Goal: Task Accomplishment & Management: Manage account settings

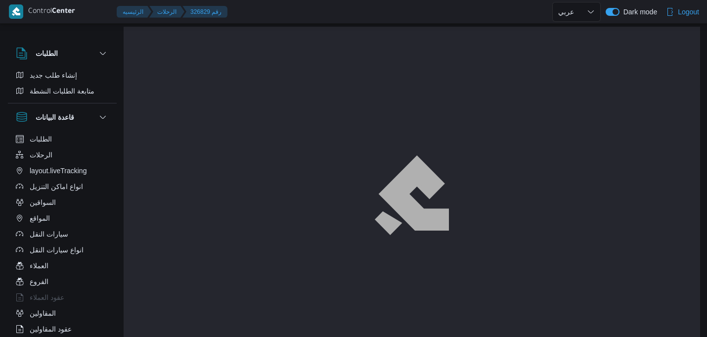
select select "ar"
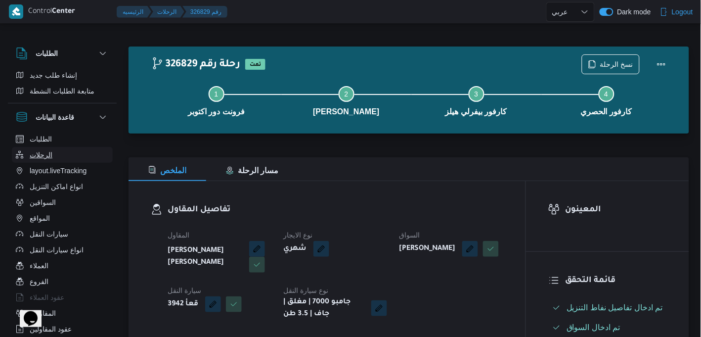
click at [82, 148] on button "الرحلات" at bounding box center [62, 155] width 101 height 16
select select "ar"
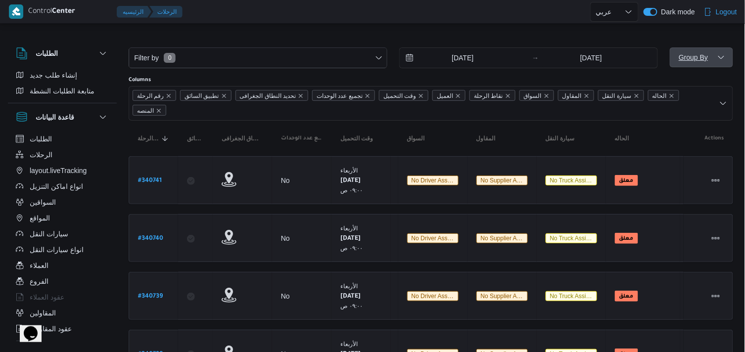
click at [687, 60] on span "Group By" at bounding box center [701, 57] width 55 height 20
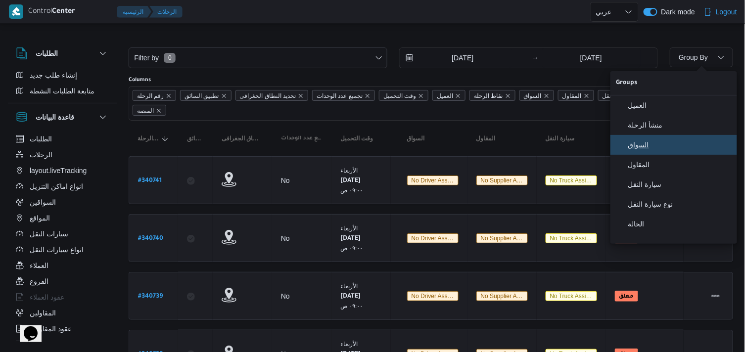
click at [650, 145] on span "السواق" at bounding box center [679, 145] width 103 height 8
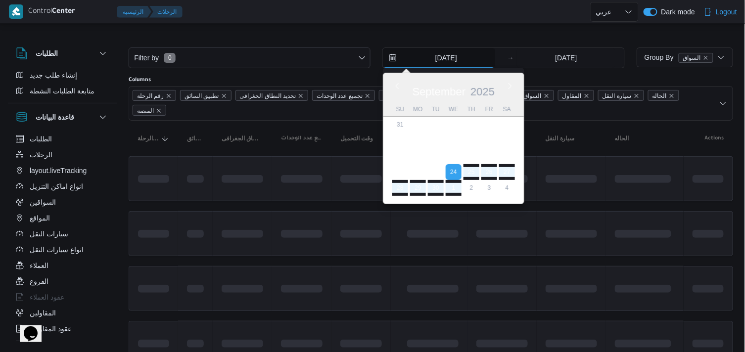
click at [431, 56] on input "24/9/2025" at bounding box center [439, 58] width 112 height 20
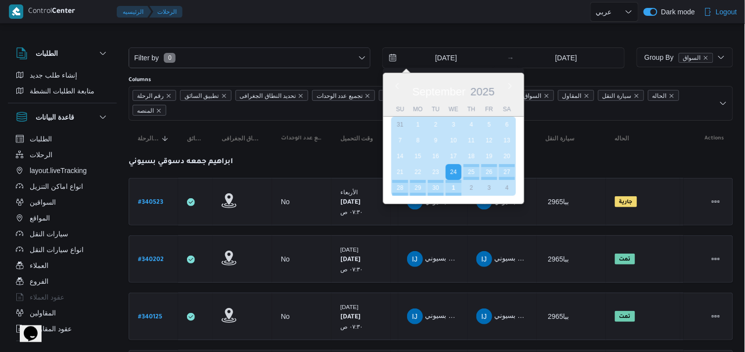
click at [461, 187] on div "1" at bounding box center [454, 188] width 16 height 16
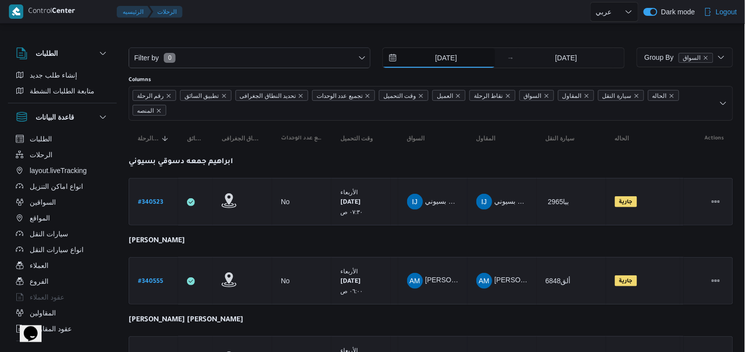
click at [457, 60] on input "1/10/2025" at bounding box center [439, 58] width 112 height 20
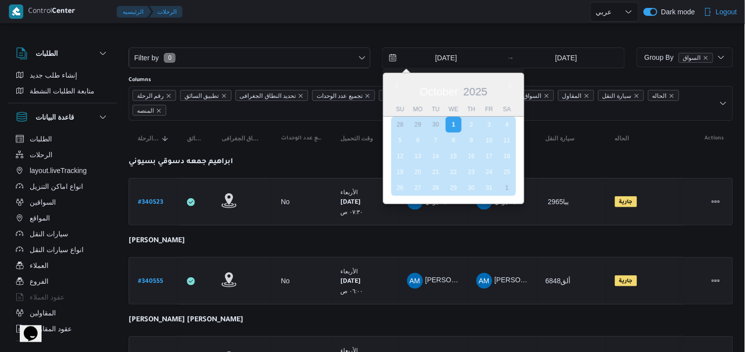
click at [437, 119] on div "30" at bounding box center [436, 125] width 16 height 16
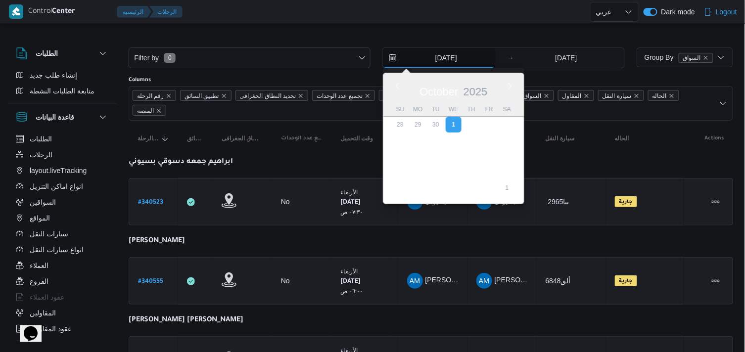
type input "30/9/2025"
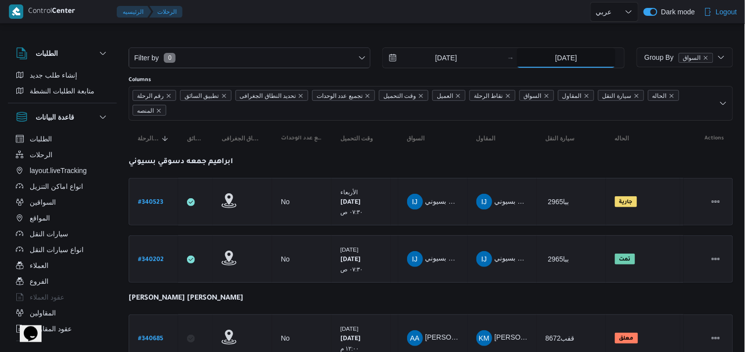
click at [585, 58] on input "1/10/2025" at bounding box center [566, 58] width 98 height 20
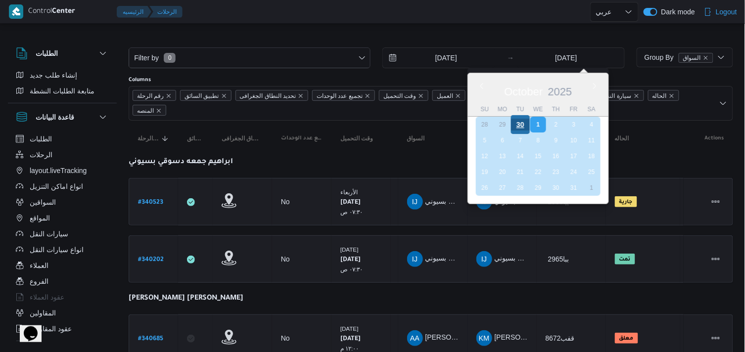
click at [527, 128] on div "30" at bounding box center [520, 124] width 19 height 19
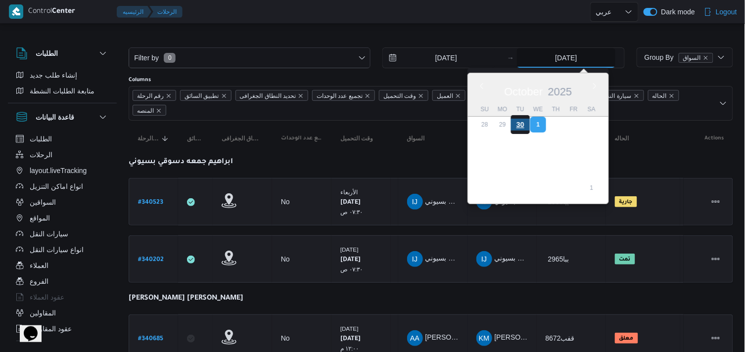
type input "30/9/2025"
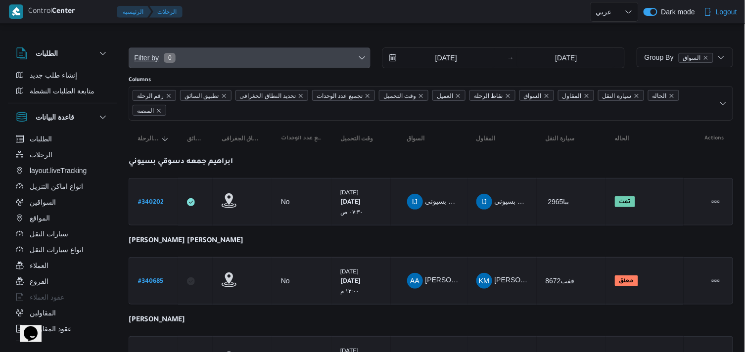
click at [339, 55] on span "Filter by 0" at bounding box center [249, 58] width 241 height 20
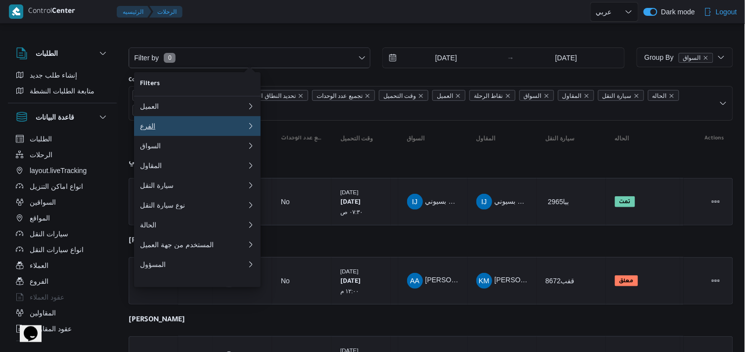
click at [219, 130] on div "الفرع" at bounding box center [193, 126] width 107 height 8
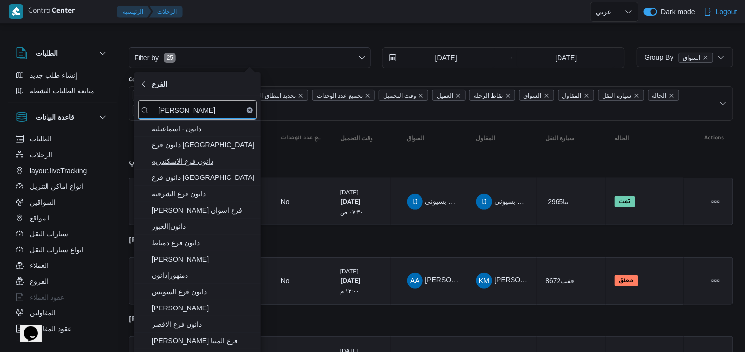
type input "دانون"
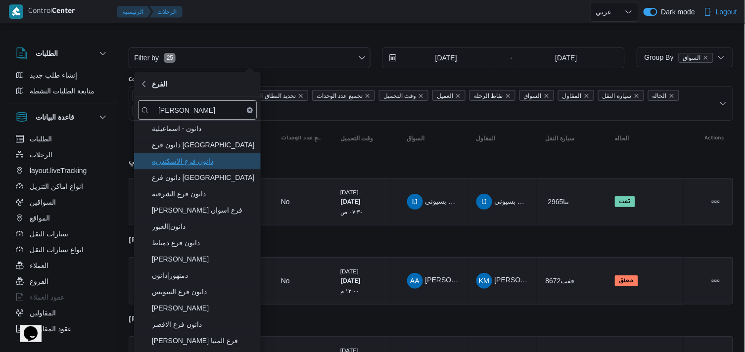
click at [214, 157] on span "دانون فرع الاسكندريه" at bounding box center [203, 161] width 103 height 12
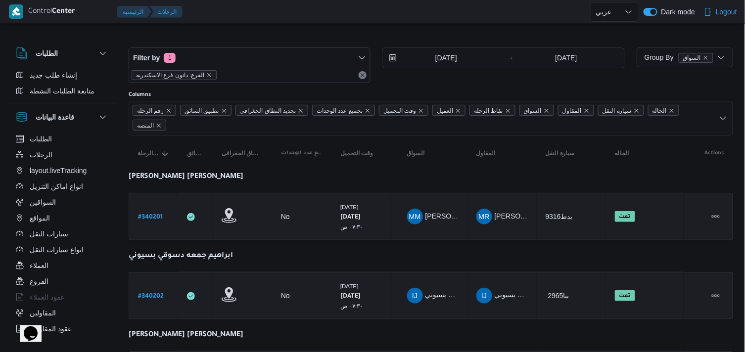
click at [451, 32] on div at bounding box center [431, 40] width 604 height 16
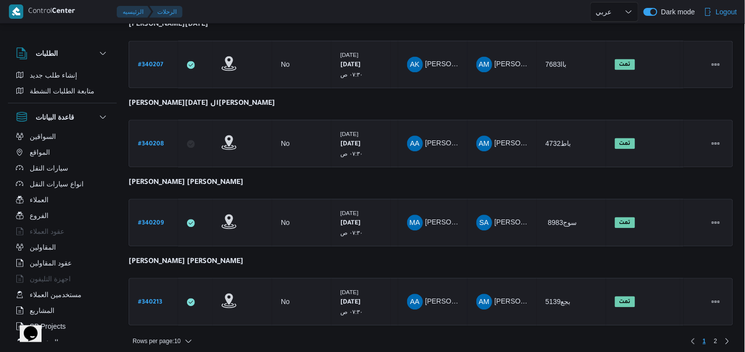
scroll to position [106, 0]
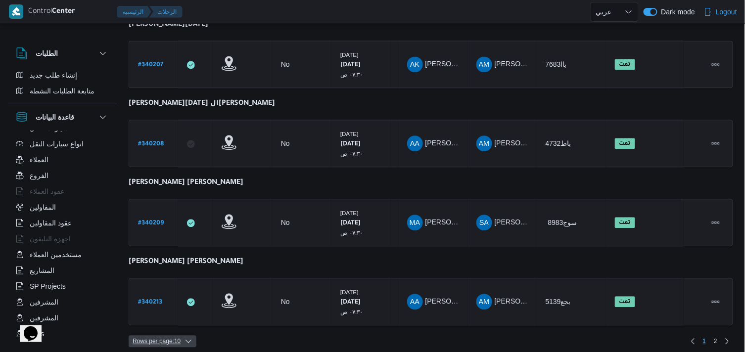
click at [175, 335] on span "Rows per page : 10" at bounding box center [157, 341] width 48 height 12
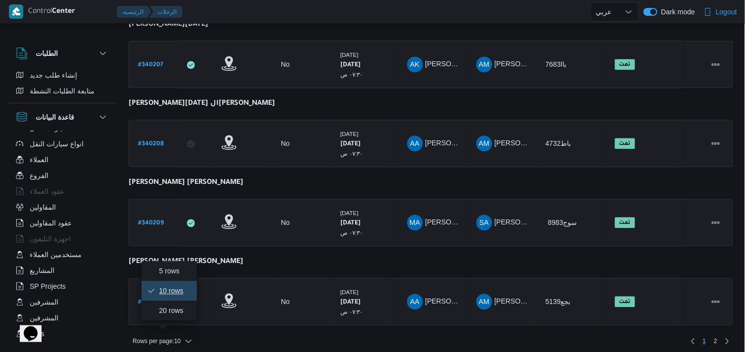
click at [173, 295] on span "10 rows" at bounding box center [175, 291] width 32 height 8
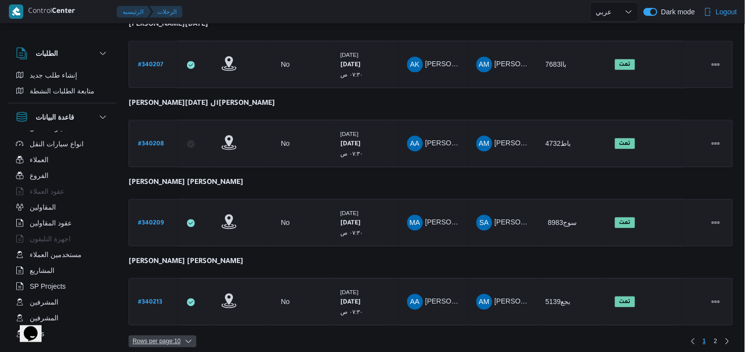
click at [160, 335] on span "Rows per page : 10" at bounding box center [157, 341] width 48 height 12
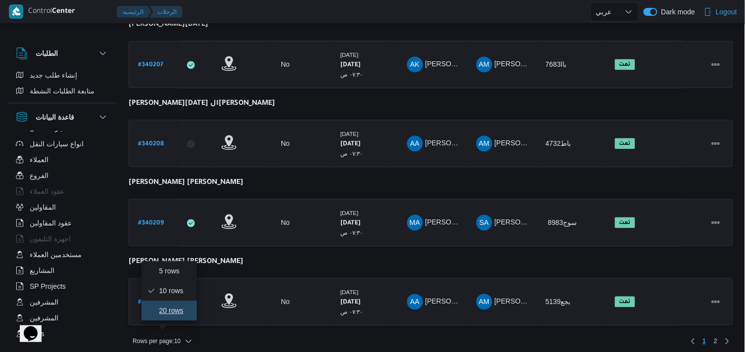
click at [165, 320] on button "20 rows" at bounding box center [168, 311] width 55 height 20
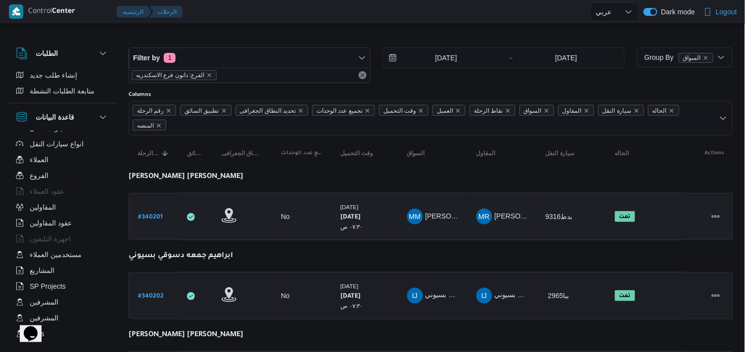
click at [161, 219] on b "# 340201" at bounding box center [150, 217] width 25 height 7
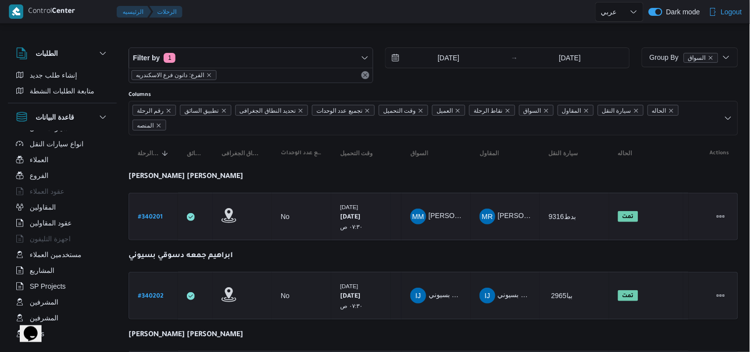
select select "ar"
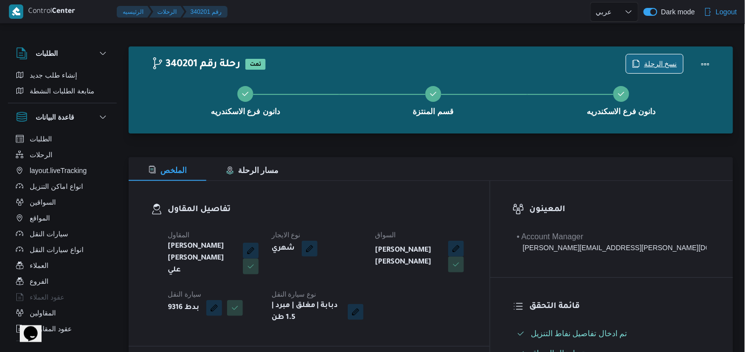
click at [654, 66] on span "نسخ الرحلة" at bounding box center [660, 64] width 33 height 12
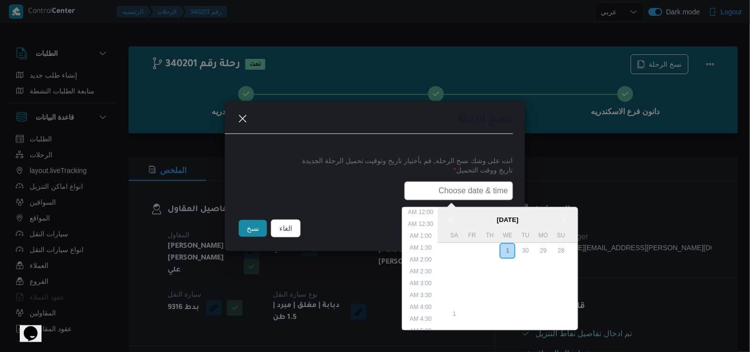
click at [424, 196] on input "text" at bounding box center [459, 191] width 109 height 19
click at [496, 250] on div "2" at bounding box center [490, 251] width 19 height 19
click at [426, 279] on li "7:30 AM" at bounding box center [422, 281] width 30 height 10
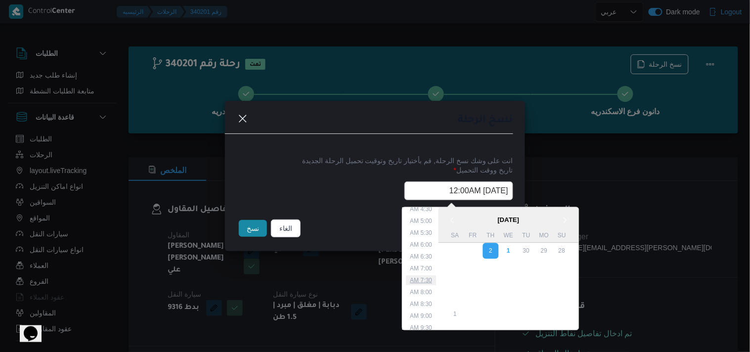
type input "02/10/2025 7:30AM"
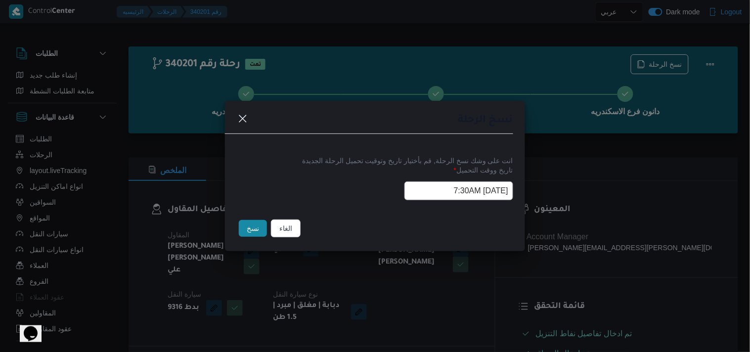
click at [417, 194] on input "02/10/2025 7:30AM" at bounding box center [459, 191] width 109 height 19
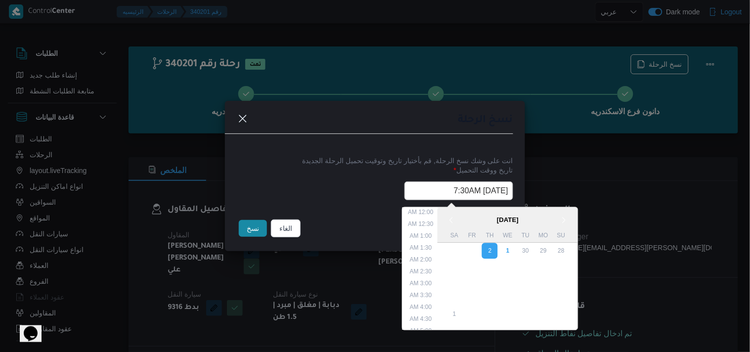
click at [417, 194] on input "02/10/2025 7:30AM" at bounding box center [459, 191] width 109 height 19
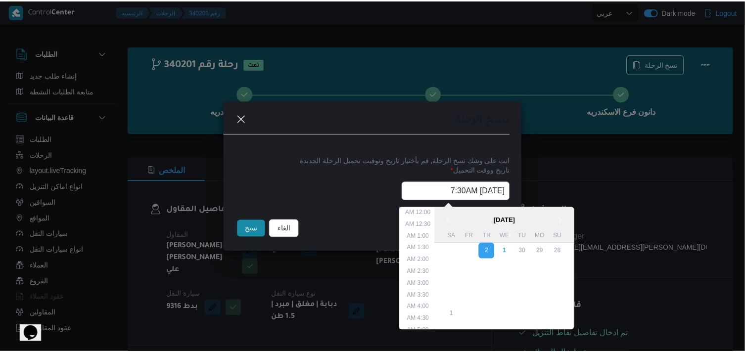
scroll to position [124, 0]
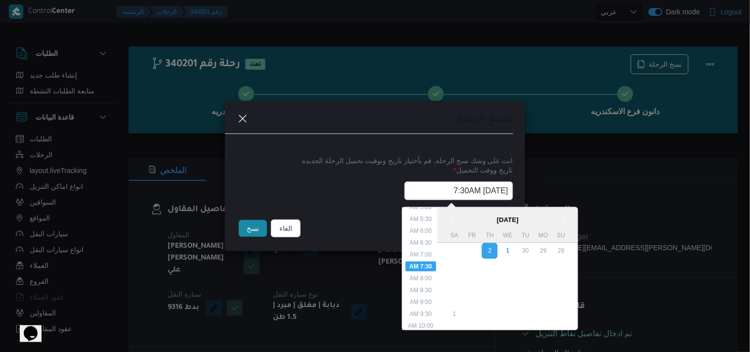
click at [417, 194] on input "02/10/2025 7:30AM" at bounding box center [459, 191] width 109 height 19
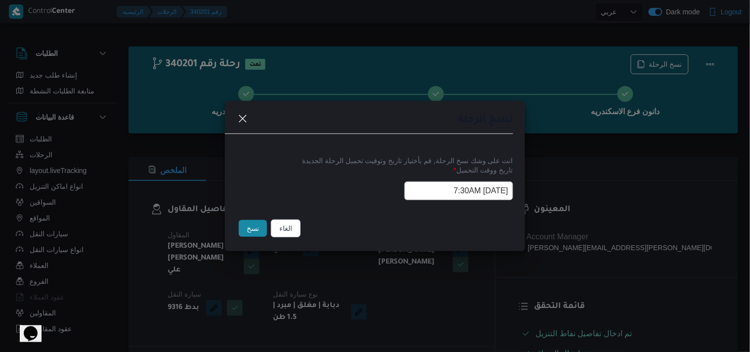
click at [250, 237] on button "نسخ" at bounding box center [253, 228] width 28 height 17
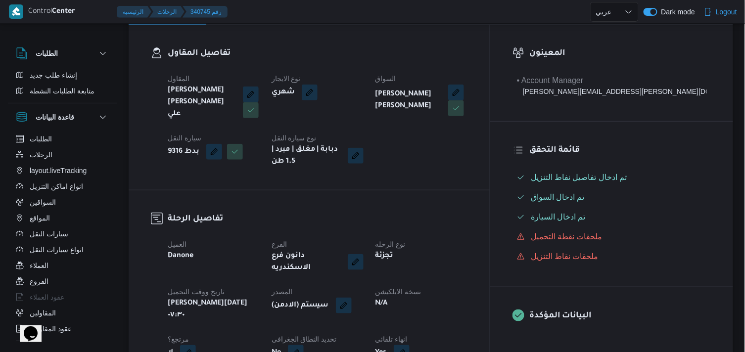
scroll to position [220, 0]
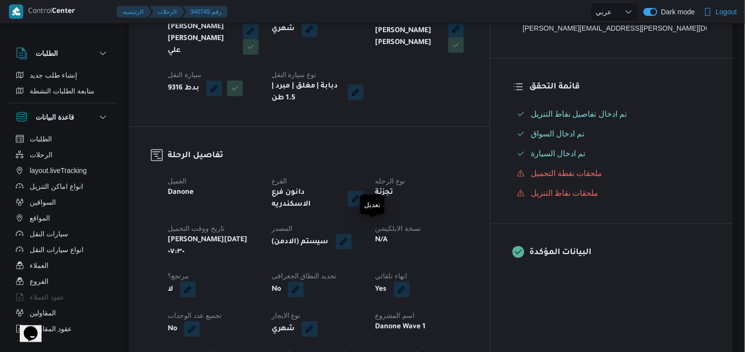
click at [352, 234] on button "button" at bounding box center [344, 242] width 16 height 16
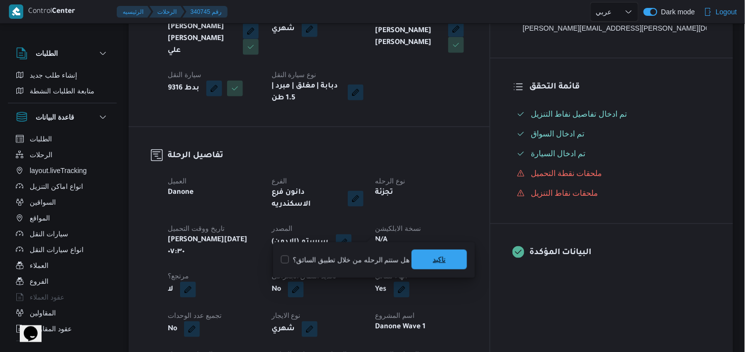
click at [428, 255] on span "تاكيد" at bounding box center [438, 260] width 55 height 20
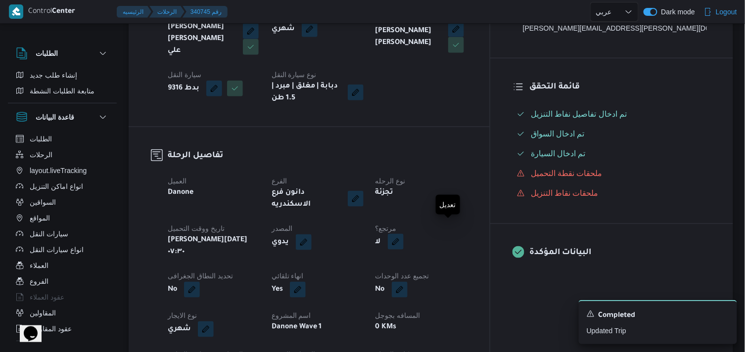
click at [404, 234] on button "button" at bounding box center [396, 242] width 16 height 16
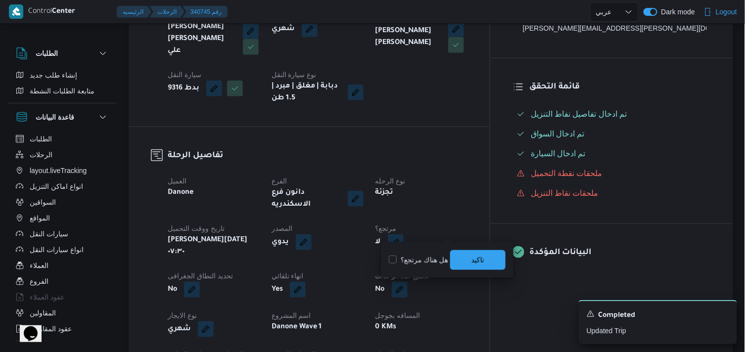
click at [431, 256] on label "هل هناك مرتجع؟" at bounding box center [418, 260] width 59 height 12
checkbox input "true"
click at [473, 277] on div "You are in a dialog. To close this dialog, hit escape. هل هناك مرتجع؟ تاكيد" at bounding box center [447, 260] width 133 height 36
click at [473, 261] on span "تاكيد" at bounding box center [477, 260] width 13 height 12
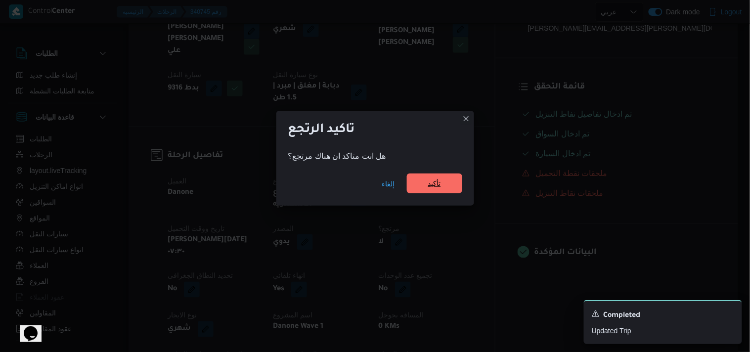
click at [451, 191] on span "تأكيد" at bounding box center [434, 184] width 55 height 20
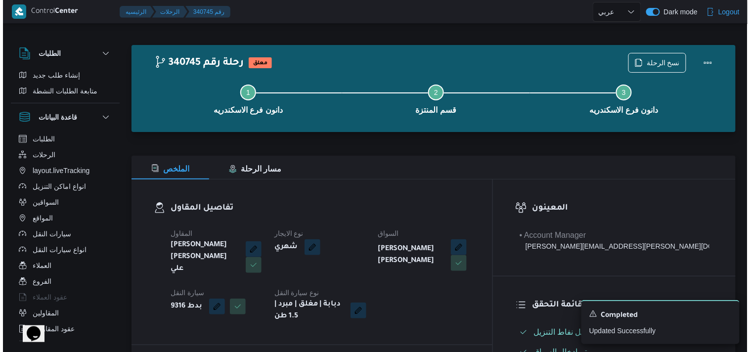
scroll to position [0, 0]
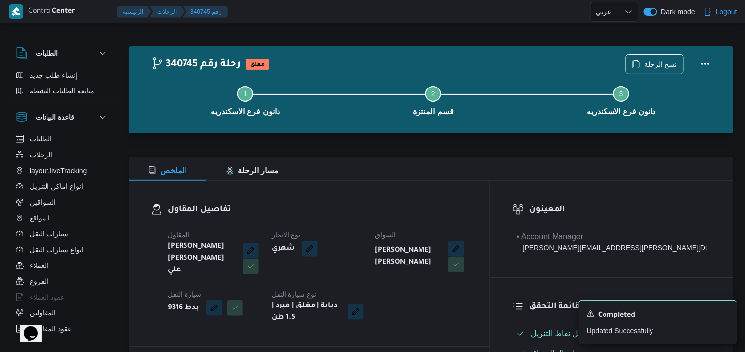
select select "ar"
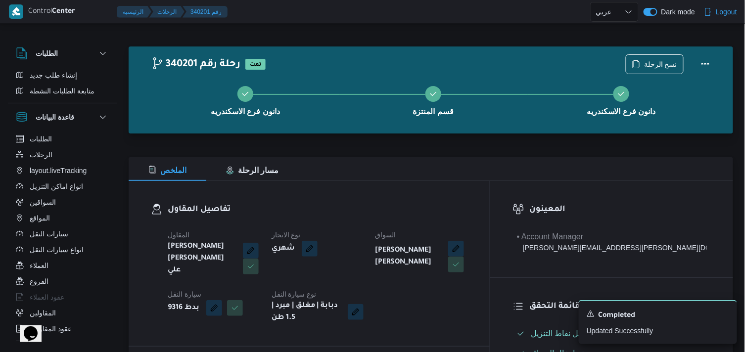
select select "ar"
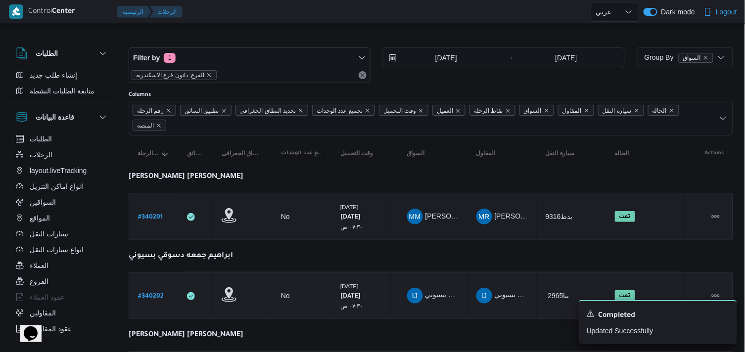
click at [157, 289] on link "# 340202" at bounding box center [151, 295] width 26 height 13
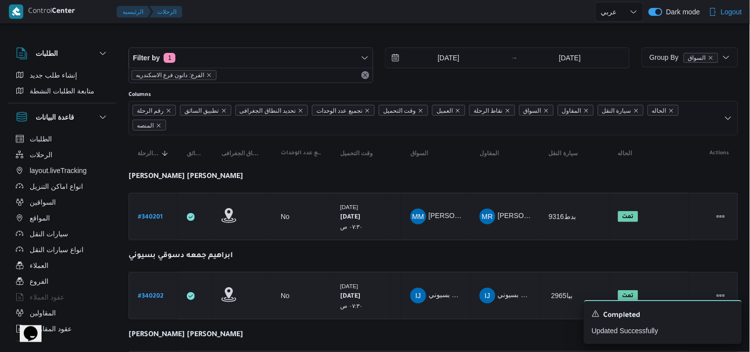
select select "ar"
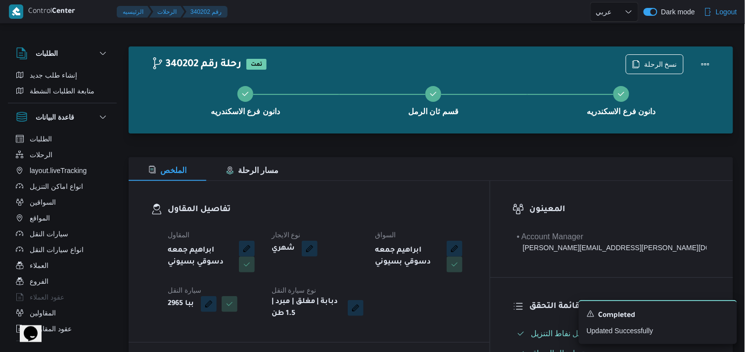
click at [640, 62] on icon "button" at bounding box center [636, 64] width 8 height 8
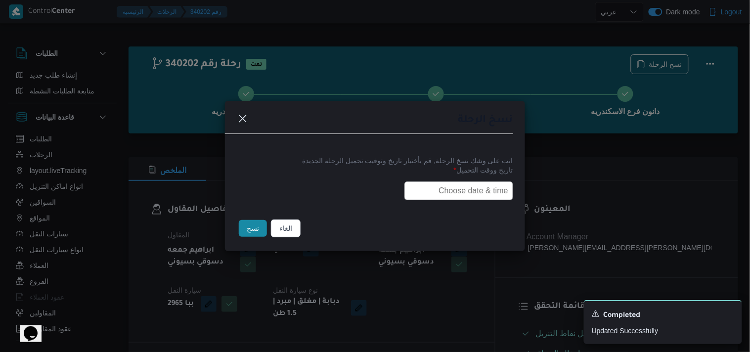
click at [476, 178] on label "تاريخ ووقت التحميل *" at bounding box center [375, 173] width 276 height 15
click at [472, 185] on input "text" at bounding box center [459, 191] width 109 height 19
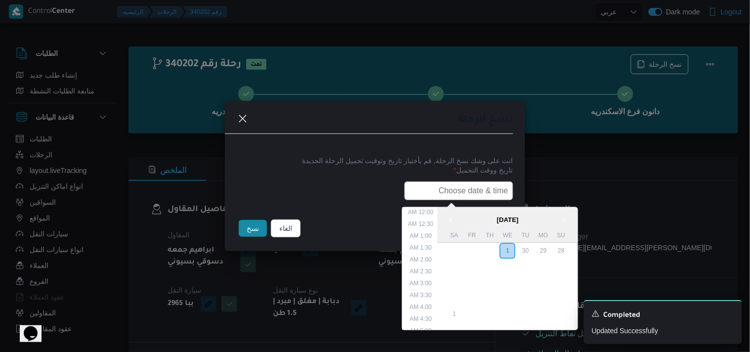
scroll to position [183, 0]
paste input "02/10/2025 7:30AM"
type input "02/10/2025 7:30AM02/10/2025 7:30AM"
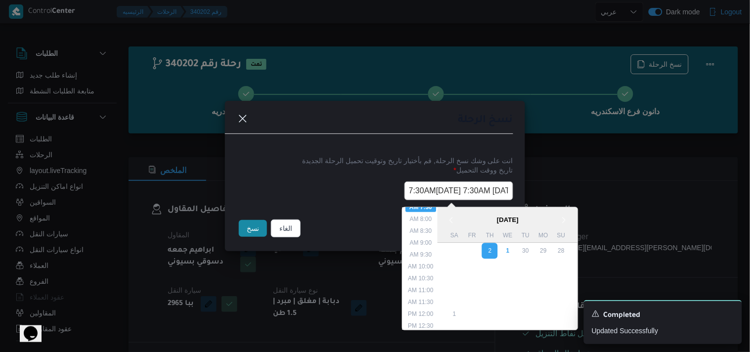
click at [434, 183] on input "02/10/2025 7:30AM02/10/2025 7:30AM" at bounding box center [459, 191] width 109 height 19
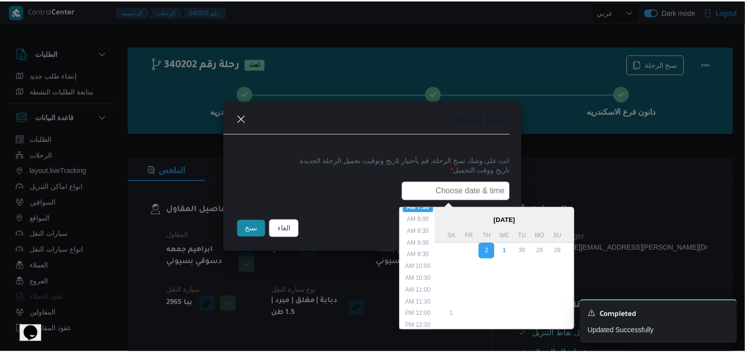
scroll to position [0, 0]
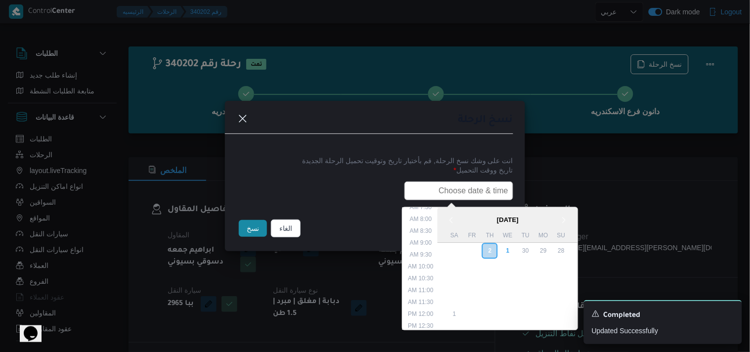
paste input "02/10/2025 7:30AM"
type input "02/10/2025 7:30AM"
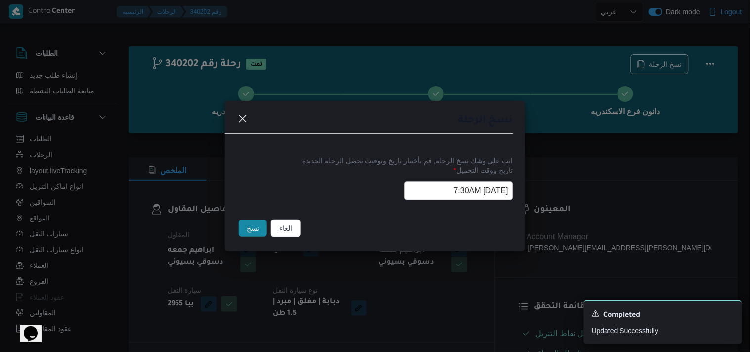
click at [239, 224] on button "نسخ" at bounding box center [253, 228] width 28 height 17
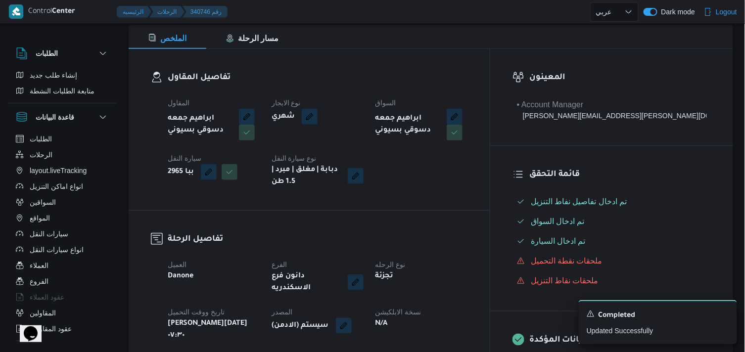
scroll to position [165, 0]
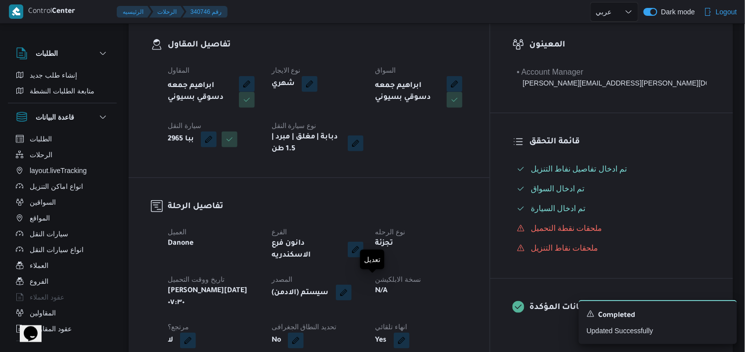
click at [352, 287] on button "button" at bounding box center [344, 293] width 16 height 16
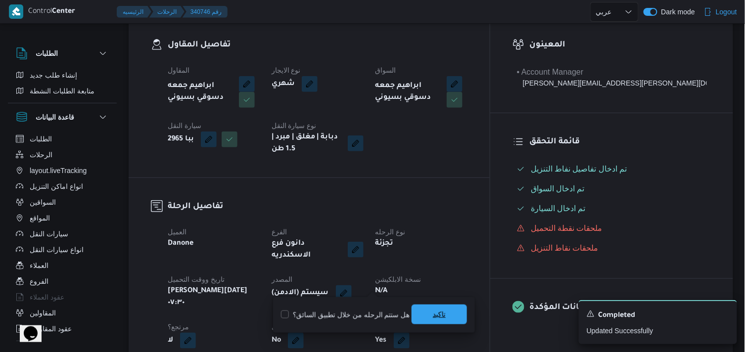
click at [419, 322] on span "تاكيد" at bounding box center [438, 315] width 55 height 20
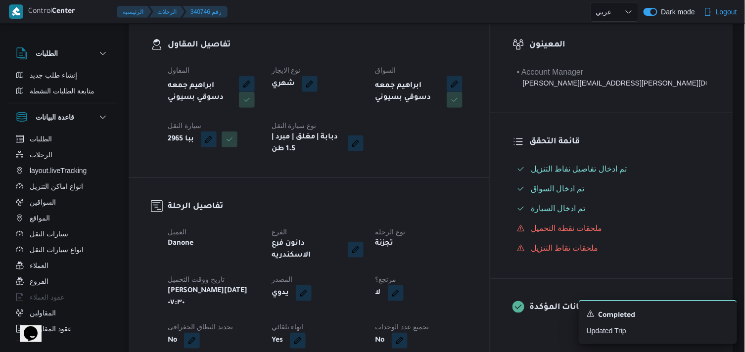
click at [404, 285] on button "button" at bounding box center [396, 293] width 16 height 16
click at [439, 314] on label "هل هناك مرتجع؟" at bounding box center [418, 315] width 59 height 12
checkbox input "true"
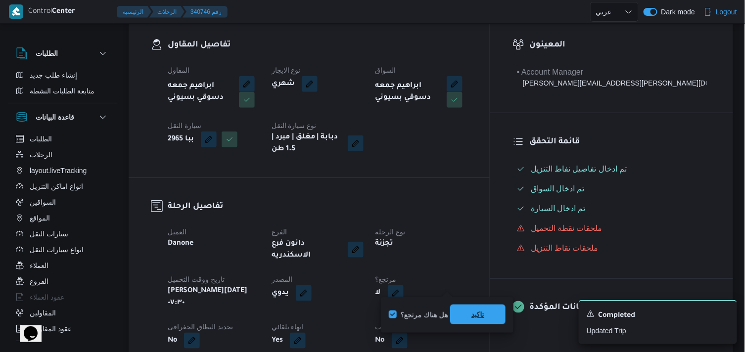
click at [480, 320] on span "تاكيد" at bounding box center [477, 315] width 13 height 12
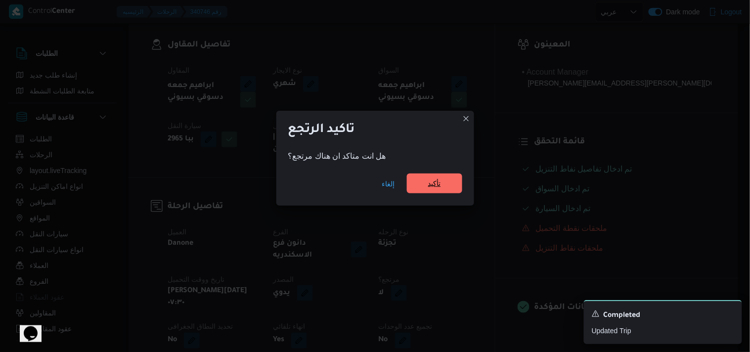
click at [434, 180] on span "تأكيد" at bounding box center [434, 184] width 13 height 12
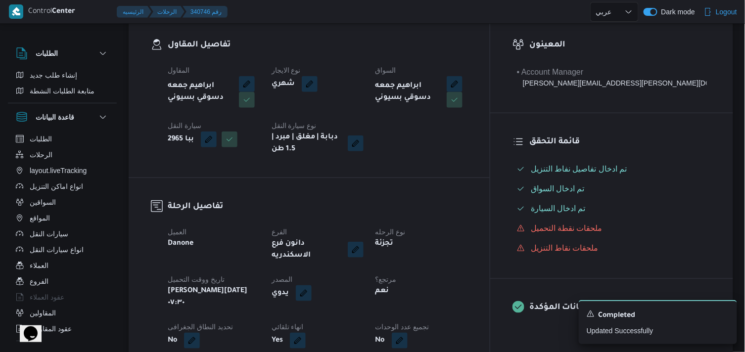
select select "ar"
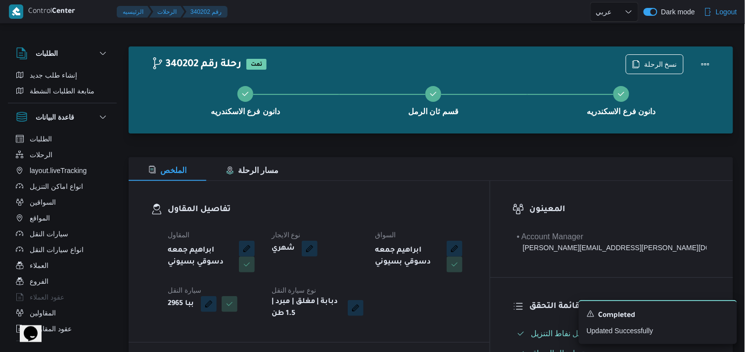
select select "ar"
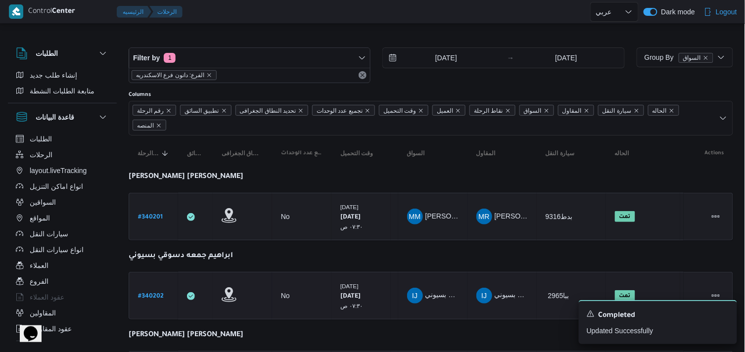
scroll to position [55, 0]
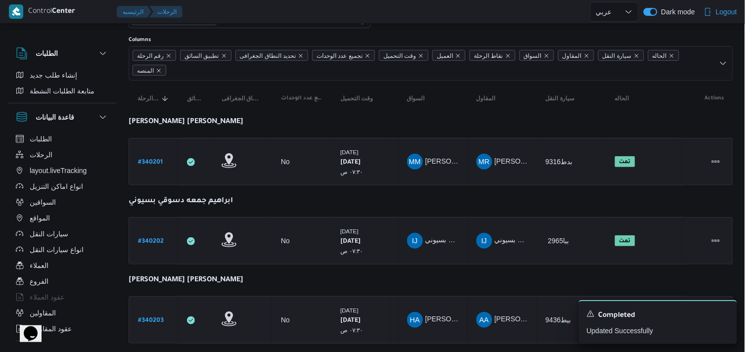
click at [152, 322] on b "# 340203" at bounding box center [151, 321] width 26 height 7
select select "ar"
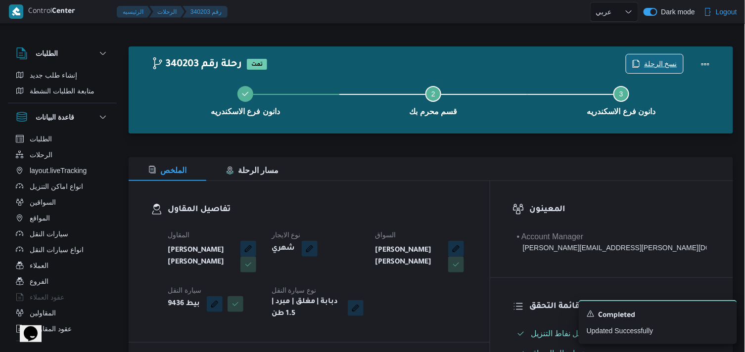
click at [663, 68] on span "نسخ الرحلة" at bounding box center [660, 64] width 33 height 12
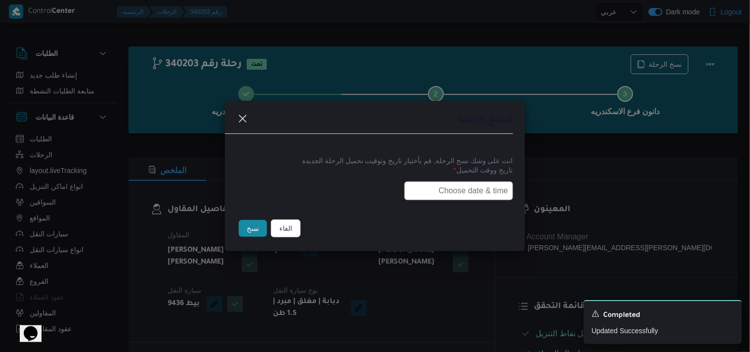
click at [475, 184] on input "text" at bounding box center [459, 191] width 109 height 19
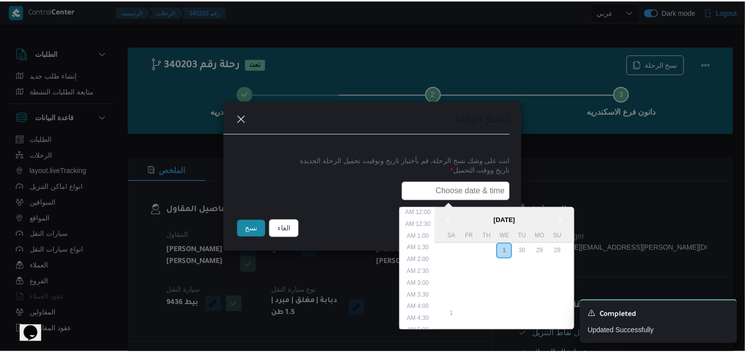
scroll to position [183, 0]
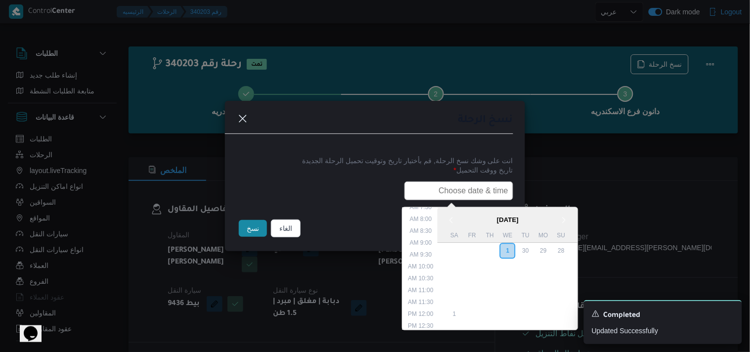
type input "02/10/2025 7:30AM"
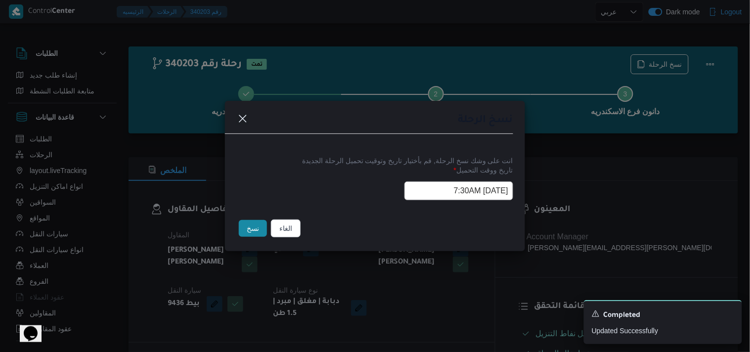
click at [262, 220] on button "نسخ" at bounding box center [253, 228] width 28 height 17
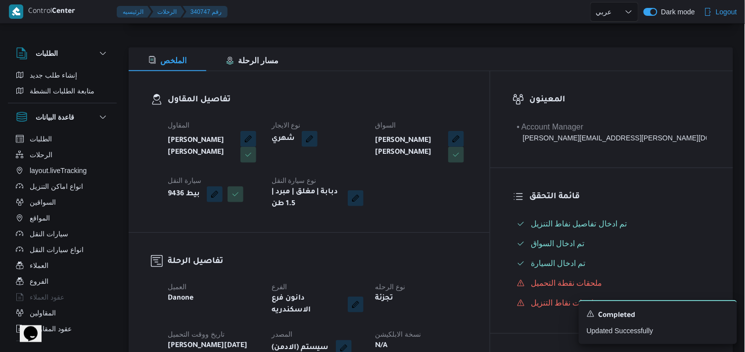
scroll to position [165, 0]
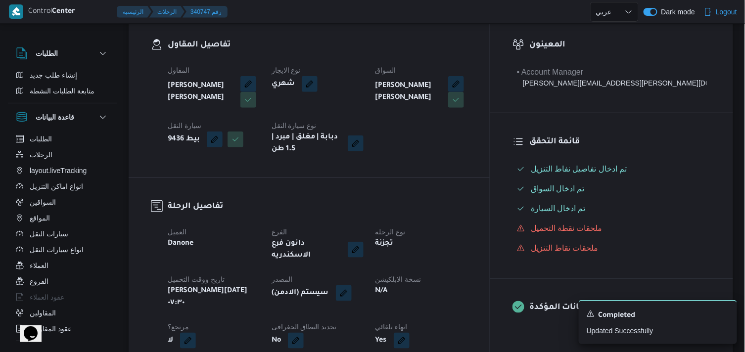
click at [352, 285] on button "button" at bounding box center [344, 293] width 16 height 16
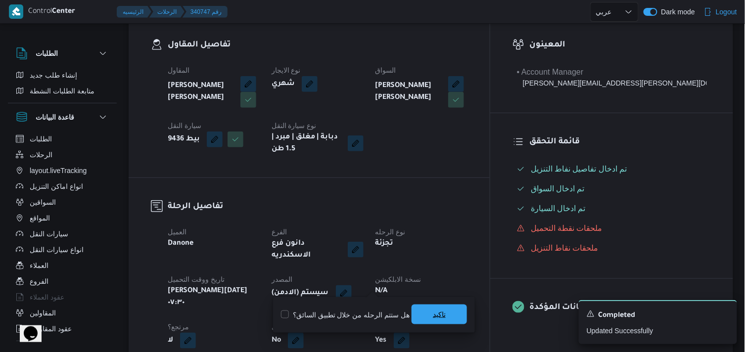
click at [443, 319] on span "تاكيد" at bounding box center [438, 315] width 55 height 20
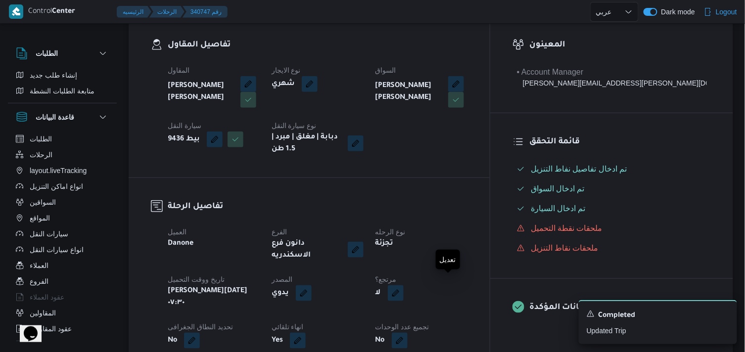
click at [404, 292] on button "button" at bounding box center [396, 293] width 16 height 16
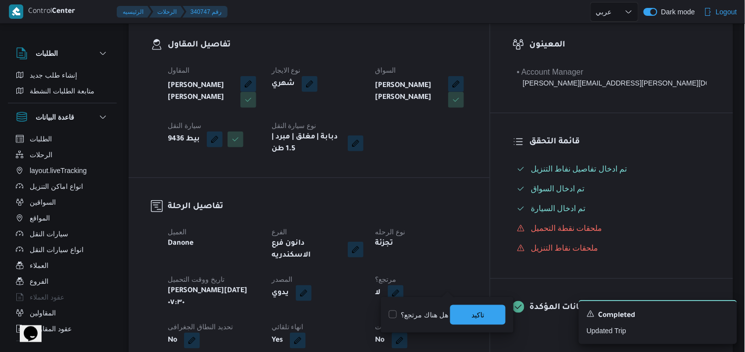
click at [435, 314] on label "هل هناك مرتجع؟" at bounding box center [418, 315] width 59 height 12
checkbox input "true"
click at [487, 315] on span "تاكيد" at bounding box center [477, 315] width 55 height 20
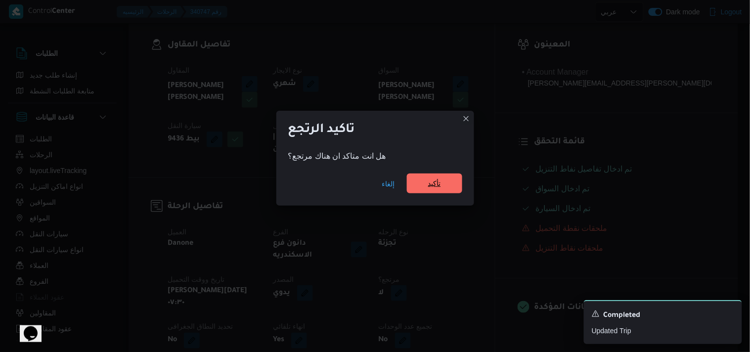
click at [444, 189] on span "تأكيد" at bounding box center [434, 184] width 55 height 20
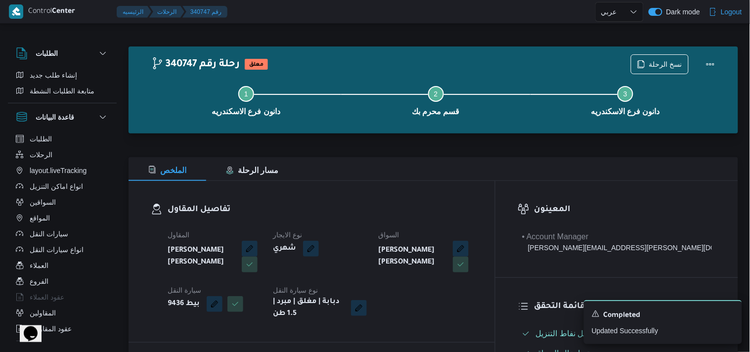
select select "ar"
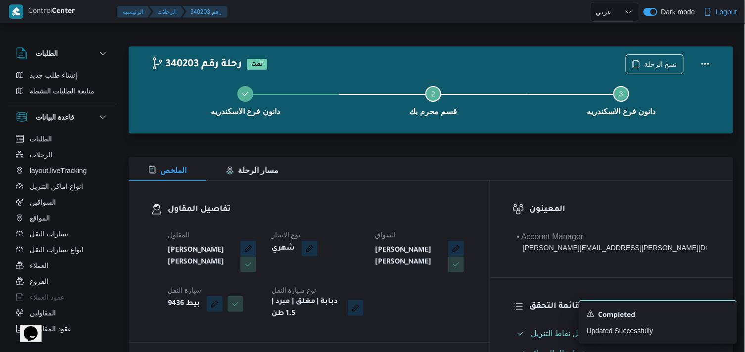
select select "ar"
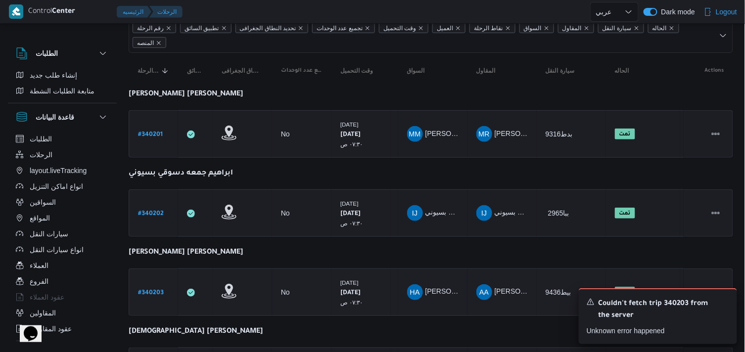
scroll to position [110, 0]
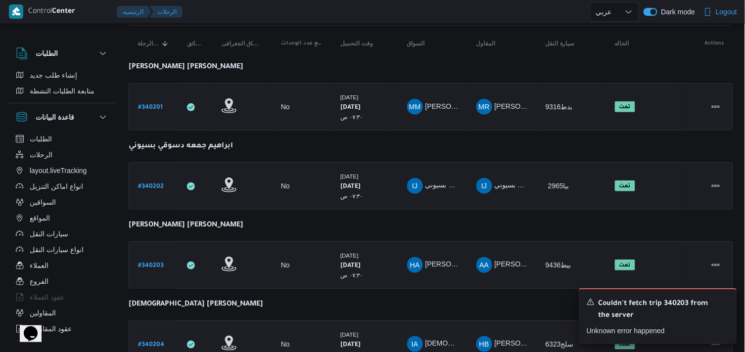
click at [156, 336] on b "# 340204" at bounding box center [151, 345] width 26 height 7
select select "ar"
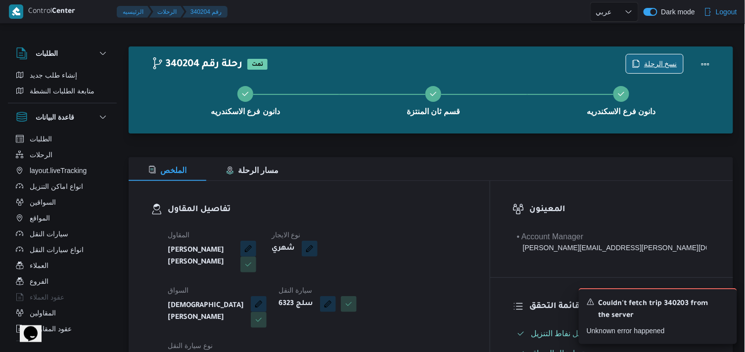
click at [673, 58] on span "نسخ الرحلة" at bounding box center [660, 64] width 33 height 12
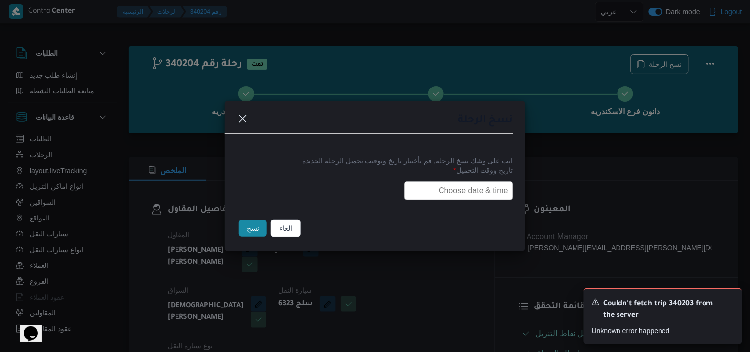
click at [482, 191] on input "text" at bounding box center [459, 191] width 109 height 19
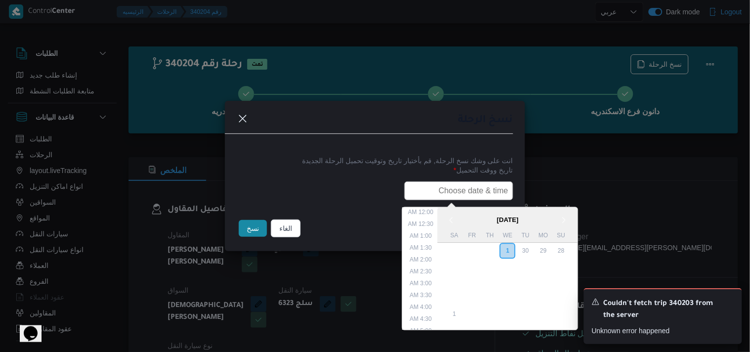
scroll to position [183, 0]
type input "02/10/2025 7:30AM"
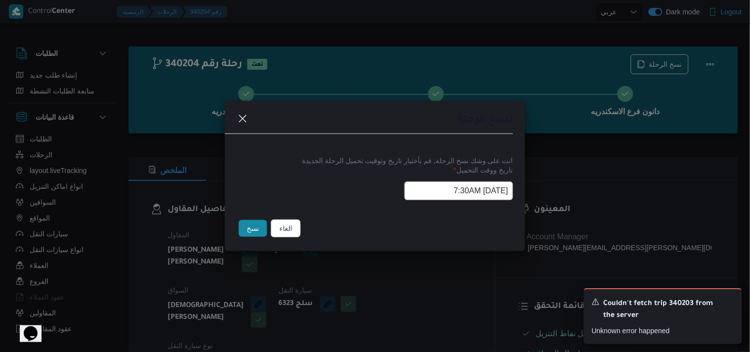
click at [261, 222] on button "نسخ" at bounding box center [253, 228] width 28 height 17
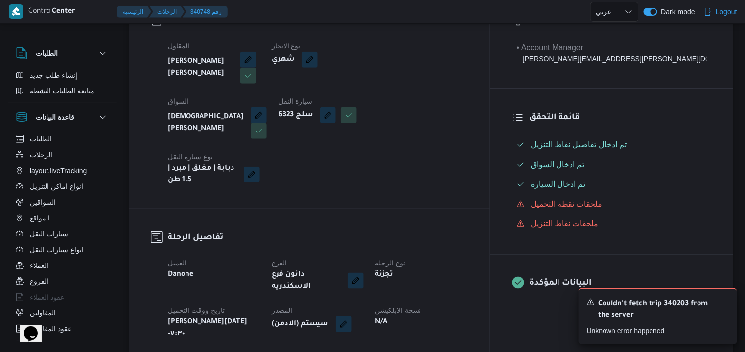
scroll to position [165, 0]
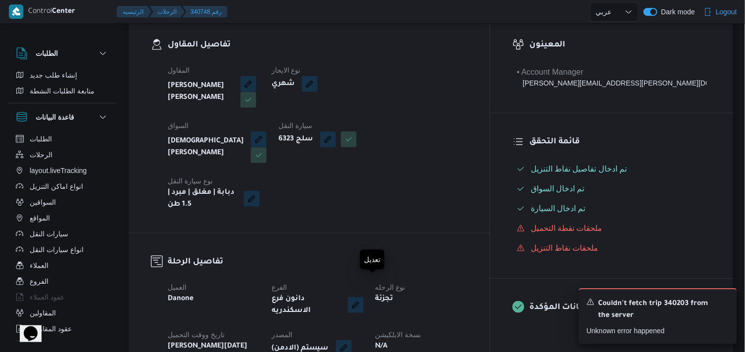
click at [352, 336] on button "button" at bounding box center [344, 348] width 16 height 16
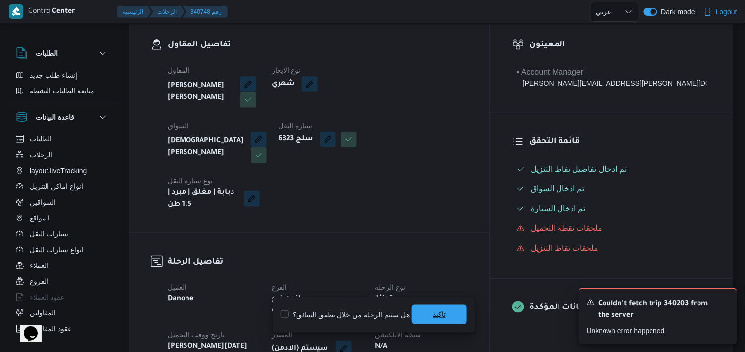
click at [437, 306] on span "تاكيد" at bounding box center [438, 315] width 55 height 20
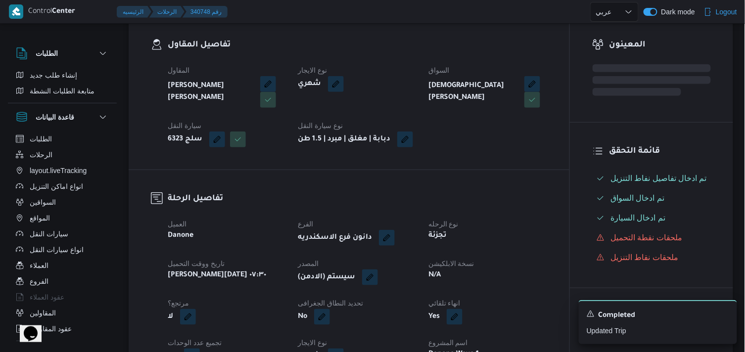
click at [452, 282] on div "N/A" at bounding box center [487, 276] width 120 height 14
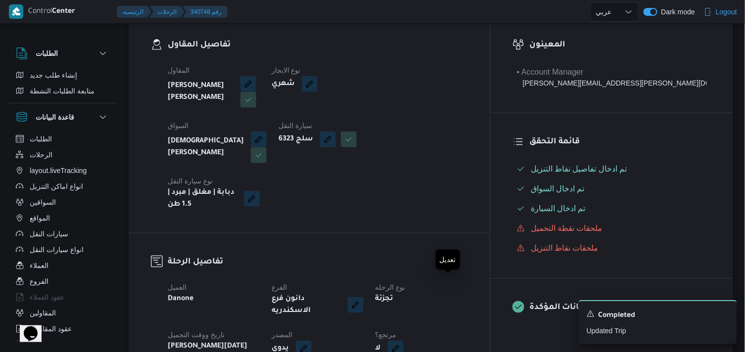
click at [404, 336] on button "button" at bounding box center [396, 349] width 16 height 16
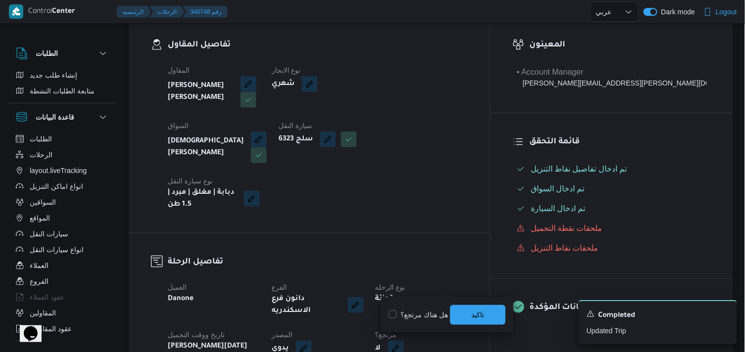
click at [418, 318] on label "هل هناك مرتجع؟" at bounding box center [418, 315] width 59 height 12
checkbox input "true"
click at [486, 312] on span "تاكيد" at bounding box center [477, 315] width 55 height 20
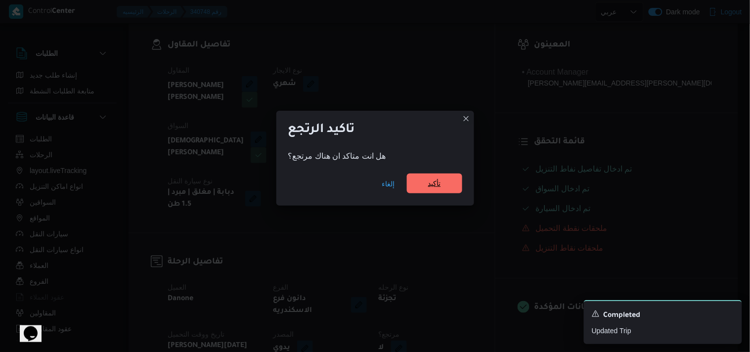
click at [445, 175] on span "تأكيد" at bounding box center [434, 184] width 55 height 20
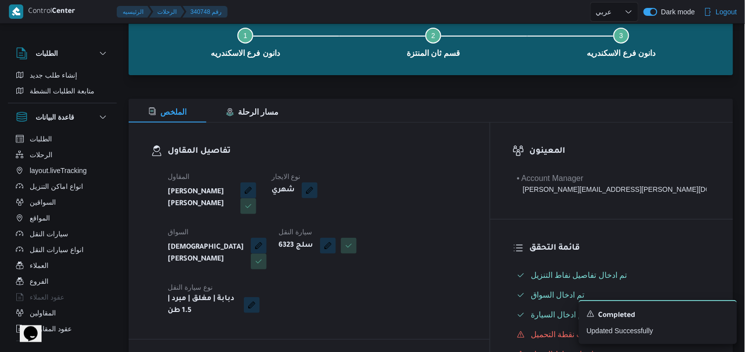
scroll to position [0, 0]
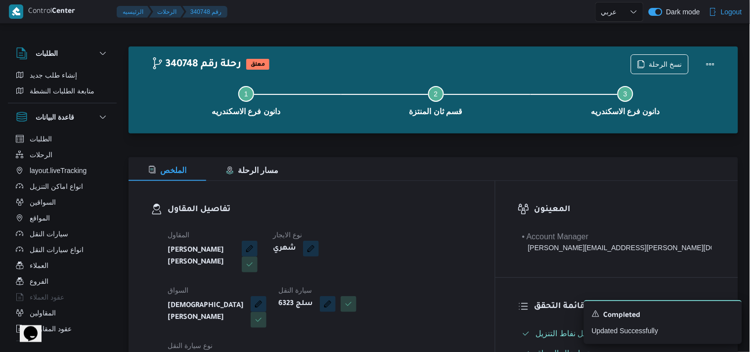
select select "ar"
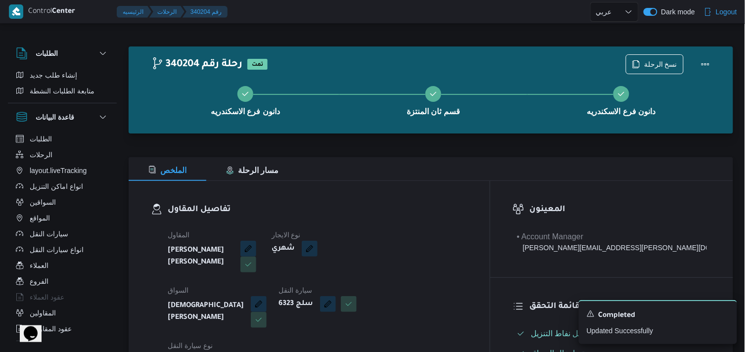
select select "ar"
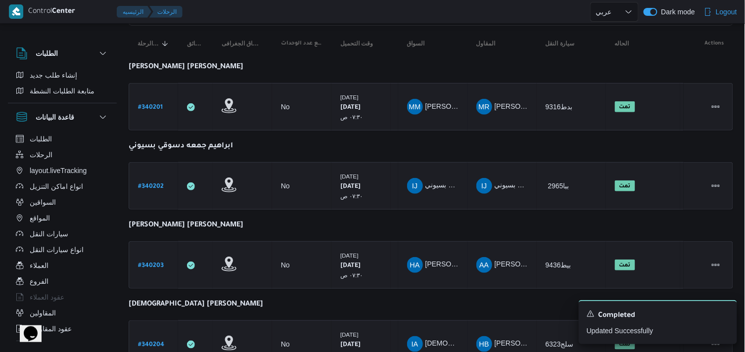
scroll to position [220, 0]
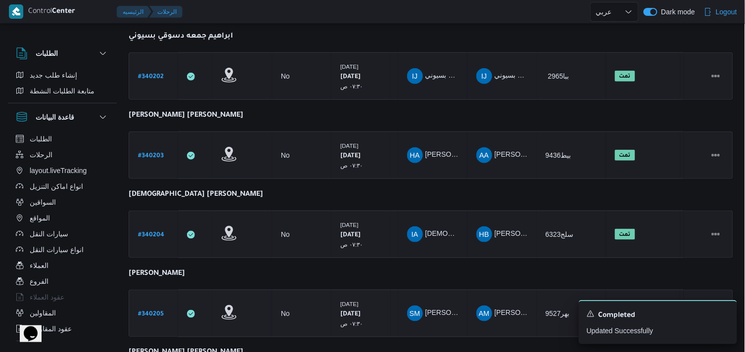
click at [162, 315] on b "# 340205" at bounding box center [151, 314] width 26 height 7
select select "ar"
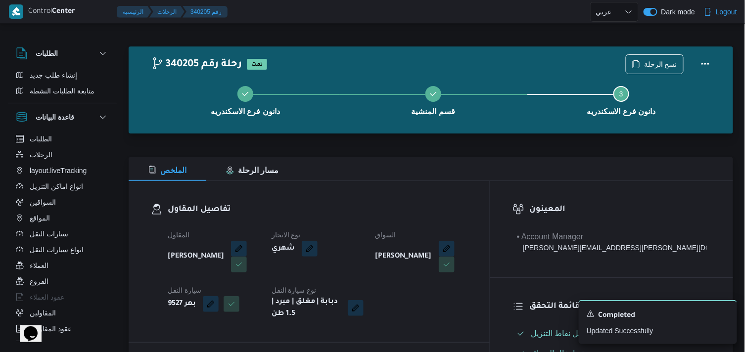
click at [643, 68] on div "دانون فرع الاسكندريه قسم المنشية Step 3 is incomplete 3 دانون فرع الاسكندريه" at bounding box center [433, 99] width 576 height 63
click at [653, 55] on span "نسخ الرحلة" at bounding box center [654, 63] width 57 height 19
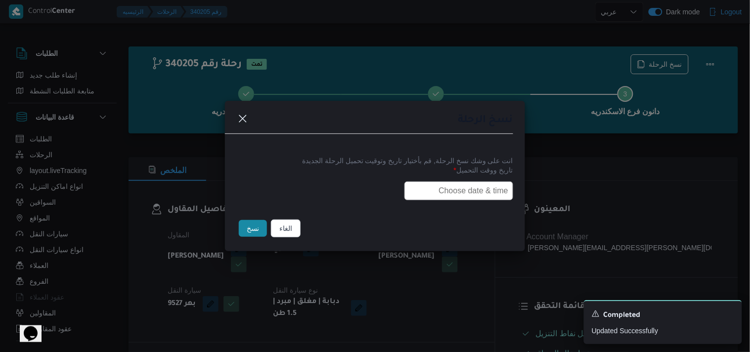
click at [493, 182] on input "text" at bounding box center [459, 191] width 109 height 19
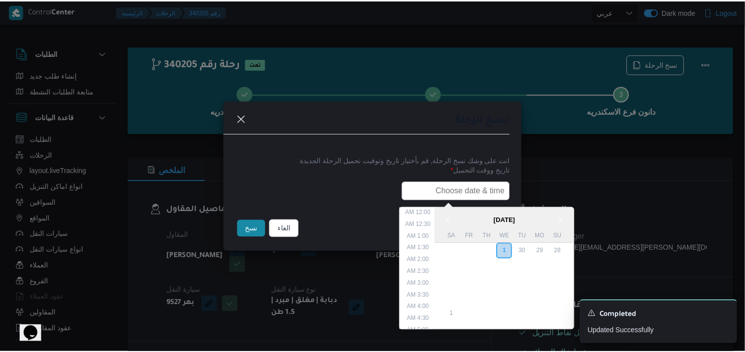
scroll to position [183, 0]
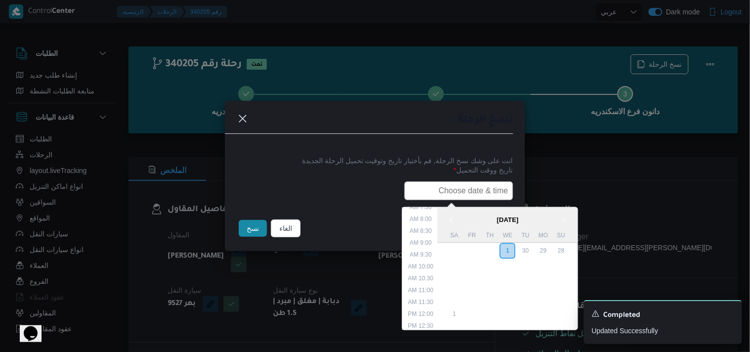
type input "02/10/2025 7:30AM"
click at [251, 236] on button "نسخ" at bounding box center [253, 228] width 28 height 17
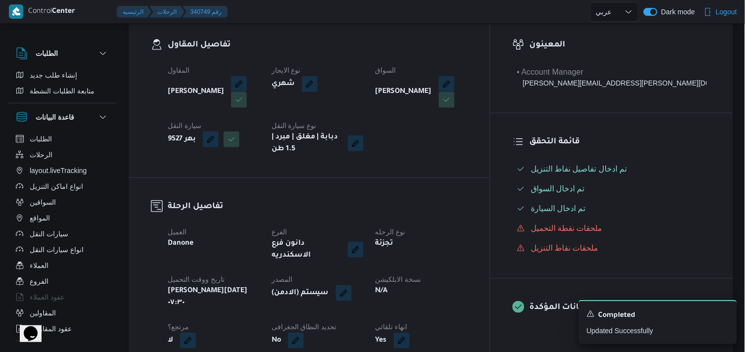
scroll to position [220, 0]
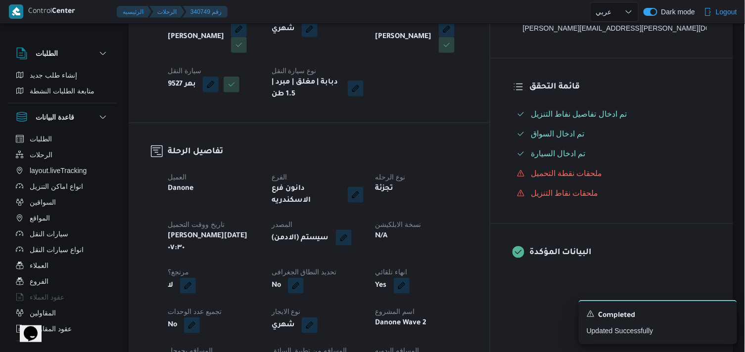
click at [352, 230] on button "button" at bounding box center [344, 238] width 16 height 16
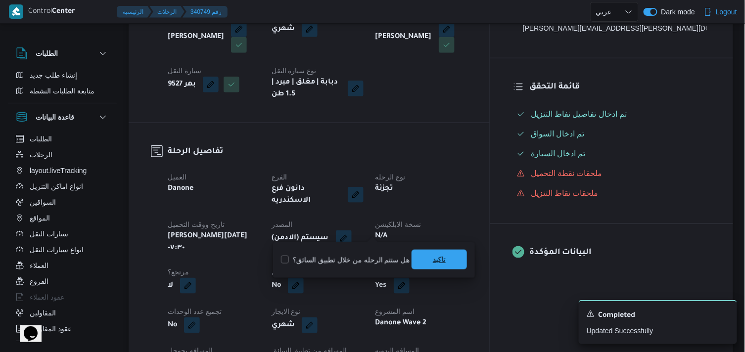
click at [437, 257] on span "تاكيد" at bounding box center [439, 260] width 13 height 12
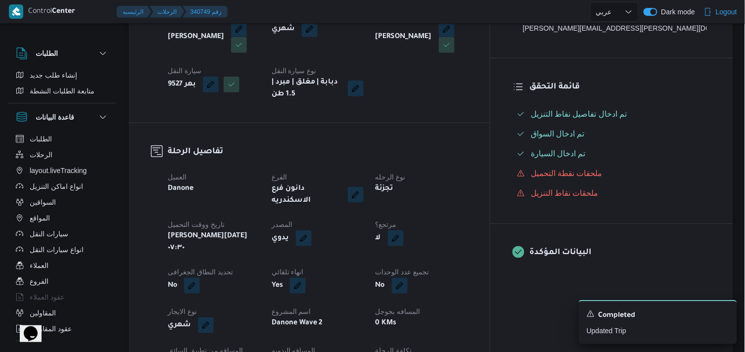
click at [404, 230] on button "button" at bounding box center [396, 238] width 16 height 16
click at [434, 259] on label "هل هناك مرتجع؟" at bounding box center [418, 260] width 59 height 12
checkbox input "true"
click at [494, 259] on span "تاكيد" at bounding box center [477, 260] width 55 height 20
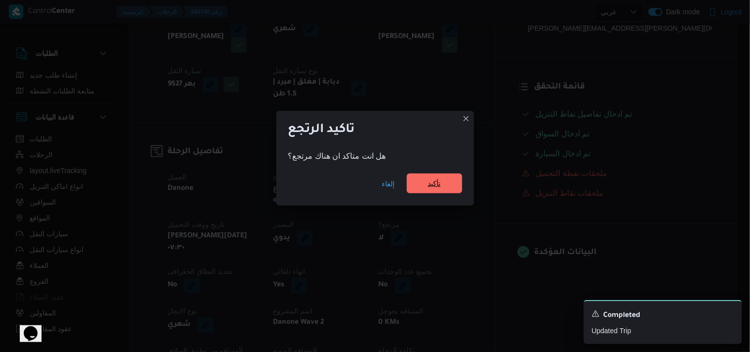
click at [453, 189] on span "تأكيد" at bounding box center [434, 184] width 55 height 20
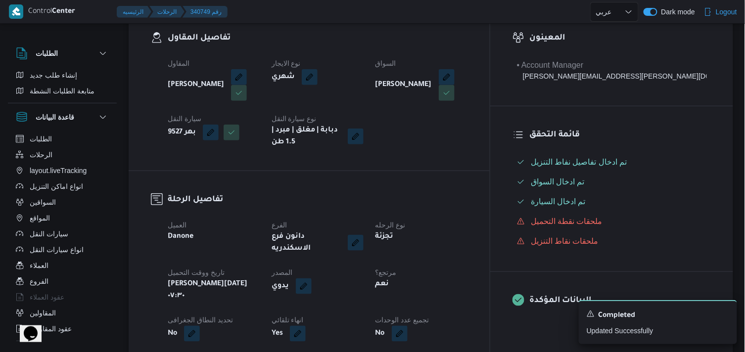
scroll to position [110, 0]
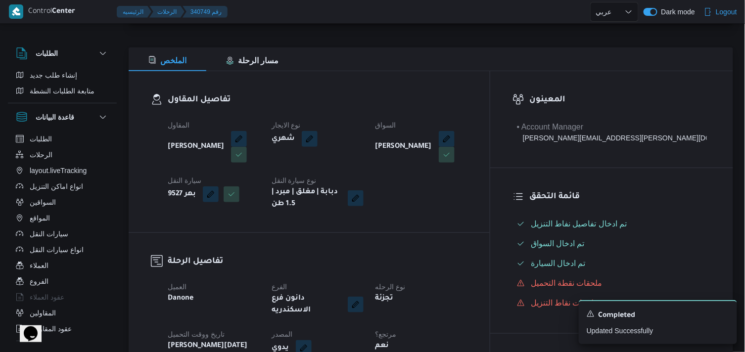
select select "ar"
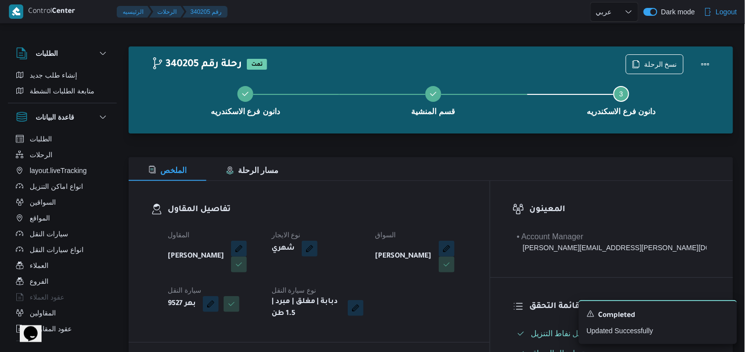
select select "ar"
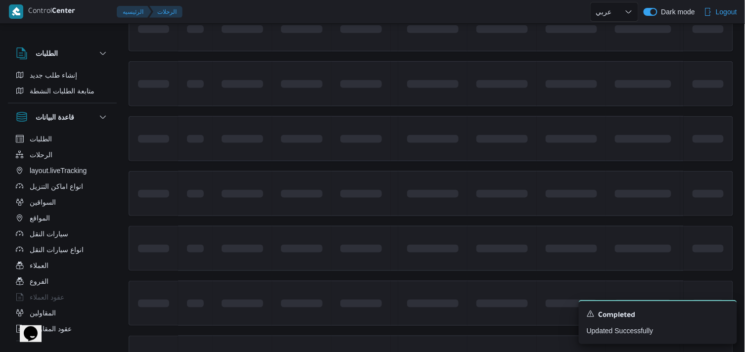
scroll to position [265, 0]
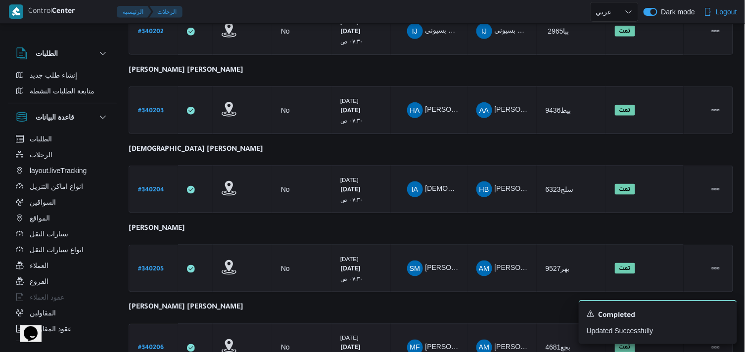
click at [162, 336] on b "# 340206" at bounding box center [151, 348] width 26 height 7
select select "ar"
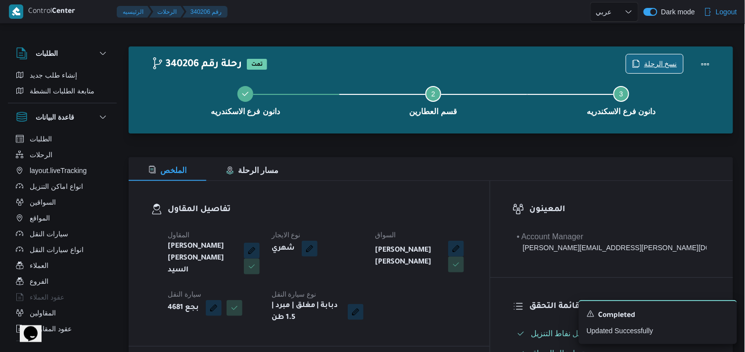
click at [661, 60] on span "نسخ الرحلة" at bounding box center [660, 64] width 33 height 12
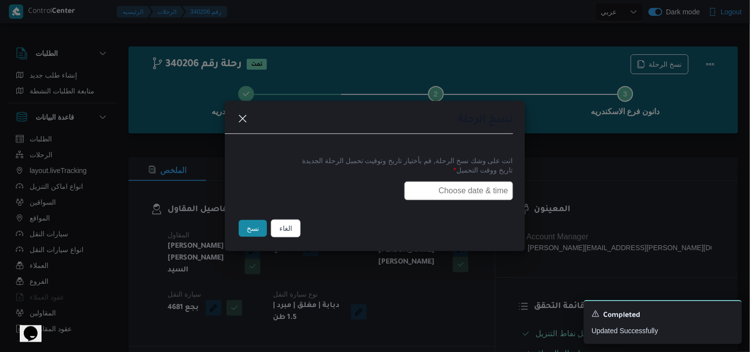
click at [433, 179] on label "تاريخ ووقت التحميل *" at bounding box center [375, 173] width 276 height 15
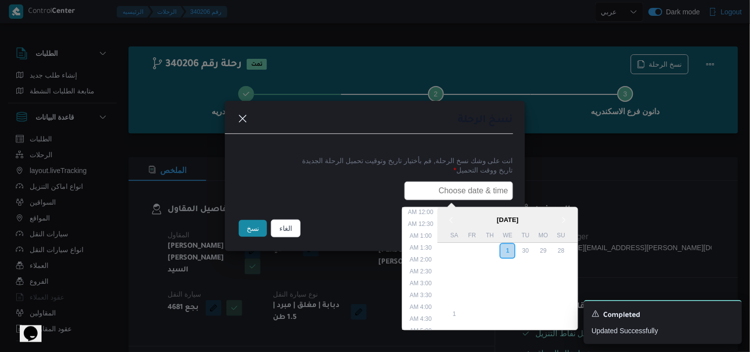
click at [434, 187] on input "text" at bounding box center [459, 191] width 109 height 19
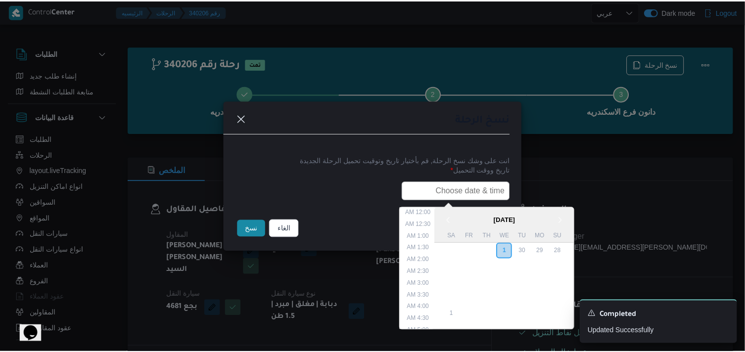
scroll to position [183, 0]
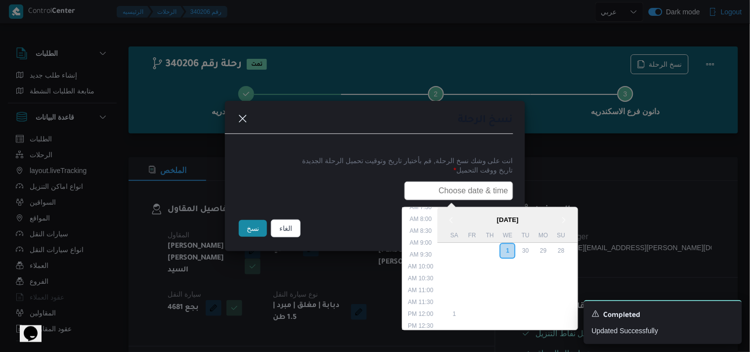
type input "02/10/2025 7:30AM"
click at [261, 227] on button "نسخ" at bounding box center [253, 228] width 28 height 17
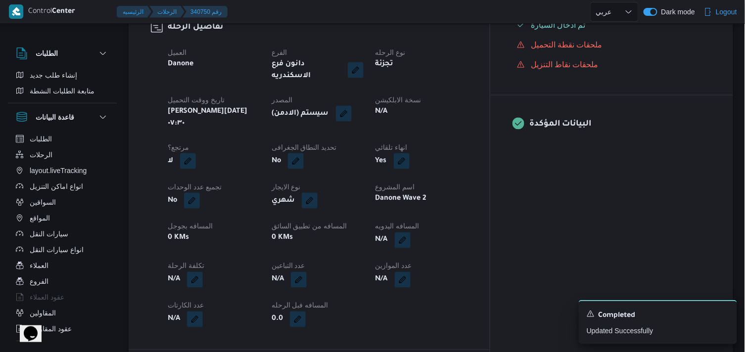
scroll to position [384, 0]
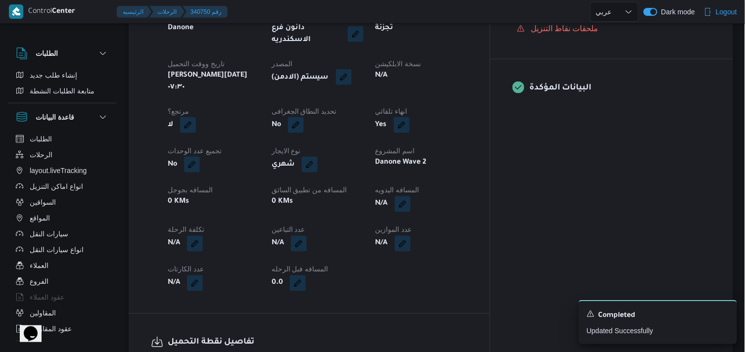
click at [352, 69] on button "button" at bounding box center [344, 77] width 16 height 16
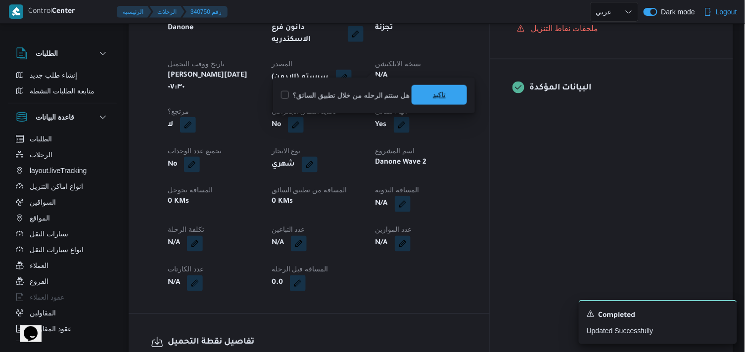
click at [413, 101] on span "تاكيد" at bounding box center [438, 95] width 55 height 20
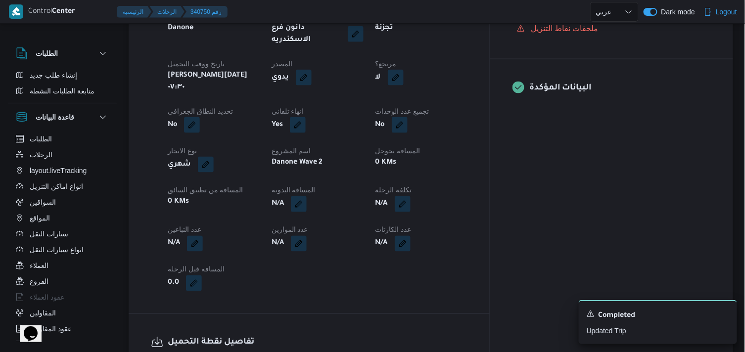
click at [404, 70] on button "button" at bounding box center [396, 78] width 16 height 16
click at [422, 94] on label "هل هناك مرتجع؟" at bounding box center [418, 96] width 59 height 12
checkbox input "true"
click at [508, 86] on div "You are in a dialog. To close this dialog, hit escape. هل هناك مرتجع؟ تاكيد" at bounding box center [447, 96] width 133 height 36
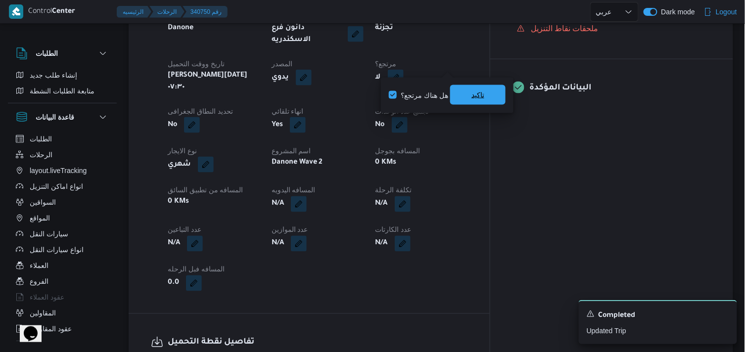
click at [494, 95] on span "تاكيد" at bounding box center [477, 95] width 55 height 20
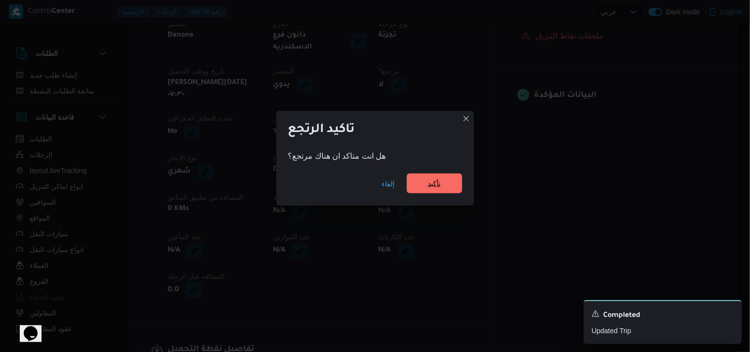
click at [424, 183] on span "تأكيد" at bounding box center [434, 184] width 55 height 20
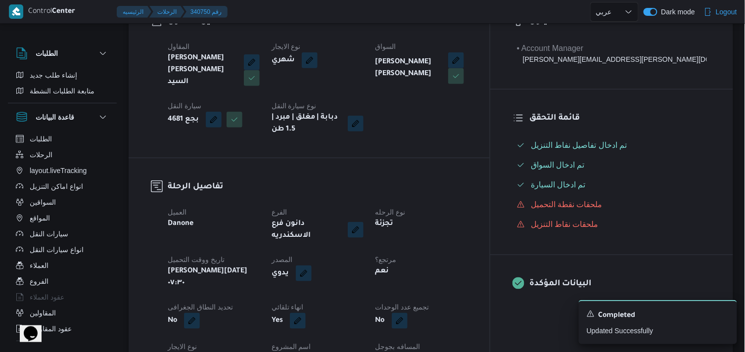
scroll to position [220, 0]
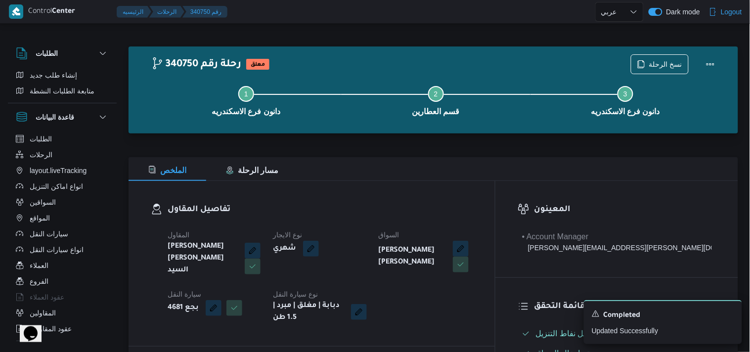
select select "ar"
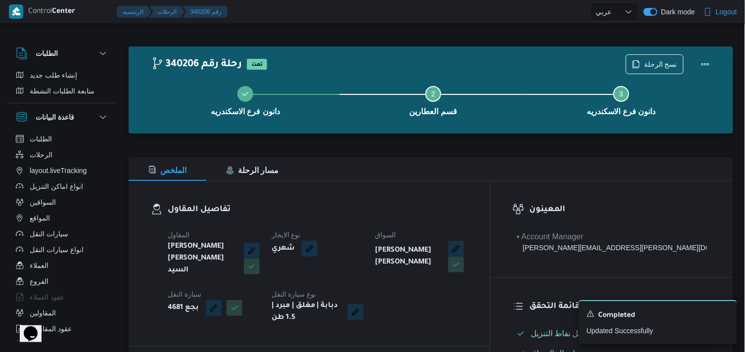
select select "ar"
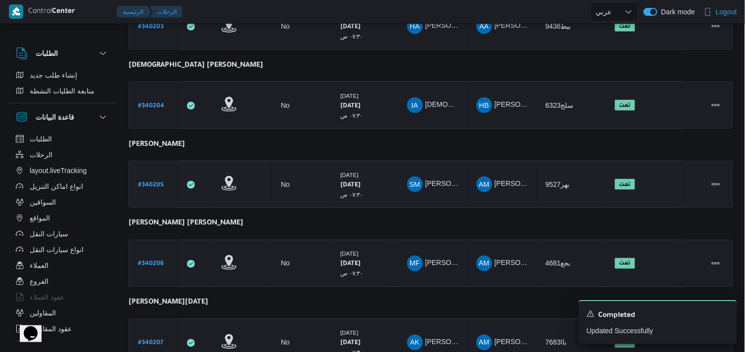
scroll to position [365, 0]
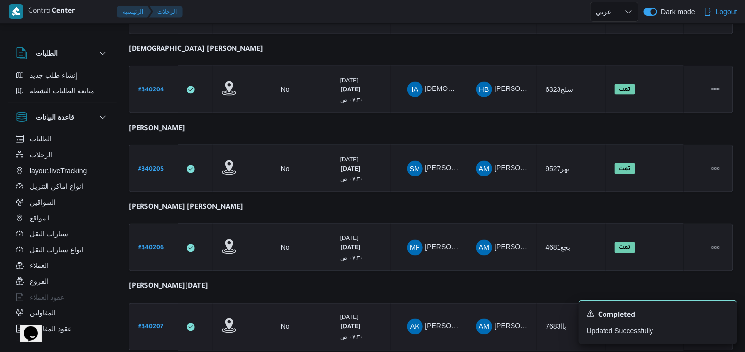
click at [140, 324] on b "# 340207" at bounding box center [150, 327] width 25 height 7
select select "ar"
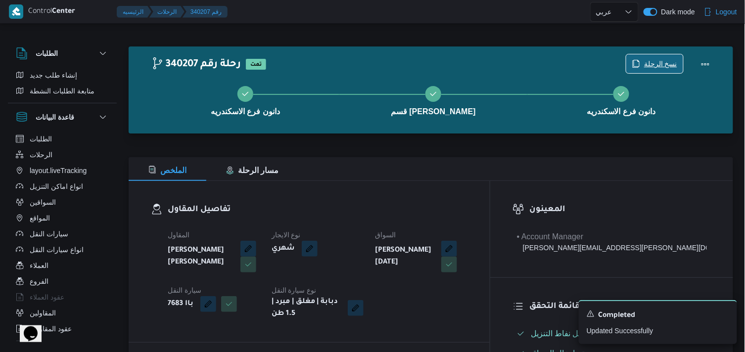
click at [668, 54] on button "نسخ الرحلة" at bounding box center [655, 64] width 58 height 20
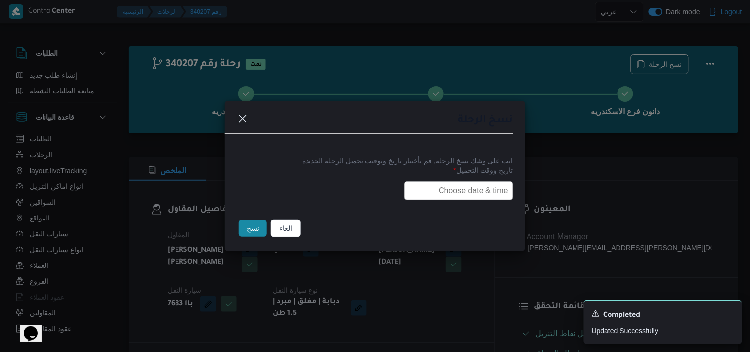
click at [460, 196] on input "text" at bounding box center [459, 191] width 109 height 19
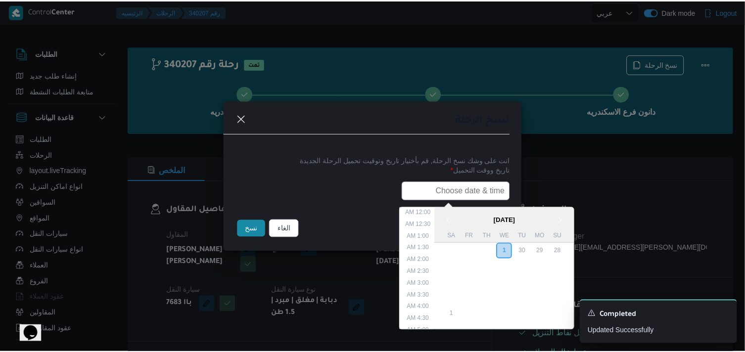
scroll to position [183, 0]
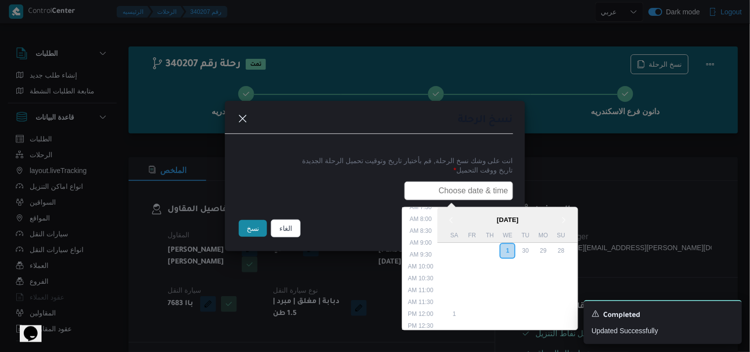
type input "02/10/2025 7:30AM"
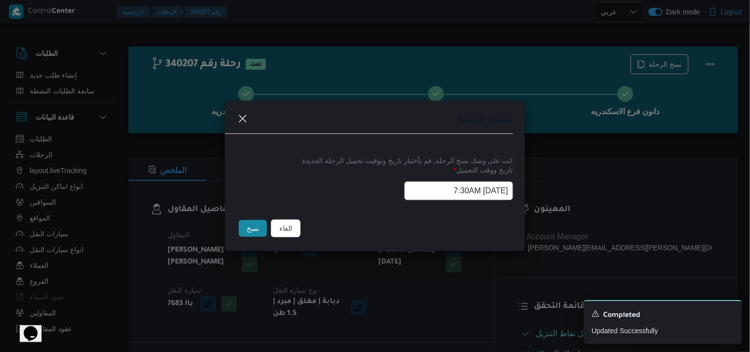
click at [251, 235] on button "نسخ" at bounding box center [253, 228] width 28 height 17
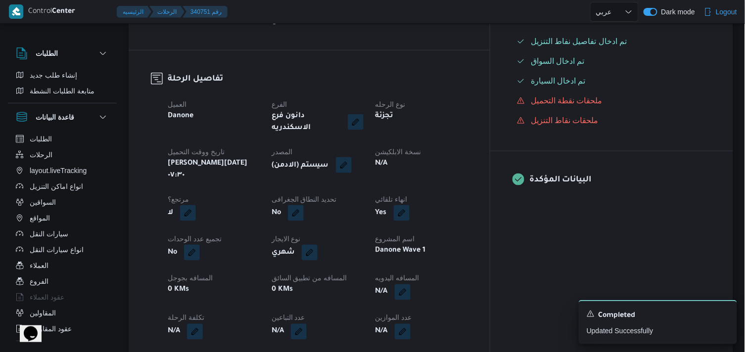
scroll to position [274, 0]
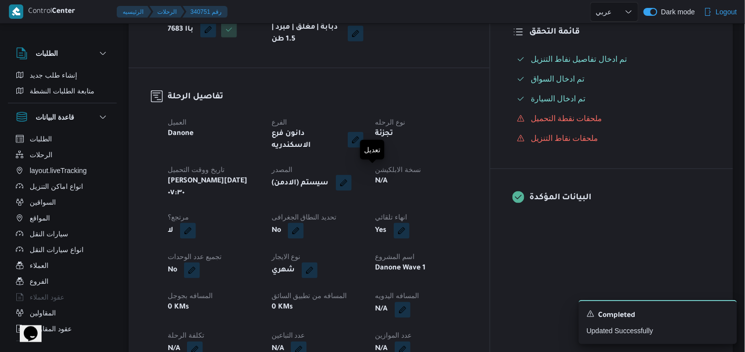
click at [352, 180] on button "button" at bounding box center [344, 183] width 16 height 16
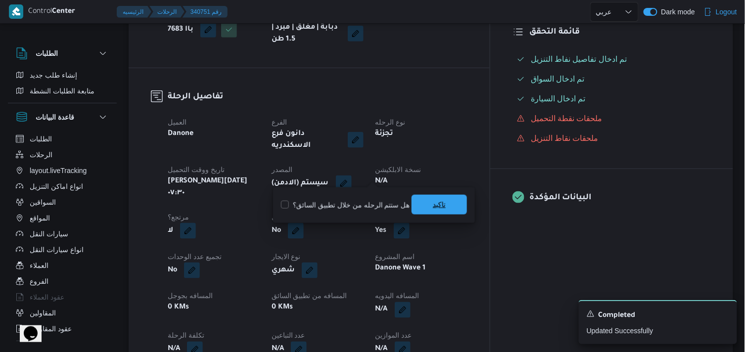
click at [449, 210] on span "تاكيد" at bounding box center [438, 205] width 55 height 20
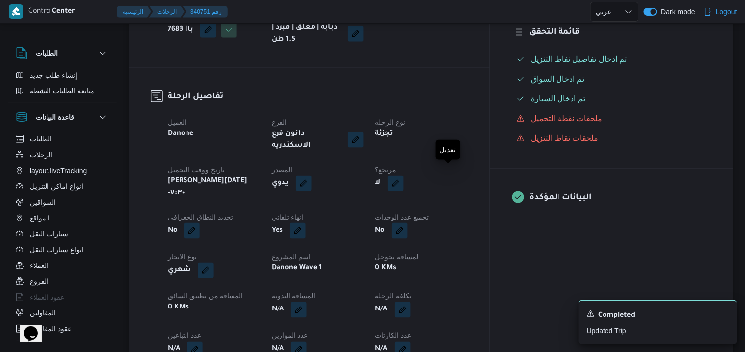
click at [404, 179] on button "button" at bounding box center [396, 184] width 16 height 16
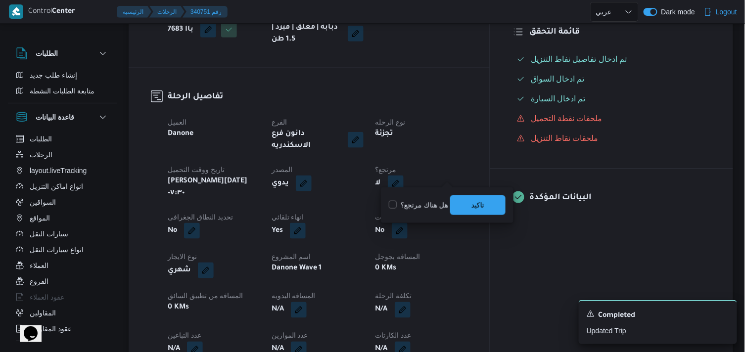
click at [436, 204] on label "هل هناك مرتجع؟" at bounding box center [418, 205] width 59 height 12
checkbox input "true"
click at [456, 199] on span "تاكيد" at bounding box center [477, 205] width 55 height 20
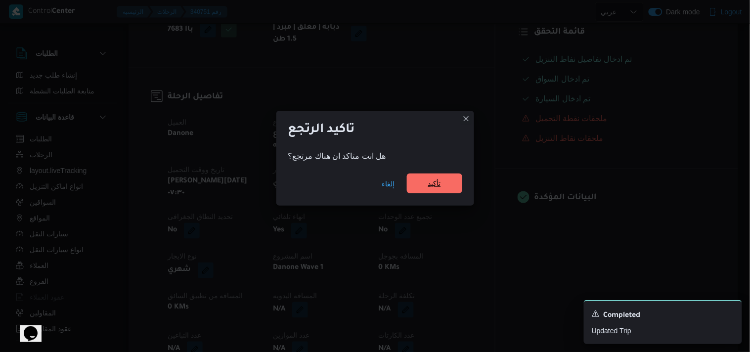
click at [454, 179] on span "تأكيد" at bounding box center [434, 184] width 55 height 20
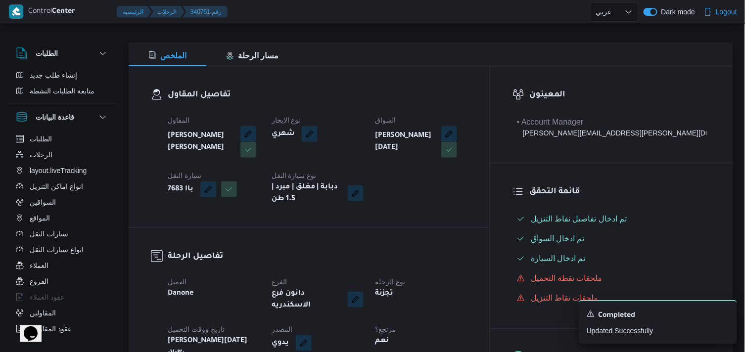
scroll to position [110, 0]
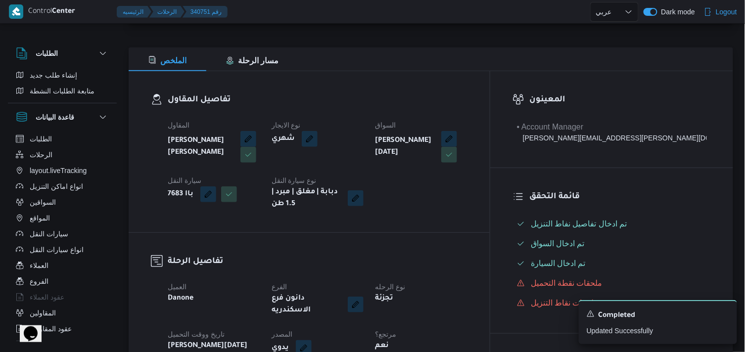
select select "ar"
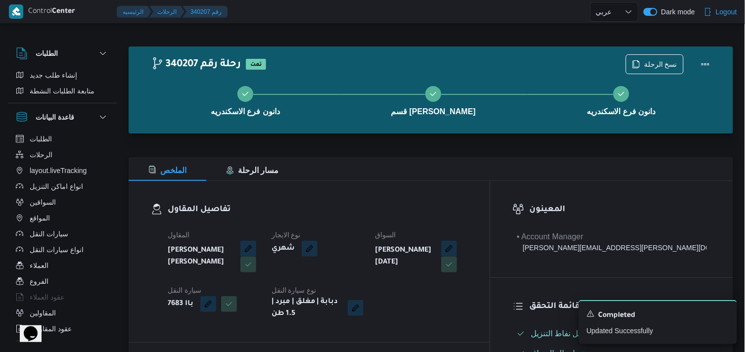
select select "ar"
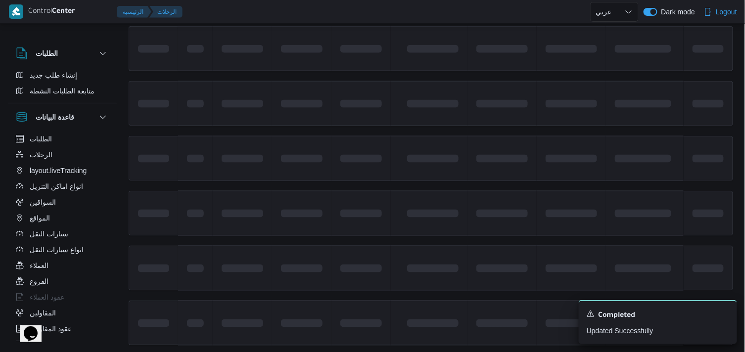
scroll to position [455, 0]
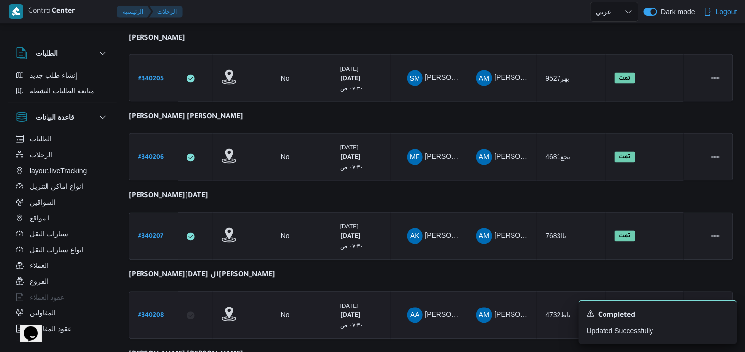
click at [158, 313] on b "# 340208" at bounding box center [151, 316] width 26 height 7
select select "ar"
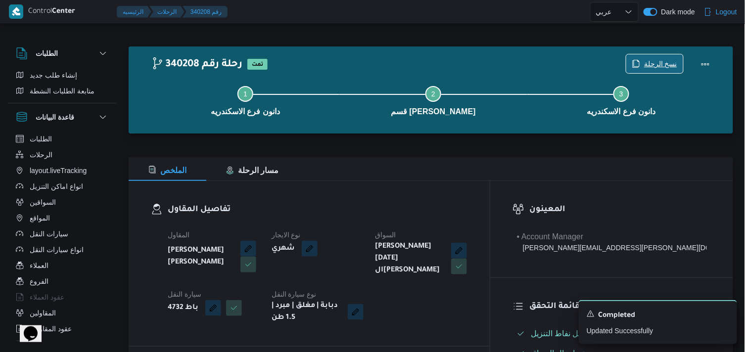
click at [637, 67] on icon "button" at bounding box center [636, 64] width 8 height 8
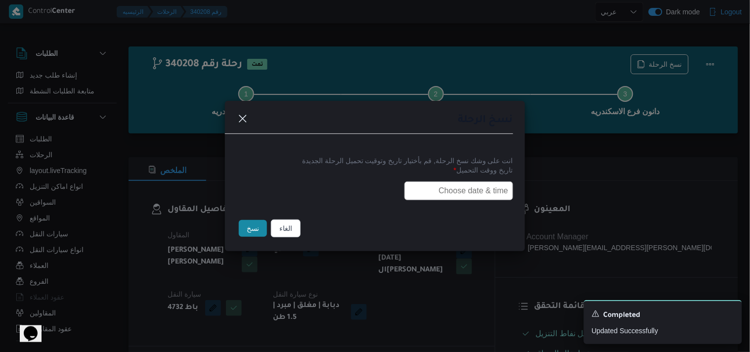
click at [472, 178] on label "تاريخ ووقت التحميل *" at bounding box center [375, 173] width 276 height 15
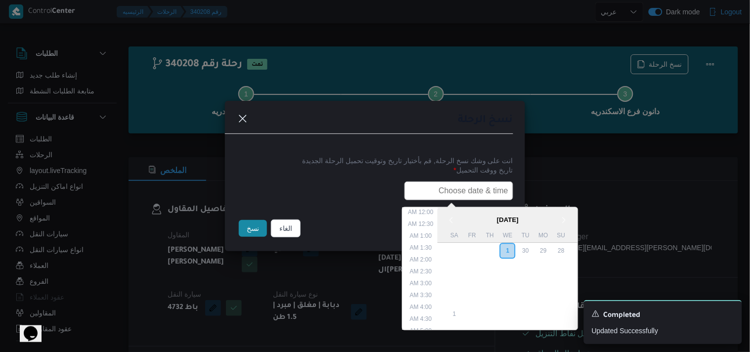
click at [470, 197] on input "text" at bounding box center [459, 191] width 109 height 19
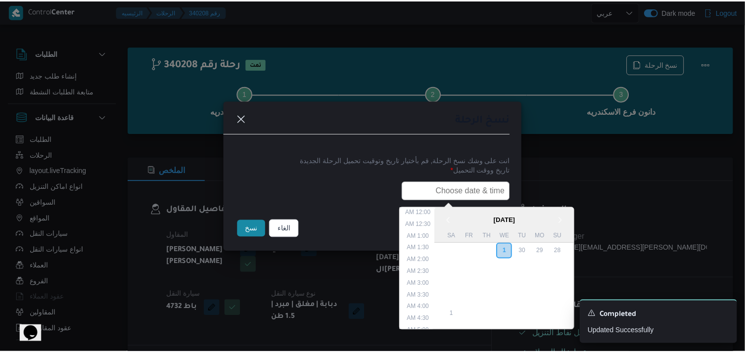
scroll to position [183, 0]
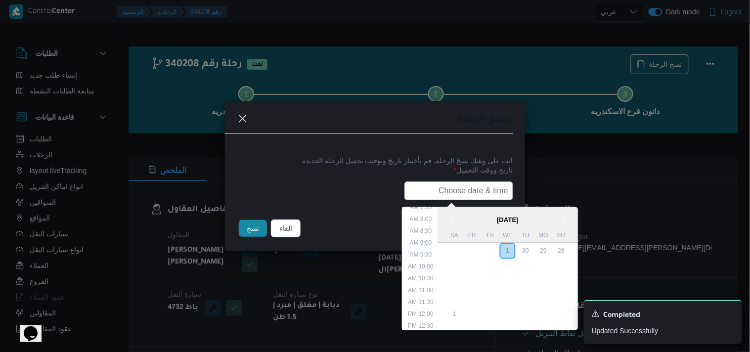
type input "02/10/2025 7:30AM"
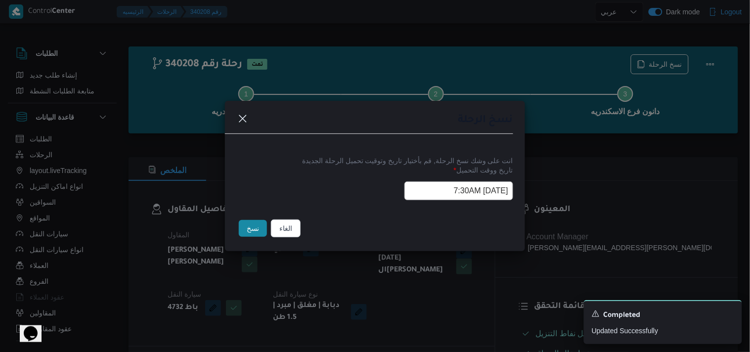
click at [249, 234] on button "نسخ" at bounding box center [253, 228] width 28 height 17
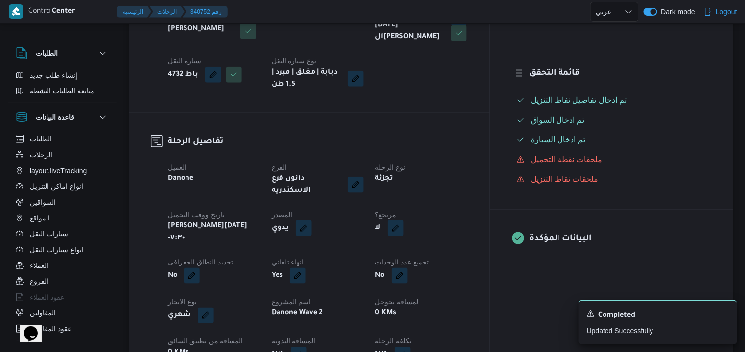
scroll to position [220, 0]
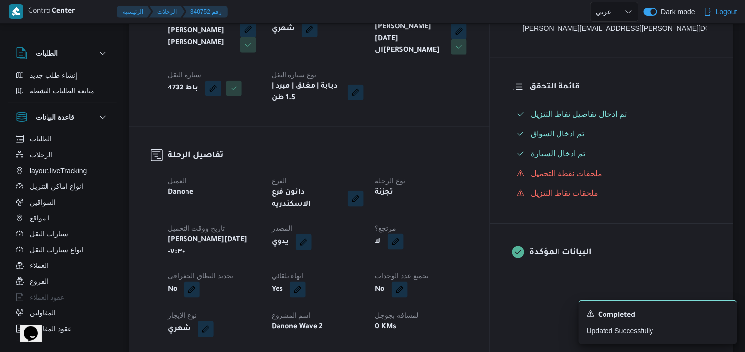
click at [404, 234] on button "button" at bounding box center [396, 242] width 16 height 16
click at [417, 258] on label "هل هناك مرتجع؟" at bounding box center [418, 260] width 59 height 12
checkbox input "true"
click at [458, 258] on span "تاكيد" at bounding box center [477, 260] width 55 height 20
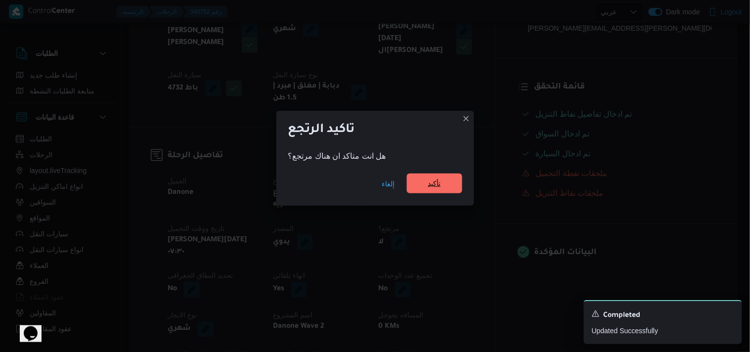
click at [437, 193] on span "تأكيد" at bounding box center [434, 184] width 55 height 20
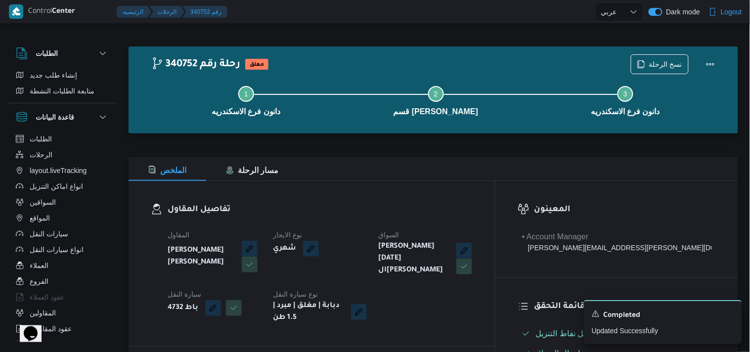
select select "ar"
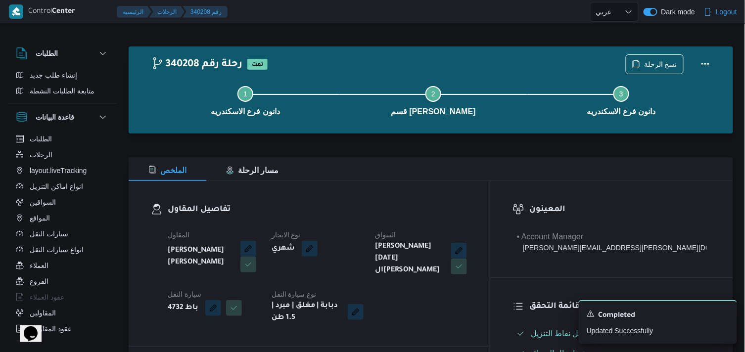
select select "ar"
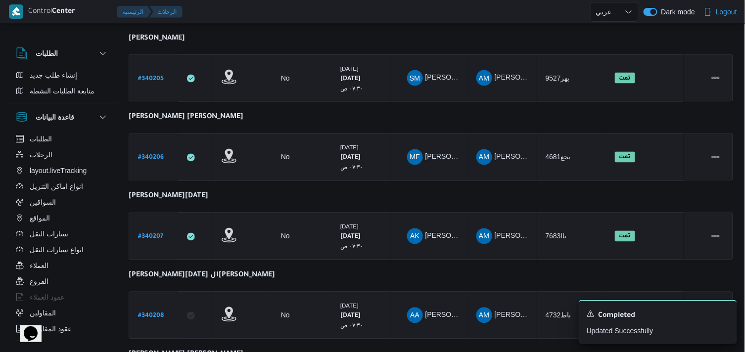
scroll to position [592, 0]
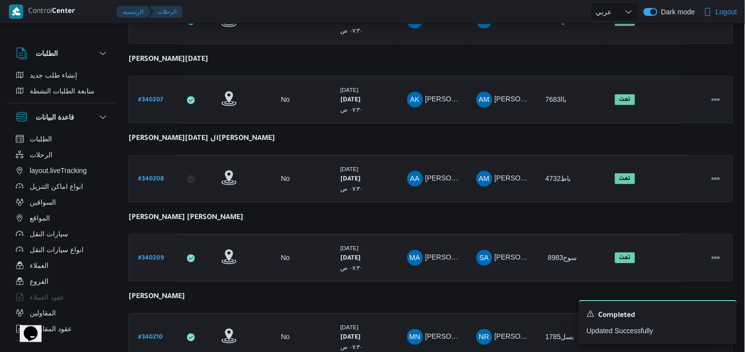
click at [150, 255] on b "# 340209" at bounding box center [151, 258] width 26 height 7
select select "ar"
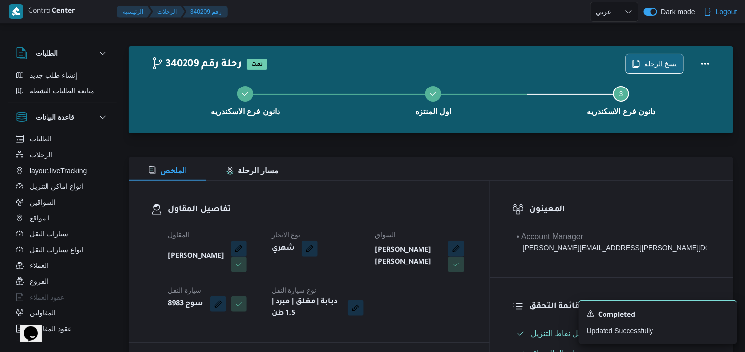
click at [646, 60] on span "نسخ الرحلة" at bounding box center [660, 64] width 33 height 12
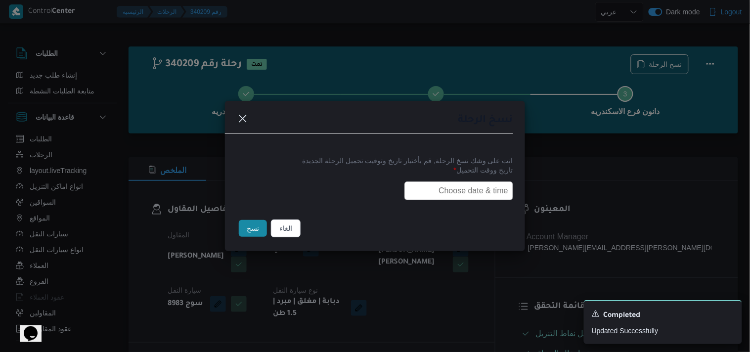
click at [478, 191] on input "text" at bounding box center [459, 191] width 109 height 19
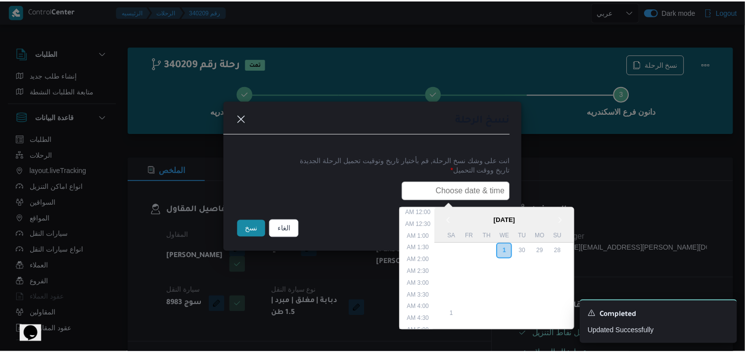
scroll to position [183, 0]
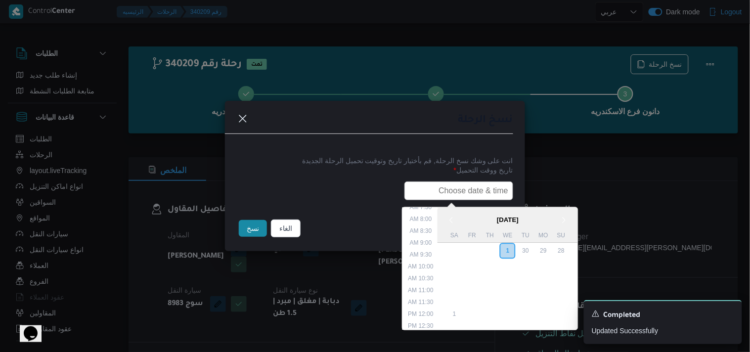
type input "02/10/2025 7:30AM"
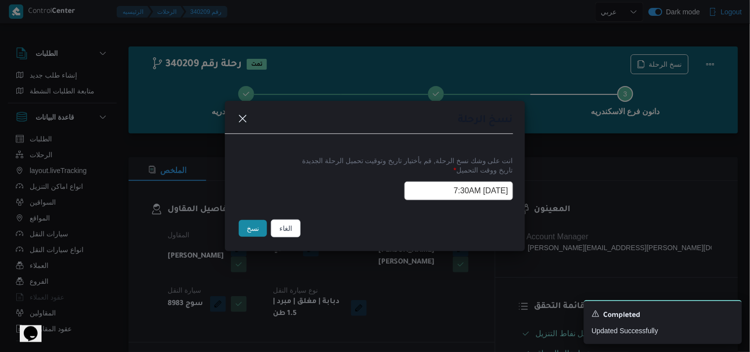
click at [249, 230] on button "نسخ" at bounding box center [253, 228] width 28 height 17
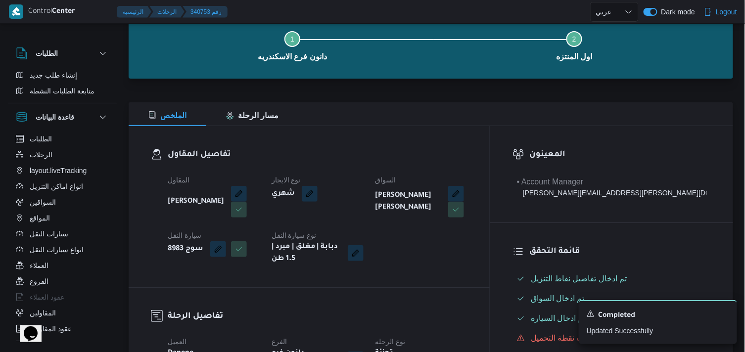
scroll to position [165, 0]
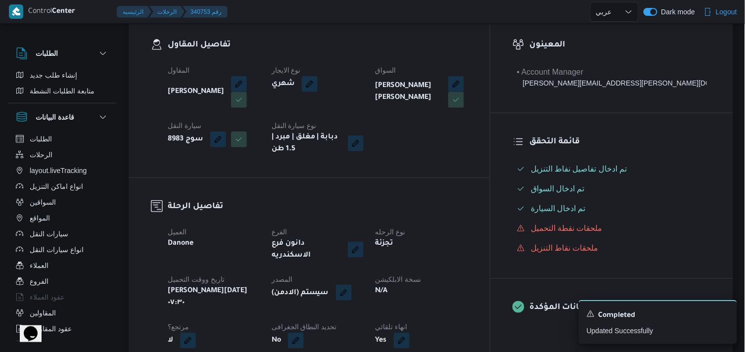
click at [352, 289] on button "button" at bounding box center [344, 293] width 16 height 16
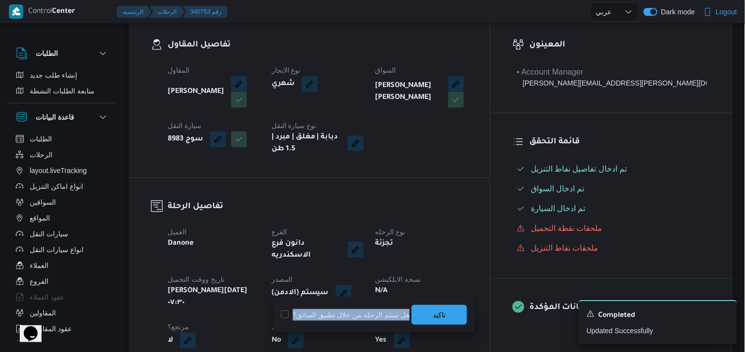
click at [407, 309] on div "هل ستتم الرحله من خلال تطبيق السائق؟ تاكيد" at bounding box center [374, 315] width 188 height 22
click at [434, 316] on span "تاكيد" at bounding box center [439, 315] width 13 height 12
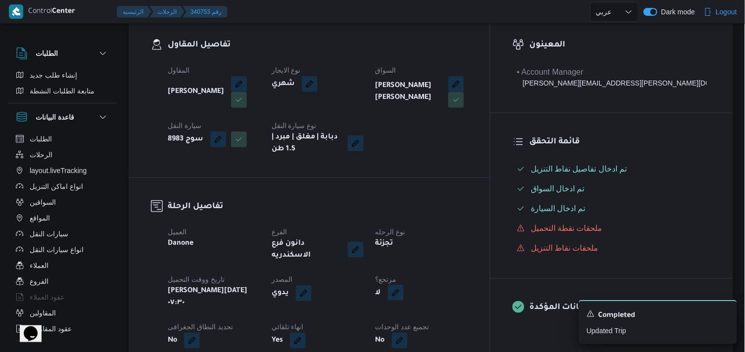
click at [404, 287] on button "button" at bounding box center [396, 293] width 16 height 16
click at [423, 318] on label "هل هناك مرتجع؟" at bounding box center [418, 315] width 59 height 12
checkbox input "true"
click at [465, 315] on span "تاكيد" at bounding box center [477, 315] width 55 height 20
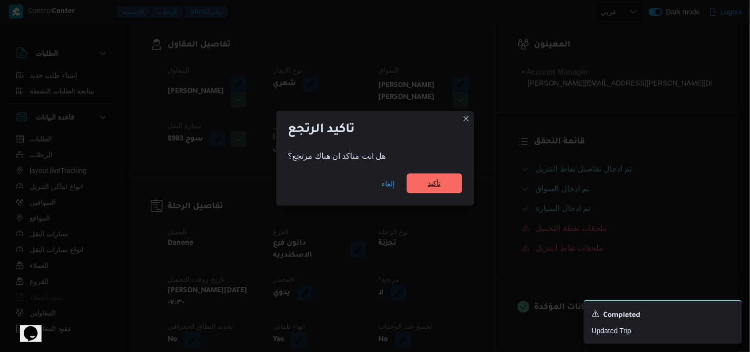
click at [447, 188] on span "تأكيد" at bounding box center [434, 184] width 55 height 20
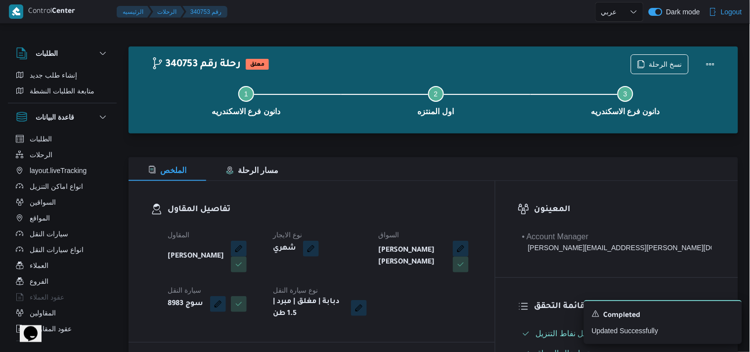
select select "ar"
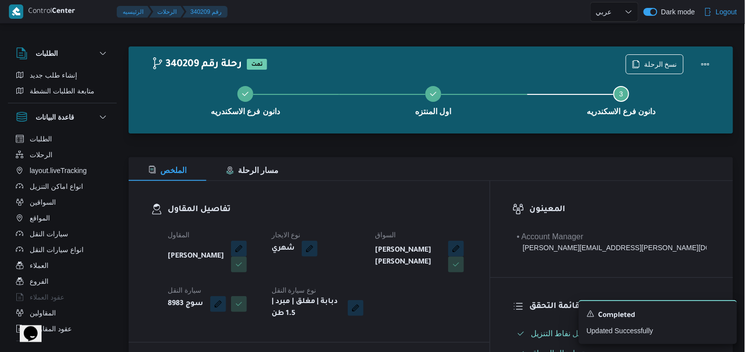
select select "ar"
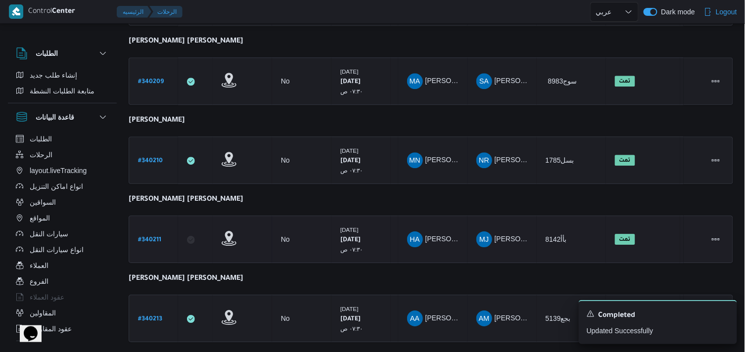
scroll to position [742, 0]
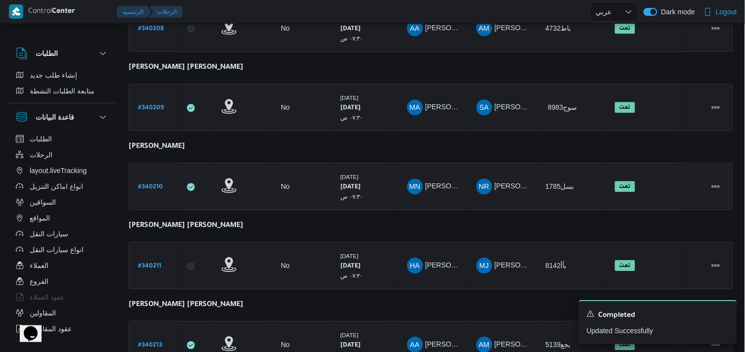
click at [150, 184] on b "# 340210" at bounding box center [150, 187] width 25 height 7
select select "ar"
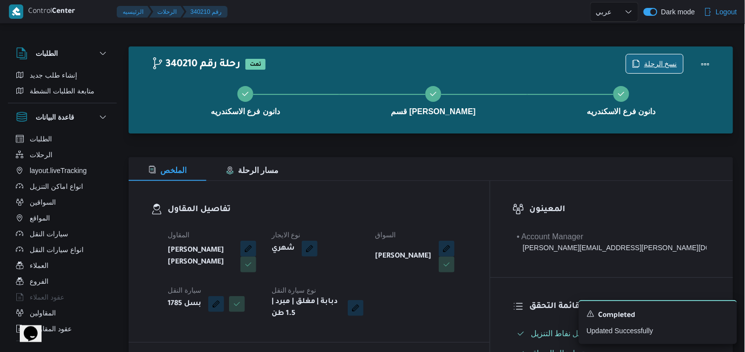
click at [648, 65] on span "نسخ الرحلة" at bounding box center [660, 64] width 33 height 12
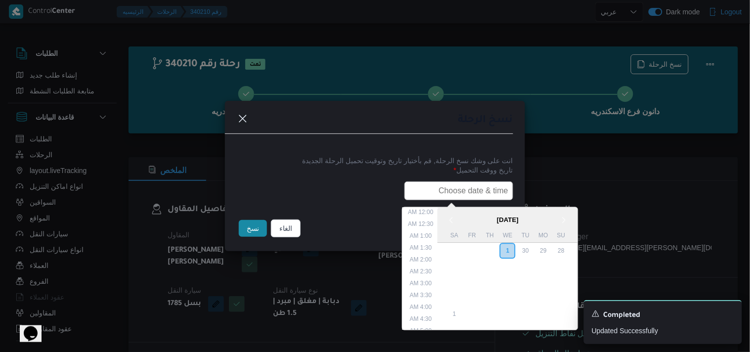
click at [466, 194] on input "text" at bounding box center [459, 191] width 109 height 19
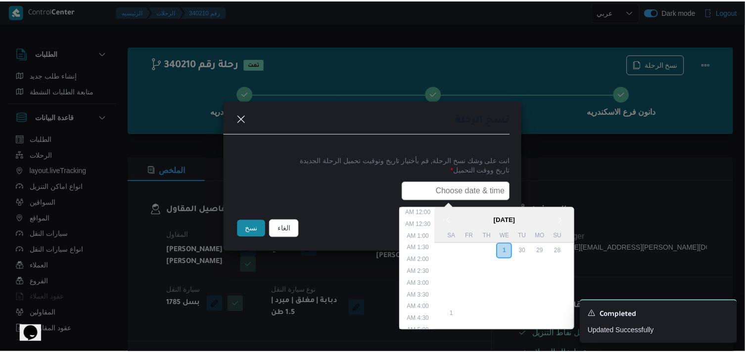
scroll to position [183, 0]
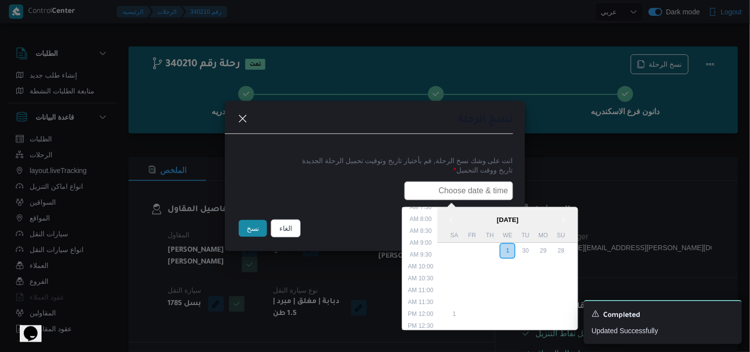
type input "02/10/2025 7:30AM"
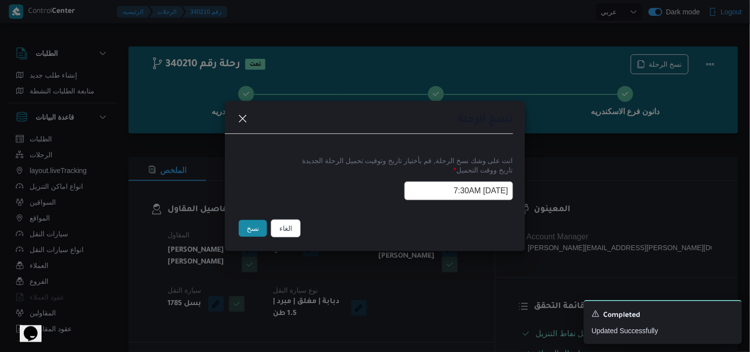
click at [241, 230] on button "نسخ" at bounding box center [253, 228] width 28 height 17
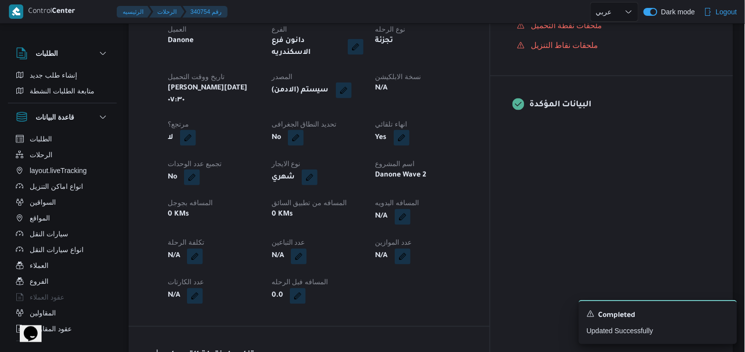
scroll to position [329, 0]
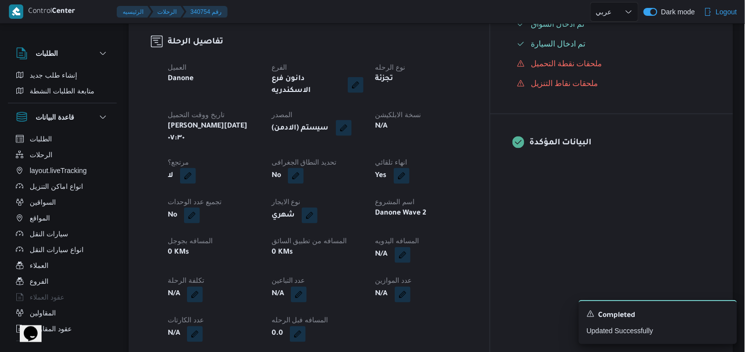
click at [352, 121] on button "button" at bounding box center [344, 128] width 16 height 16
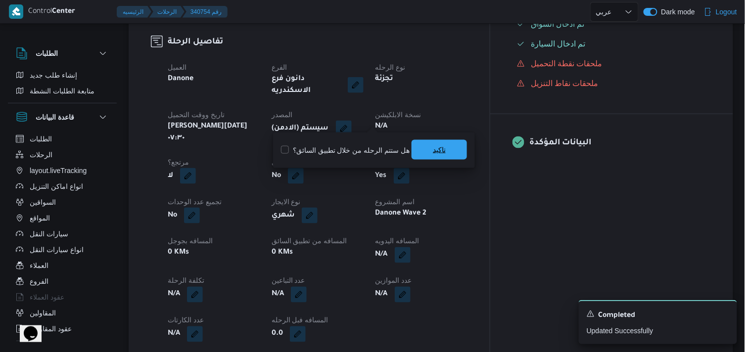
click at [414, 148] on span "تاكيد" at bounding box center [438, 150] width 55 height 20
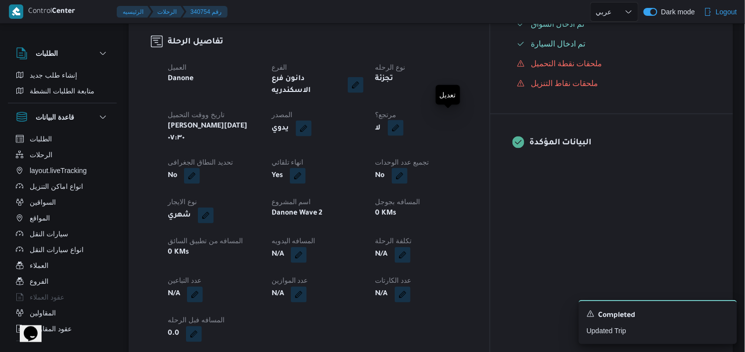
click at [404, 126] on button "button" at bounding box center [396, 128] width 16 height 16
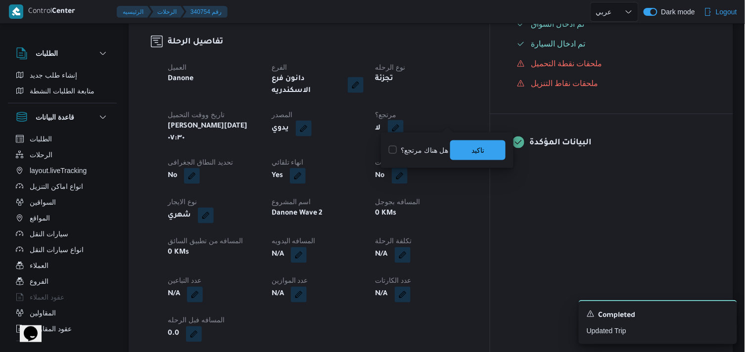
click at [432, 151] on label "هل هناك مرتجع؟" at bounding box center [418, 150] width 59 height 12
checkbox input "true"
click at [475, 153] on span "تاكيد" at bounding box center [477, 150] width 13 height 12
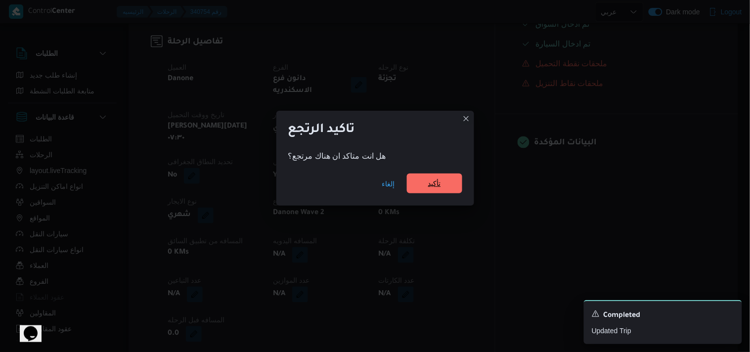
click at [447, 177] on span "تأكيد" at bounding box center [434, 184] width 55 height 20
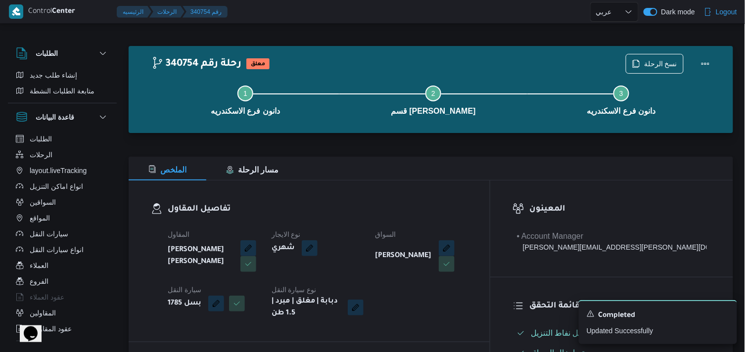
scroll to position [0, 0]
select select "ar"
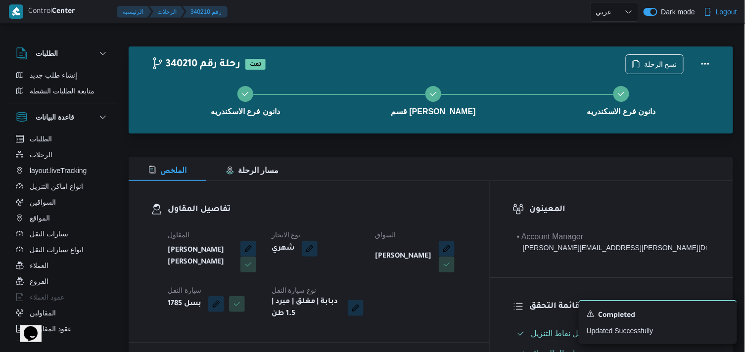
select select "ar"
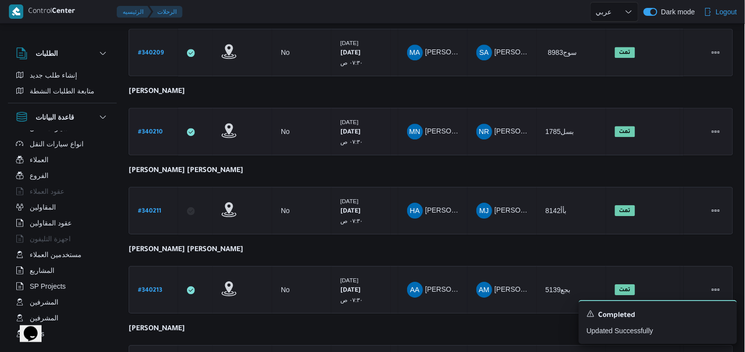
scroll to position [863, 0]
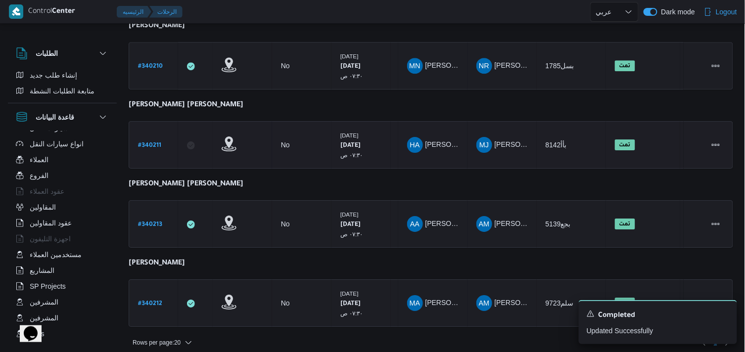
click at [148, 142] on b "# 340211" at bounding box center [149, 145] width 23 height 7
select select "ar"
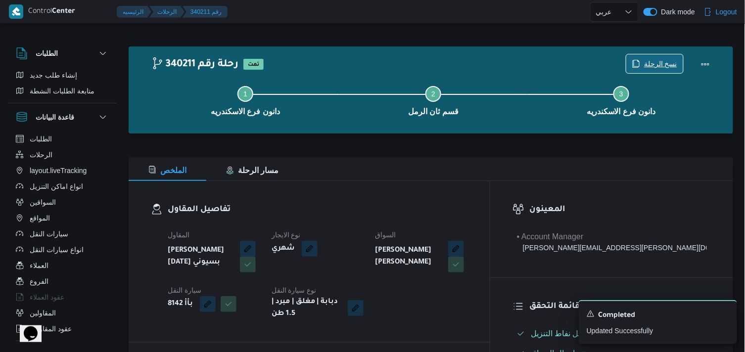
click at [659, 63] on span "نسخ الرحلة" at bounding box center [660, 64] width 33 height 12
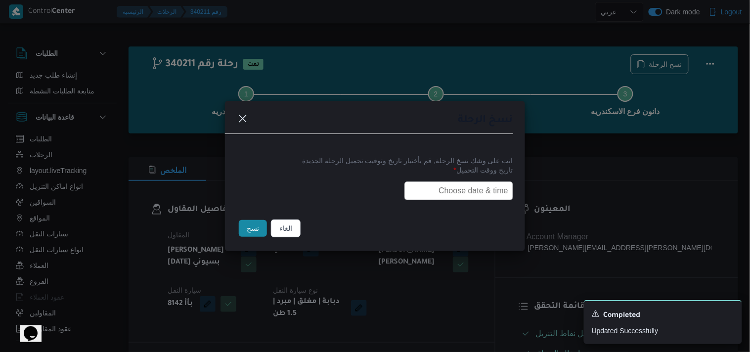
click at [476, 192] on input "text" at bounding box center [459, 191] width 109 height 19
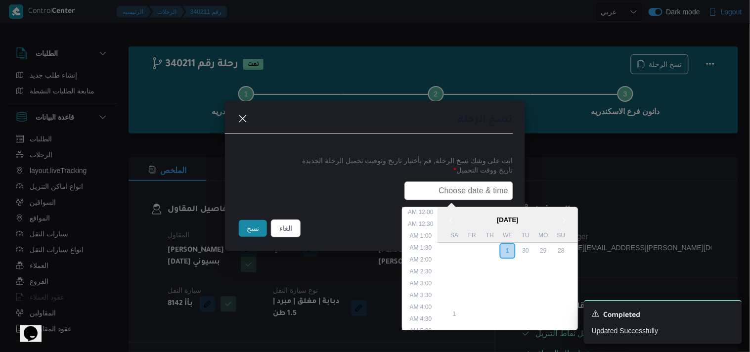
scroll to position [183, 0]
type input "02/10/2025 7:30AM"
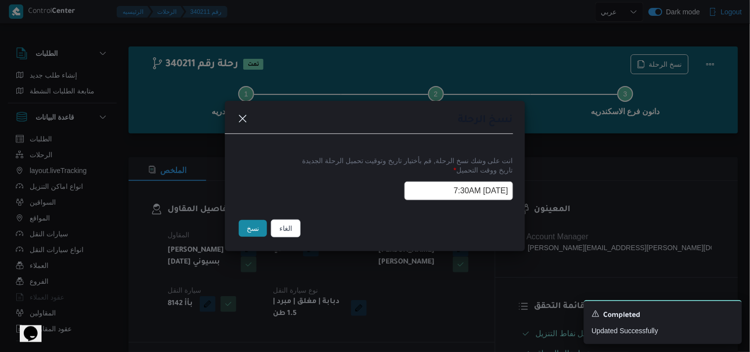
click at [256, 230] on button "نسخ" at bounding box center [253, 228] width 28 height 17
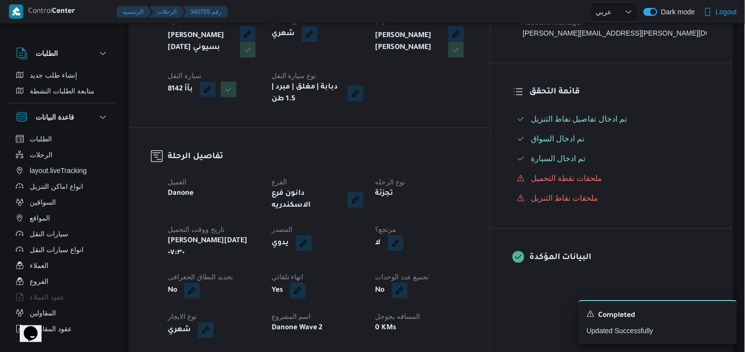
scroll to position [220, 0]
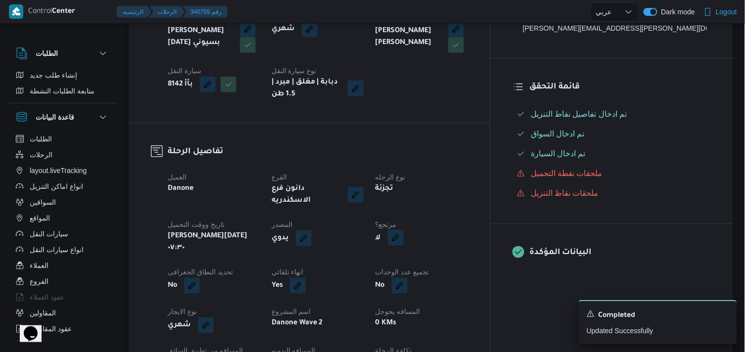
click at [404, 231] on button "button" at bounding box center [396, 238] width 16 height 16
click at [411, 256] on label "هل هناك مرتجع؟" at bounding box center [418, 260] width 59 height 12
checkbox input "true"
click at [487, 259] on span "تاكيد" at bounding box center [477, 260] width 55 height 20
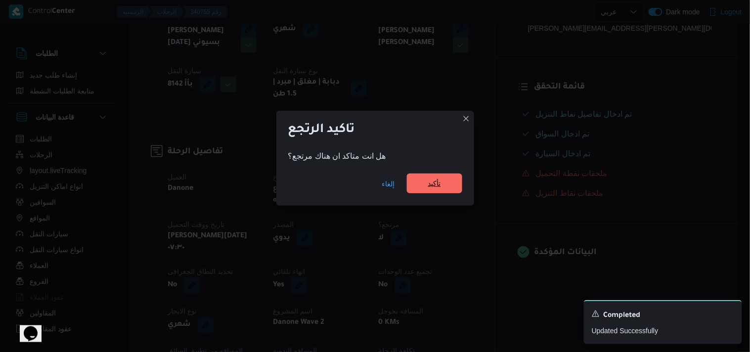
click at [451, 192] on span "تأكيد" at bounding box center [434, 184] width 55 height 20
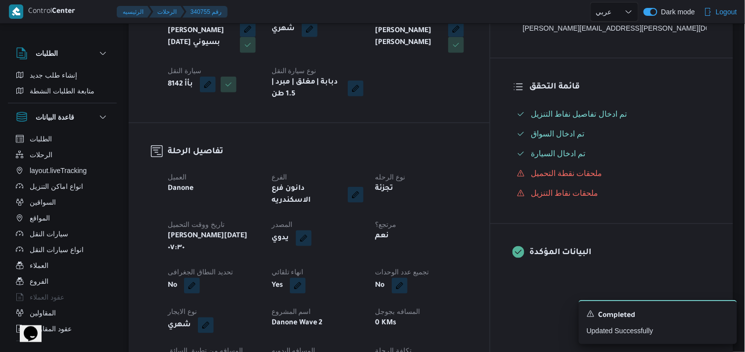
select select "ar"
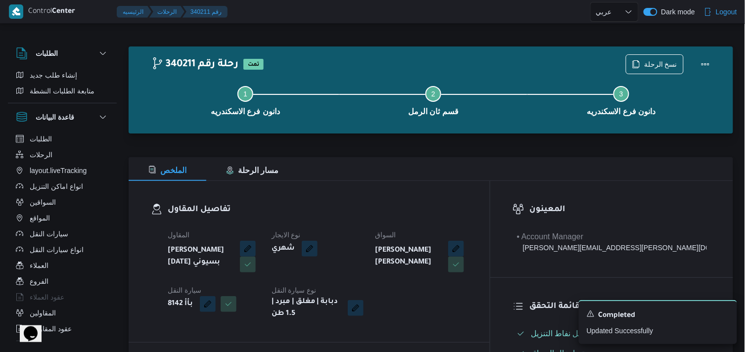
select select "ar"
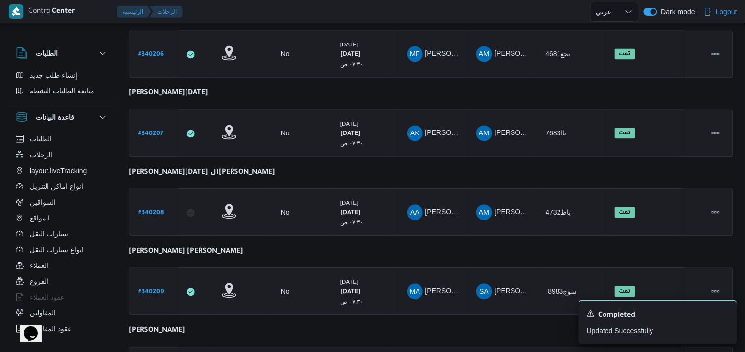
scroll to position [742, 0]
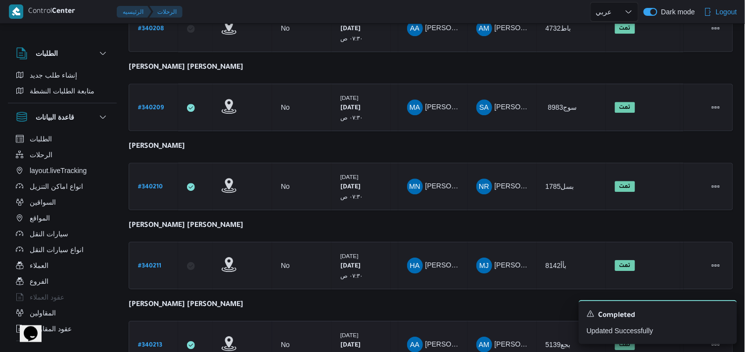
click at [153, 336] on b "# 340213" at bounding box center [150, 345] width 24 height 7
select select "ar"
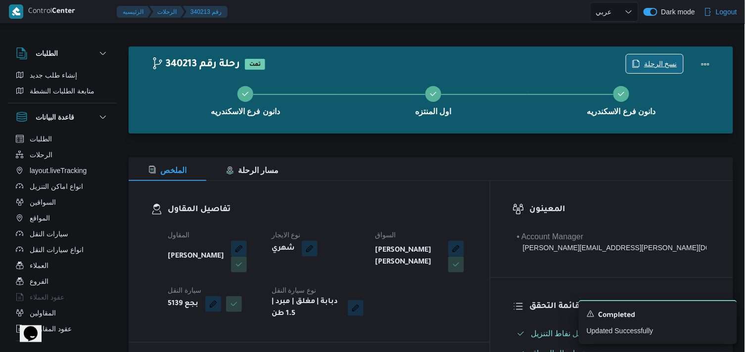
click at [666, 67] on span "نسخ الرحلة" at bounding box center [660, 64] width 33 height 12
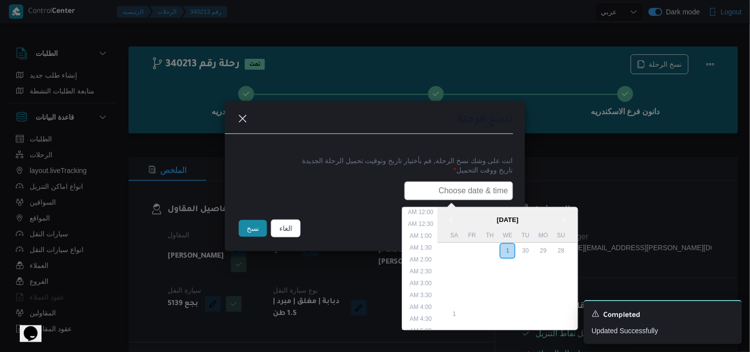
drag, startPoint x: 487, startPoint y: 188, endPoint x: 468, endPoint y: 199, distance: 21.5
click at [487, 188] on input "text" at bounding box center [459, 191] width 109 height 19
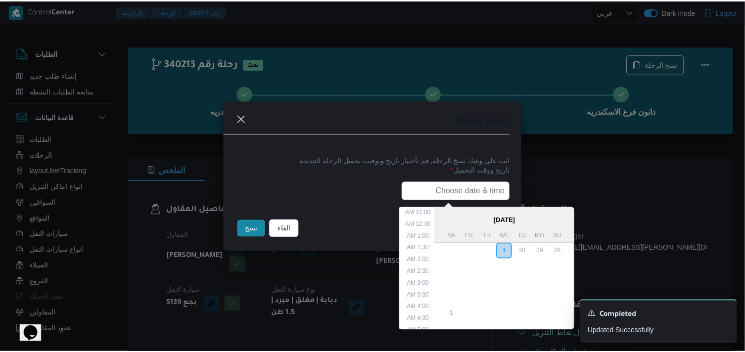
scroll to position [183, 0]
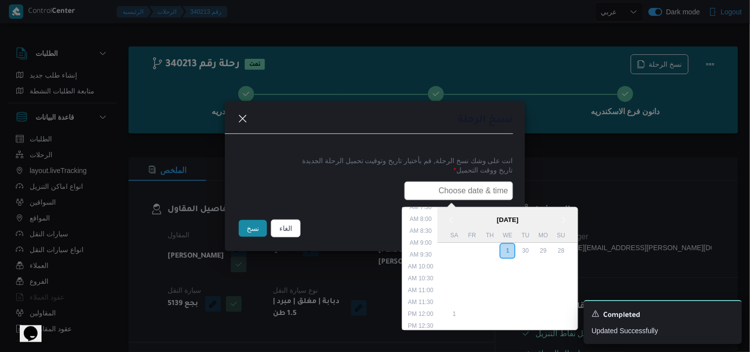
type input "02/10/2025 7:30AM"
click at [240, 228] on button "نسخ" at bounding box center [253, 228] width 28 height 17
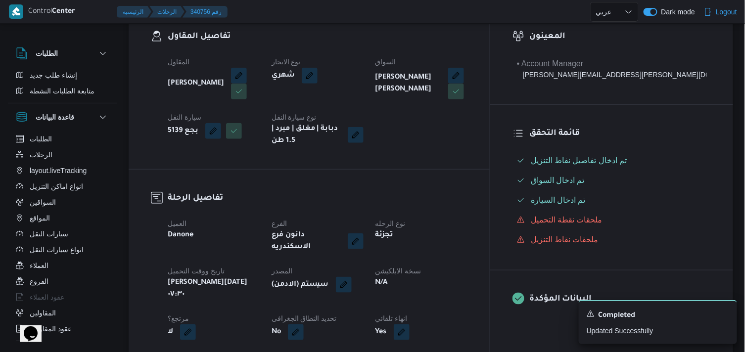
scroll to position [220, 0]
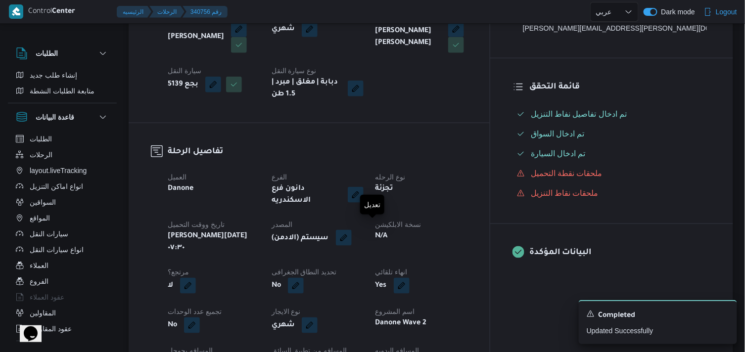
click at [352, 233] on button "button" at bounding box center [344, 238] width 16 height 16
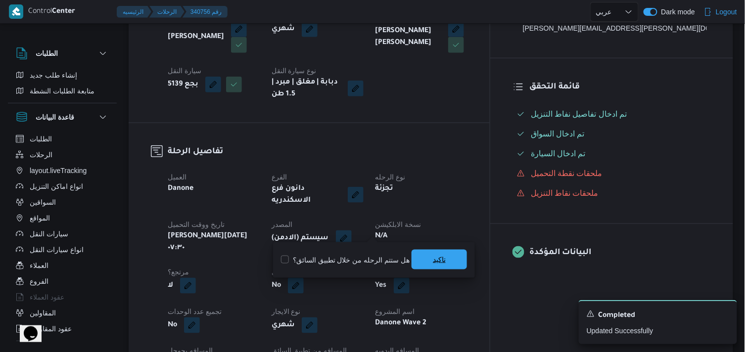
click at [434, 267] on span "تاكيد" at bounding box center [438, 260] width 55 height 20
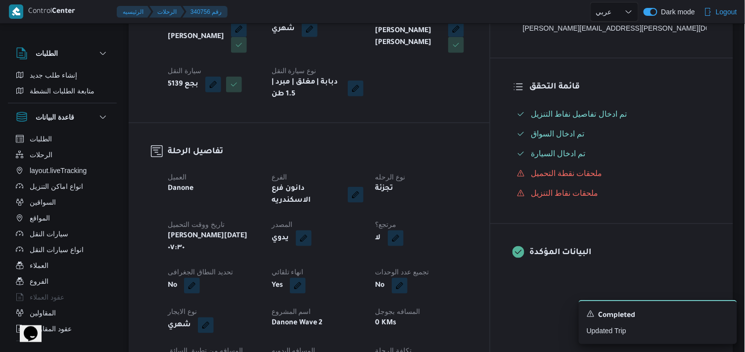
click at [404, 230] on button "button" at bounding box center [396, 238] width 16 height 16
click at [411, 264] on label "هل هناك مرتجع؟" at bounding box center [418, 260] width 59 height 12
checkbox input "true"
click at [470, 263] on span "تاكيد" at bounding box center [477, 260] width 55 height 20
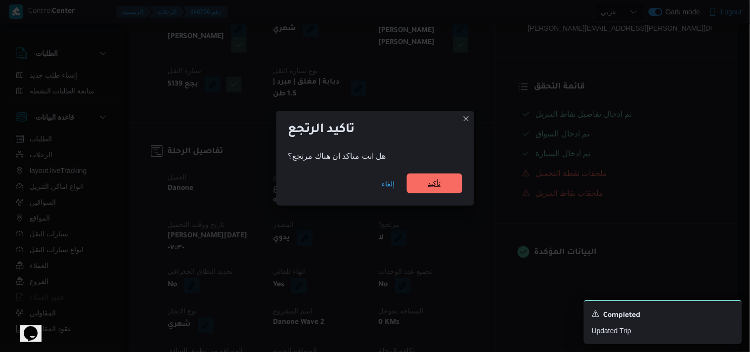
click at [448, 182] on span "تأكيد" at bounding box center [434, 184] width 55 height 20
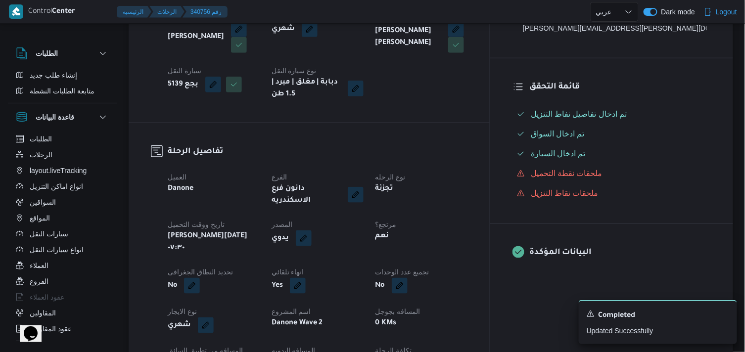
select select "ar"
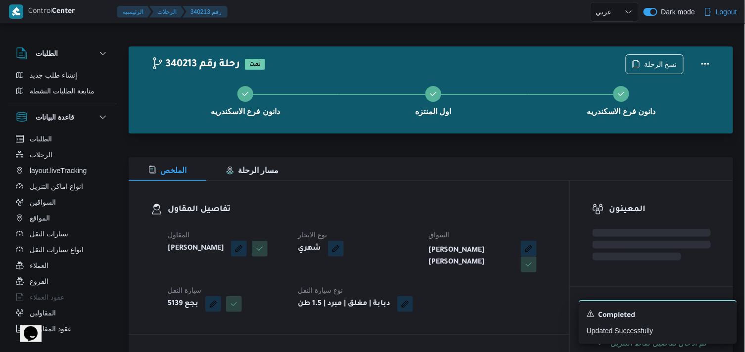
select select "ar"
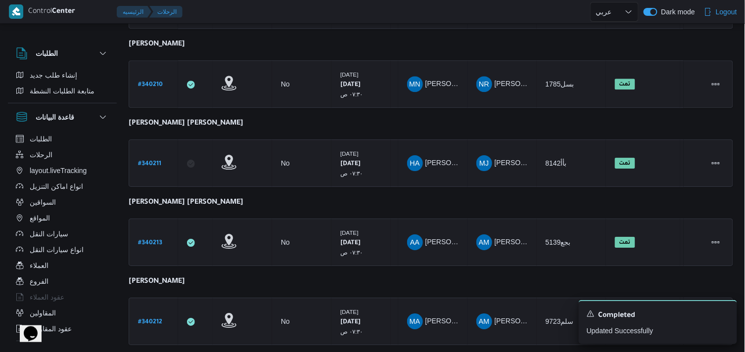
scroll to position [863, 0]
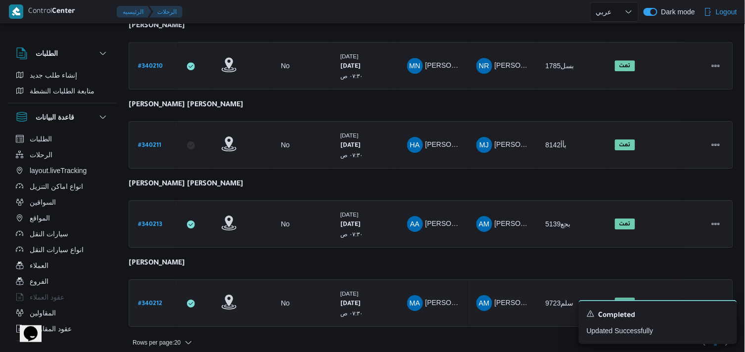
click at [158, 301] on b "# 340212" at bounding box center [150, 304] width 24 height 7
select select "ar"
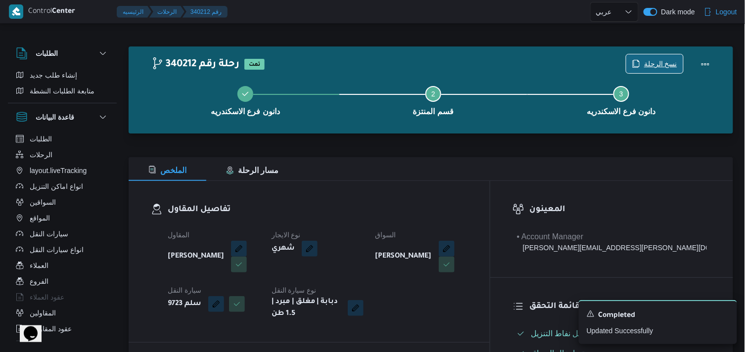
click at [666, 60] on span "نسخ الرحلة" at bounding box center [660, 64] width 33 height 12
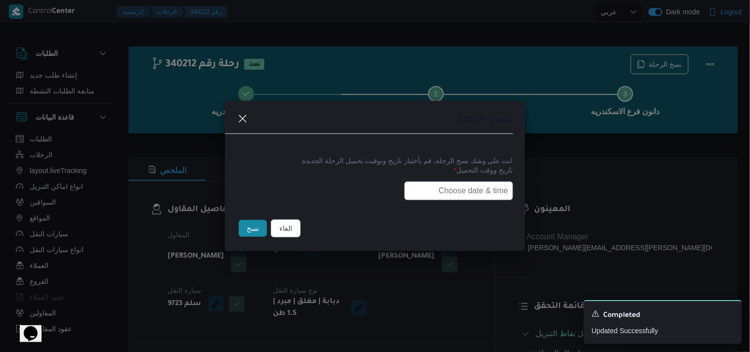
click at [480, 185] on input "text" at bounding box center [459, 191] width 109 height 19
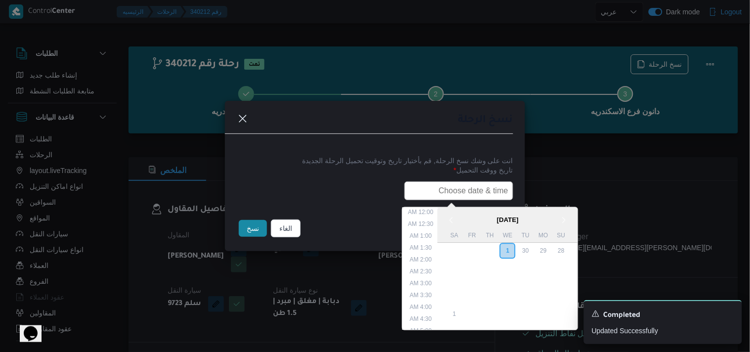
scroll to position [183, 0]
type input "02/10/2025 7:30AM"
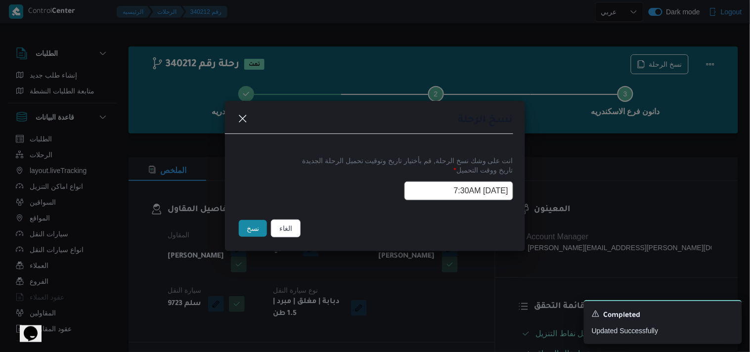
click at [265, 231] on button "نسخ" at bounding box center [253, 228] width 28 height 17
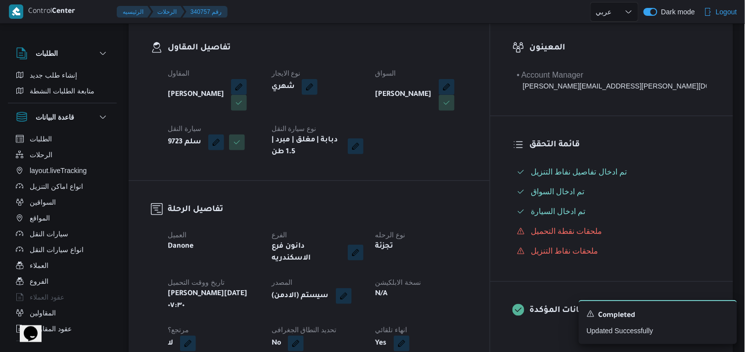
scroll to position [165, 0]
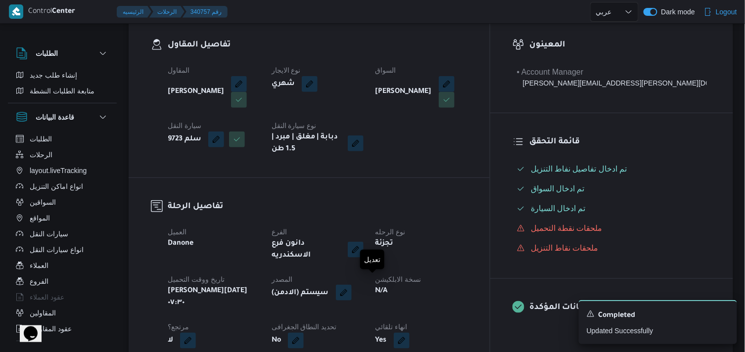
click at [352, 292] on button "button" at bounding box center [344, 293] width 16 height 16
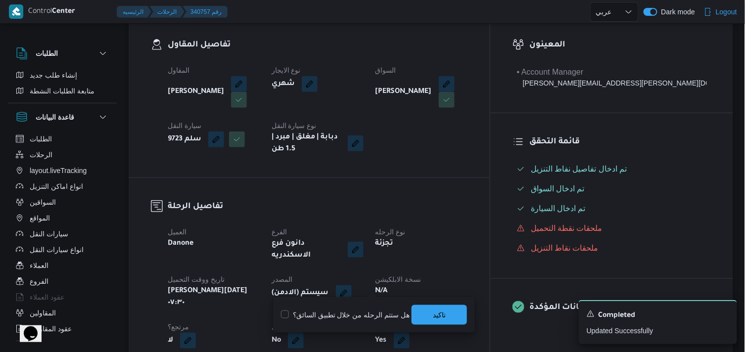
click at [430, 325] on div "You are in a dialog. To close this dialog, hit escape. هل ستتم الرحله من خلال ت…" at bounding box center [374, 315] width 202 height 36
click at [431, 324] on span "تاكيد" at bounding box center [438, 315] width 55 height 20
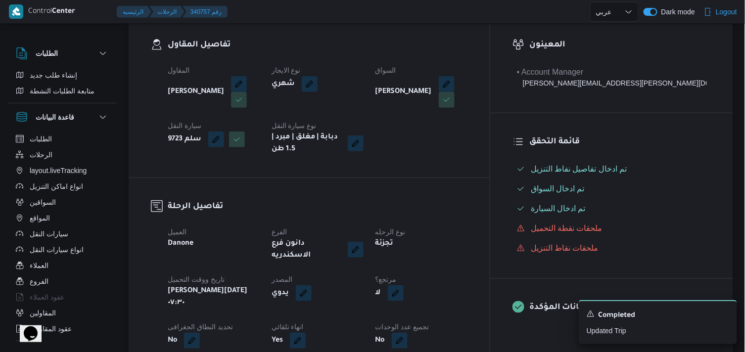
click at [404, 291] on button "button" at bounding box center [396, 293] width 16 height 16
click at [439, 315] on label "هل هناك مرتجع؟" at bounding box center [418, 315] width 59 height 12
checkbox input "true"
click at [466, 315] on span "تاكيد" at bounding box center [477, 315] width 55 height 20
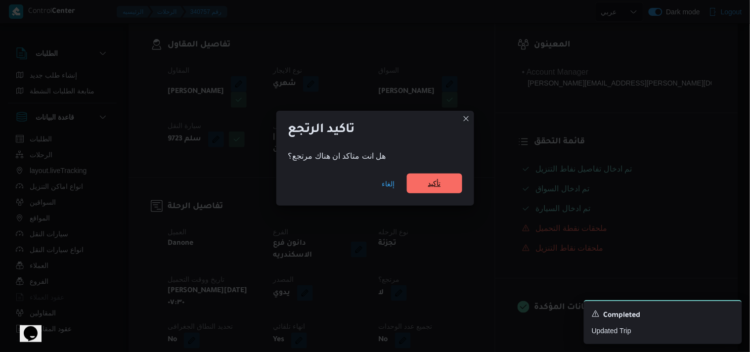
click at [447, 183] on span "تأكيد" at bounding box center [434, 184] width 55 height 20
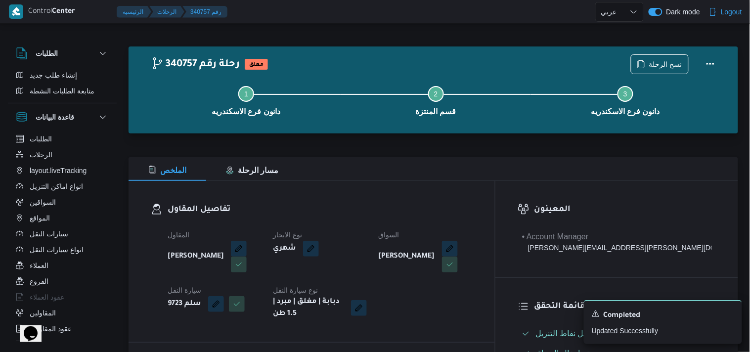
select select "ar"
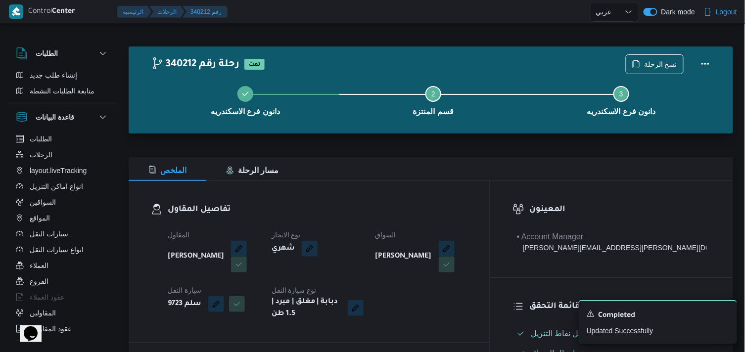
select select "ar"
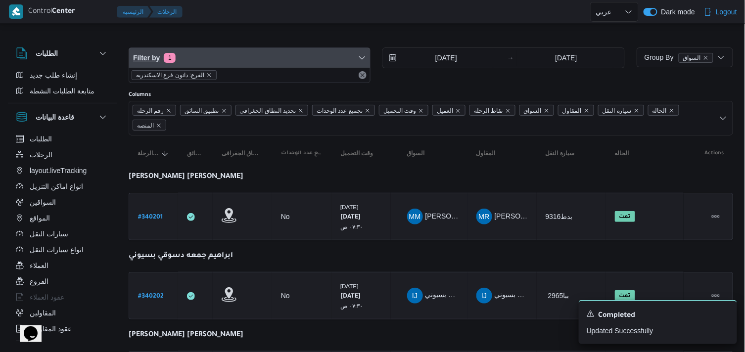
click at [308, 48] on span "Filter by 1" at bounding box center [249, 58] width 241 height 20
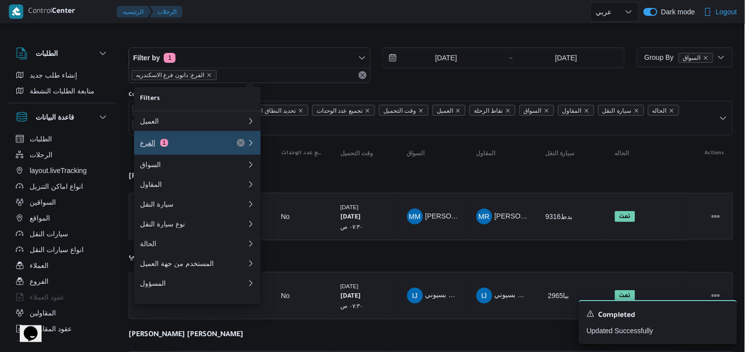
click at [223, 144] on div "الفرع 1" at bounding box center [193, 143] width 119 height 24
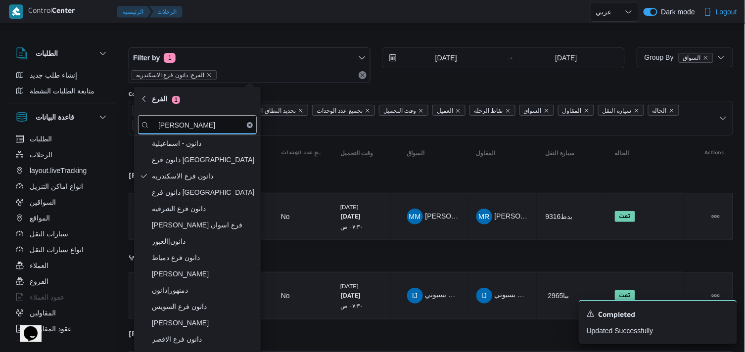
type input "دانون"
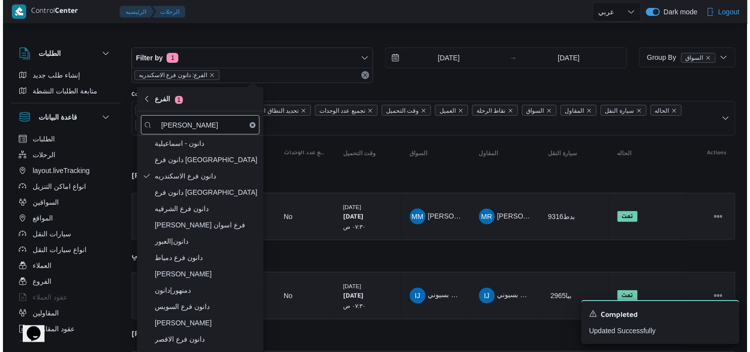
scroll to position [172, 0]
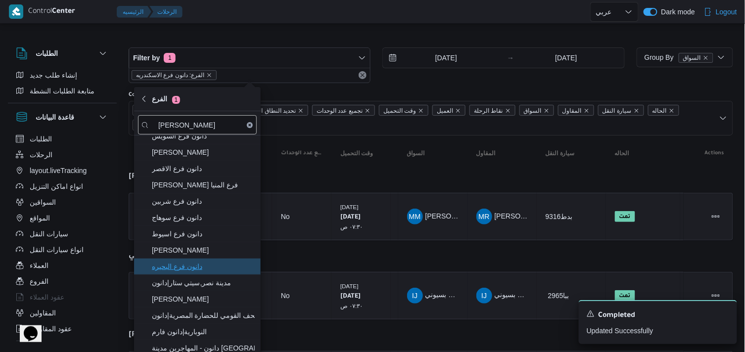
click at [240, 265] on span "دانون فرع البحيره" at bounding box center [203, 267] width 103 height 12
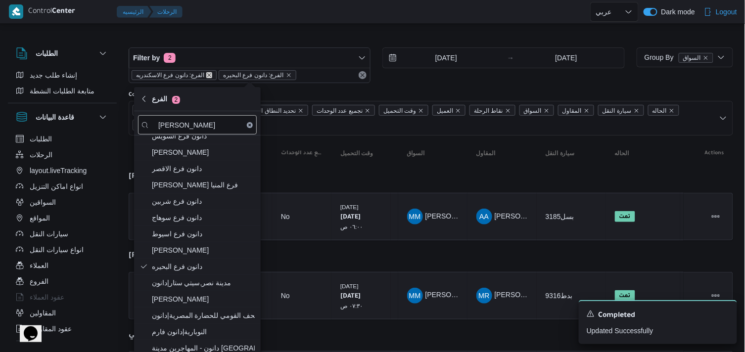
click at [209, 77] on icon "remove selected entity" at bounding box center [209, 75] width 6 height 6
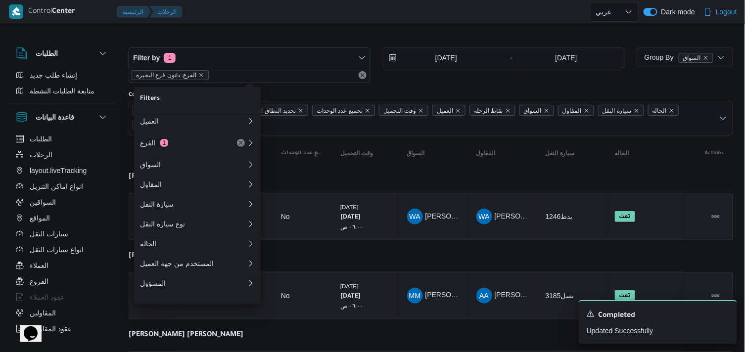
click at [248, 32] on div at bounding box center [431, 40] width 604 height 16
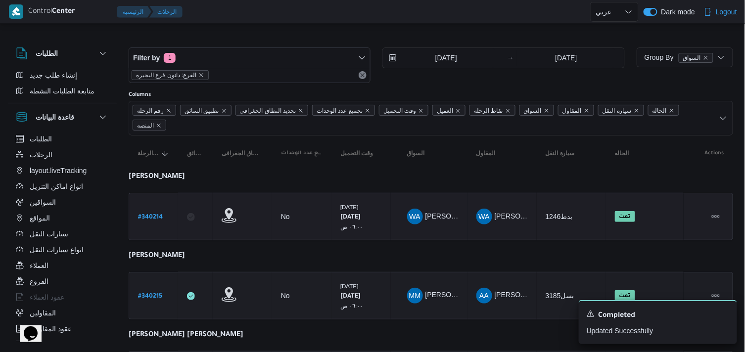
click at [152, 220] on b "# 340214" at bounding box center [150, 217] width 25 height 7
select select "ar"
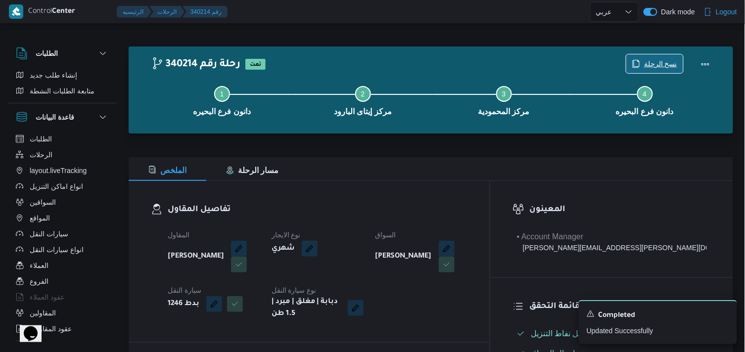
drag, startPoint x: 659, startPoint y: 39, endPoint x: 646, endPoint y: 67, distance: 31.0
click at [646, 67] on span "نسخ الرحلة" at bounding box center [660, 64] width 33 height 12
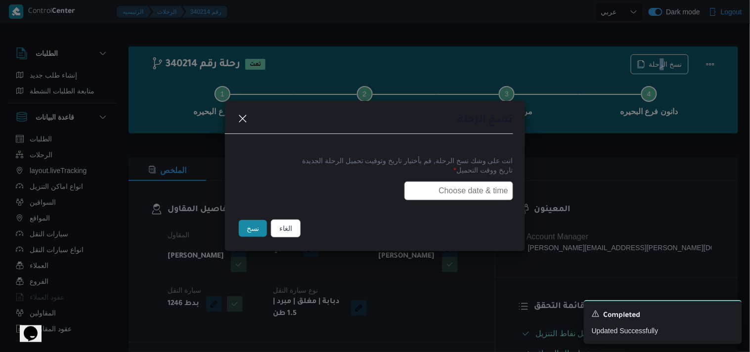
click at [437, 195] on input "text" at bounding box center [459, 191] width 109 height 19
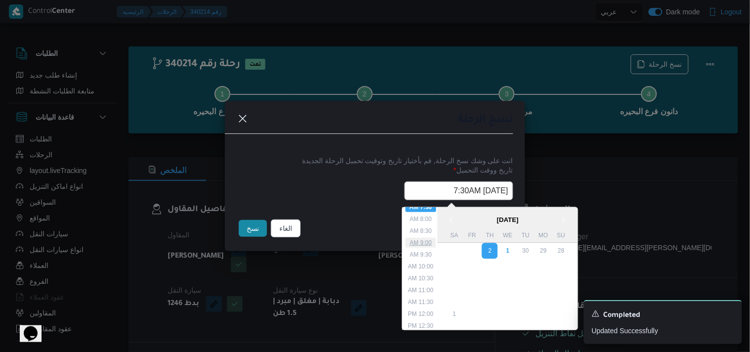
scroll to position [128, 0]
click at [428, 223] on li "6:00 AM" at bounding box center [421, 228] width 30 height 10
type input "02/10/2025 6:00AM"
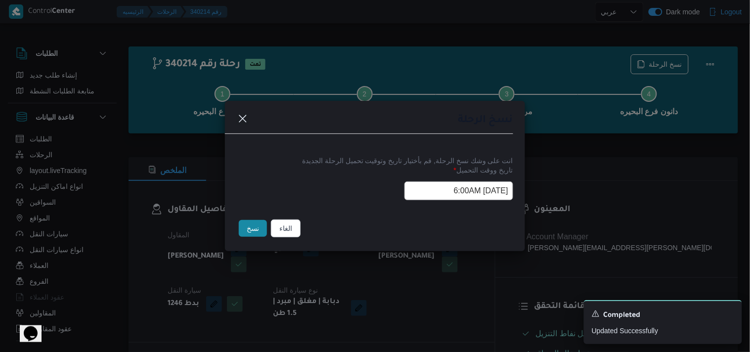
click at [439, 192] on input "02/10/2025 6:00AM" at bounding box center [459, 191] width 109 height 19
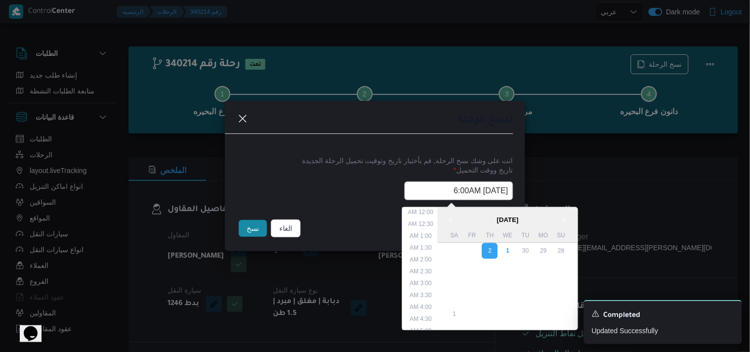
scroll to position [88, 0]
click at [439, 192] on input "02/10/2025 6:00AM" at bounding box center [459, 191] width 109 height 19
click at [253, 228] on button "نسخ" at bounding box center [253, 228] width 28 height 17
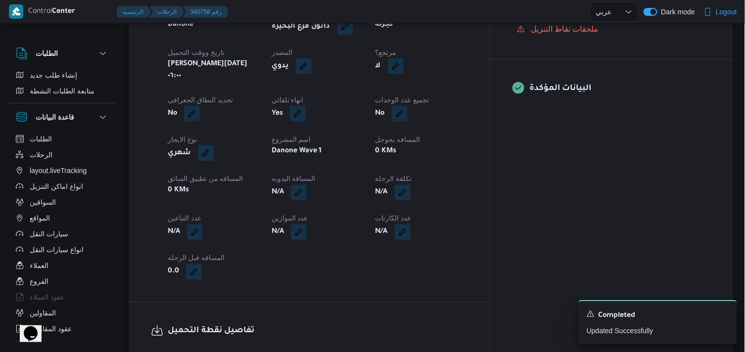
scroll to position [384, 0]
click at [404, 64] on button "button" at bounding box center [396, 65] width 16 height 16
click at [423, 101] on div "هل هناك مرتجع؟ تاكيد" at bounding box center [447, 96] width 119 height 22
click at [426, 100] on label "هل هناك مرتجع؟" at bounding box center [418, 96] width 59 height 12
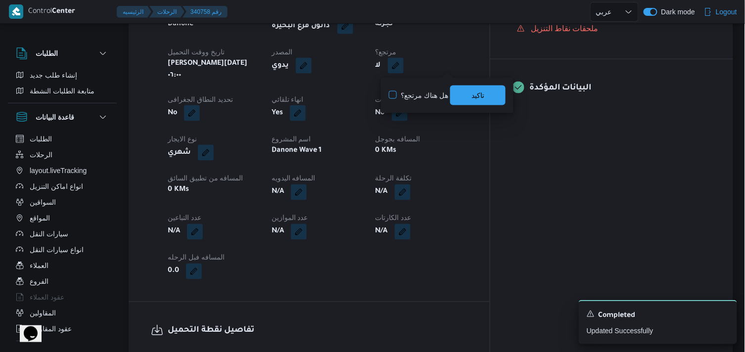
checkbox input "true"
click at [468, 100] on span "تاكيد" at bounding box center [477, 95] width 55 height 20
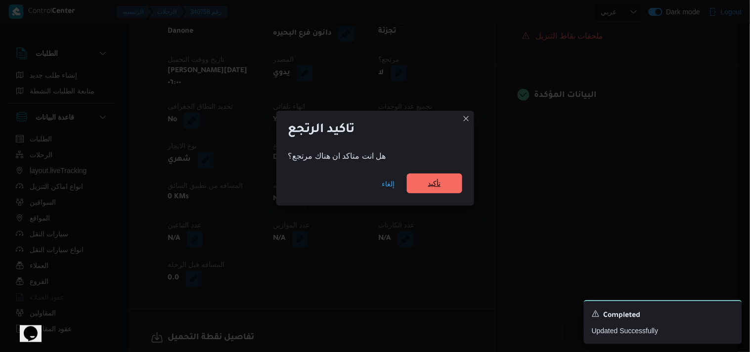
click at [416, 188] on span "تأكيد" at bounding box center [434, 184] width 55 height 20
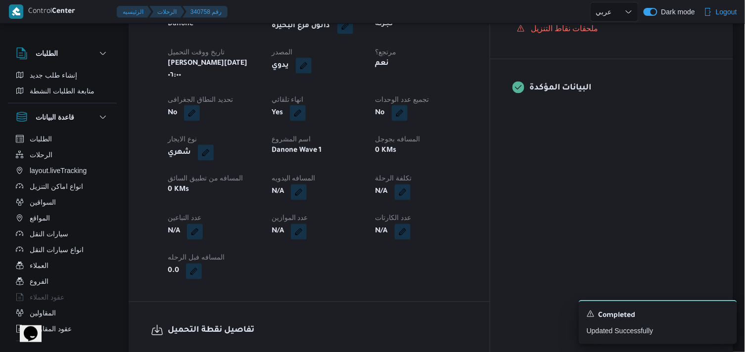
select select "ar"
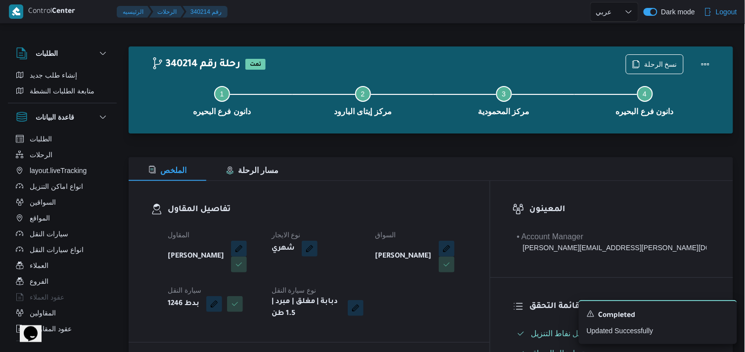
select select "ar"
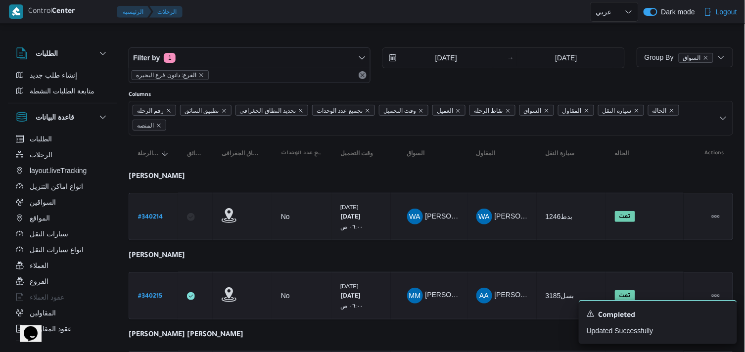
click at [159, 298] on b "# 340215" at bounding box center [150, 296] width 24 height 7
select select "ar"
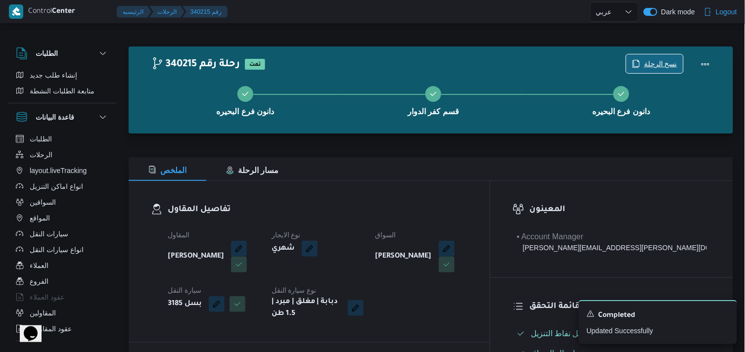
click at [655, 68] on span "نسخ الرحلة" at bounding box center [660, 64] width 33 height 12
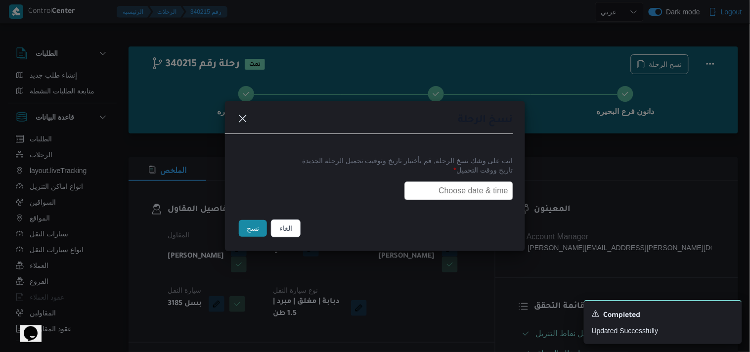
click at [467, 175] on label "تاريخ ووقت التحميل *" at bounding box center [375, 173] width 276 height 15
click at [466, 198] on input "text" at bounding box center [459, 191] width 109 height 19
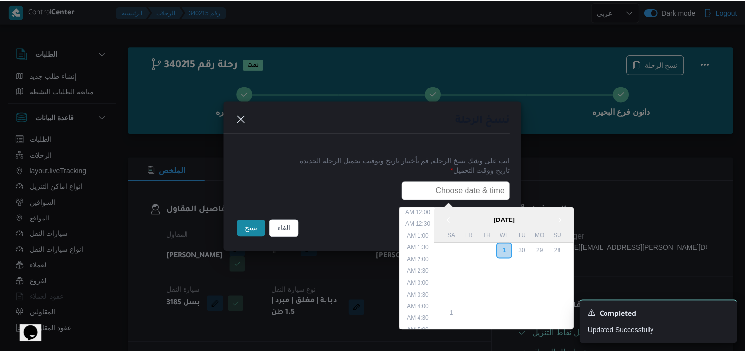
scroll to position [183, 0]
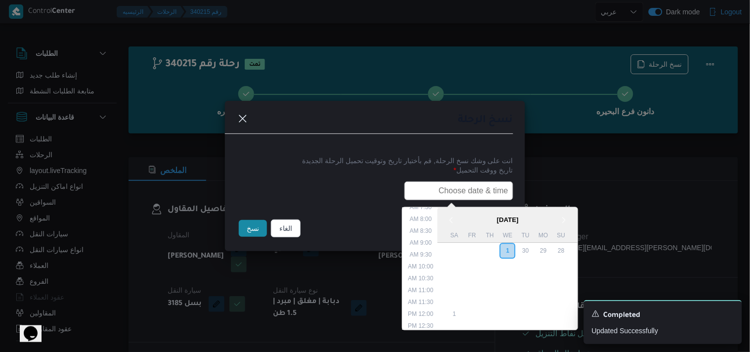
paste input "02/10/2025 6:00AM"
type input "02/10/2025 6:00AM"
click at [253, 231] on button "نسخ" at bounding box center [253, 228] width 28 height 17
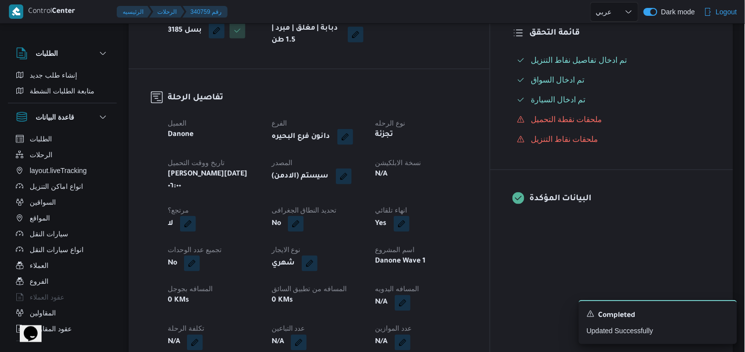
scroll to position [274, 0]
click at [352, 177] on button "button" at bounding box center [344, 175] width 16 height 16
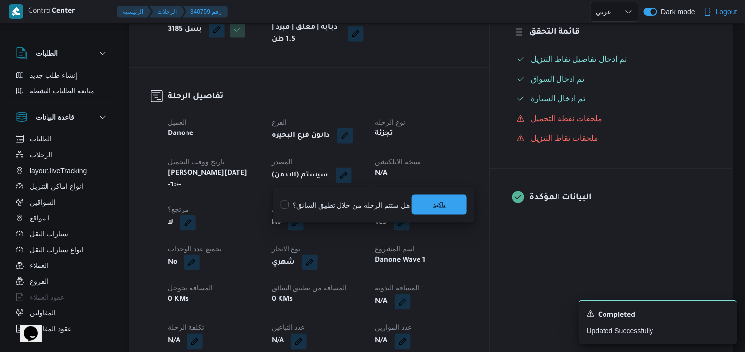
click at [425, 196] on span "تاكيد" at bounding box center [438, 205] width 55 height 20
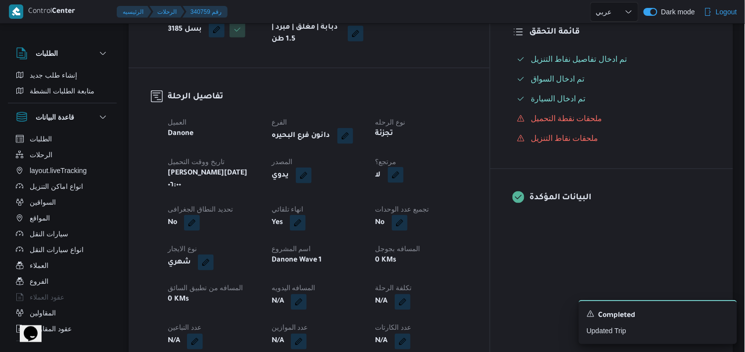
click at [404, 177] on button "button" at bounding box center [396, 175] width 16 height 16
click at [435, 201] on label "هل هناك مرتجع؟" at bounding box center [418, 205] width 59 height 12
checkbox input "true"
click at [456, 205] on span "تاكيد" at bounding box center [477, 205] width 55 height 20
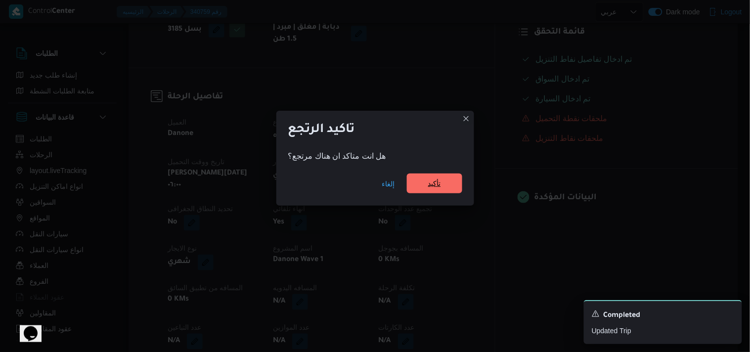
click at [439, 188] on span "تأكيد" at bounding box center [434, 184] width 13 height 12
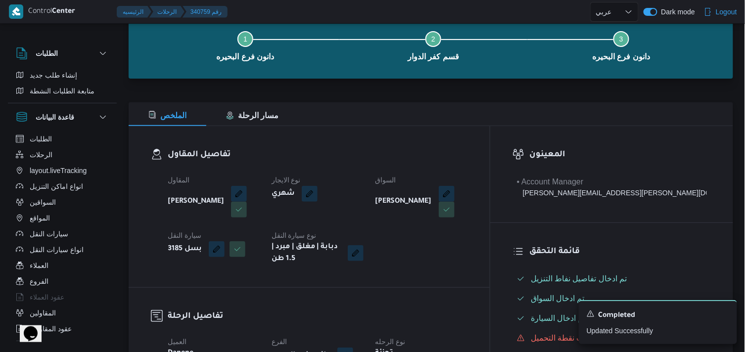
scroll to position [165, 0]
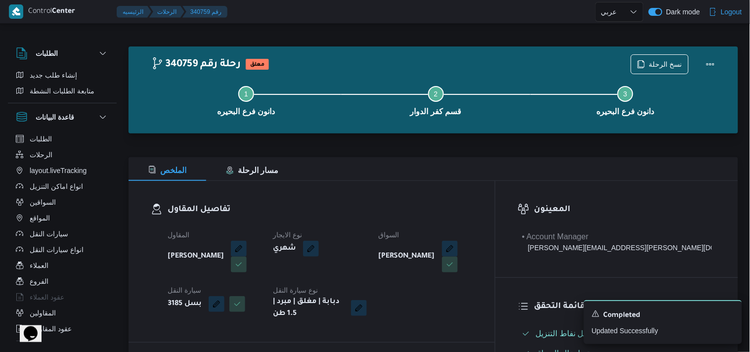
select select "ar"
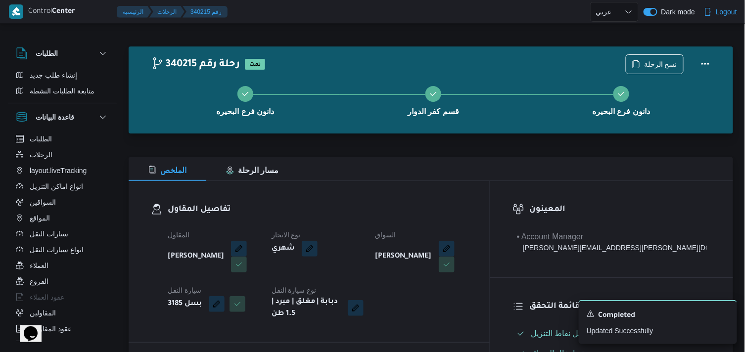
select select "ar"
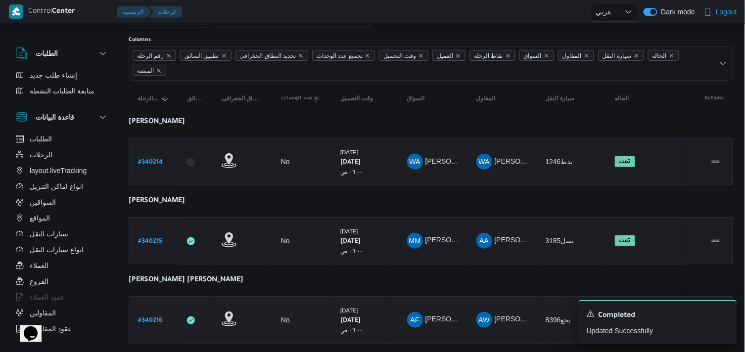
click at [140, 318] on b "# 340216" at bounding box center [150, 321] width 24 height 7
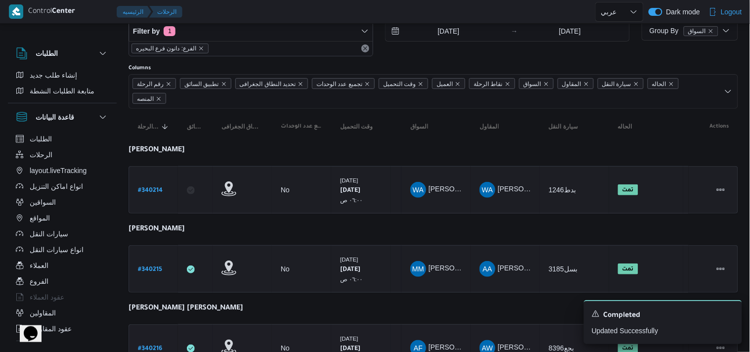
select select "ar"
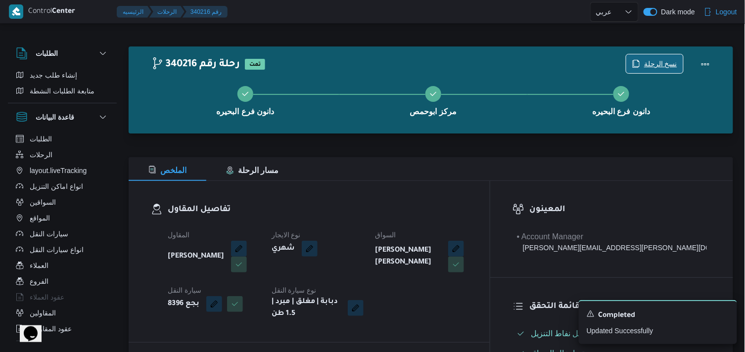
click at [668, 63] on span "نسخ الرحلة" at bounding box center [660, 64] width 33 height 12
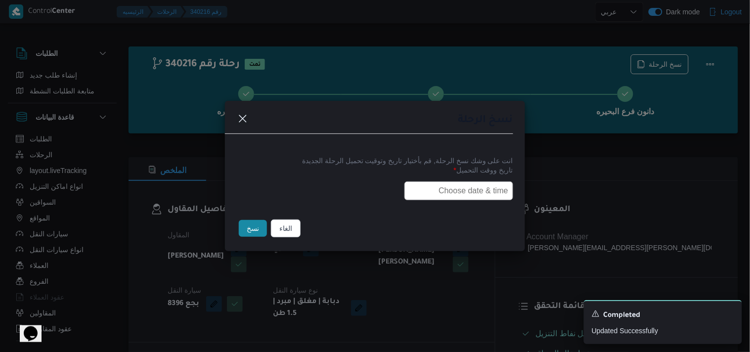
click at [439, 184] on input "text" at bounding box center [459, 191] width 109 height 19
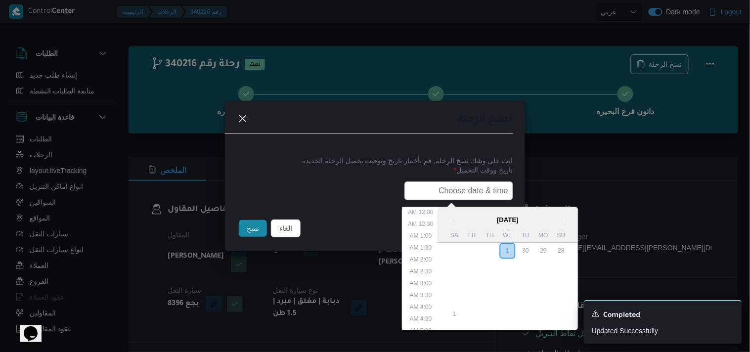
scroll to position [183, 0]
type input "02/10/2025 6:00AM"
click at [246, 230] on button "نسخ" at bounding box center [253, 228] width 28 height 17
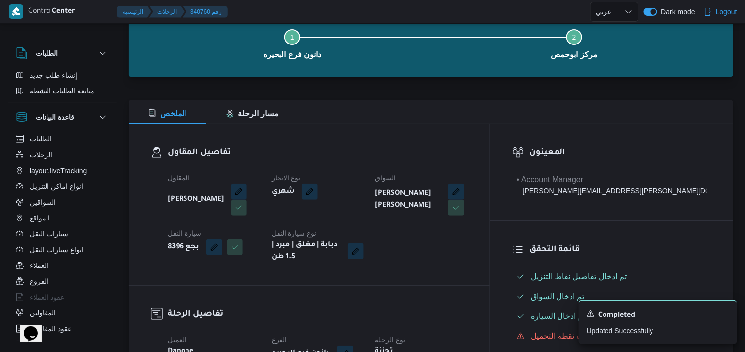
scroll to position [165, 0]
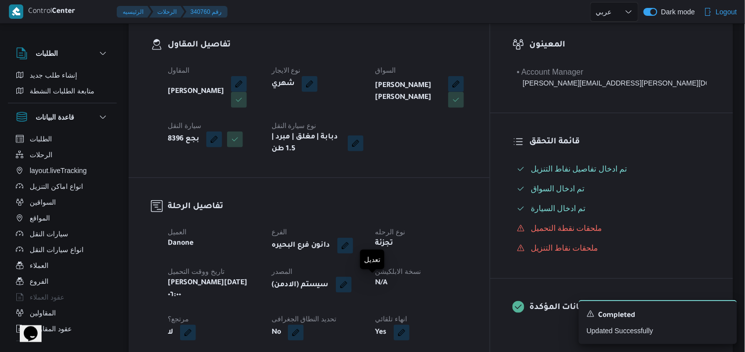
click at [352, 291] on button "button" at bounding box center [344, 285] width 16 height 16
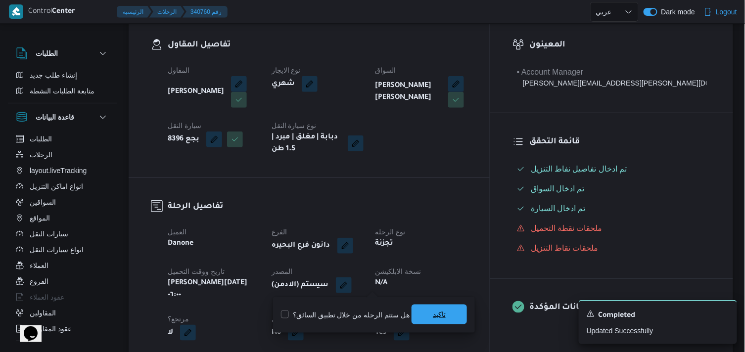
click at [443, 313] on span "تاكيد" at bounding box center [438, 315] width 55 height 20
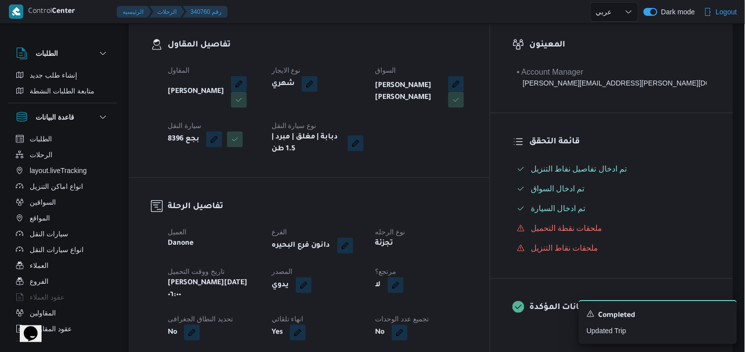
click at [458, 286] on div "لا" at bounding box center [421, 285] width 94 height 18
click at [404, 288] on button "button" at bounding box center [396, 285] width 16 height 16
click at [422, 310] on label "هل هناك مرتجع؟" at bounding box center [418, 315] width 59 height 12
checkbox input "true"
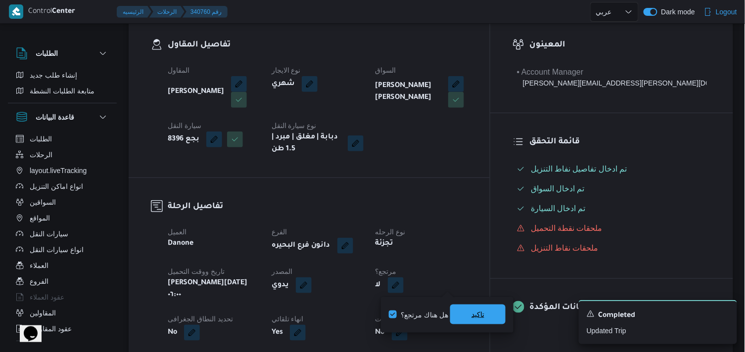
click at [486, 315] on span "تاكيد" at bounding box center [477, 315] width 55 height 20
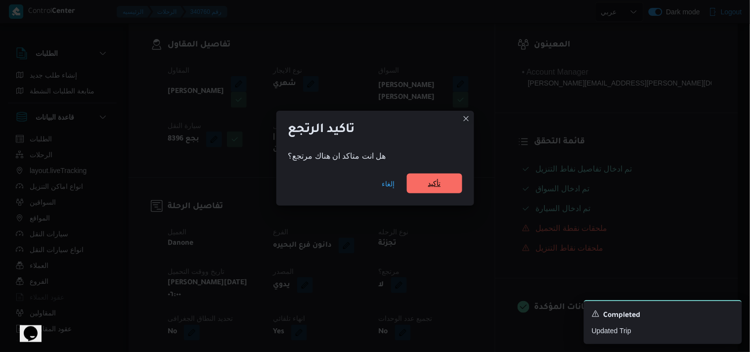
click at [457, 176] on span "تأكيد" at bounding box center [434, 184] width 55 height 20
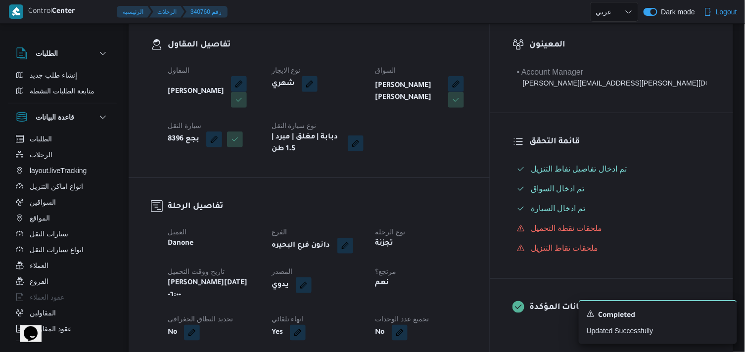
select select "ar"
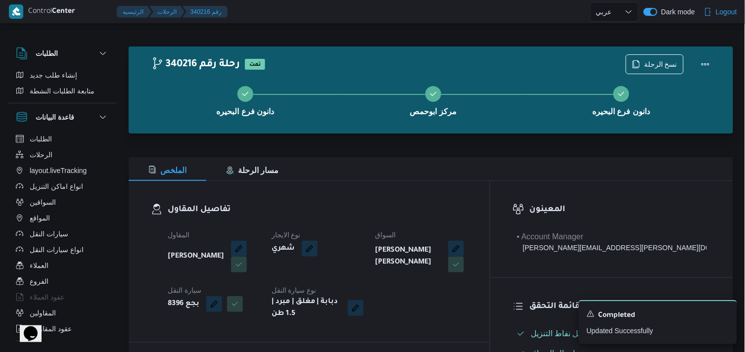
select select "ar"
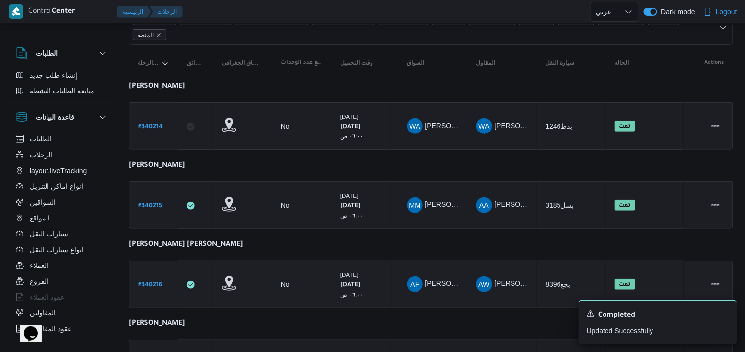
scroll to position [110, 0]
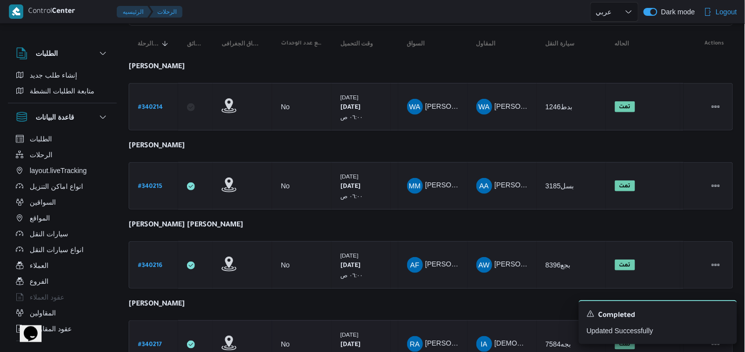
click at [160, 336] on b "# 340217" at bounding box center [150, 345] width 24 height 7
select select "ar"
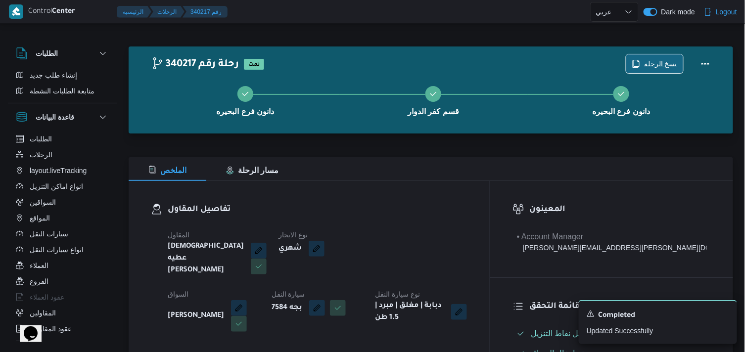
click at [659, 62] on span "نسخ الرحلة" at bounding box center [660, 64] width 33 height 12
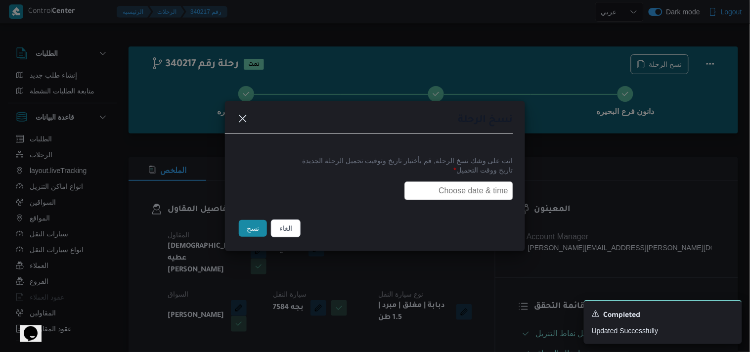
click at [482, 197] on input "text" at bounding box center [459, 191] width 109 height 19
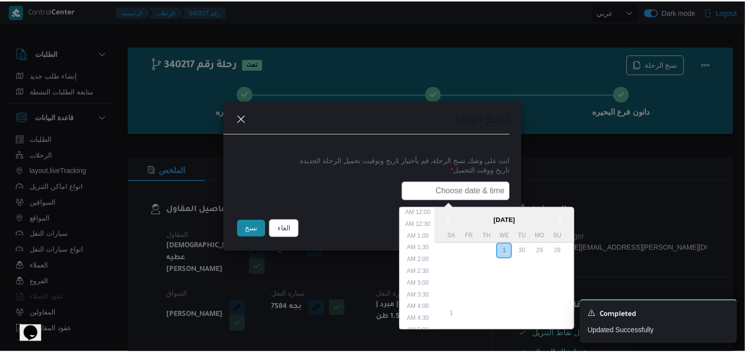
scroll to position [183, 0]
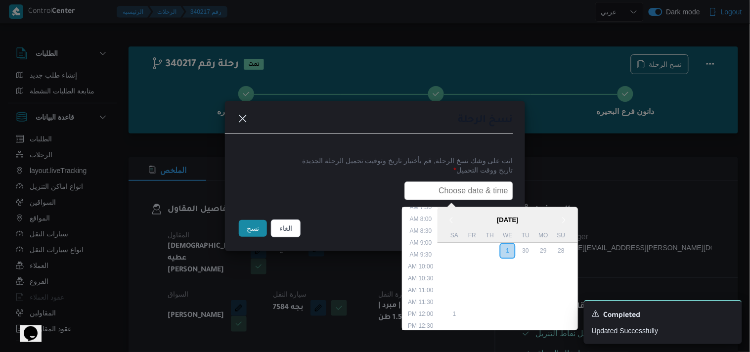
type input "02/10/2025 6:00AM"
click at [244, 231] on button "نسخ" at bounding box center [253, 228] width 28 height 17
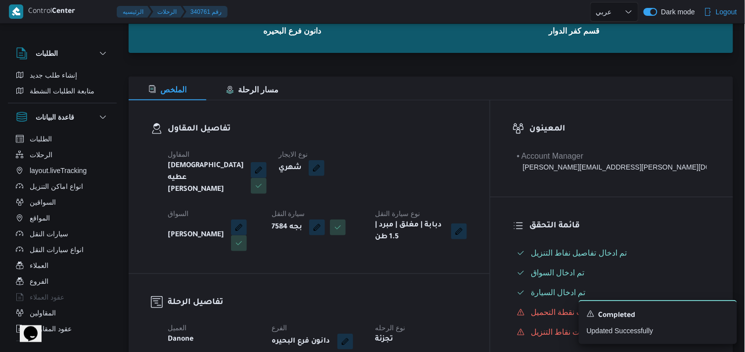
scroll to position [110, 0]
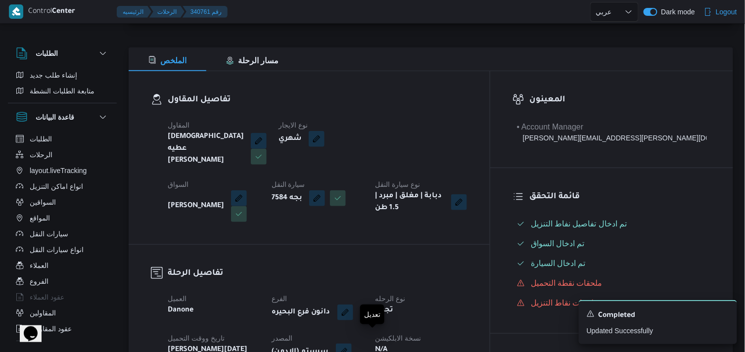
click at [352, 336] on button "button" at bounding box center [344, 352] width 16 height 16
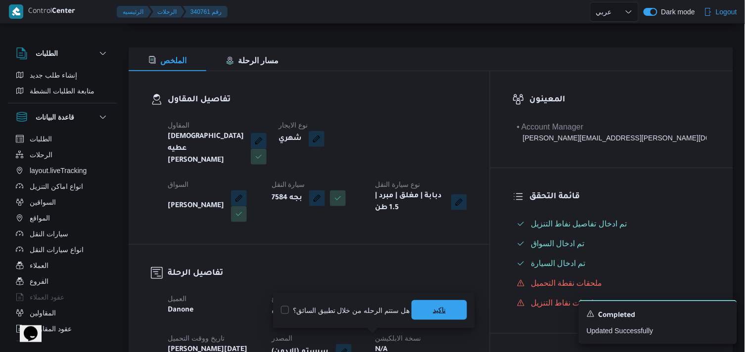
click at [454, 311] on span "تاكيد" at bounding box center [438, 310] width 55 height 20
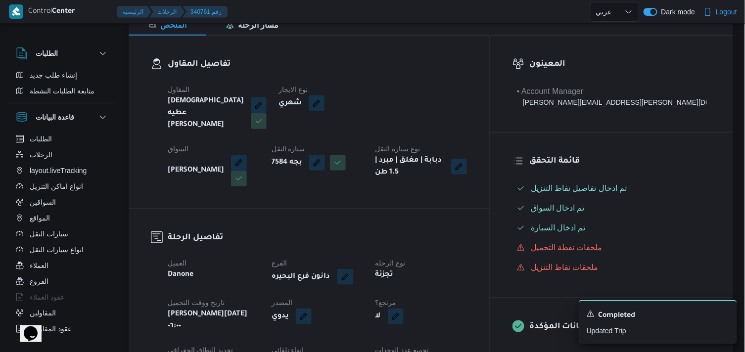
scroll to position [165, 0]
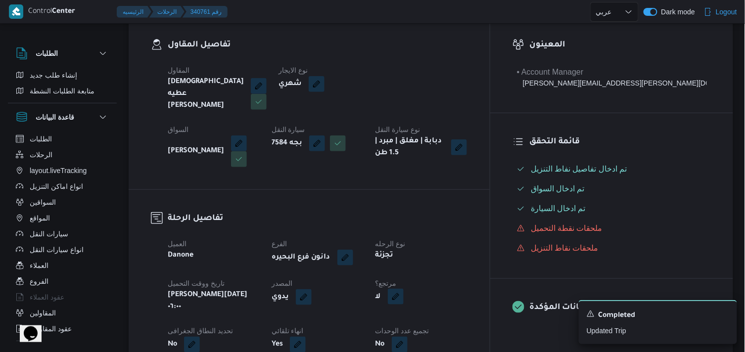
click at [404, 289] on button "button" at bounding box center [396, 297] width 16 height 16
click at [431, 317] on label "هل هناك مرتجع؟" at bounding box center [418, 315] width 59 height 12
checkbox input "true"
click at [461, 315] on span "تاكيد" at bounding box center [477, 315] width 55 height 20
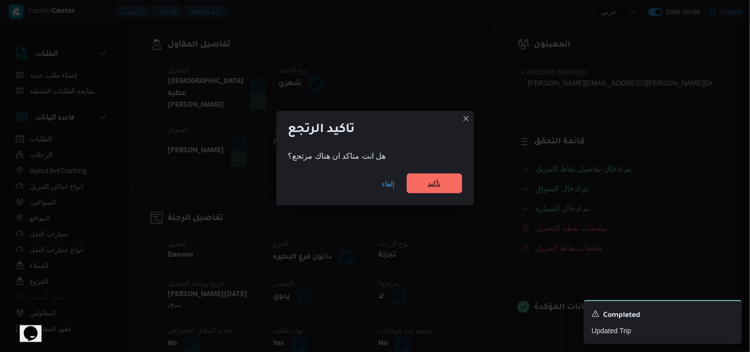
click at [418, 183] on span "تأكيد" at bounding box center [434, 184] width 55 height 20
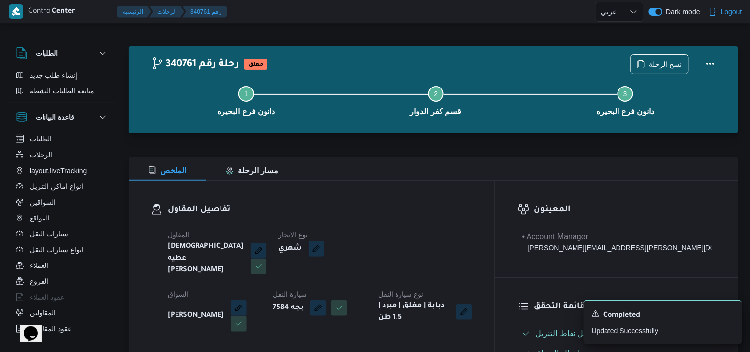
select select "ar"
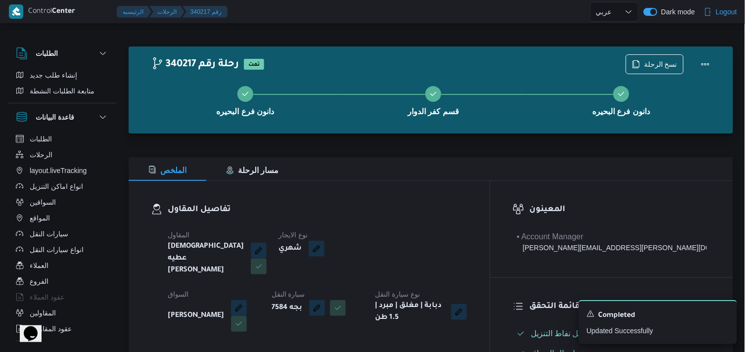
select select "ar"
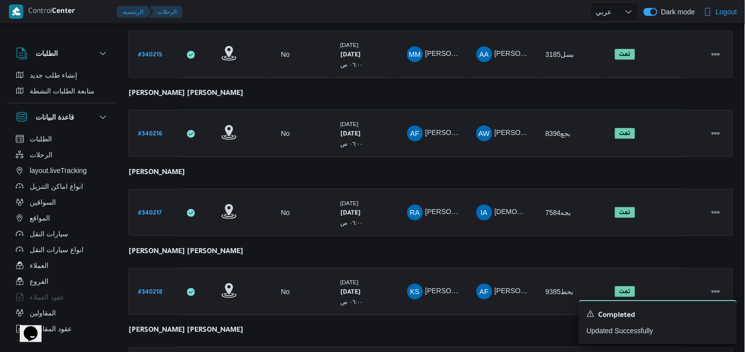
scroll to position [220, 0]
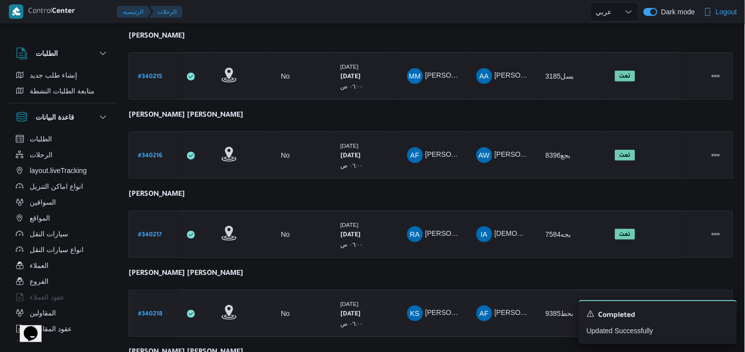
click at [161, 311] on b "# 340218" at bounding box center [150, 314] width 24 height 7
select select "ar"
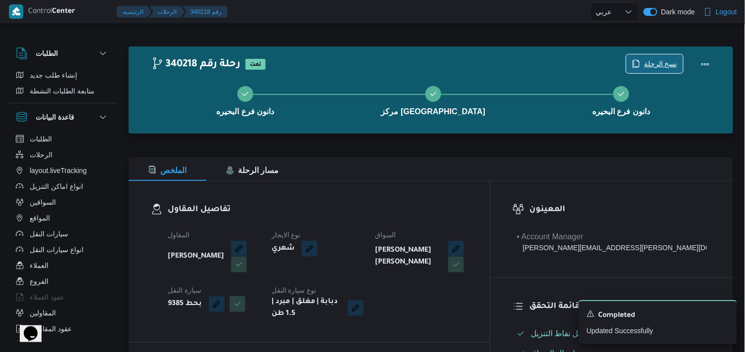
click at [680, 59] on span "نسخ الرحلة" at bounding box center [654, 63] width 57 height 19
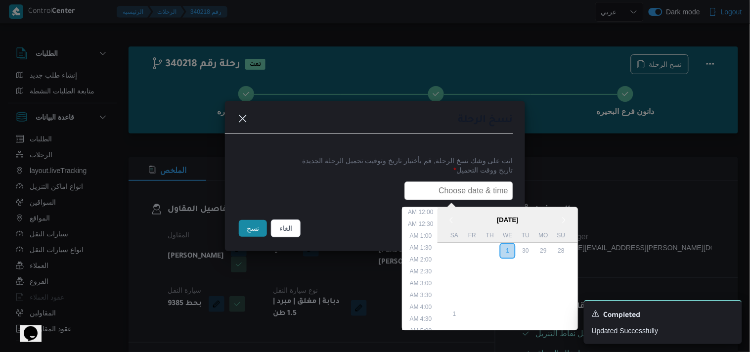
drag, startPoint x: 496, startPoint y: 193, endPoint x: 472, endPoint y: 199, distance: 24.0
click at [496, 193] on input "text" at bounding box center [459, 191] width 109 height 19
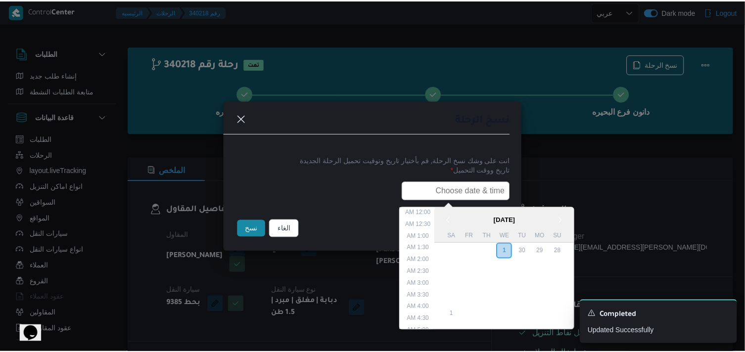
scroll to position [183, 0]
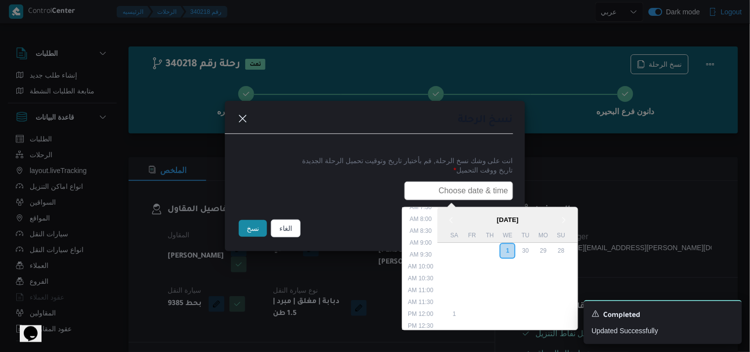
type input "02/10/2025 6:00AM"
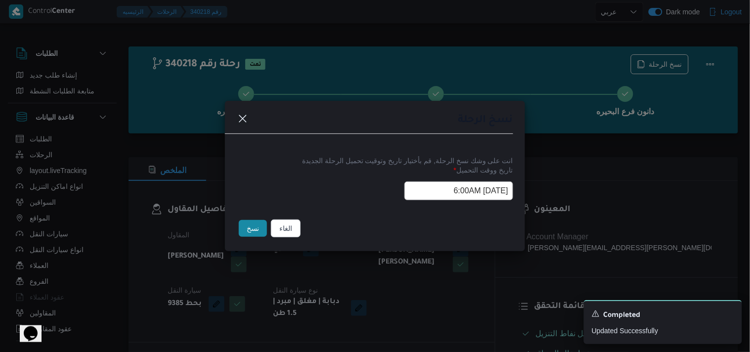
click at [268, 235] on div "نسخ" at bounding box center [253, 228] width 32 height 21
click at [251, 230] on button "نسخ" at bounding box center [253, 228] width 28 height 17
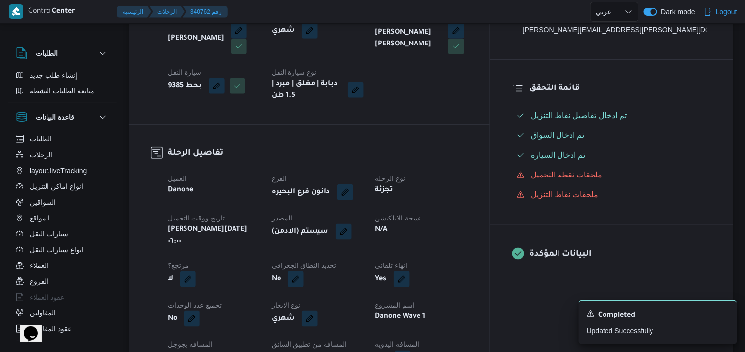
scroll to position [220, 0]
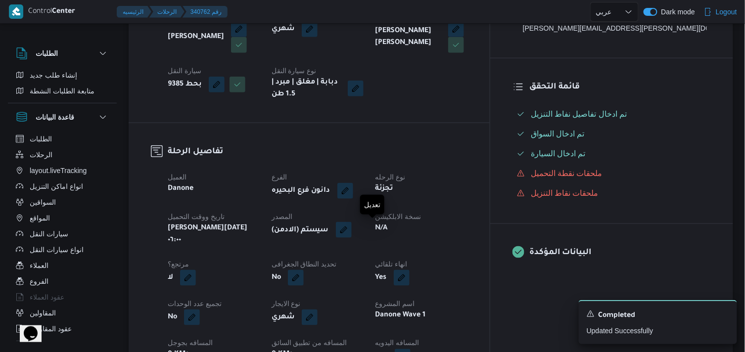
click at [352, 229] on button "button" at bounding box center [344, 230] width 16 height 16
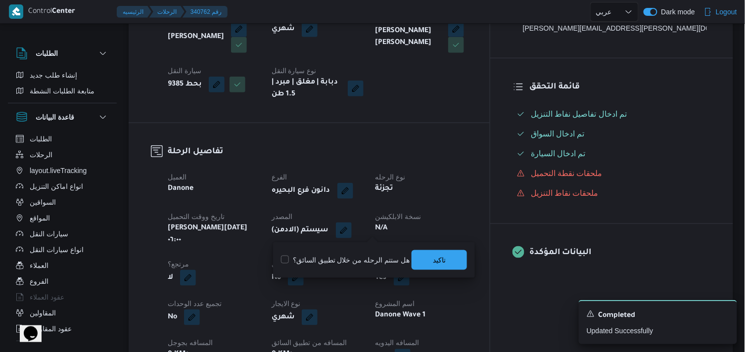
click at [433, 273] on div "You are in a dialog. To close this dialog, hit escape. هل ستتم الرحله من خلال ت…" at bounding box center [374, 260] width 202 height 36
click at [438, 262] on span "تاكيد" at bounding box center [439, 260] width 13 height 12
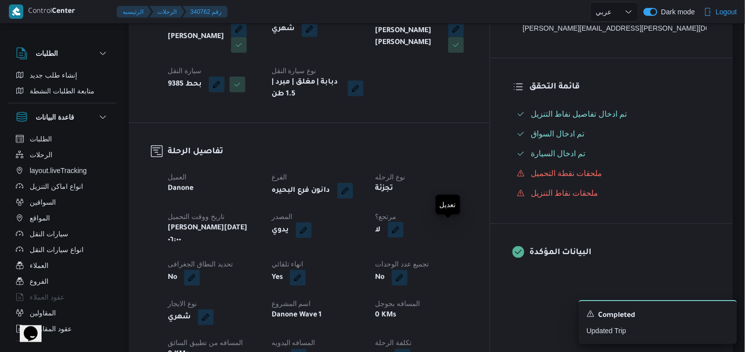
click at [404, 226] on button "button" at bounding box center [396, 230] width 16 height 16
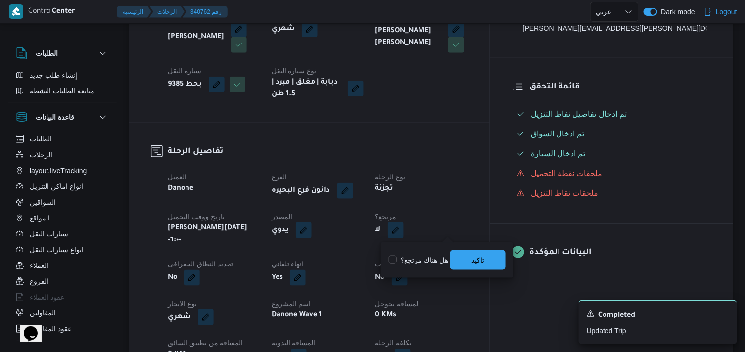
click at [429, 255] on label "هل هناك مرتجع؟" at bounding box center [418, 260] width 59 height 12
checkbox input "true"
click at [458, 254] on span "تاكيد" at bounding box center [477, 260] width 55 height 20
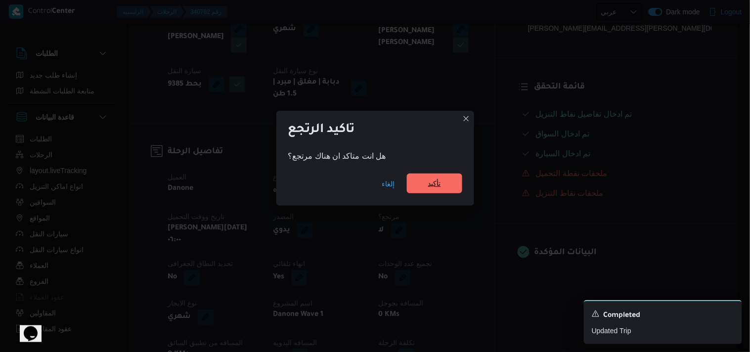
click at [427, 179] on span "تأكيد" at bounding box center [434, 184] width 55 height 20
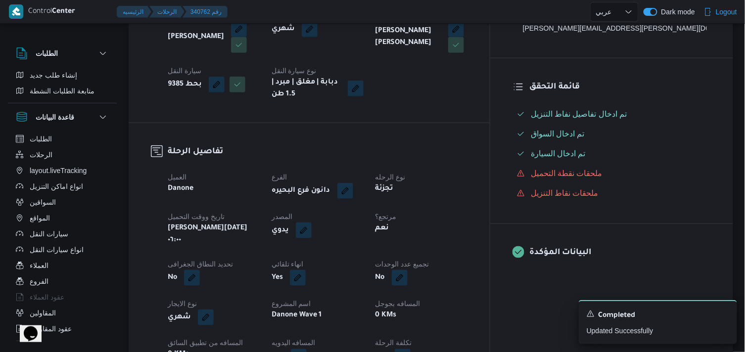
select select "ar"
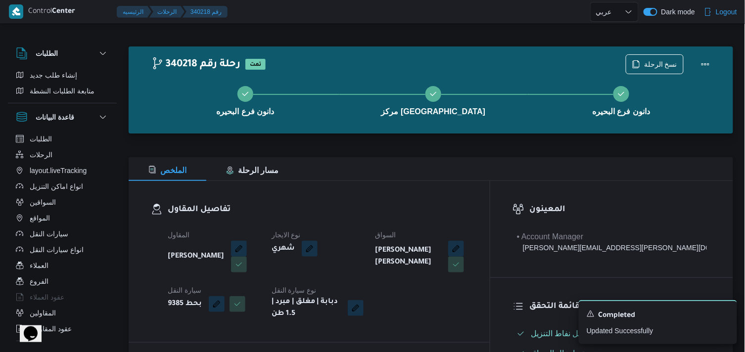
select select "ar"
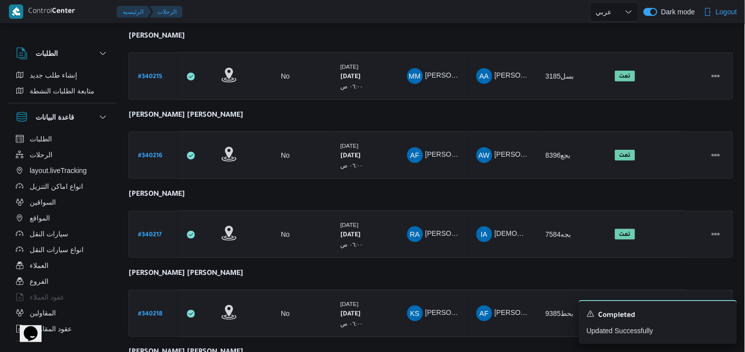
scroll to position [265, 0]
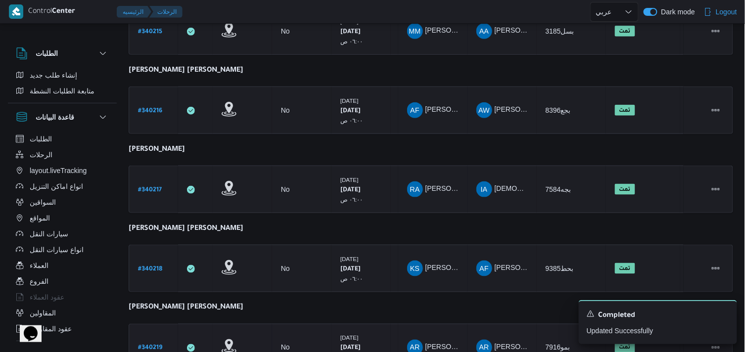
click at [157, 336] on link "# 340219" at bounding box center [150, 347] width 24 height 13
select select "ar"
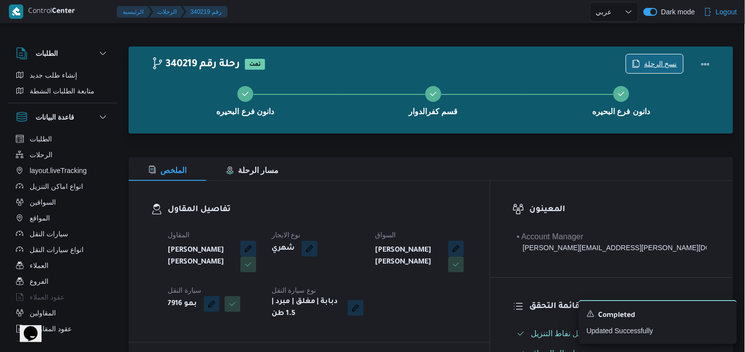
click at [647, 58] on span "نسخ الرحلة" at bounding box center [660, 64] width 33 height 12
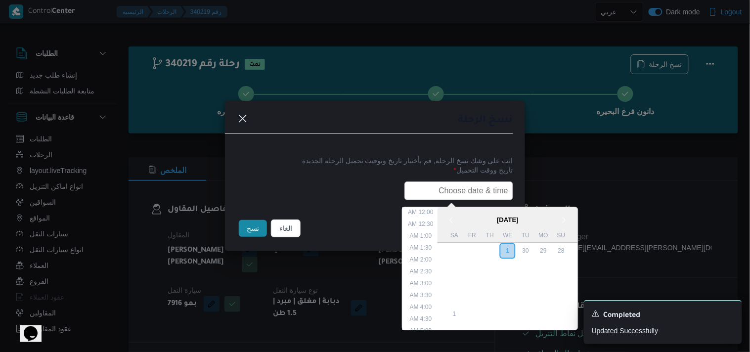
click at [491, 186] on input "text" at bounding box center [459, 191] width 109 height 19
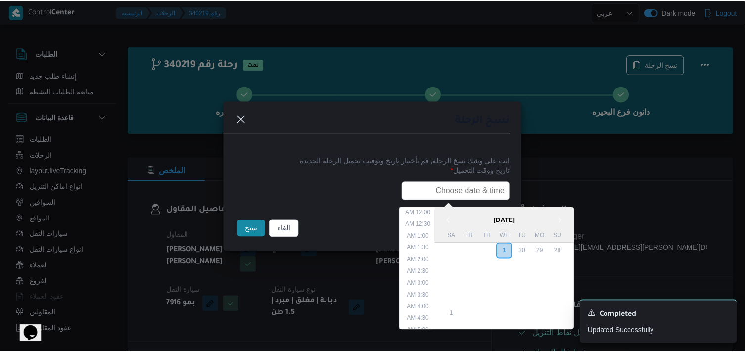
scroll to position [183, 0]
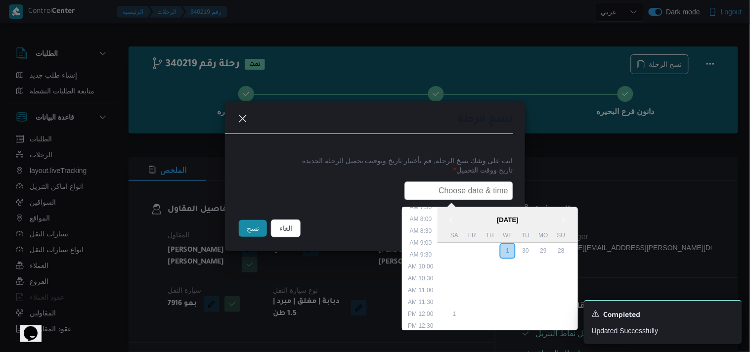
type input "02/10/2025 6:00AM"
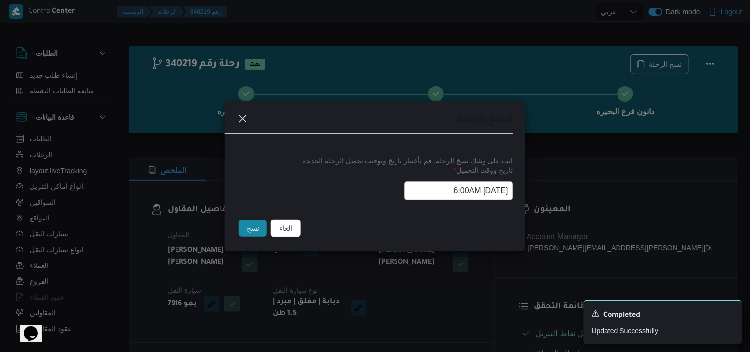
click at [230, 231] on div "الغاء نسخ" at bounding box center [375, 231] width 300 height 42
click at [244, 233] on button "نسخ" at bounding box center [253, 228] width 28 height 17
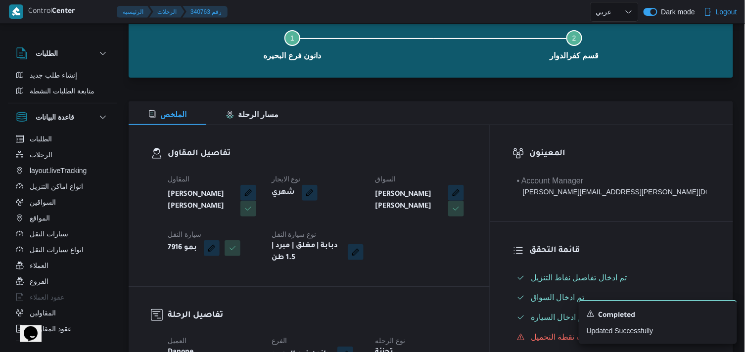
scroll to position [165, 0]
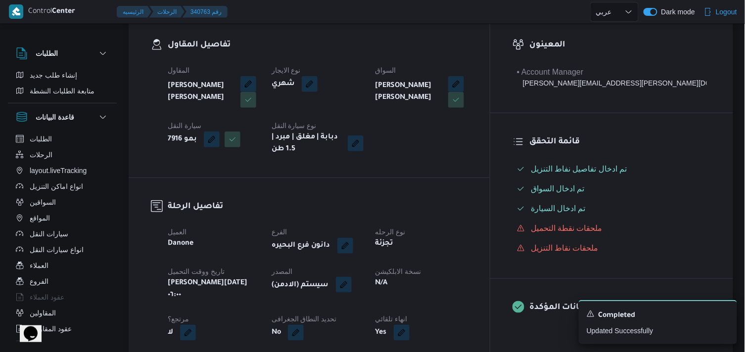
click at [352, 284] on button "button" at bounding box center [344, 285] width 16 height 16
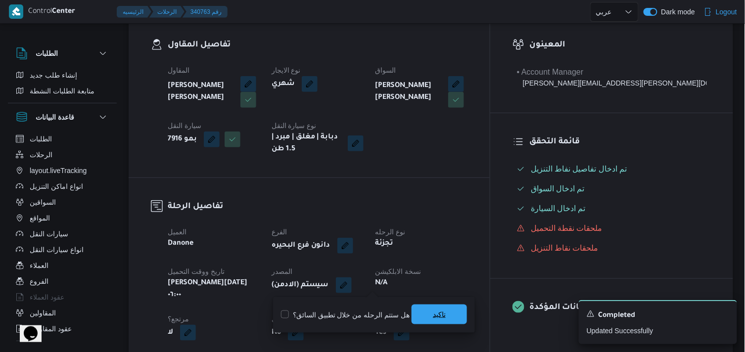
click at [417, 308] on span "تاكيد" at bounding box center [438, 315] width 55 height 20
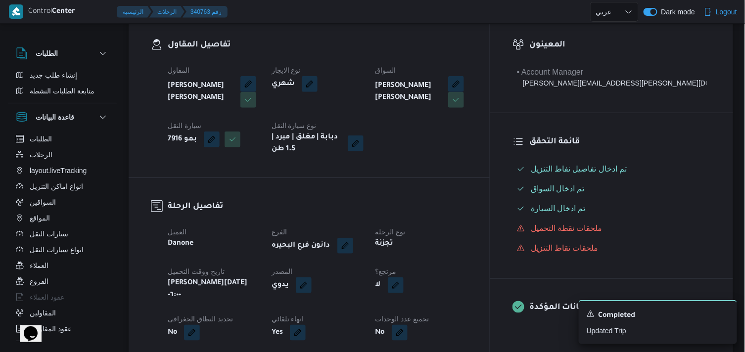
click at [404, 281] on button "button" at bounding box center [396, 285] width 16 height 16
click at [427, 313] on label "هل هناك مرتجع؟" at bounding box center [418, 315] width 59 height 12
checkbox input "true"
click at [453, 310] on span "تاكيد" at bounding box center [477, 315] width 55 height 20
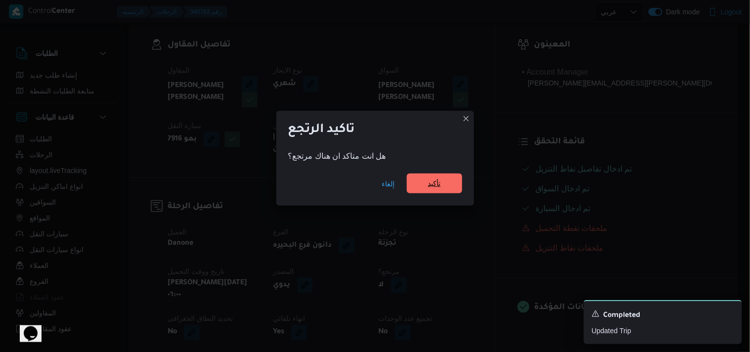
click at [445, 176] on span "تأكيد" at bounding box center [434, 184] width 55 height 20
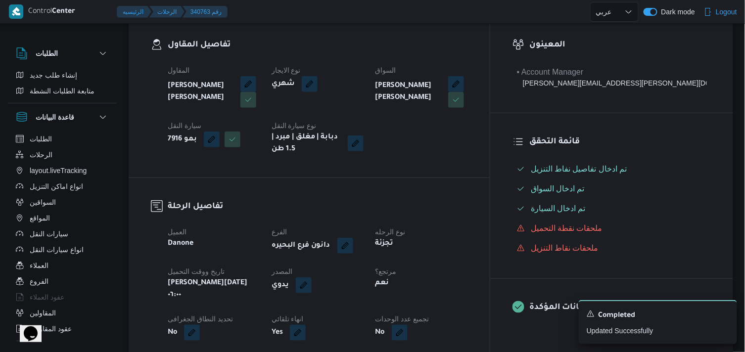
select select "ar"
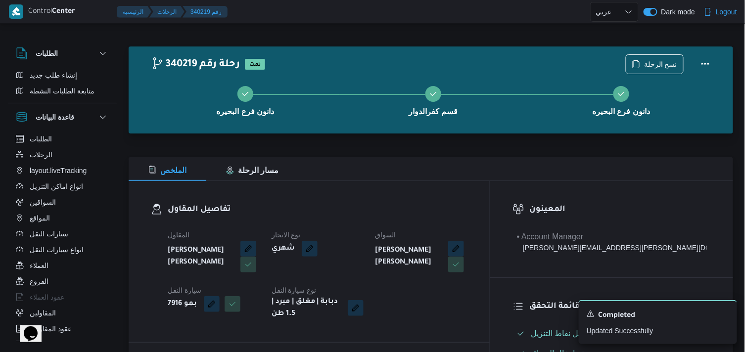
select select "ar"
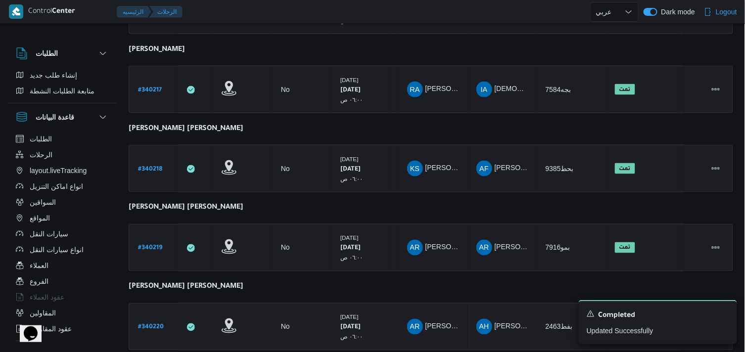
click at [157, 325] on b "# 340220" at bounding box center [151, 327] width 26 height 7
select select "ar"
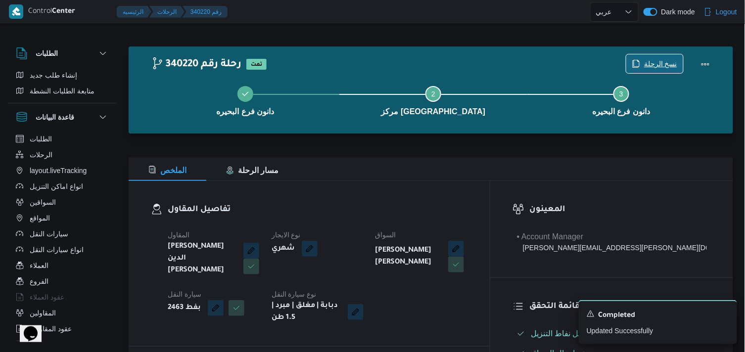
click at [661, 72] on span "نسخ الرحلة" at bounding box center [654, 63] width 57 height 19
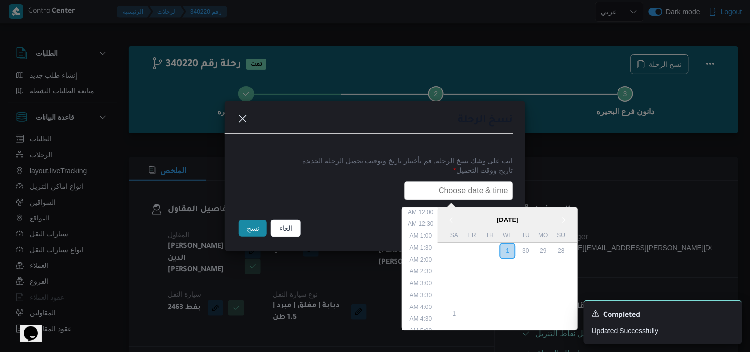
click at [455, 188] on input "text" at bounding box center [459, 191] width 109 height 19
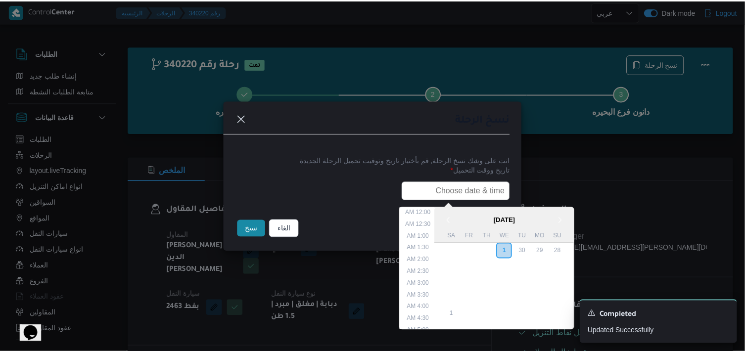
scroll to position [183, 0]
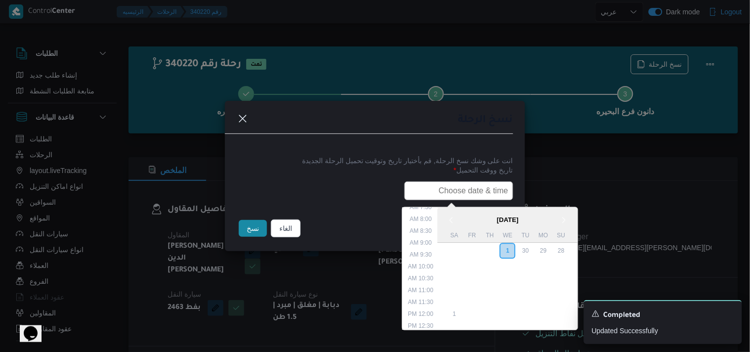
type input "02/10/2025 6:00AM"
click at [259, 228] on button "نسخ" at bounding box center [253, 228] width 28 height 17
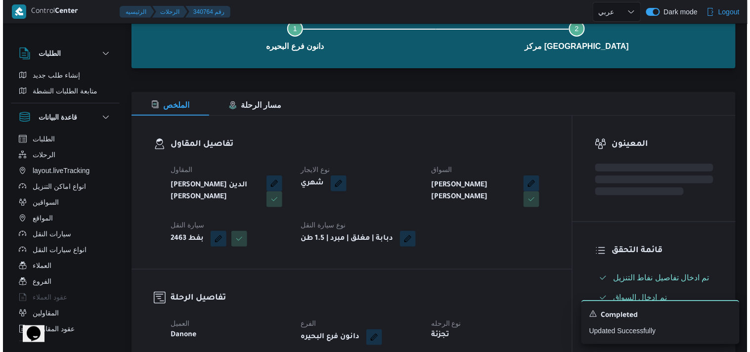
scroll to position [165, 0]
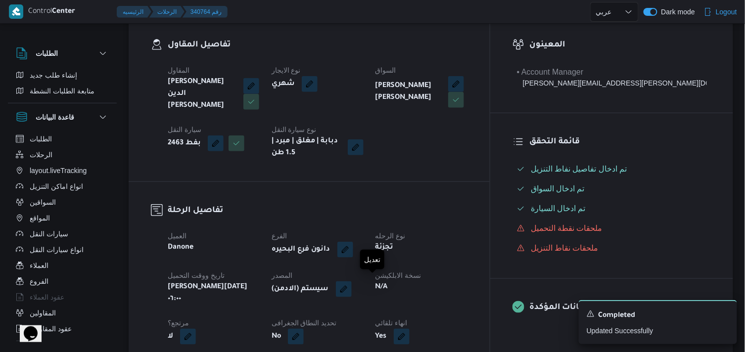
click at [352, 284] on span at bounding box center [341, 289] width 21 height 16
click at [352, 285] on button "button" at bounding box center [344, 289] width 16 height 16
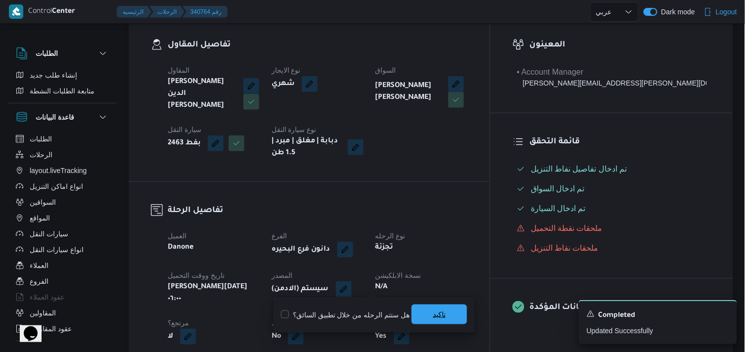
click at [446, 312] on span "تاكيد" at bounding box center [438, 315] width 55 height 20
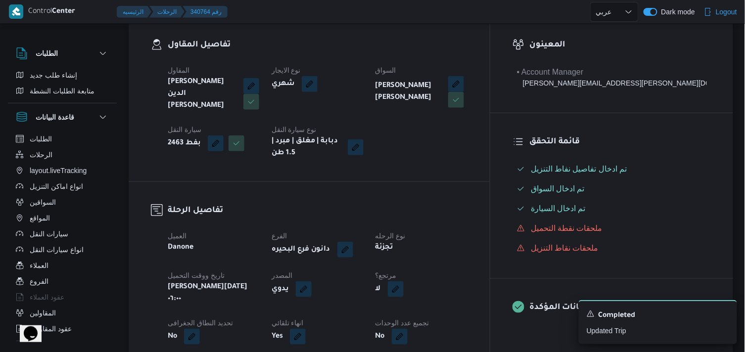
click at [404, 293] on span at bounding box center [393, 289] width 21 height 16
click at [404, 287] on button "button" at bounding box center [396, 289] width 16 height 16
click at [421, 317] on label "هل هناك مرتجع؟" at bounding box center [418, 315] width 59 height 12
checkbox input "true"
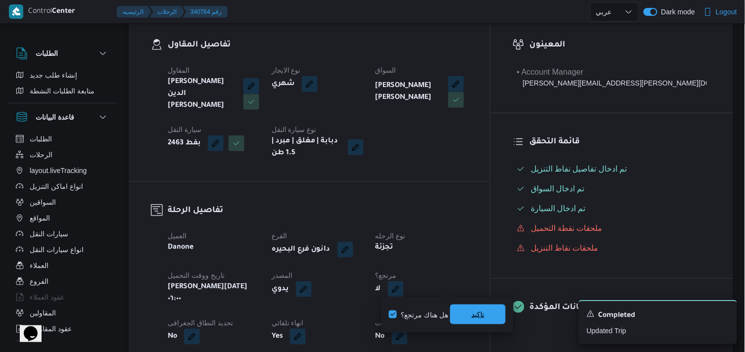
click at [476, 313] on span "تاكيد" at bounding box center [477, 315] width 13 height 12
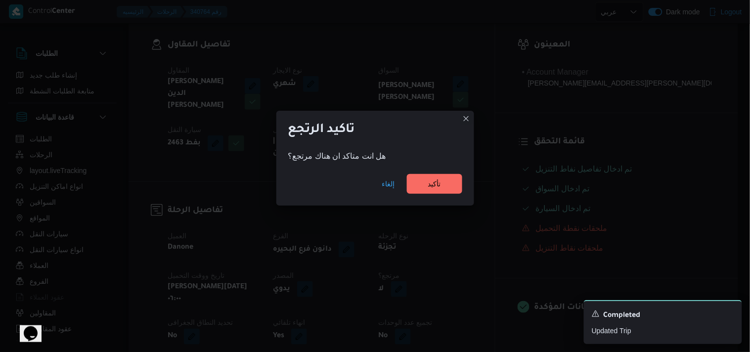
drag, startPoint x: 476, startPoint y: 303, endPoint x: 477, endPoint y: 186, distance: 116.2
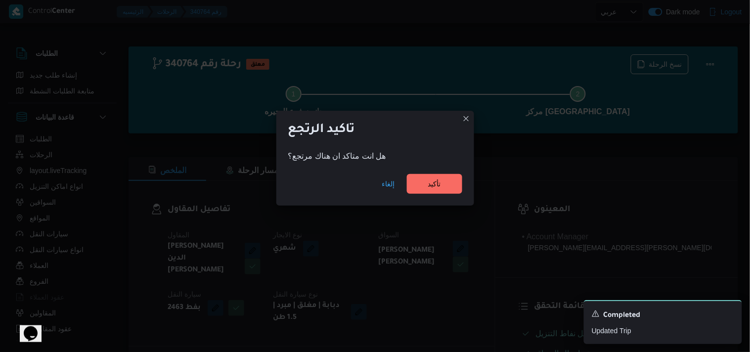
select select "ar"
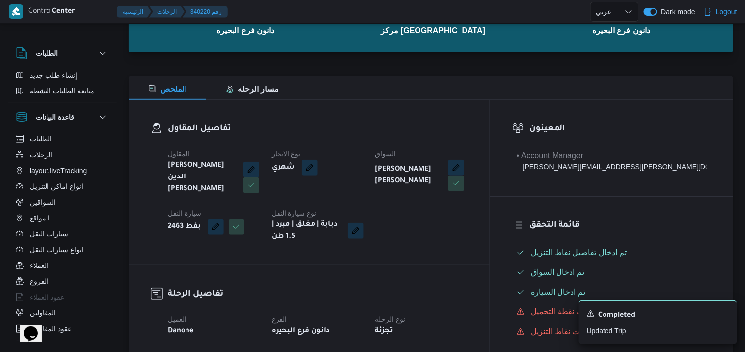
scroll to position [55, 0]
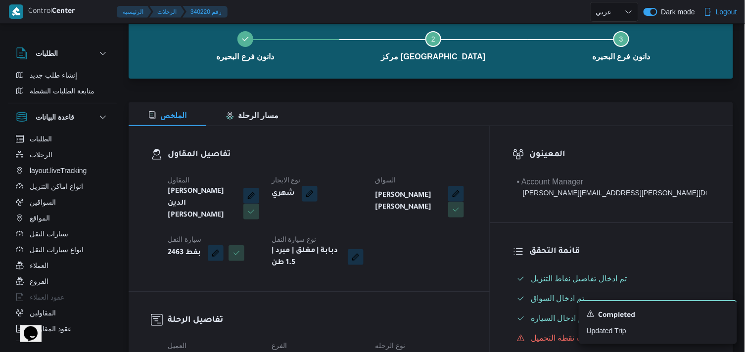
drag, startPoint x: 477, startPoint y: 183, endPoint x: 485, endPoint y: 179, distance: 9.3
select select "ar"
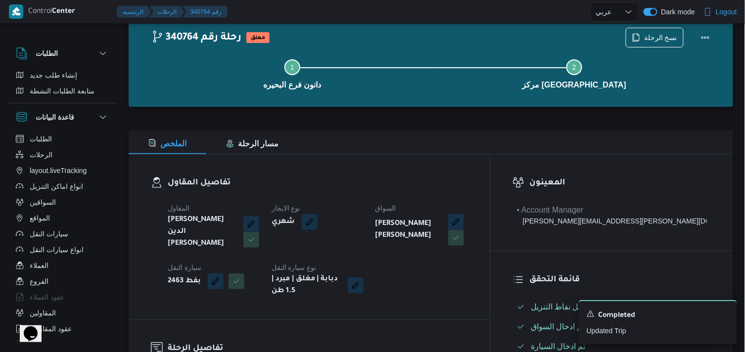
scroll to position [137, 0]
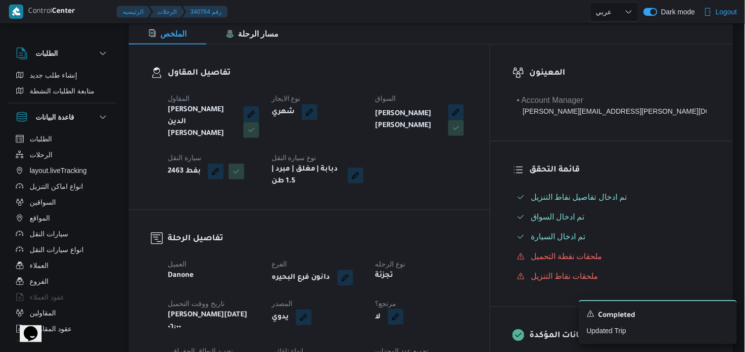
click at [404, 309] on button "button" at bounding box center [396, 317] width 16 height 16
click at [433, 286] on label "هل هناك مرتجع؟" at bounding box center [418, 284] width 59 height 12
checkbox input "true"
click at [458, 282] on span "تاكيد" at bounding box center [477, 283] width 55 height 20
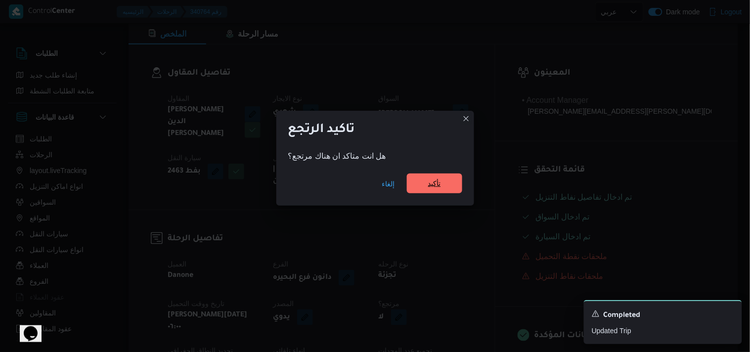
click at [449, 186] on span "تأكيد" at bounding box center [434, 184] width 55 height 20
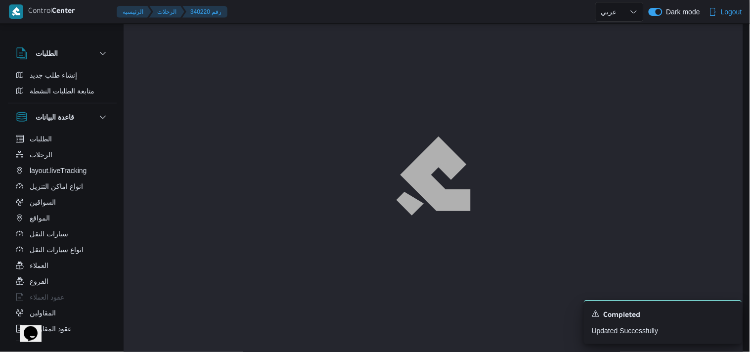
select select "ar"
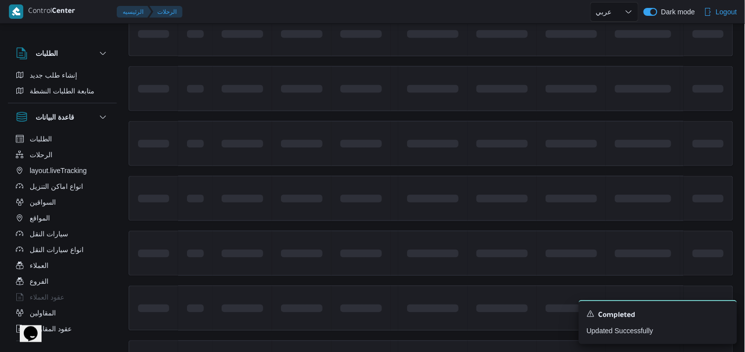
scroll to position [472, 0]
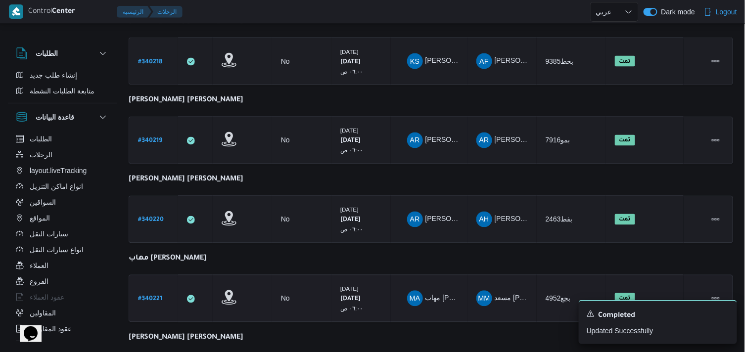
click at [155, 298] on b "# 340221" at bounding box center [150, 299] width 24 height 7
select select "ar"
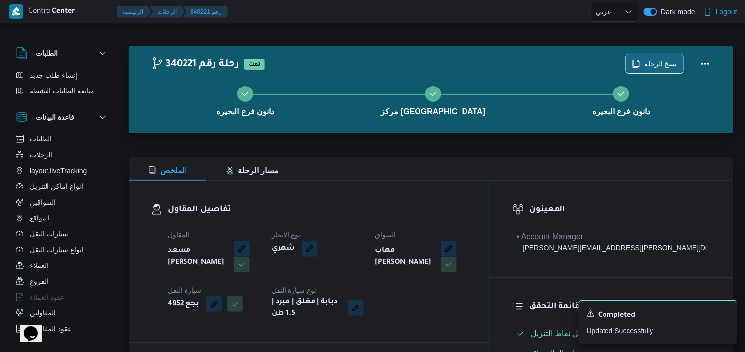
click at [660, 67] on span "نسخ الرحلة" at bounding box center [660, 64] width 33 height 12
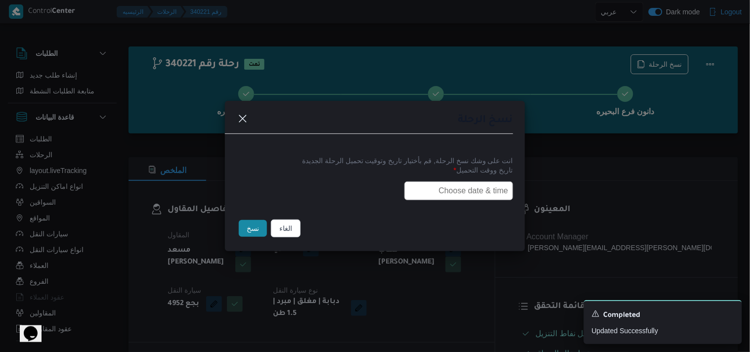
click at [437, 197] on input "text" at bounding box center [459, 191] width 109 height 19
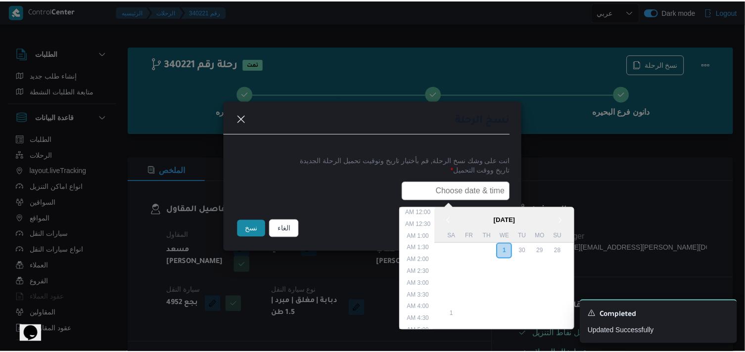
scroll to position [183, 0]
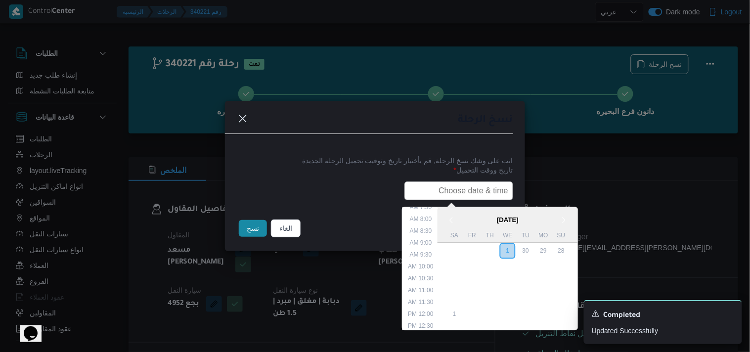
type input "02/10/2025 6:00AM"
click at [239, 230] on button "نسخ" at bounding box center [253, 228] width 28 height 17
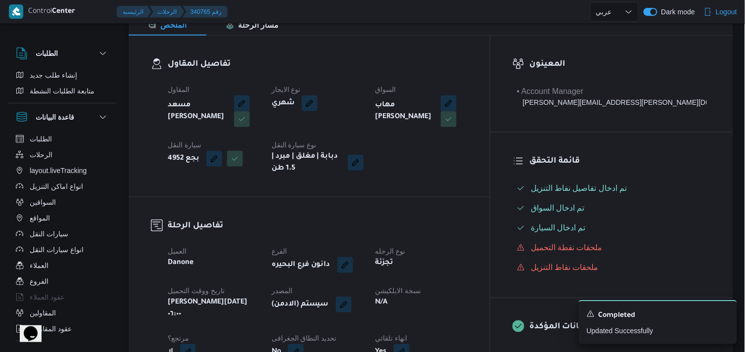
scroll to position [165, 0]
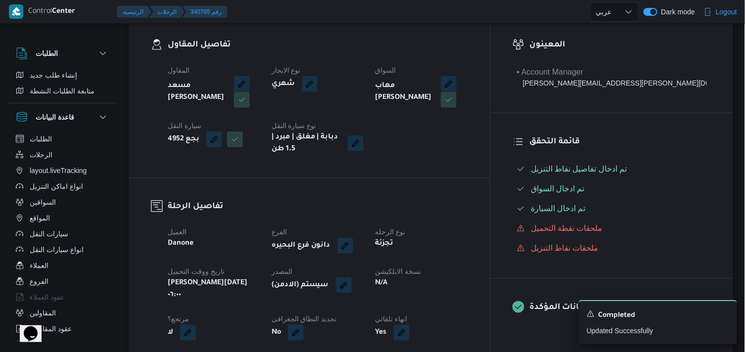
click at [365, 294] on div "(سيستم (الادمن" at bounding box center [318, 285] width 94 height 18
click at [352, 289] on button "button" at bounding box center [344, 285] width 16 height 16
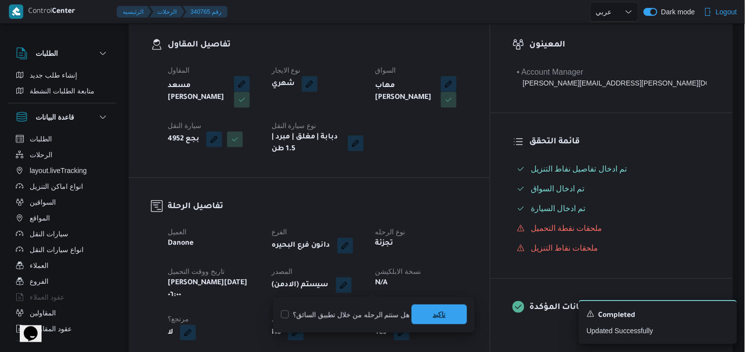
click at [418, 310] on span "تاكيد" at bounding box center [438, 315] width 55 height 20
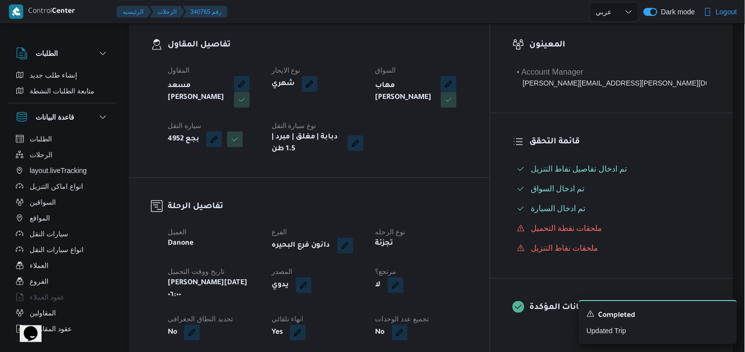
click at [404, 287] on button "button" at bounding box center [396, 285] width 16 height 16
click at [439, 316] on label "هل هناك مرتجع؟" at bounding box center [418, 315] width 59 height 12
checkbox input "true"
click at [456, 313] on span "تاكيد" at bounding box center [477, 315] width 55 height 20
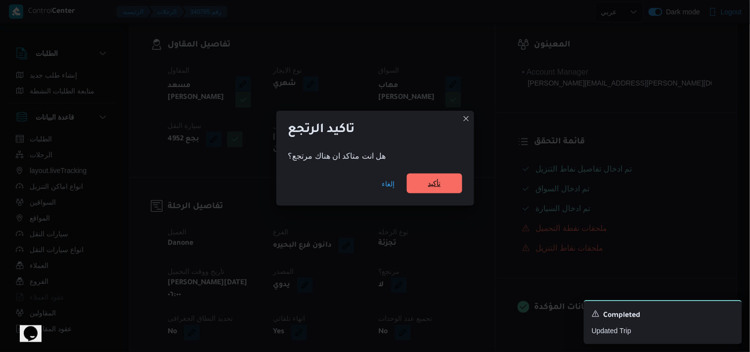
click at [429, 184] on span "تأكيد" at bounding box center [434, 184] width 13 height 12
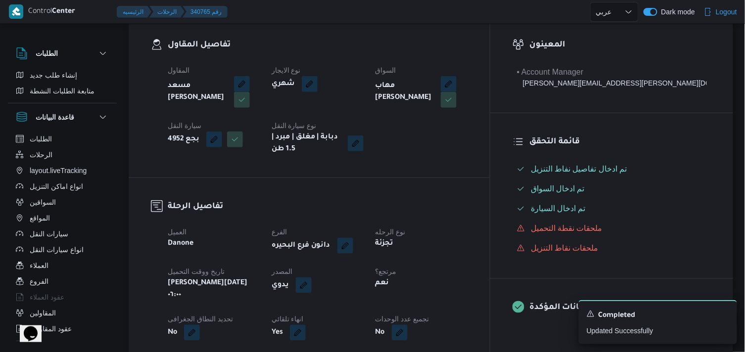
select select "ar"
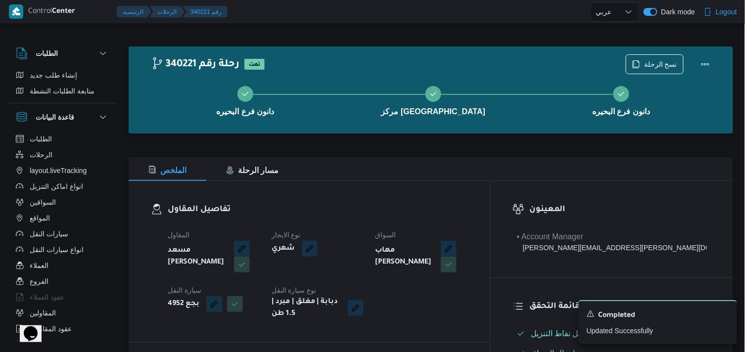
select select "ar"
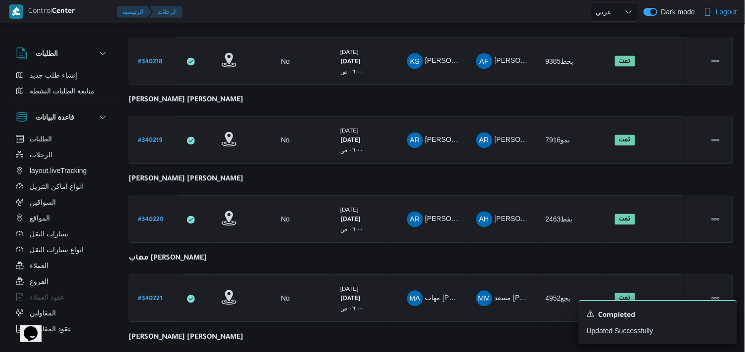
scroll to position [609, 0]
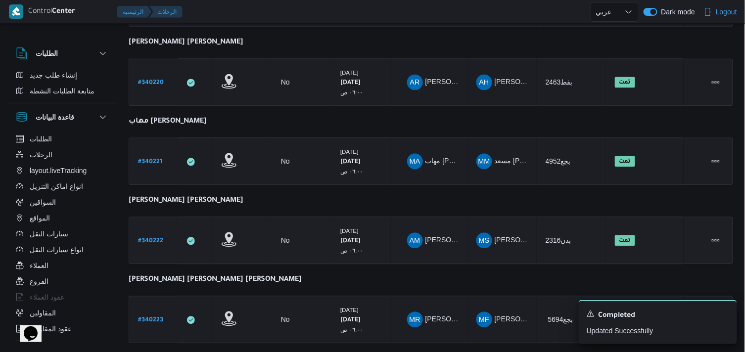
click at [152, 238] on b "# 340222" at bounding box center [150, 241] width 25 height 7
select select "ar"
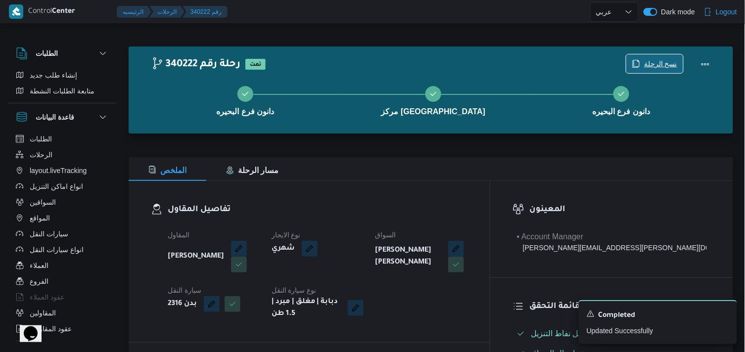
click at [639, 57] on span "نسخ الرحلة" at bounding box center [654, 63] width 57 height 19
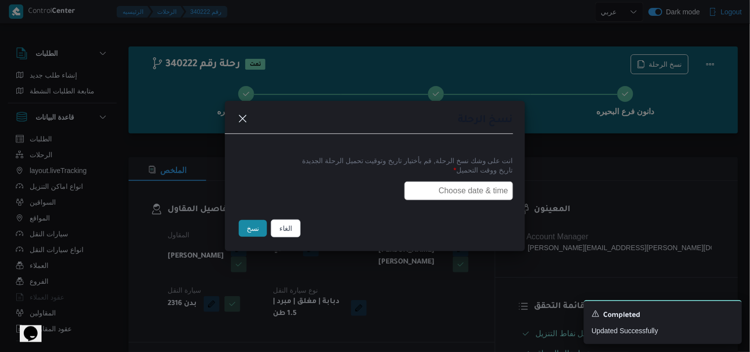
click at [499, 184] on input "text" at bounding box center [459, 191] width 109 height 19
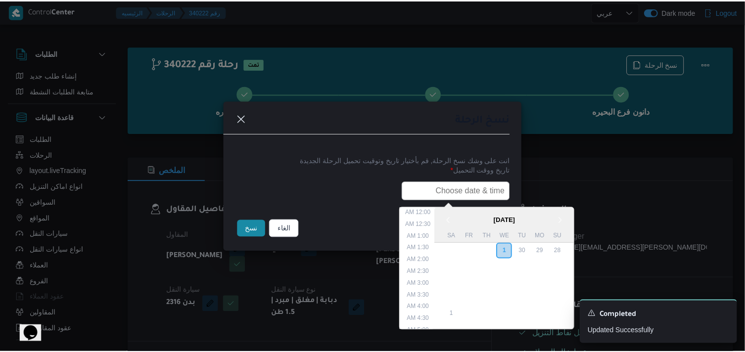
scroll to position [183, 0]
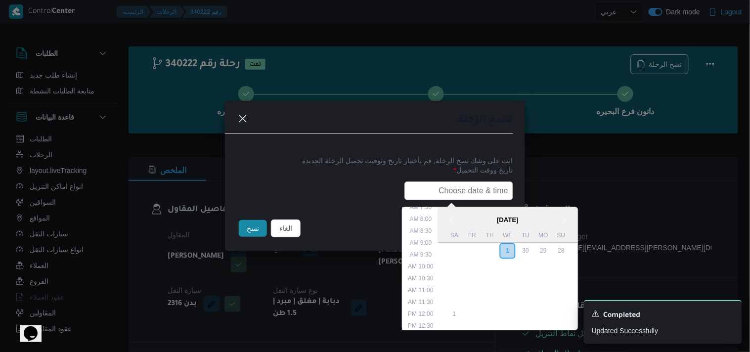
type input "02/10/2025 6:00AM"
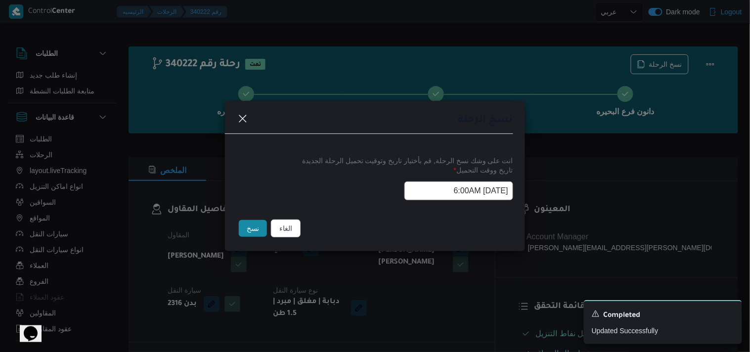
click at [254, 226] on button "نسخ" at bounding box center [253, 228] width 28 height 17
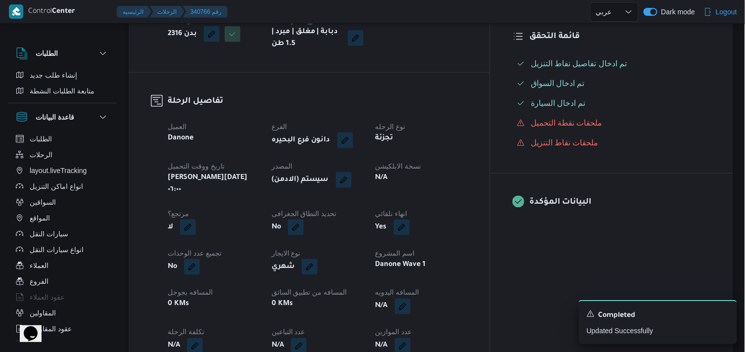
scroll to position [329, 0]
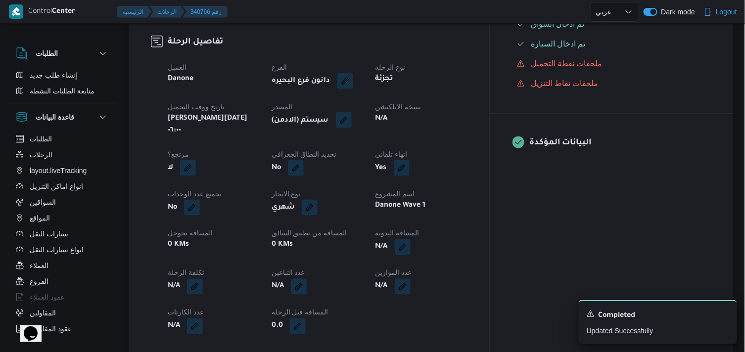
click at [352, 122] on button "button" at bounding box center [344, 120] width 16 height 16
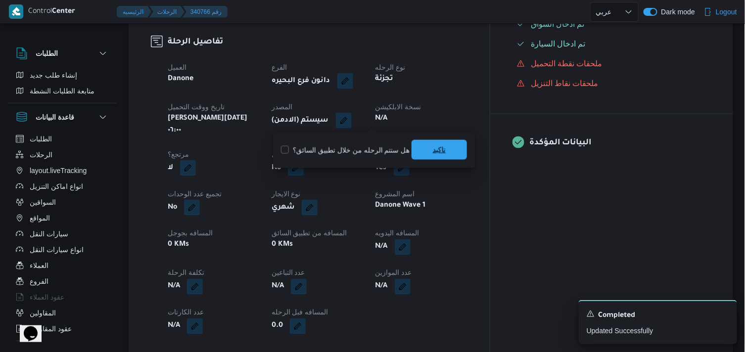
click at [418, 150] on span "تاكيد" at bounding box center [438, 150] width 55 height 20
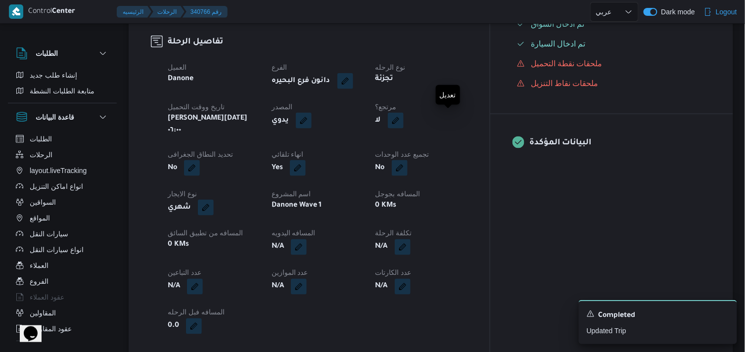
click at [404, 118] on button "button" at bounding box center [396, 121] width 16 height 16
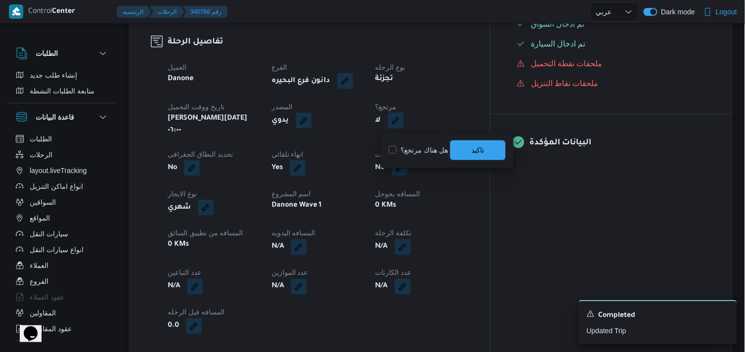
click at [428, 150] on label "هل هناك مرتجع؟" at bounding box center [418, 150] width 59 height 12
checkbox input "true"
click at [498, 156] on span "تاكيد" at bounding box center [477, 150] width 55 height 20
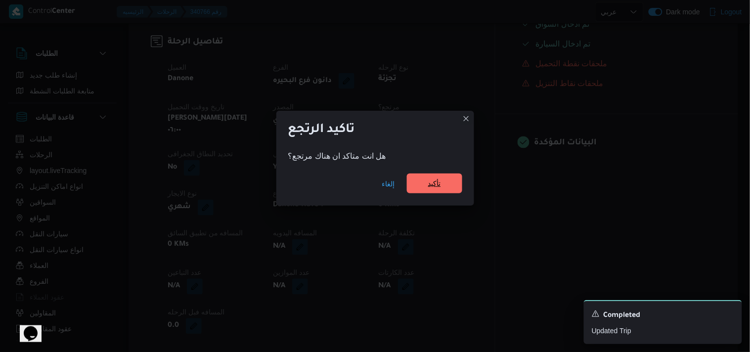
click at [448, 190] on span "تأكيد" at bounding box center [434, 184] width 55 height 20
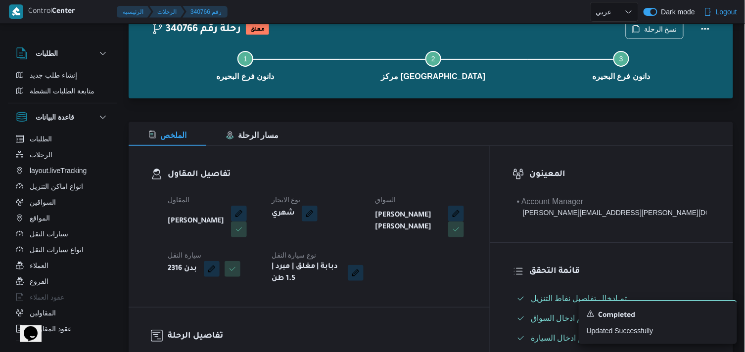
scroll to position [0, 0]
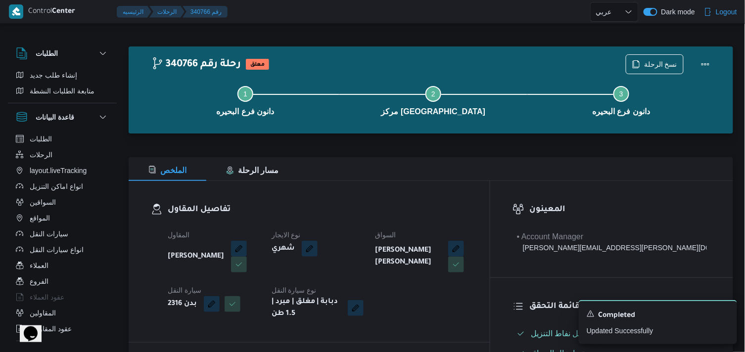
select select "ar"
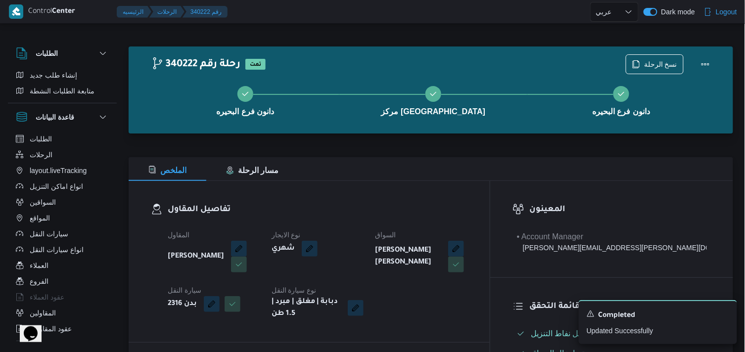
select select "ar"
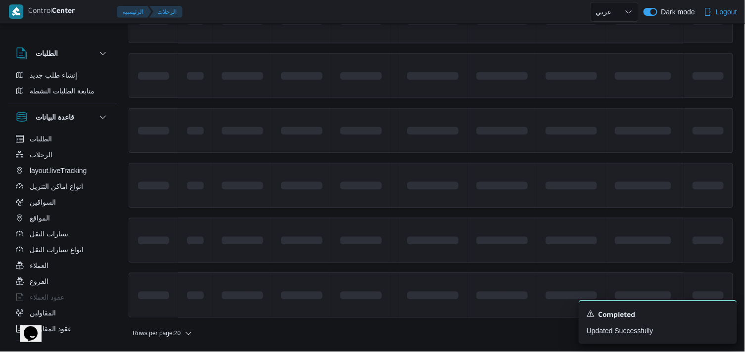
scroll to position [742, 0]
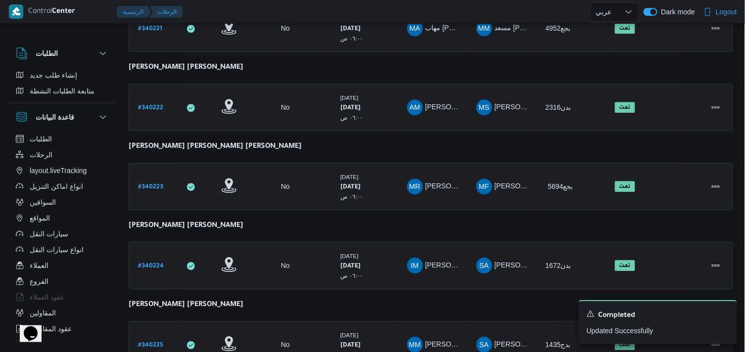
click at [162, 177] on div "# 340223" at bounding box center [153, 186] width 39 height 21
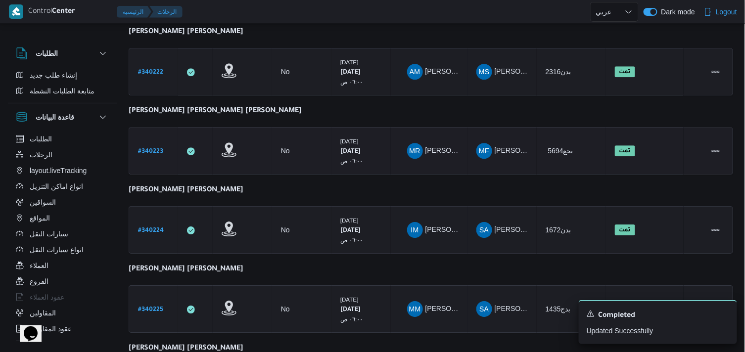
scroll to position [797, 0]
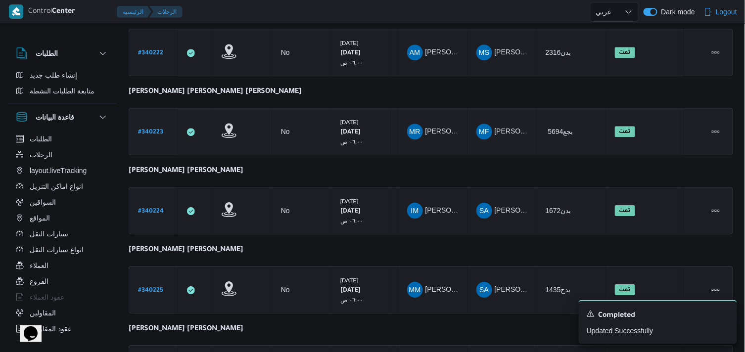
click at [141, 129] on b "# 340223" at bounding box center [150, 132] width 25 height 7
select select "ar"
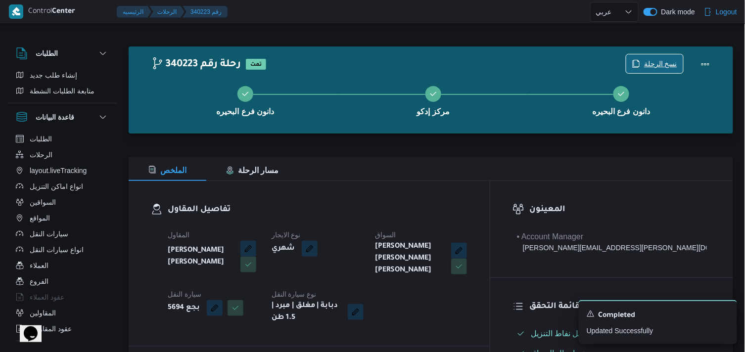
click at [640, 58] on span "نسخ الرحلة" at bounding box center [654, 63] width 57 height 19
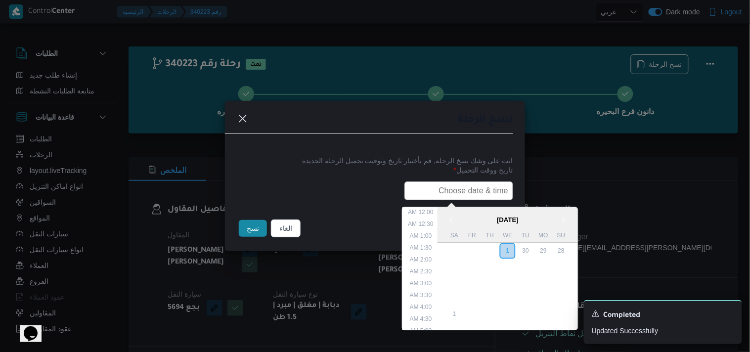
click at [460, 188] on input "text" at bounding box center [459, 191] width 109 height 19
type input "02/10/2025 6:00AM"
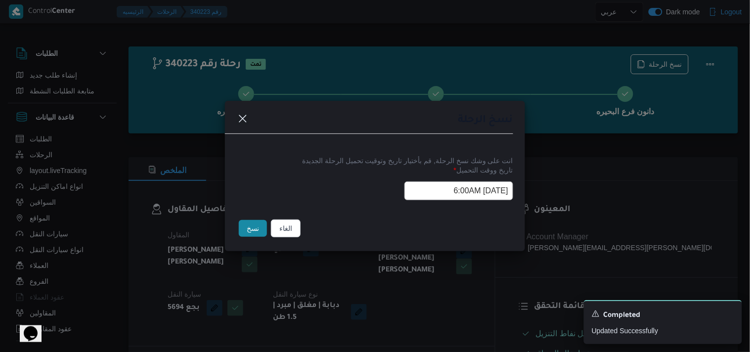
click at [249, 228] on button "نسخ" at bounding box center [253, 228] width 28 height 17
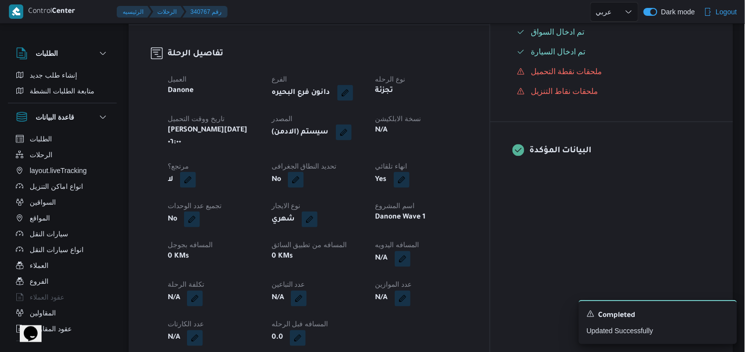
scroll to position [274, 0]
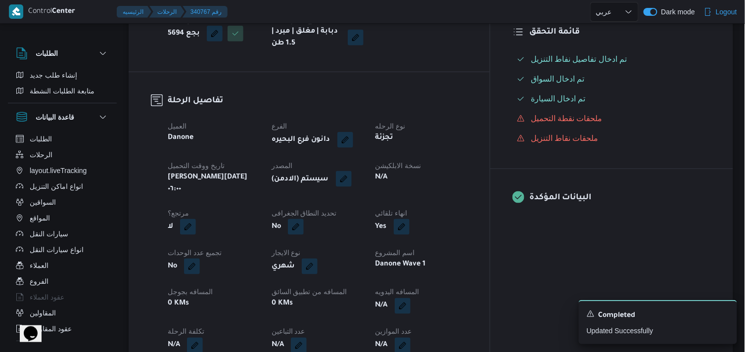
click at [352, 171] on button "button" at bounding box center [344, 179] width 16 height 16
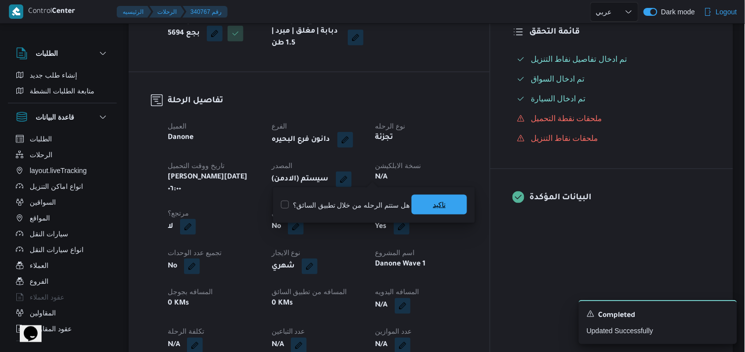
click at [415, 199] on span "تاكيد" at bounding box center [438, 205] width 55 height 20
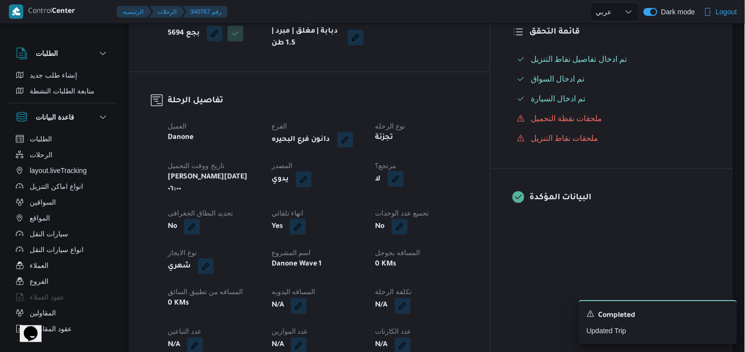
click at [404, 175] on button "button" at bounding box center [396, 179] width 16 height 16
click at [424, 198] on div "هل هناك مرتجع؟ تاكيد" at bounding box center [447, 205] width 119 height 22
click at [423, 199] on label "هل هناك مرتجع؟" at bounding box center [418, 205] width 59 height 12
checkbox input "true"
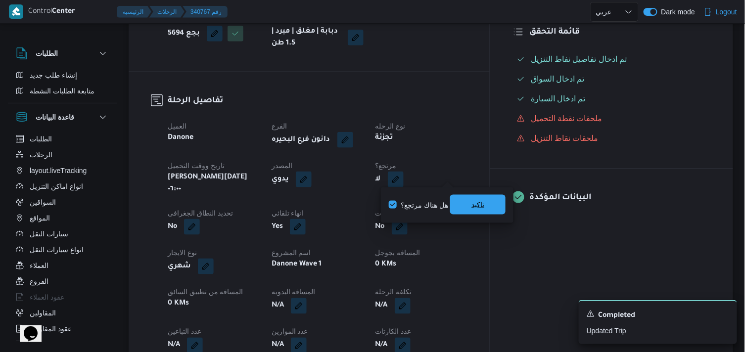
click at [490, 202] on span "تاكيد" at bounding box center [477, 205] width 55 height 20
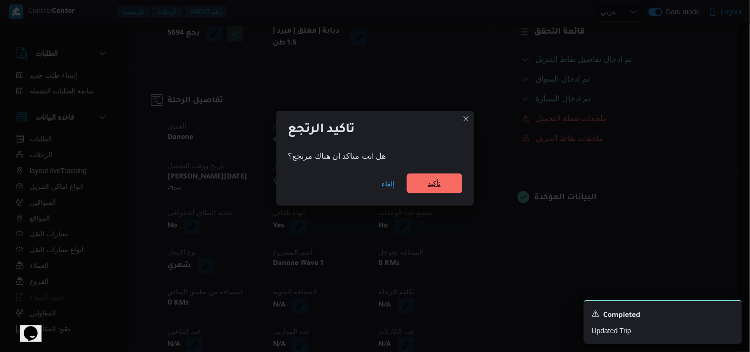
click at [419, 180] on span "تأكيد" at bounding box center [434, 184] width 55 height 20
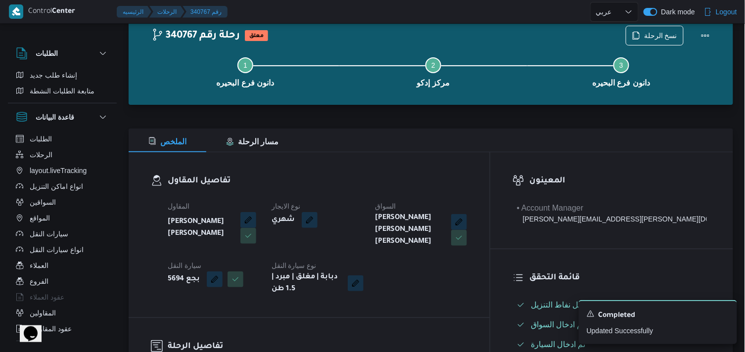
scroll to position [55, 0]
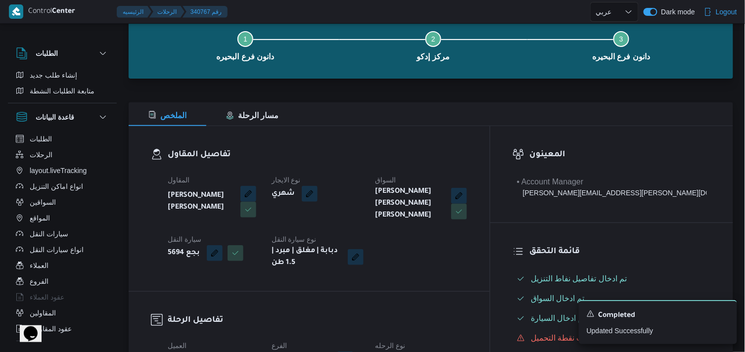
select select "ar"
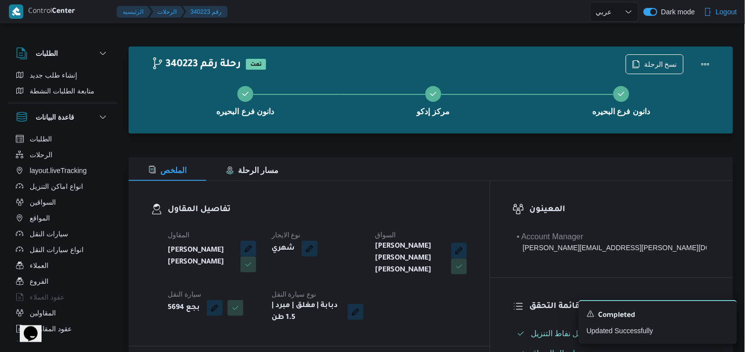
scroll to position [55, 0]
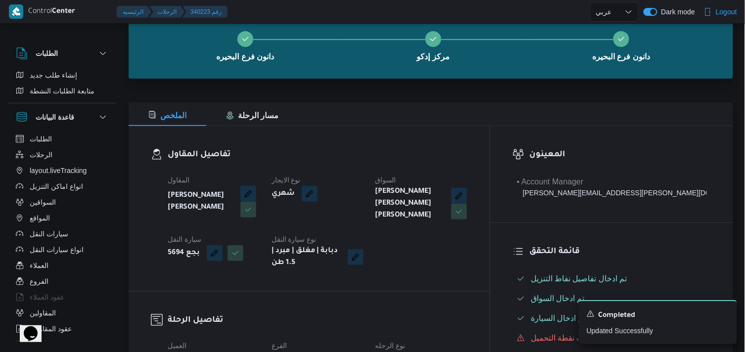
select select "ar"
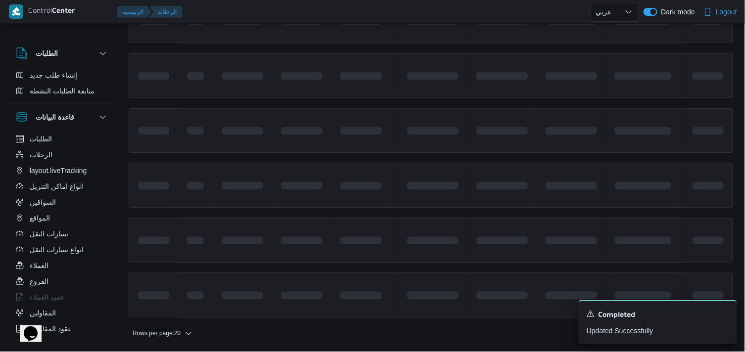
scroll to position [742, 0]
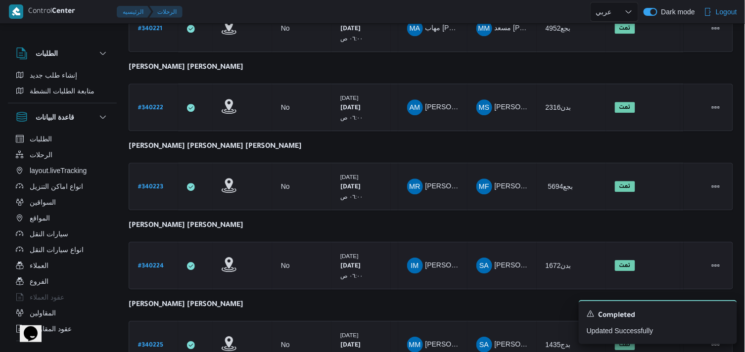
click at [159, 263] on b "# 340224" at bounding box center [151, 266] width 26 height 7
select select "ar"
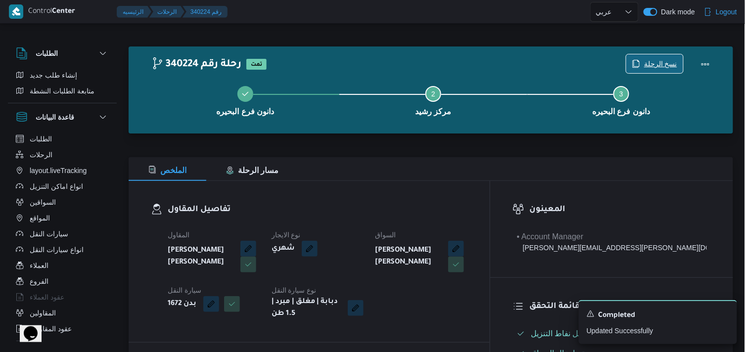
click at [651, 65] on span "نسخ الرحلة" at bounding box center [660, 64] width 33 height 12
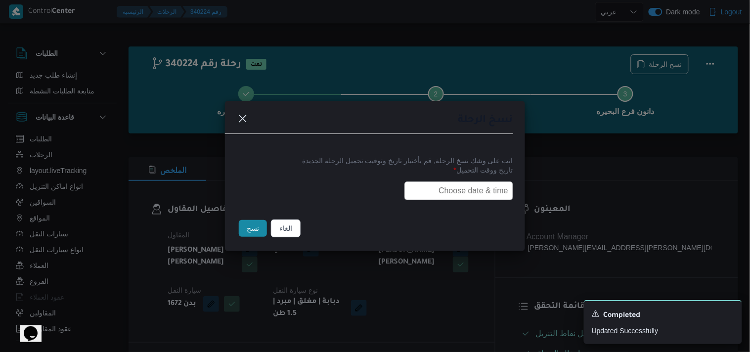
click at [444, 184] on input "text" at bounding box center [459, 191] width 109 height 19
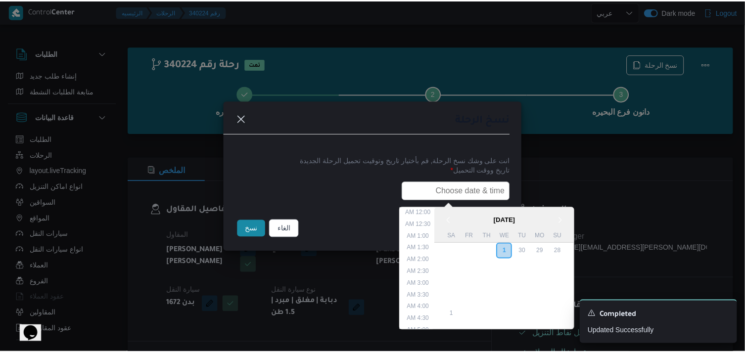
scroll to position [194, 0]
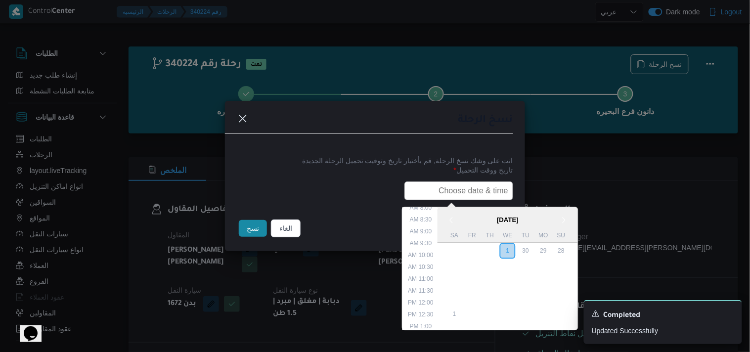
type input "02/10/2025 6:00AM"
click at [259, 229] on button "نسخ" at bounding box center [253, 228] width 28 height 17
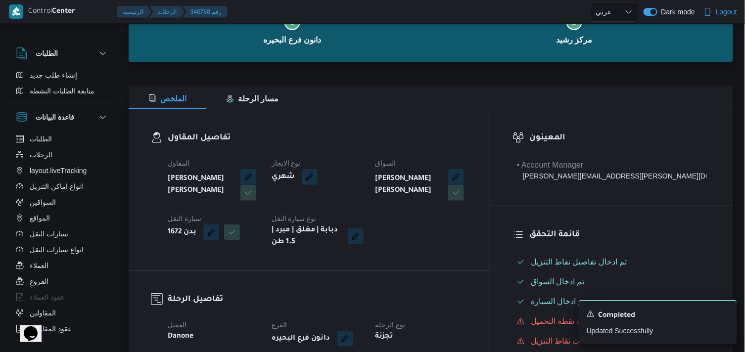
scroll to position [165, 0]
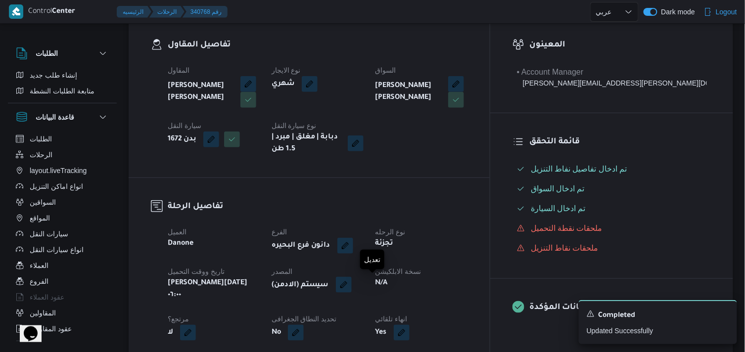
click at [352, 285] on button "button" at bounding box center [344, 285] width 16 height 16
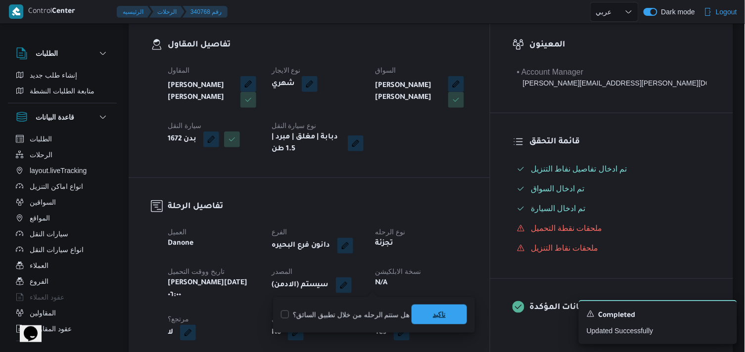
click at [444, 307] on span "تاكيد" at bounding box center [438, 315] width 55 height 20
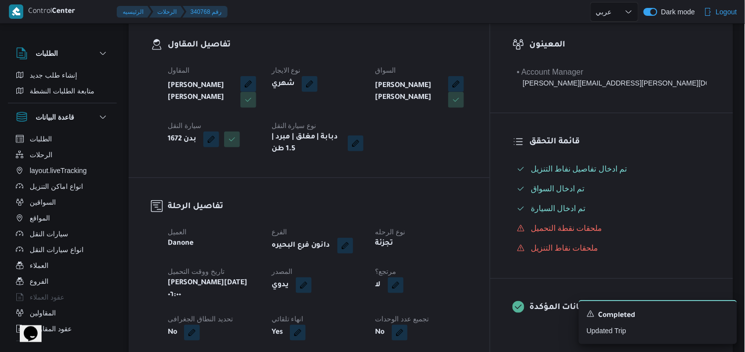
click at [404, 286] on button "button" at bounding box center [396, 285] width 16 height 16
click at [432, 309] on label "هل هناك مرتجع؟" at bounding box center [418, 315] width 59 height 12
checkbox input "true"
click at [476, 313] on span "تاكيد" at bounding box center [477, 315] width 13 height 12
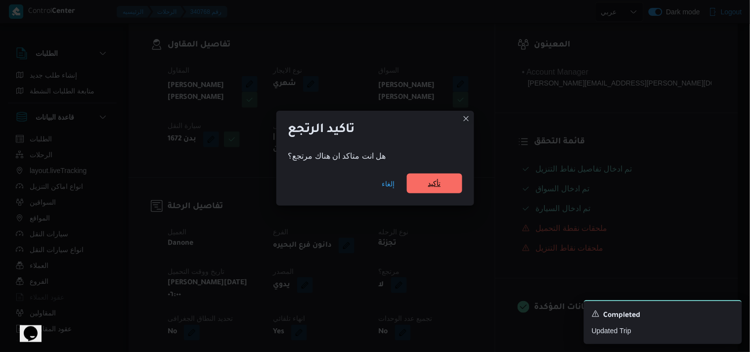
click at [444, 185] on span "تأكيد" at bounding box center [434, 184] width 55 height 20
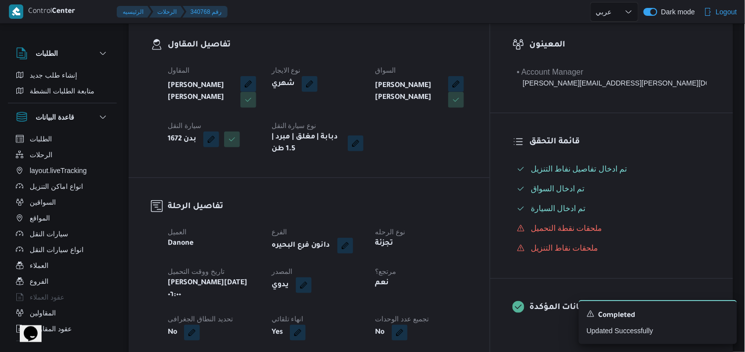
select select "ar"
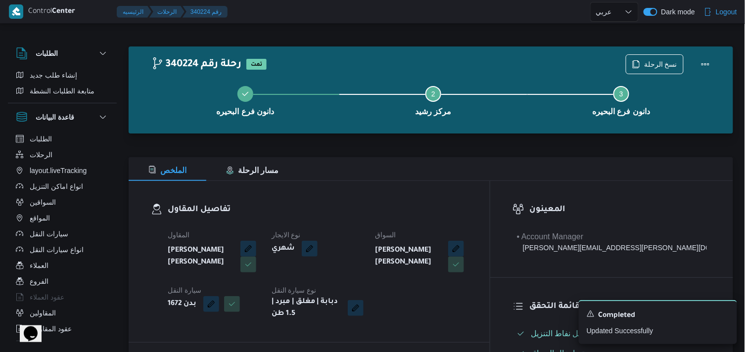
select select "ar"
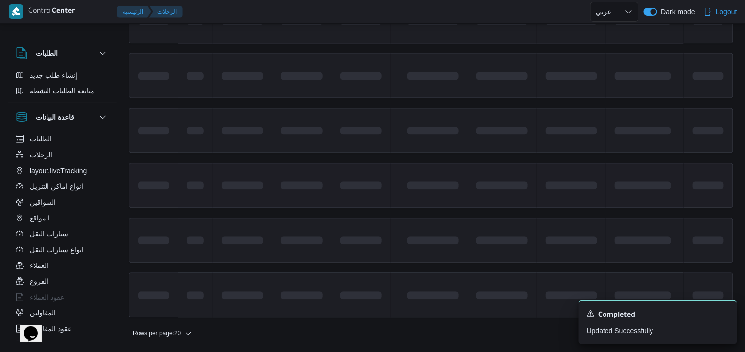
scroll to position [742, 0]
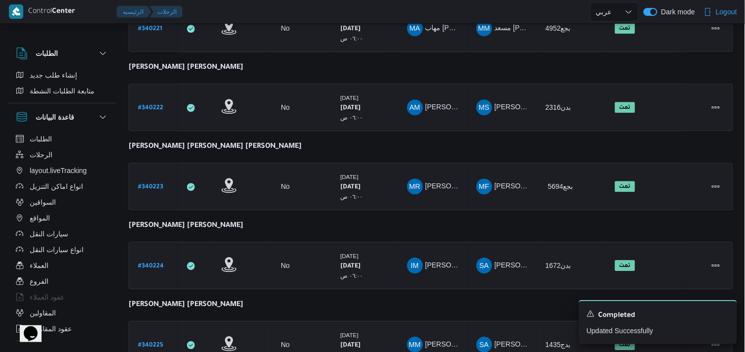
click at [151, 336] on b "# 340225" at bounding box center [150, 345] width 25 height 7
select select "ar"
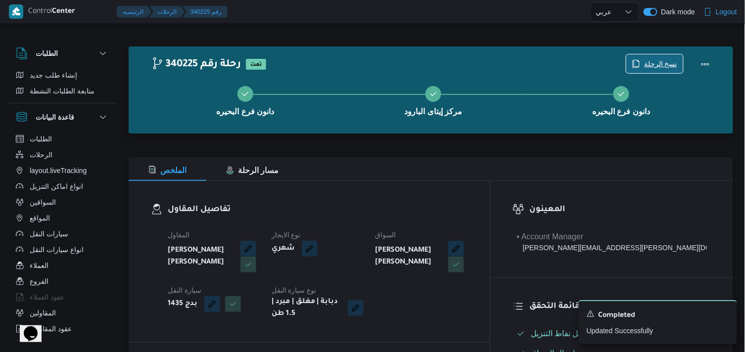
click at [674, 58] on span "نسخ الرحلة" at bounding box center [660, 64] width 33 height 12
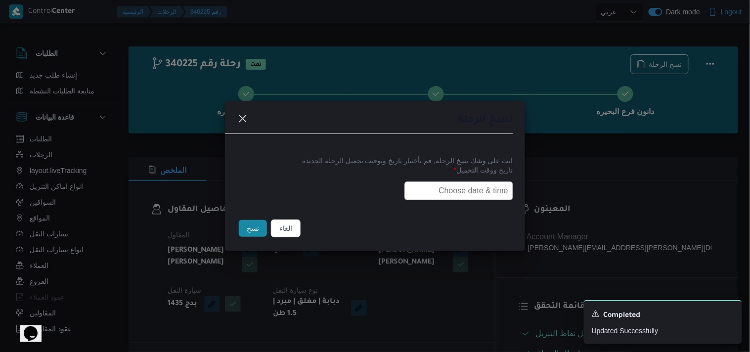
drag, startPoint x: 481, startPoint y: 184, endPoint x: 471, endPoint y: 190, distance: 11.7
click at [481, 184] on input "text" at bounding box center [459, 191] width 109 height 19
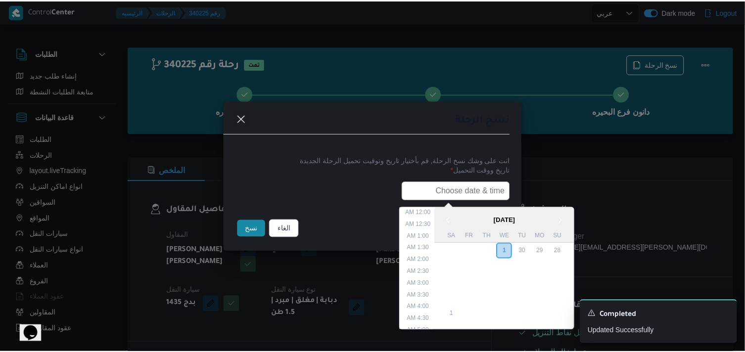
scroll to position [194, 0]
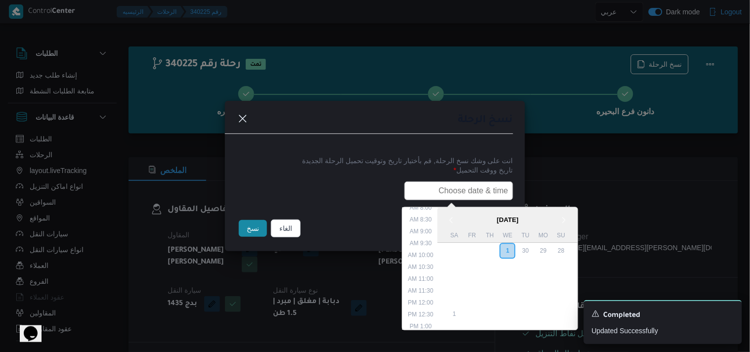
type input "02/10/2025 6:00AM"
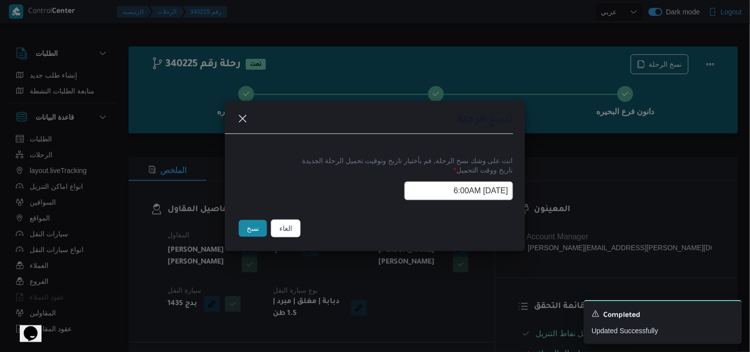
click at [258, 228] on button "نسخ" at bounding box center [253, 228] width 28 height 17
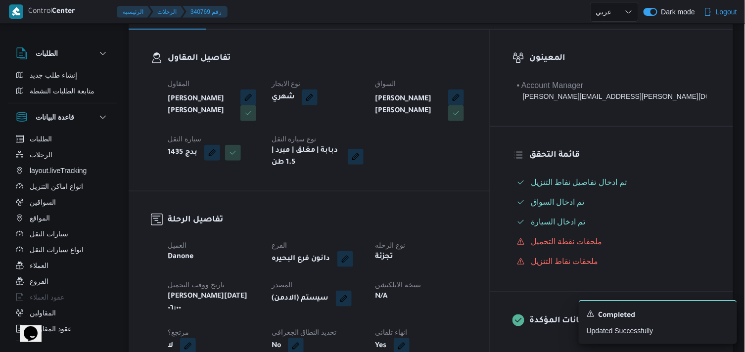
scroll to position [220, 0]
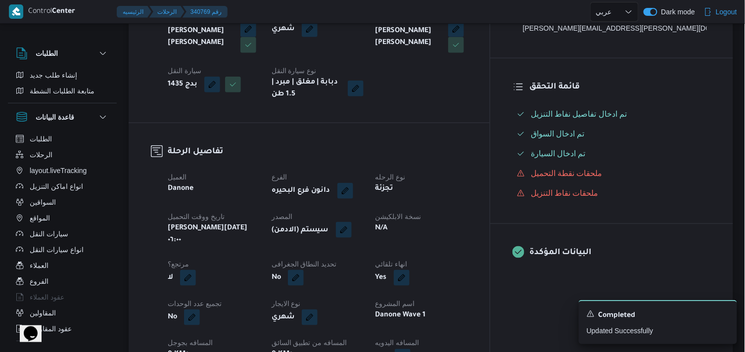
click at [352, 234] on button "button" at bounding box center [344, 230] width 16 height 16
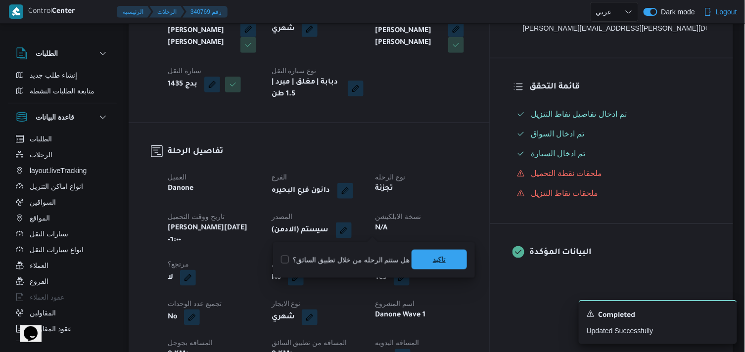
click at [456, 260] on span "تاكيد" at bounding box center [438, 260] width 55 height 20
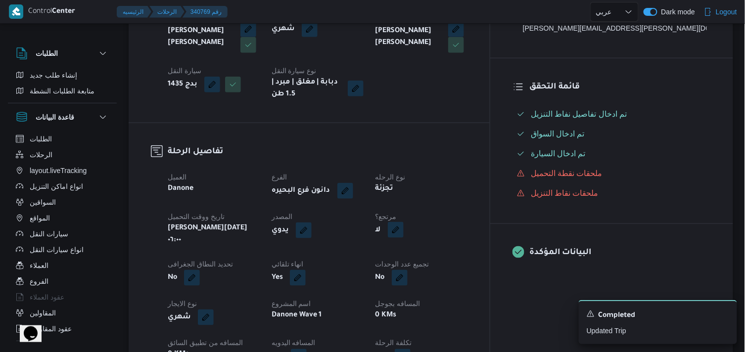
click at [404, 230] on button "button" at bounding box center [396, 230] width 16 height 16
click at [424, 255] on label "هل هناك مرتجع؟" at bounding box center [418, 260] width 59 height 12
checkbox input "true"
click at [470, 262] on span "تاكيد" at bounding box center [477, 260] width 55 height 20
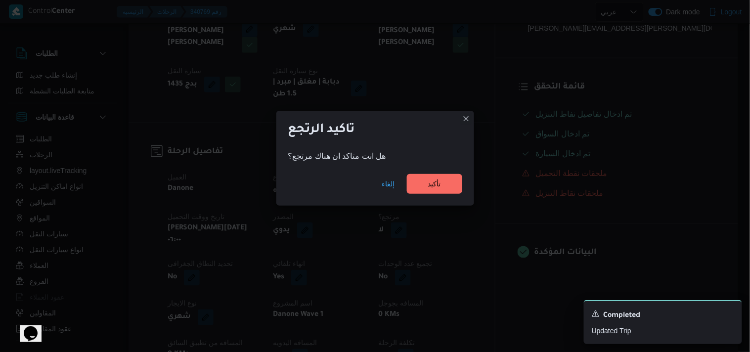
click at [424, 174] on div "إلغاء تأكيد" at bounding box center [375, 186] width 198 height 40
click at [424, 183] on span "تأكيد" at bounding box center [434, 184] width 55 height 20
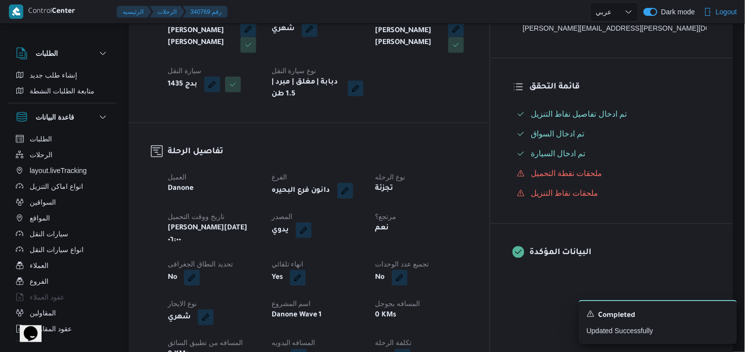
select select "ar"
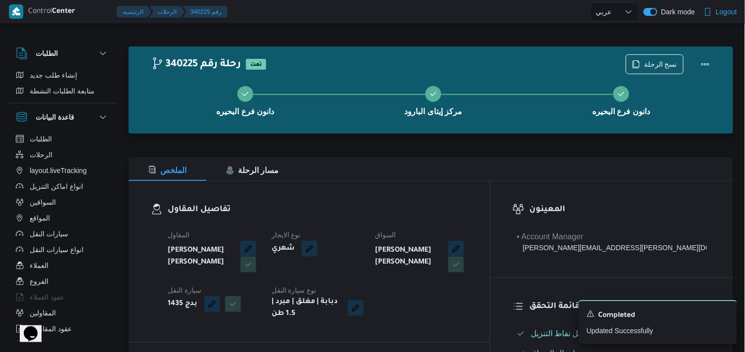
select select "ar"
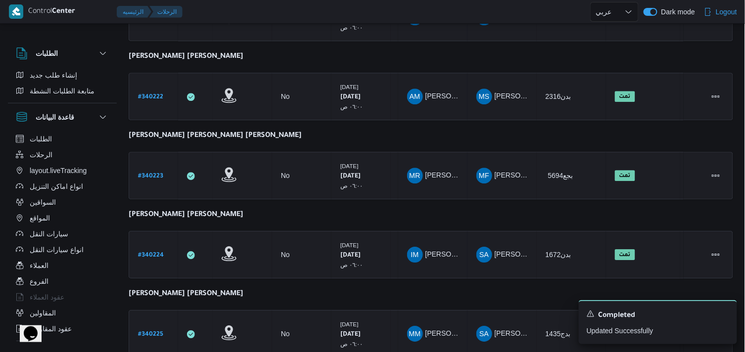
scroll to position [863, 0]
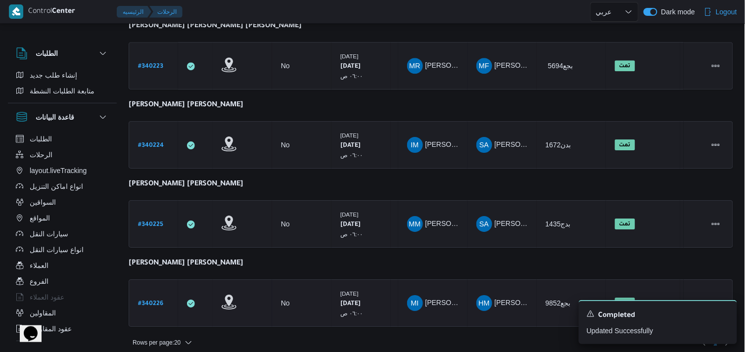
click at [160, 301] on b "# 340226" at bounding box center [150, 304] width 25 height 7
select select "ar"
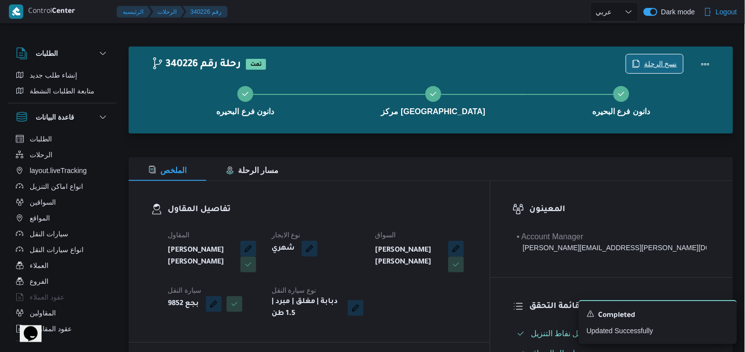
click at [673, 65] on span "نسخ الرحلة" at bounding box center [660, 64] width 33 height 12
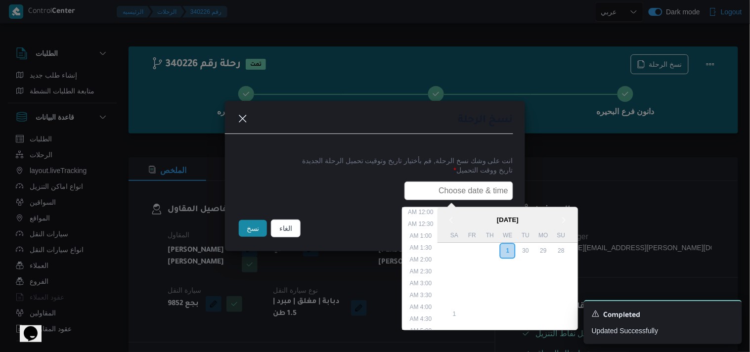
click at [487, 186] on input "text" at bounding box center [459, 191] width 109 height 19
type input "02/10/2025 6:00AM"
click at [245, 223] on button "نسخ" at bounding box center [253, 228] width 28 height 17
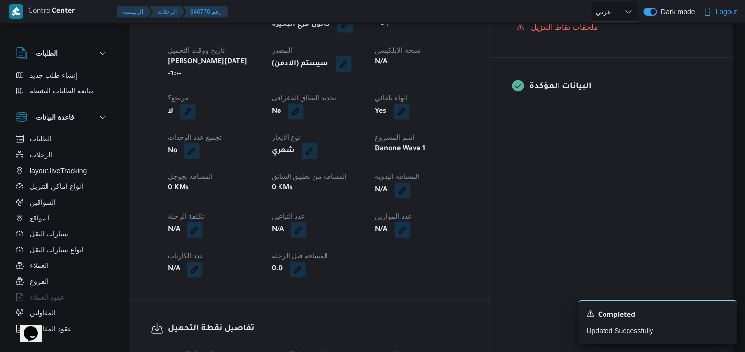
scroll to position [384, 0]
click at [352, 72] on button "button" at bounding box center [344, 65] width 16 height 16
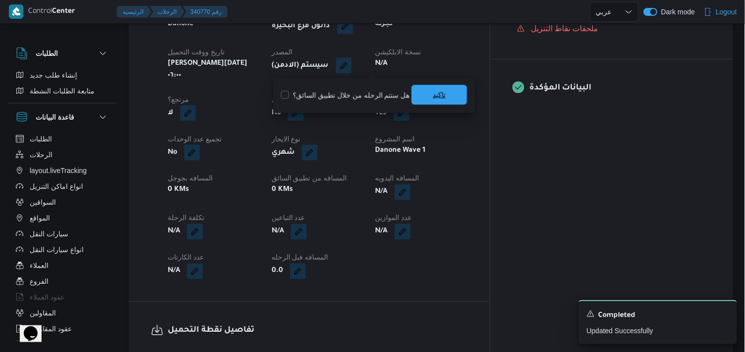
click at [441, 105] on span "تاكيد" at bounding box center [438, 95] width 55 height 20
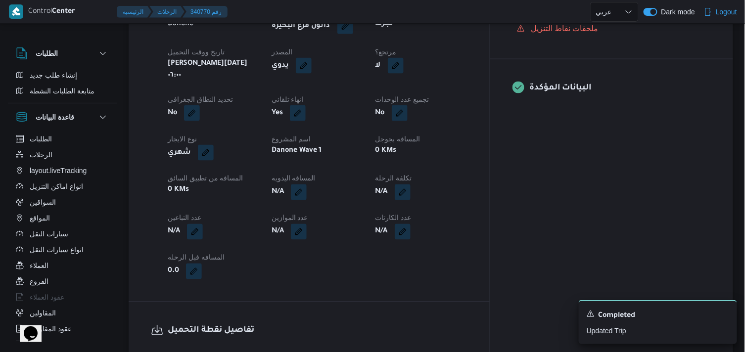
click at [451, 75] on div "العميل Danone الفرع دانون فرع البحيره نوع الرحله تجزئة تاريخ ووقت التحميل خميس …" at bounding box center [318, 142] width 312 height 285
click at [404, 69] on button "button" at bounding box center [396, 65] width 16 height 16
click at [404, 101] on div "هل هناك مرتجع؟ تاكيد" at bounding box center [447, 96] width 119 height 22
click at [429, 85] on div "هل هناك مرتجع؟ تاكيد" at bounding box center [447, 96] width 119 height 22
click at [429, 94] on label "هل هناك مرتجع؟" at bounding box center [418, 96] width 59 height 12
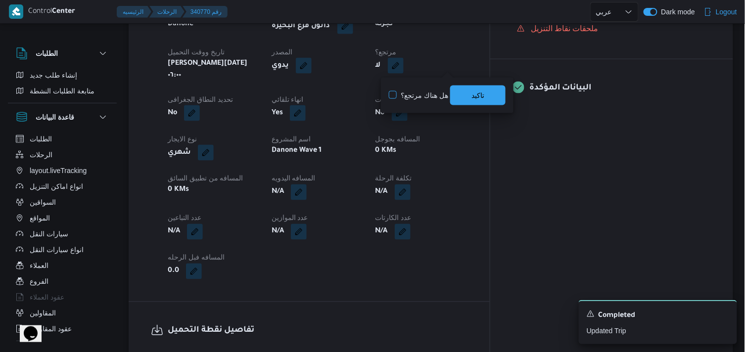
checkbox input "true"
click at [465, 93] on span "تاكيد" at bounding box center [477, 95] width 55 height 20
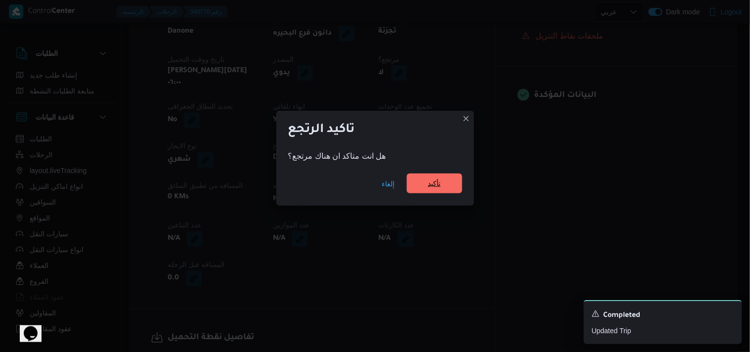
click at [428, 182] on span "تأكيد" at bounding box center [434, 184] width 13 height 12
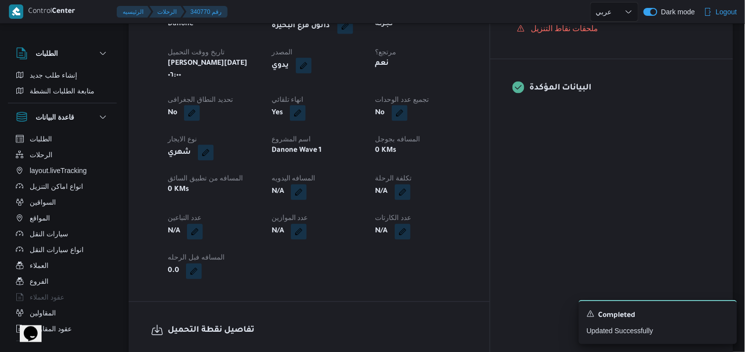
select select "ar"
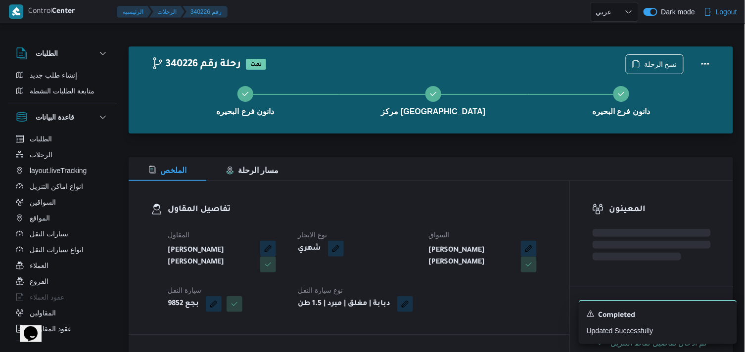
select select "ar"
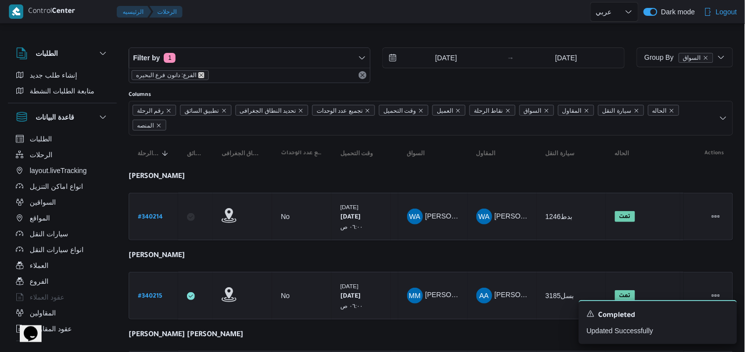
click at [198, 76] on icon "remove selected entity" at bounding box center [201, 75] width 6 height 6
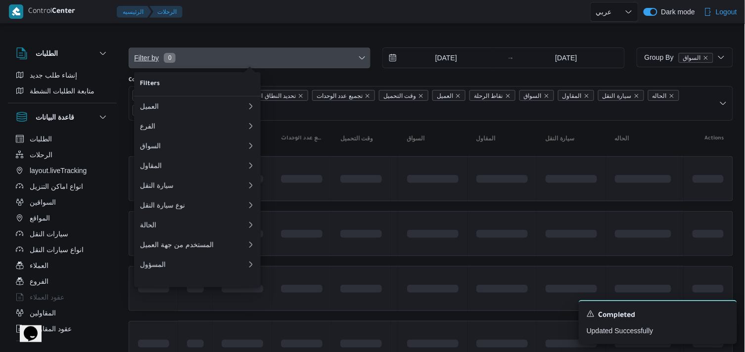
click at [216, 61] on span "Filter by 0" at bounding box center [249, 58] width 241 height 20
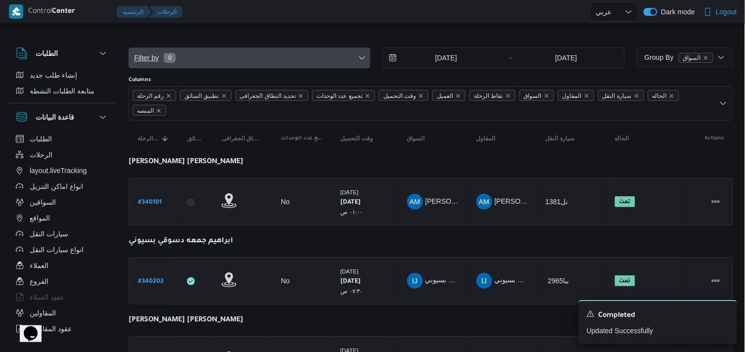
click at [218, 64] on span "Filter by 0" at bounding box center [249, 58] width 241 height 20
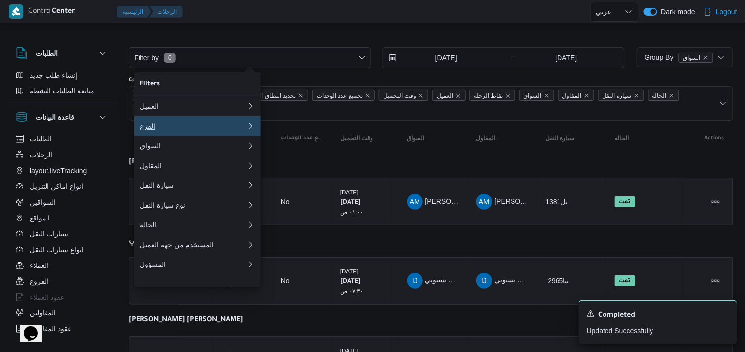
click at [164, 130] on div "الفرع" at bounding box center [191, 126] width 103 height 8
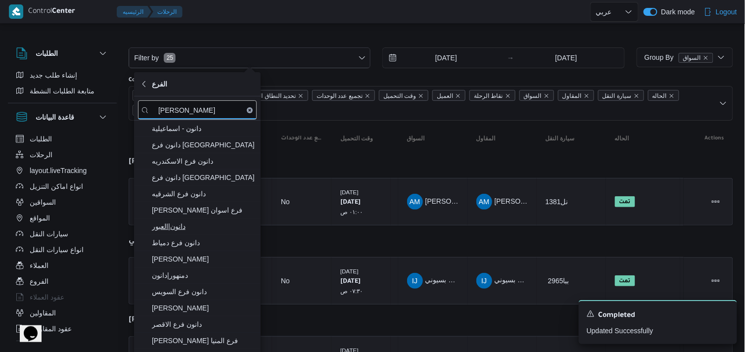
type input "دانون"
click at [159, 228] on span "دانون|العبور" at bounding box center [203, 227] width 103 height 12
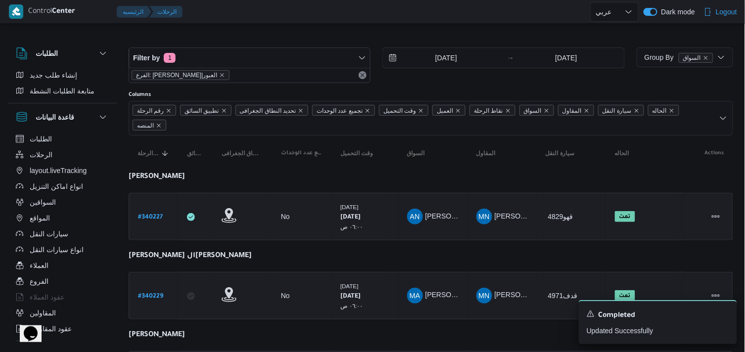
click at [292, 23] on div "Control Center الرئيسيه الرحلات English عربي Dark mode Logout" at bounding box center [372, 12] width 745 height 24
click at [159, 219] on b "# 340227" at bounding box center [150, 217] width 25 height 7
select select "ar"
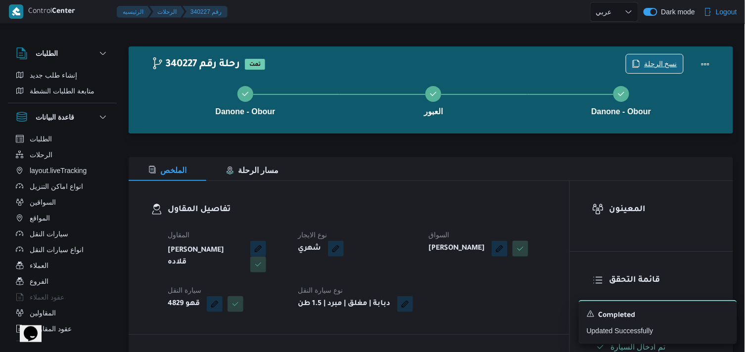
click at [668, 58] on span "نسخ الرحلة" at bounding box center [660, 64] width 33 height 12
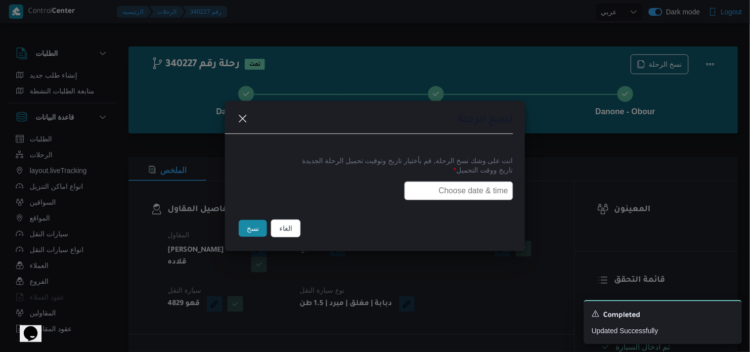
click at [463, 197] on input "text" at bounding box center [459, 191] width 109 height 19
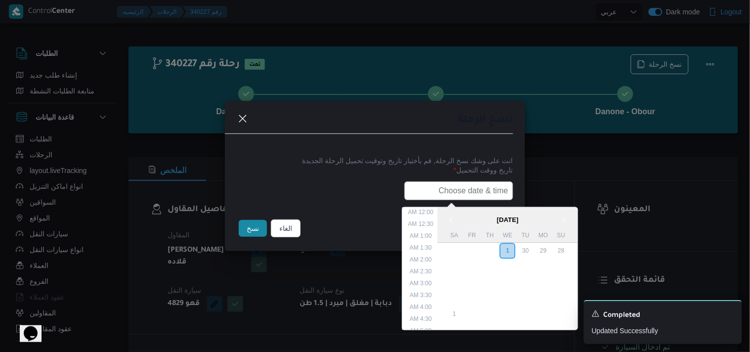
scroll to position [194, 0]
type input "02/10/2025 6:00AM"
click at [254, 231] on button "نسخ" at bounding box center [253, 228] width 28 height 17
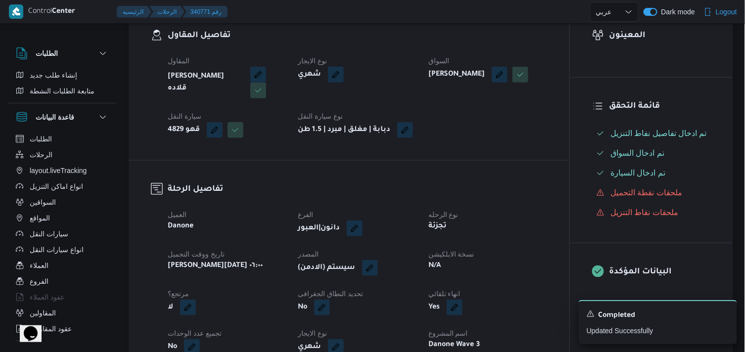
scroll to position [220, 0]
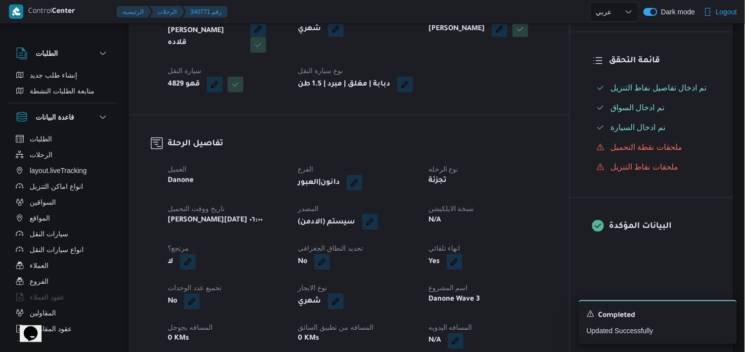
click at [374, 230] on button "button" at bounding box center [370, 222] width 16 height 16
click at [433, 257] on span "تاكيد" at bounding box center [439, 260] width 13 height 12
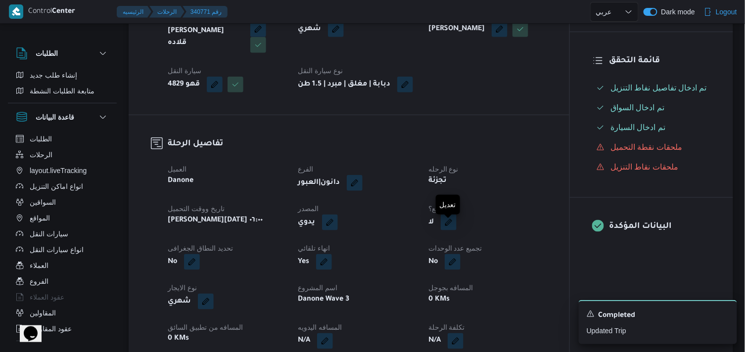
click at [448, 228] on button "button" at bounding box center [449, 223] width 16 height 16
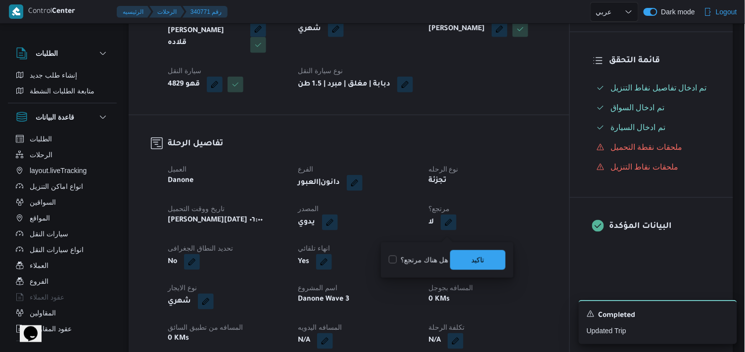
click at [422, 260] on label "هل هناك مرتجع؟" at bounding box center [418, 260] width 59 height 12
checkbox input "true"
click at [453, 260] on span "تاكيد" at bounding box center [477, 260] width 55 height 20
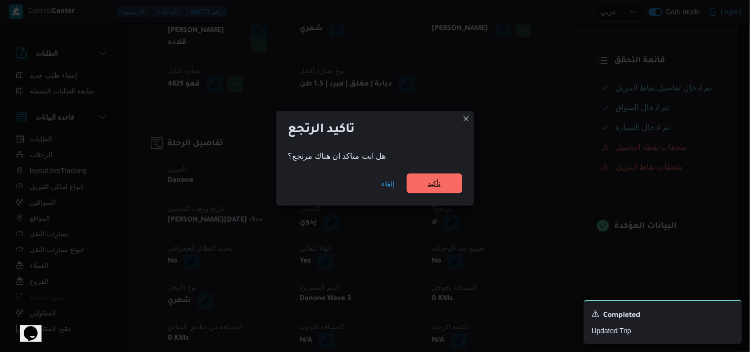
click at [424, 188] on span "تأكيد" at bounding box center [434, 184] width 55 height 20
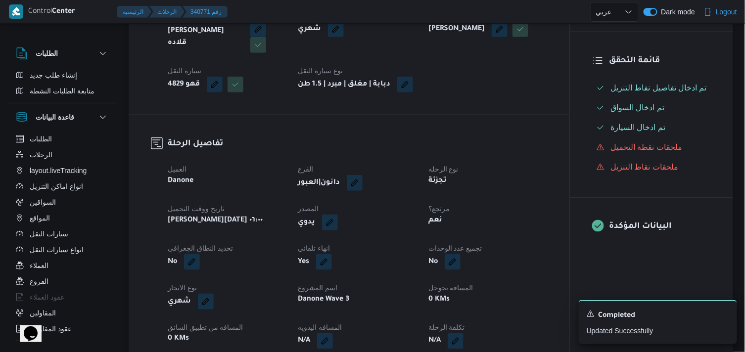
select select "ar"
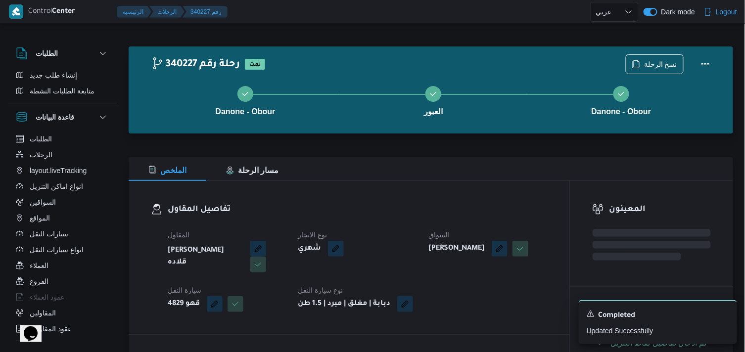
select select "ar"
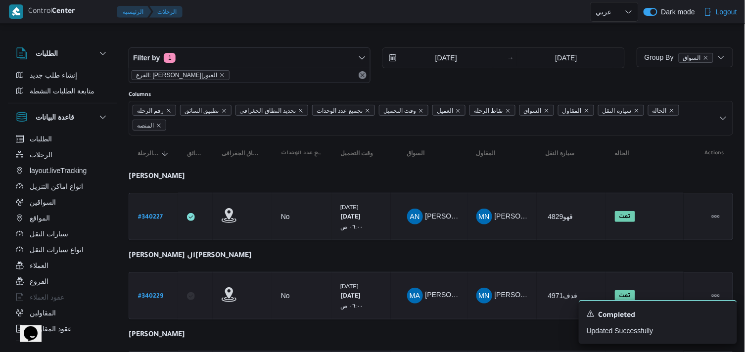
click at [145, 295] on b "# 340229" at bounding box center [150, 296] width 25 height 7
select select "ar"
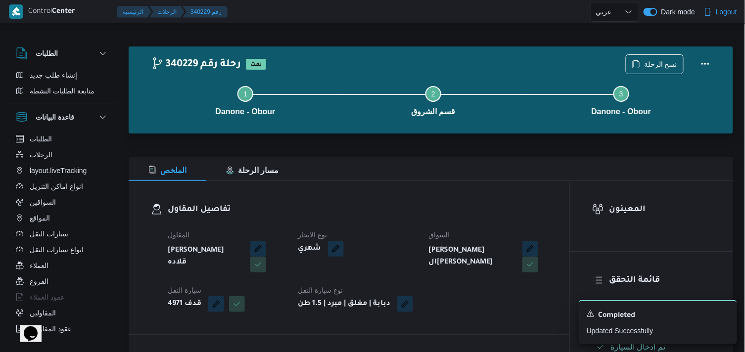
click at [644, 71] on div "Step 1 is incomplete 1 Danone - Obour Step 2 is incomplete 2 قسم الشروق Step 3 …" at bounding box center [433, 99] width 576 height 63
click at [648, 61] on span "نسخ الرحلة" at bounding box center [660, 64] width 33 height 12
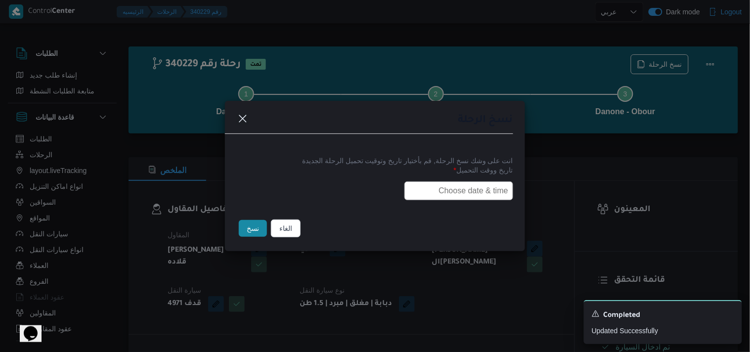
click at [476, 188] on input "text" at bounding box center [459, 191] width 109 height 19
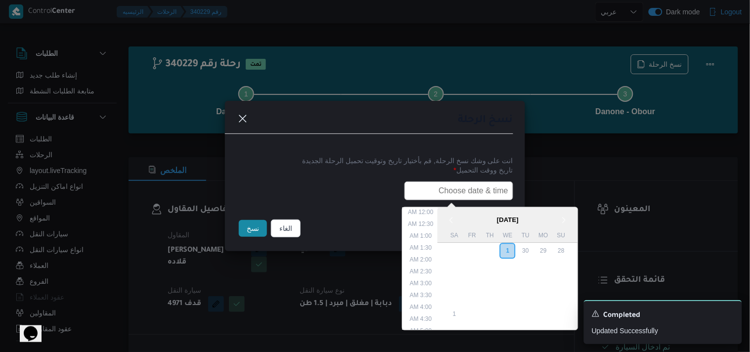
scroll to position [194, 0]
type input "02/10/2025 6:00AM"
click at [260, 222] on button "نسخ" at bounding box center [253, 228] width 28 height 17
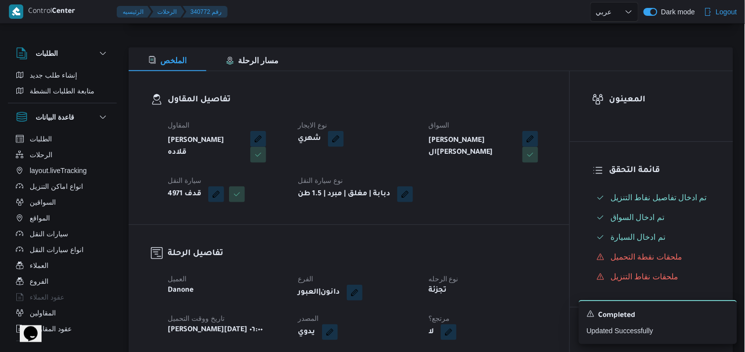
scroll to position [220, 0]
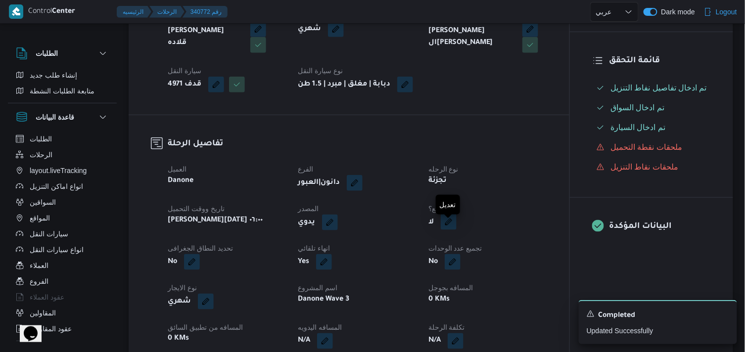
click at [443, 229] on button "button" at bounding box center [449, 222] width 16 height 16
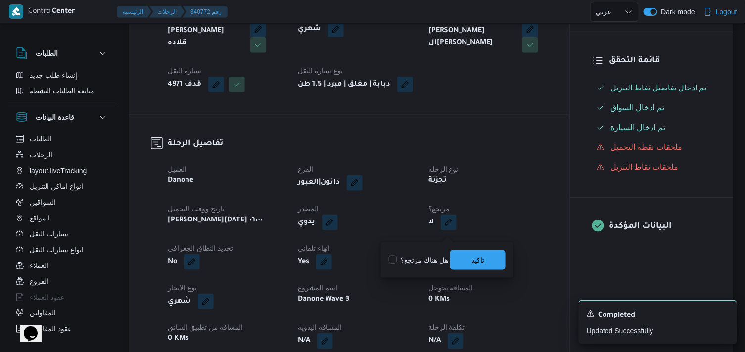
click at [428, 256] on label "هل هناك مرتجع؟" at bounding box center [418, 260] width 59 height 12
checkbox input "true"
click at [496, 250] on span "تاكيد" at bounding box center [477, 260] width 55 height 20
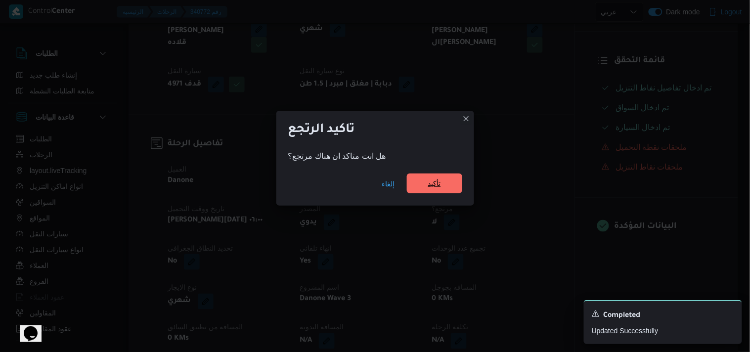
click at [454, 188] on span "تأكيد" at bounding box center [434, 184] width 55 height 20
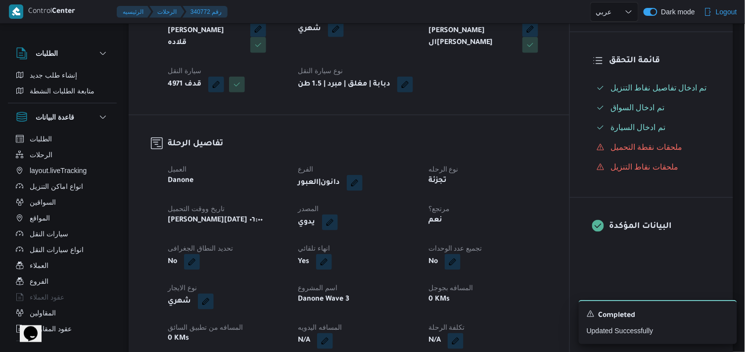
select select "ar"
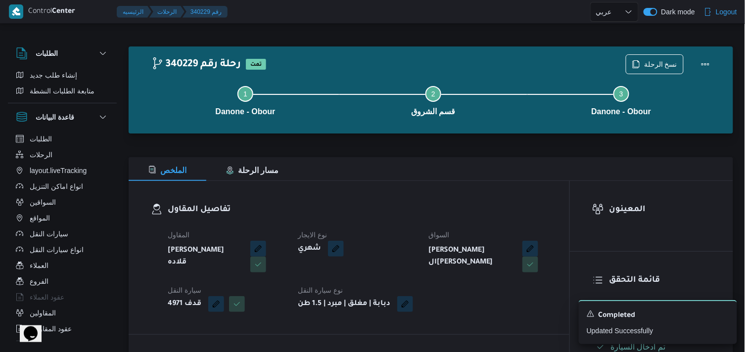
select select "ar"
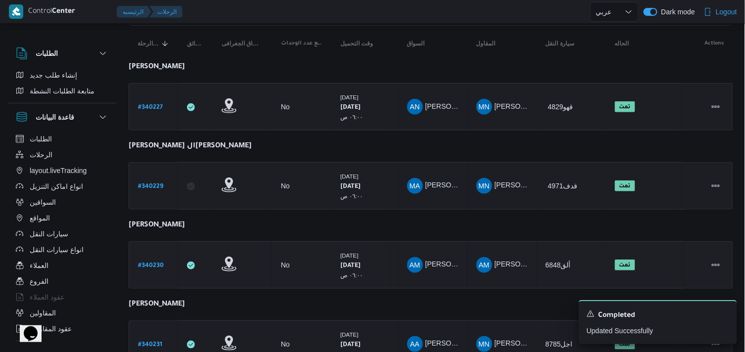
click at [145, 263] on b "# 340230" at bounding box center [151, 266] width 26 height 7
select select "ar"
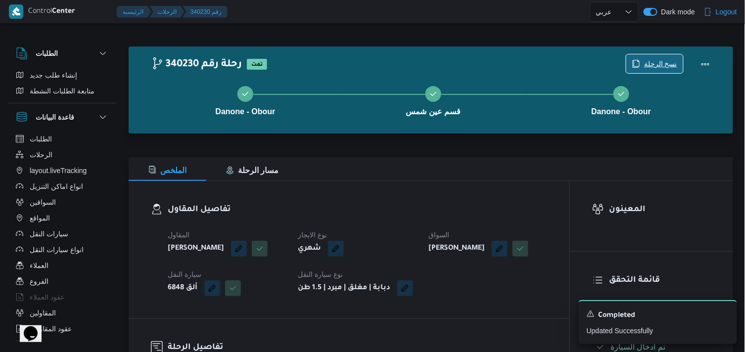
click at [639, 67] on icon "button" at bounding box center [636, 64] width 8 height 8
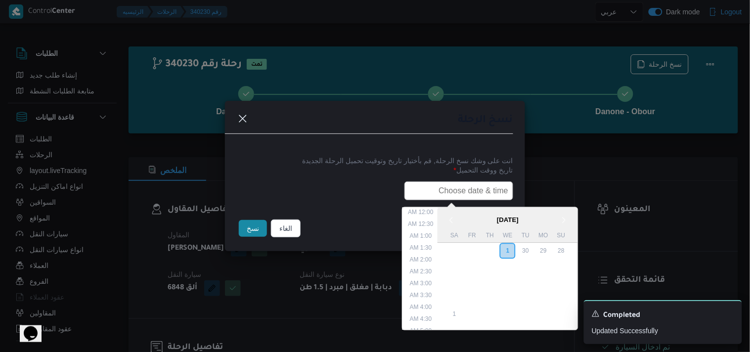
click at [495, 188] on input "text" at bounding box center [459, 191] width 109 height 19
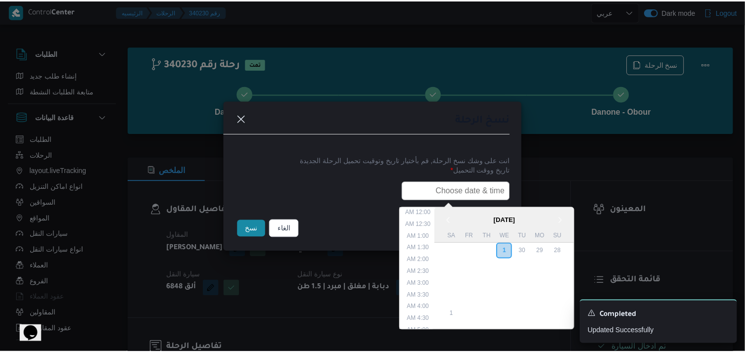
scroll to position [194, 0]
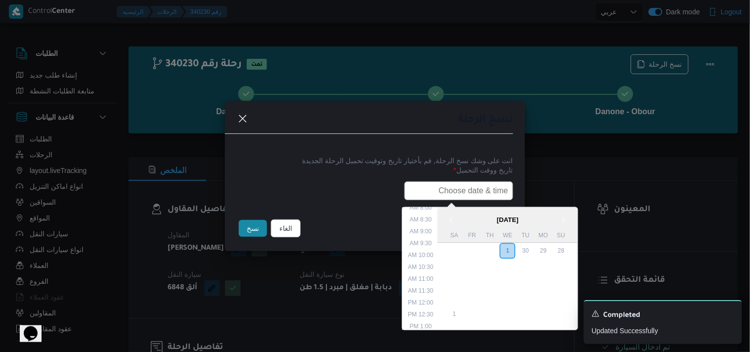
type input "02/10/2025 6:00AM"
click at [242, 230] on button "نسخ" at bounding box center [253, 228] width 28 height 17
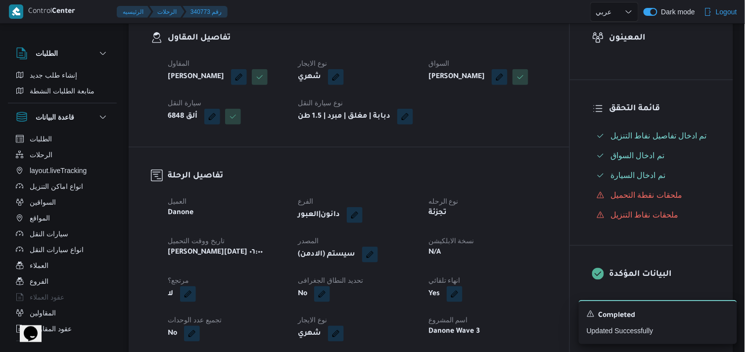
scroll to position [220, 0]
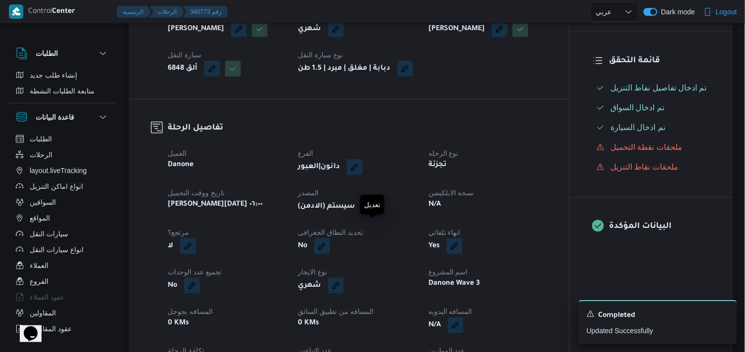
click at [378, 214] on button "button" at bounding box center [370, 206] width 16 height 16
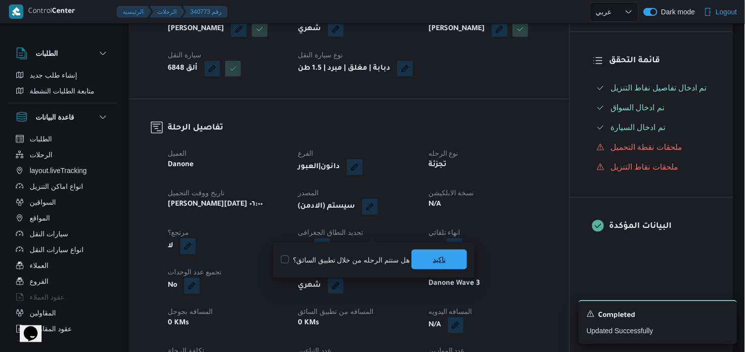
click at [417, 256] on span "تاكيد" at bounding box center [438, 260] width 55 height 20
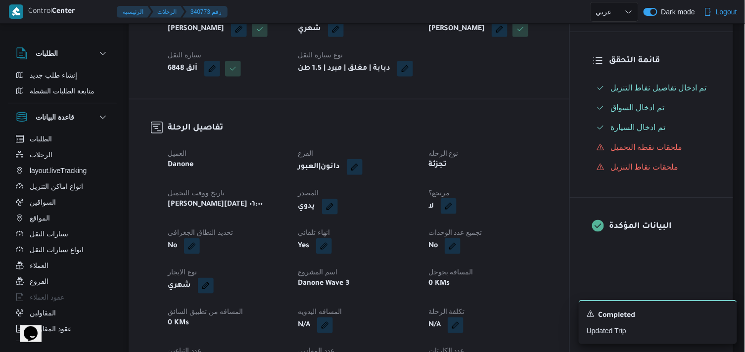
click at [451, 214] on button "button" at bounding box center [449, 206] width 16 height 16
click at [422, 266] on div "هل هناك مرتجع؟ تاكيد" at bounding box center [447, 260] width 119 height 22
click at [437, 258] on label "هل هناك مرتجع؟" at bounding box center [418, 260] width 59 height 12
checkbox input "true"
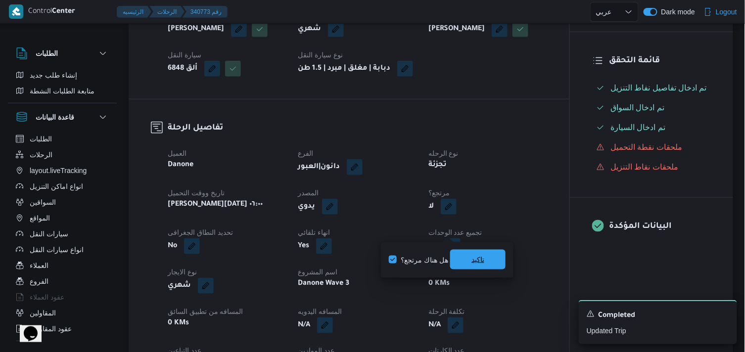
click at [478, 259] on span "تاكيد" at bounding box center [477, 260] width 13 height 12
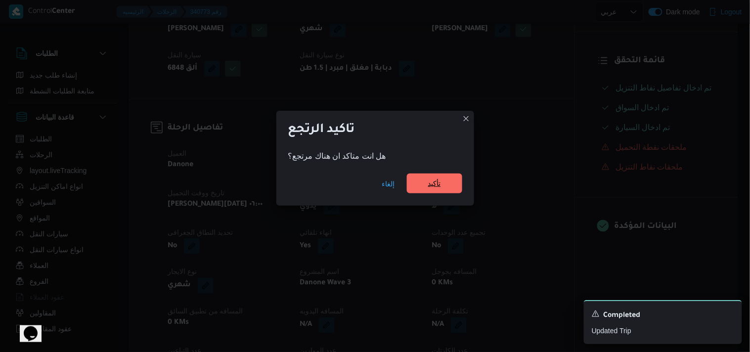
click at [453, 190] on span "تأكيد" at bounding box center [434, 184] width 55 height 20
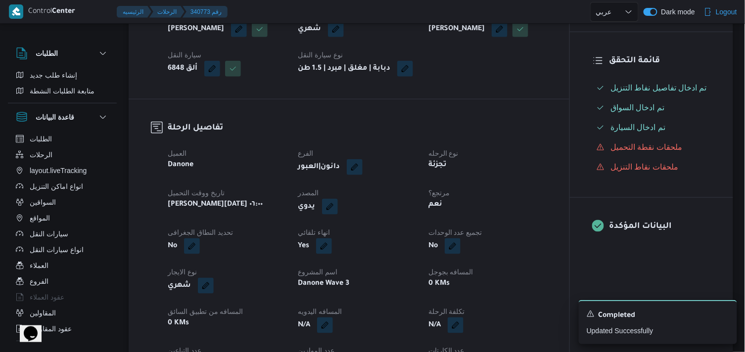
select select "ar"
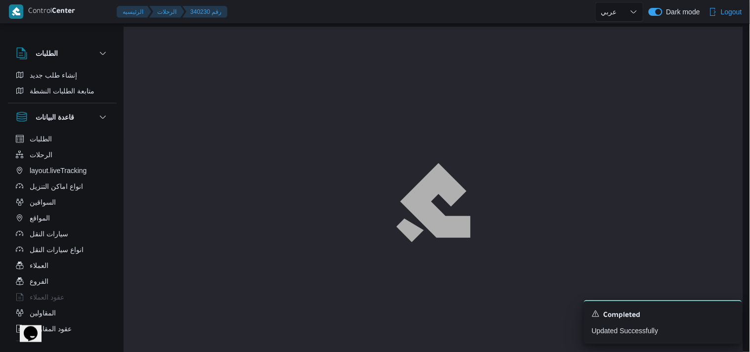
select select "ar"
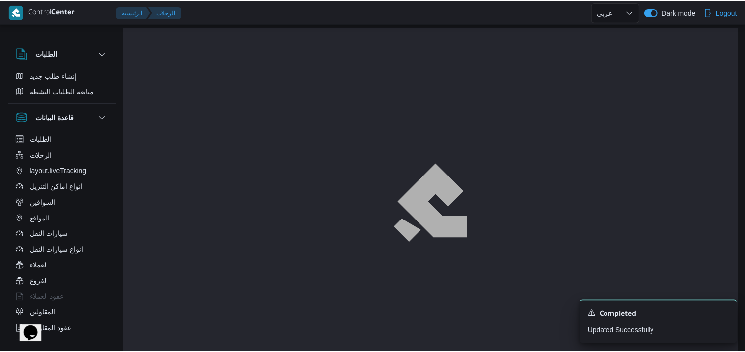
scroll to position [110, 0]
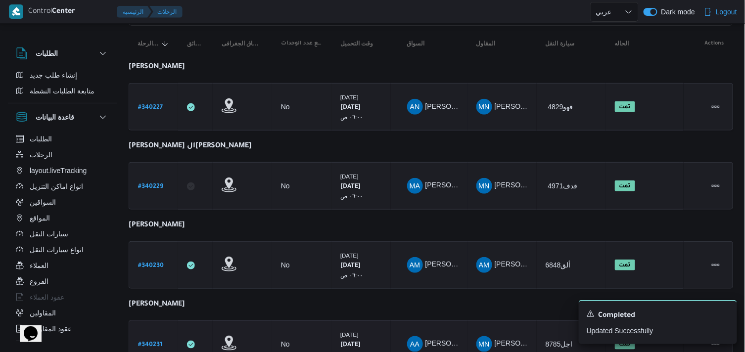
click at [157, 336] on b "# 340231" at bounding box center [150, 345] width 24 height 7
select select "ar"
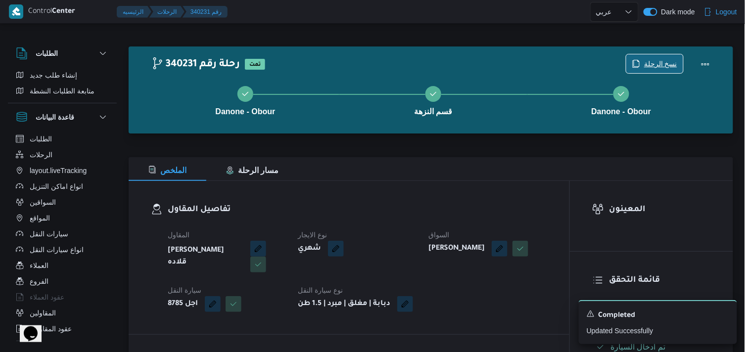
click at [643, 59] on span "نسخ الرحلة" at bounding box center [654, 63] width 57 height 19
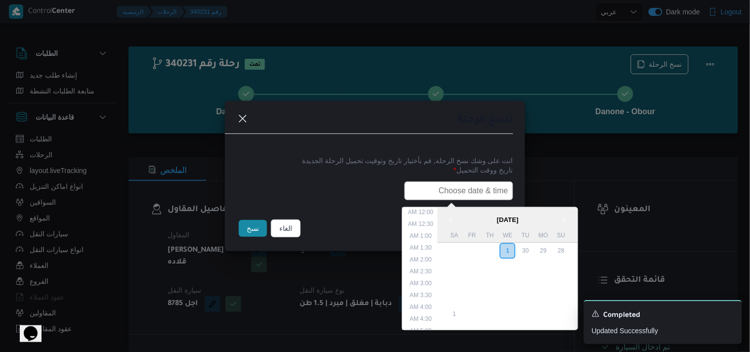
click at [477, 188] on input "text" at bounding box center [459, 191] width 109 height 19
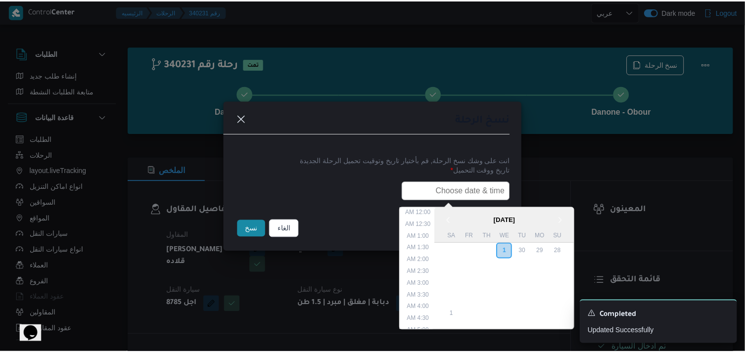
scroll to position [194, 0]
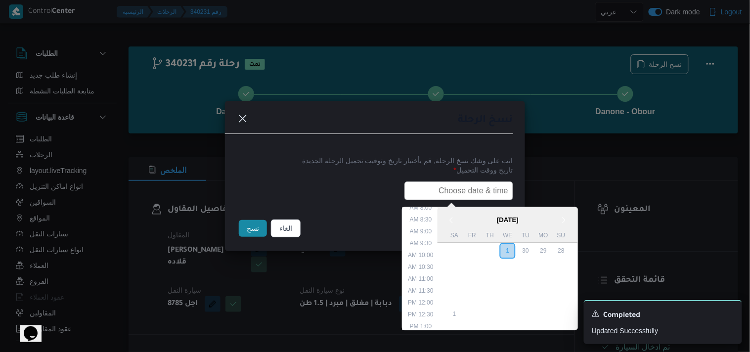
type input "02/10/2025 6:00AM"
click at [255, 228] on button "نسخ" at bounding box center [253, 228] width 28 height 17
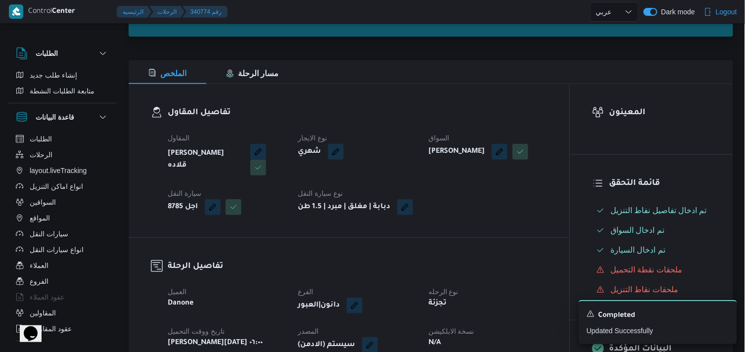
scroll to position [110, 0]
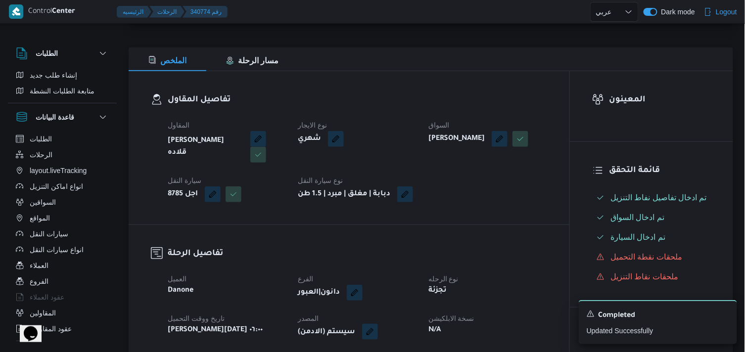
click at [378, 336] on button "button" at bounding box center [370, 332] width 16 height 16
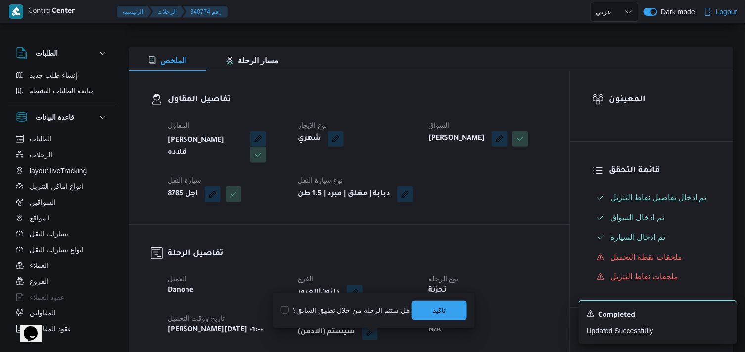
click at [461, 295] on div "You are in a dialog. To close this dialog, hit escape. هل ستتم الرحله من خلال ت…" at bounding box center [374, 311] width 202 height 36
click at [443, 311] on span "تاكيد" at bounding box center [438, 310] width 55 height 20
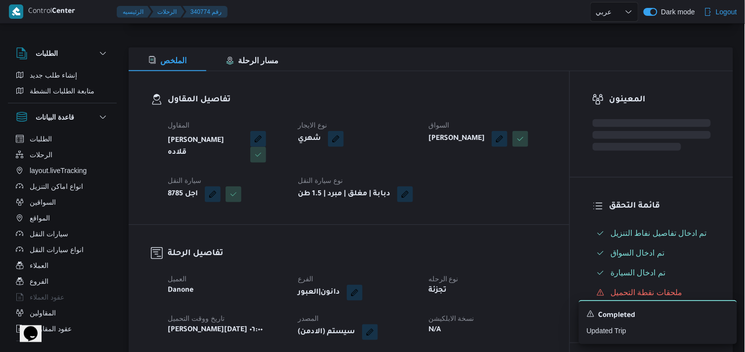
scroll to position [165, 0]
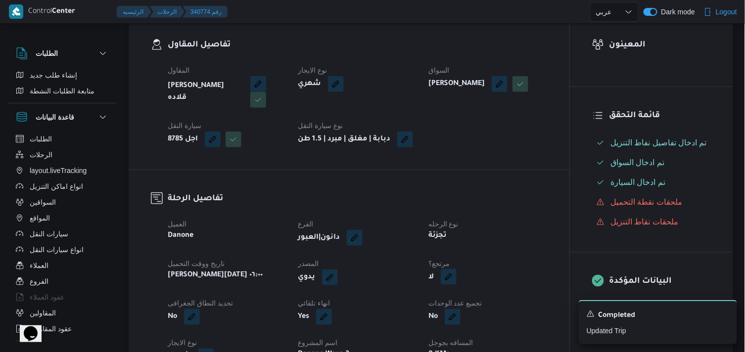
click at [448, 285] on button "button" at bounding box center [449, 277] width 16 height 16
click at [426, 312] on label "هل هناك مرتجع؟" at bounding box center [418, 315] width 59 height 12
checkbox input "true"
click at [469, 304] on div "هل هناك مرتجع؟ تاكيد" at bounding box center [447, 315] width 119 height 22
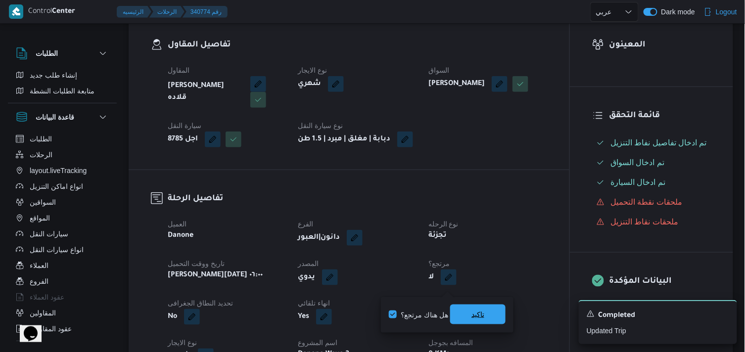
click at [464, 320] on span "تاكيد" at bounding box center [477, 315] width 55 height 20
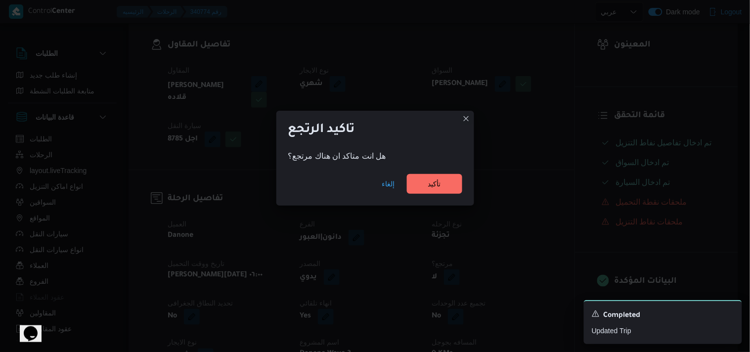
click at [441, 196] on div "إلغاء تأكيد" at bounding box center [375, 186] width 198 height 40
click at [440, 188] on span "تأكيد" at bounding box center [434, 184] width 13 height 12
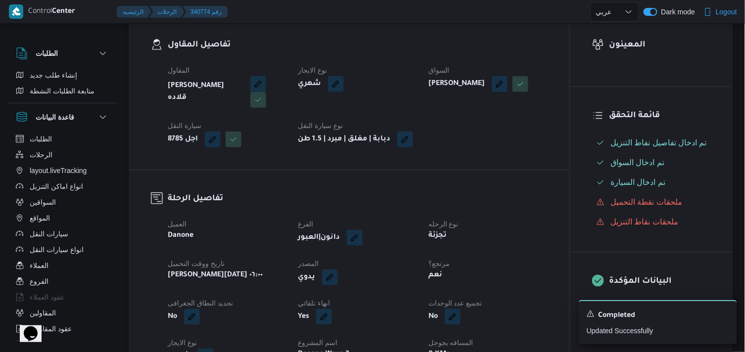
select select "ar"
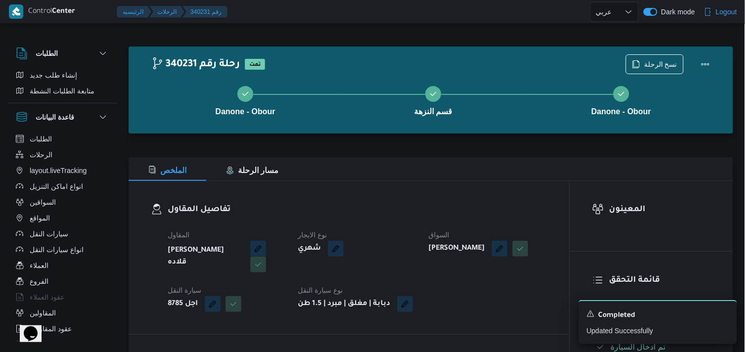
select select "ar"
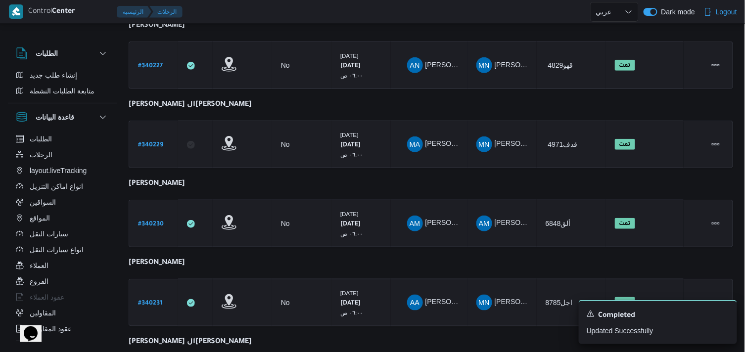
scroll to position [220, 0]
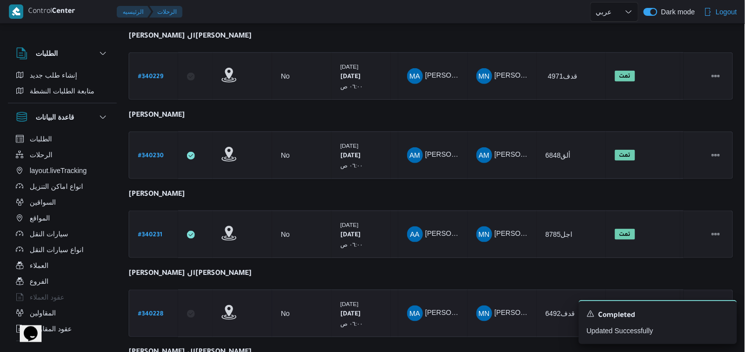
click at [145, 311] on b "# 340228" at bounding box center [150, 314] width 25 height 7
select select "ar"
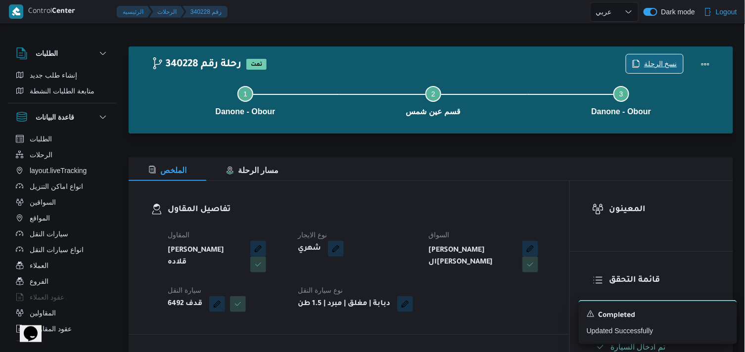
click at [656, 67] on span "نسخ الرحلة" at bounding box center [660, 64] width 33 height 12
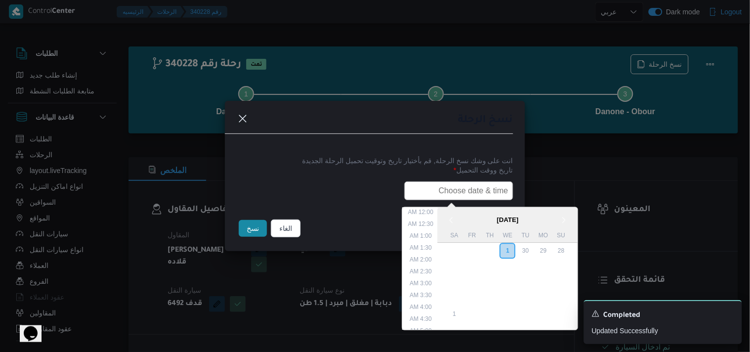
click at [473, 189] on input "text" at bounding box center [459, 191] width 109 height 19
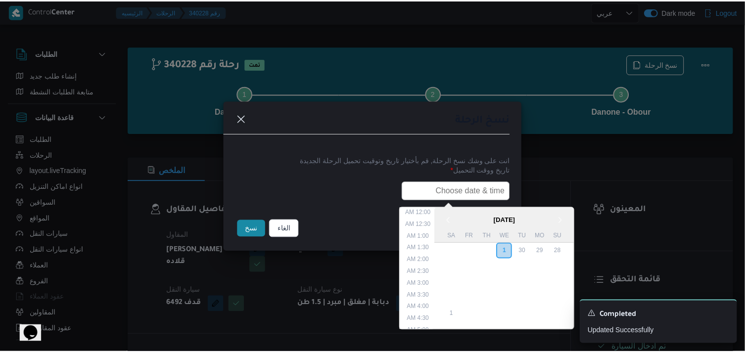
scroll to position [194, 0]
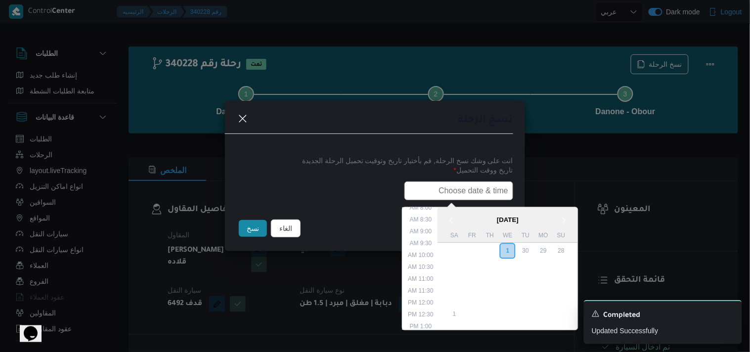
type input "02/10/2025 6:00AM"
click at [248, 228] on button "نسخ" at bounding box center [253, 228] width 28 height 17
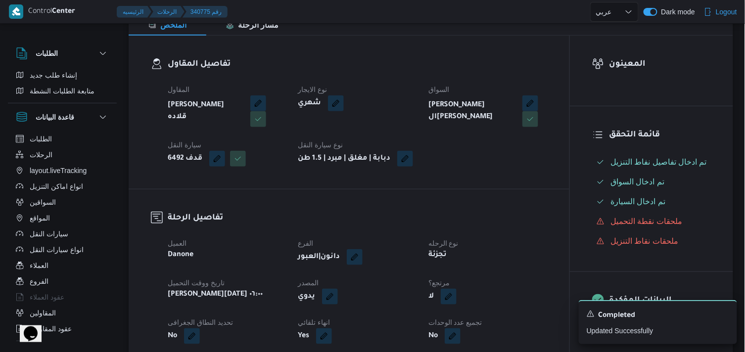
scroll to position [165, 0]
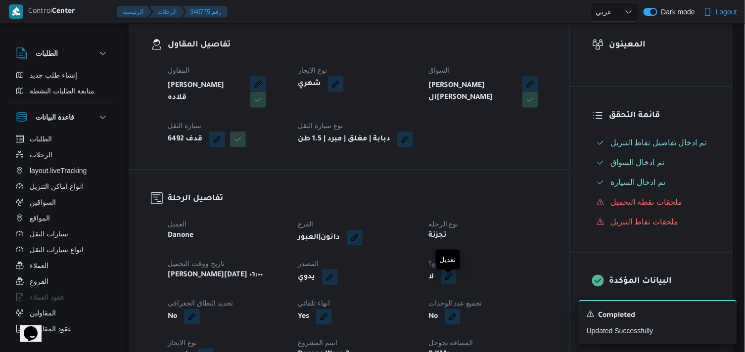
click at [456, 285] on button "button" at bounding box center [449, 277] width 16 height 16
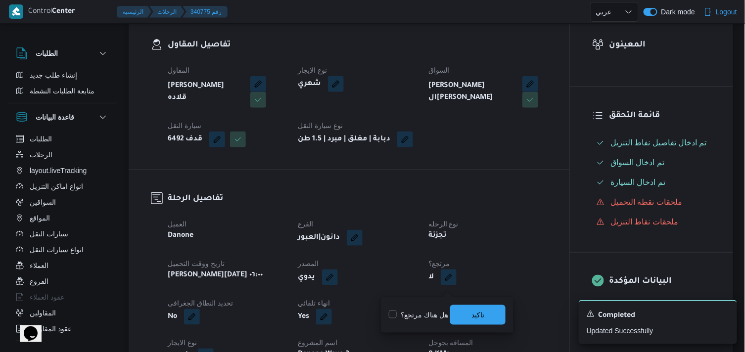
click at [432, 310] on label "هل هناك مرتجع؟" at bounding box center [418, 315] width 59 height 12
checkbox input "true"
click at [478, 315] on span "تاكيد" at bounding box center [477, 315] width 13 height 12
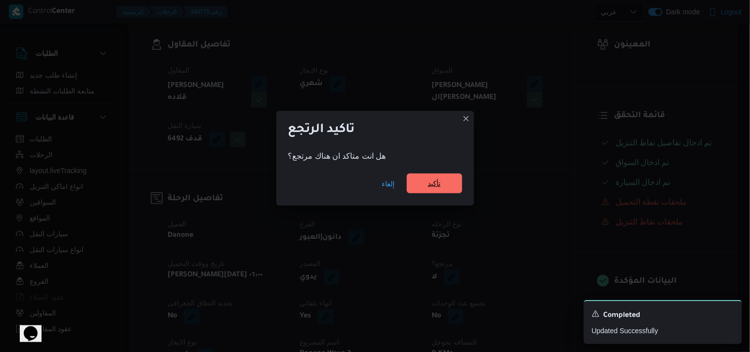
click at [452, 185] on span "تأكيد" at bounding box center [434, 184] width 55 height 20
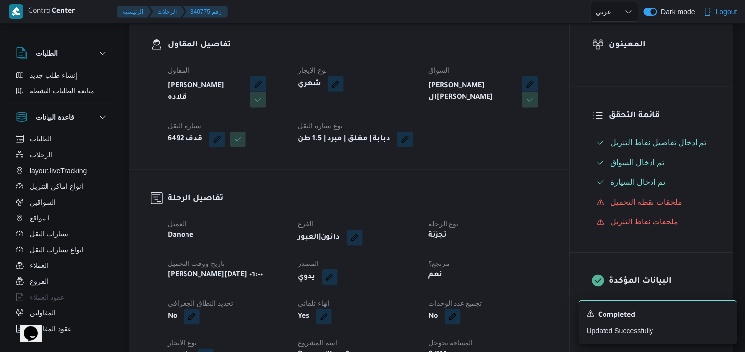
select select "ar"
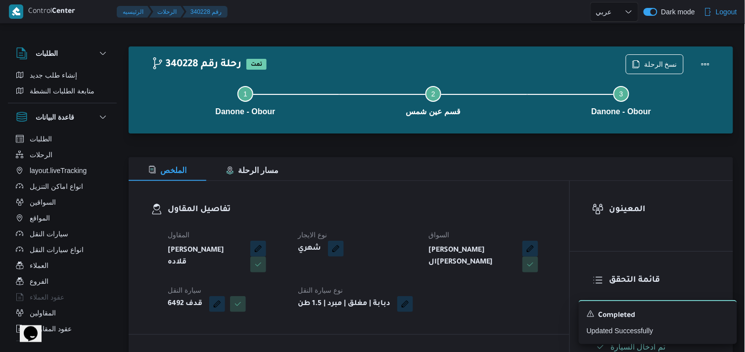
select select "ar"
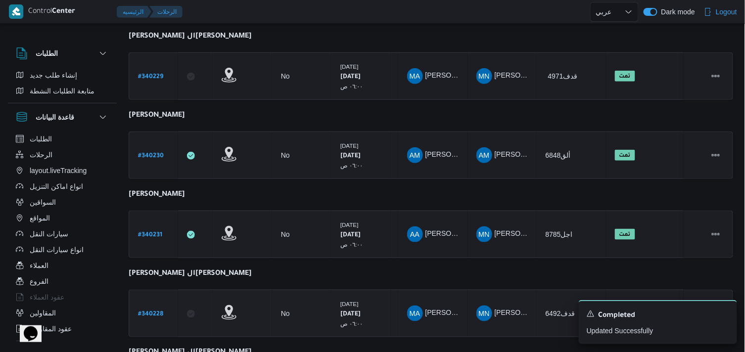
scroll to position [265, 0]
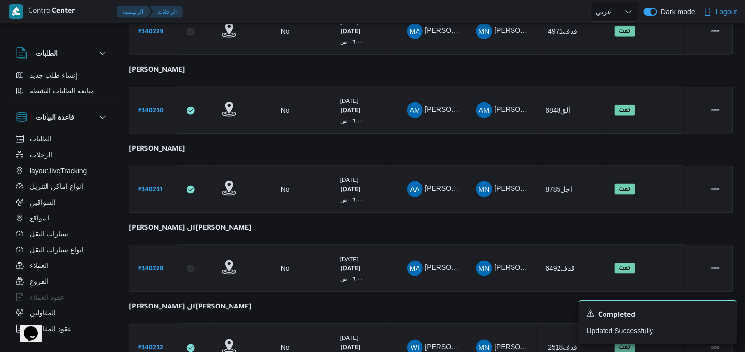
click at [159, 336] on link "# 340232" at bounding box center [150, 347] width 25 height 13
select select "ar"
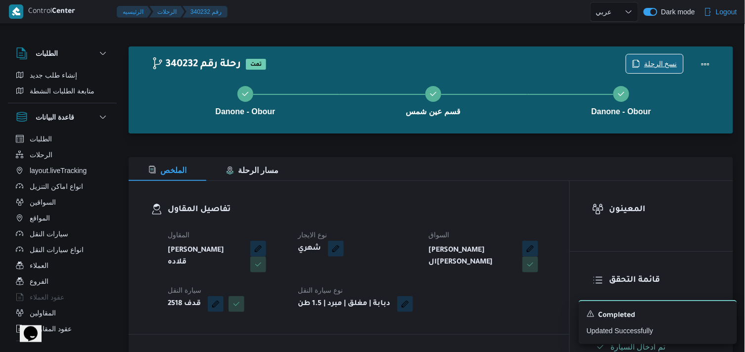
click at [661, 68] on span "نسخ الرحلة" at bounding box center [660, 64] width 33 height 12
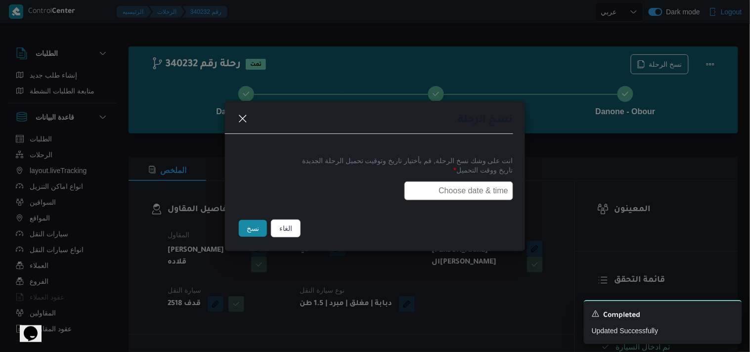
click at [448, 194] on input "text" at bounding box center [459, 191] width 109 height 19
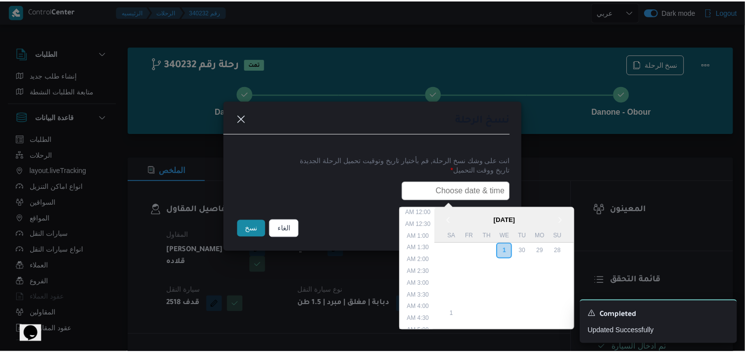
scroll to position [194, 0]
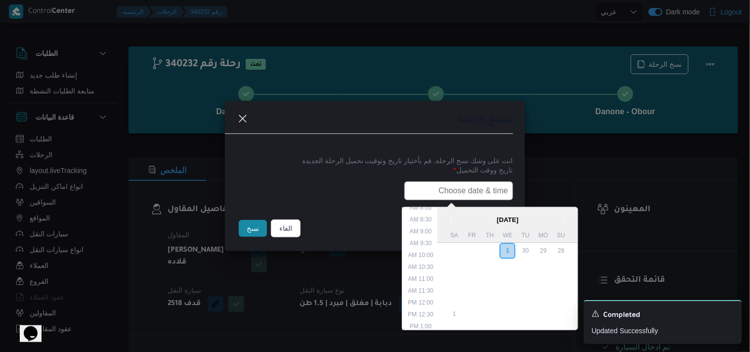
type input "02/10/2025 6:00AM"
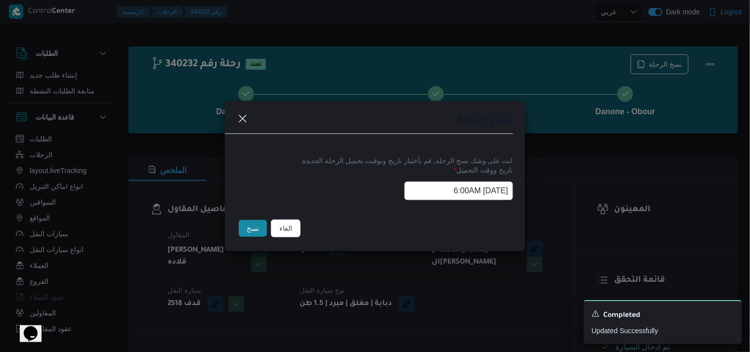
click at [262, 224] on button "نسخ" at bounding box center [253, 228] width 28 height 17
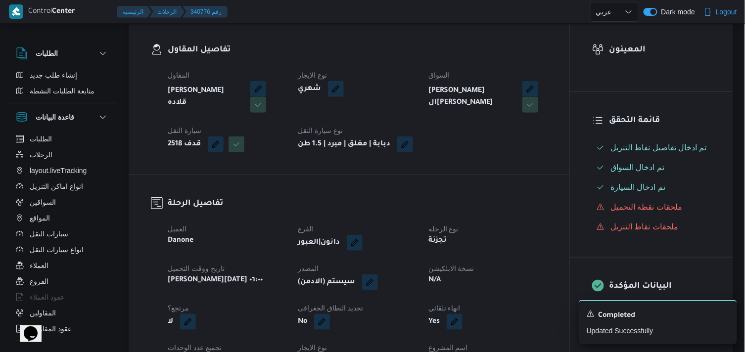
scroll to position [165, 0]
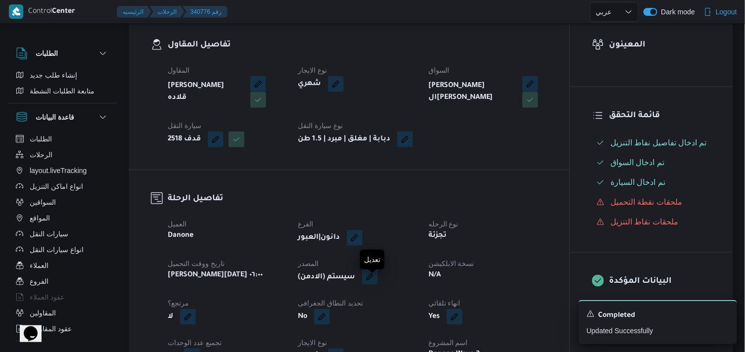
click at [372, 279] on button "button" at bounding box center [370, 277] width 16 height 16
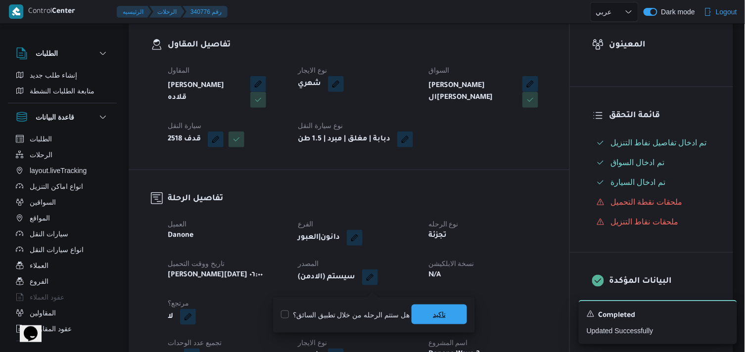
click at [434, 305] on div "هل ستتم الرحله من خلال تطبيق السائق؟ تاكيد" at bounding box center [374, 315] width 188 height 22
click at [438, 309] on span "تاكيد" at bounding box center [439, 315] width 13 height 12
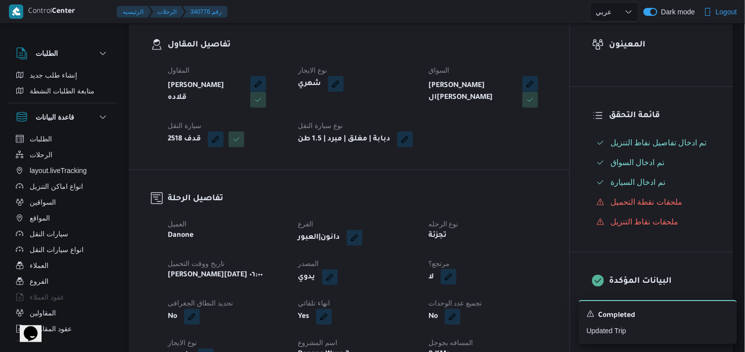
click at [447, 279] on button "button" at bounding box center [449, 277] width 16 height 16
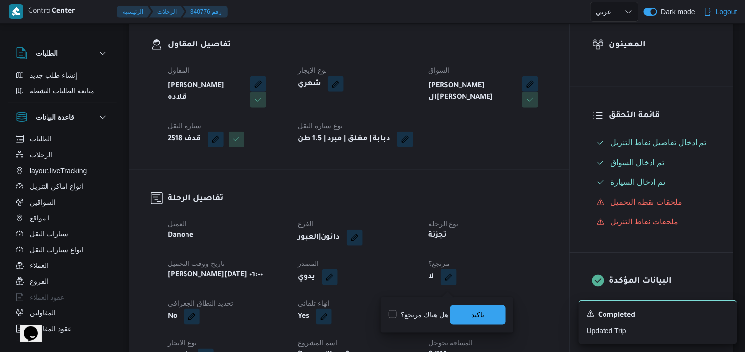
click at [438, 317] on label "هل هناك مرتجع؟" at bounding box center [418, 315] width 59 height 12
checkbox input "true"
click at [466, 320] on span "تاكيد" at bounding box center [477, 315] width 55 height 20
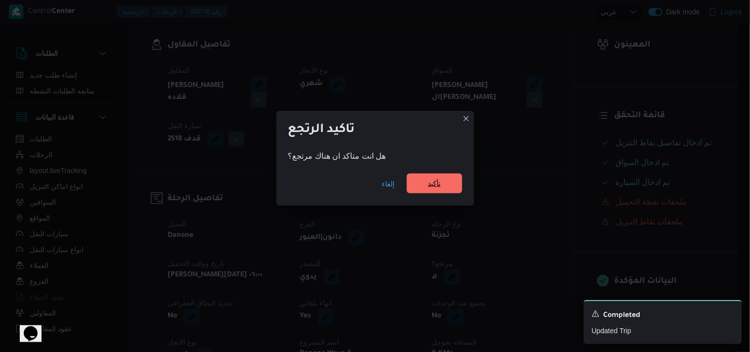
click at [438, 184] on span "تأكيد" at bounding box center [434, 184] width 13 height 12
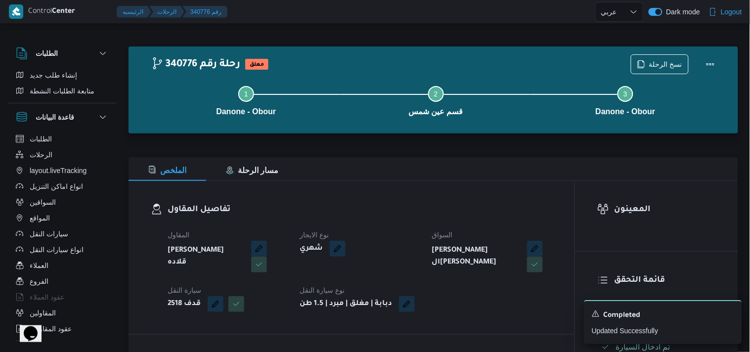
select select "ar"
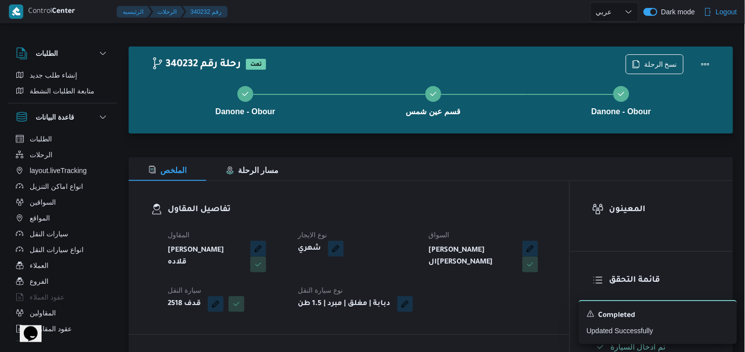
select select "ar"
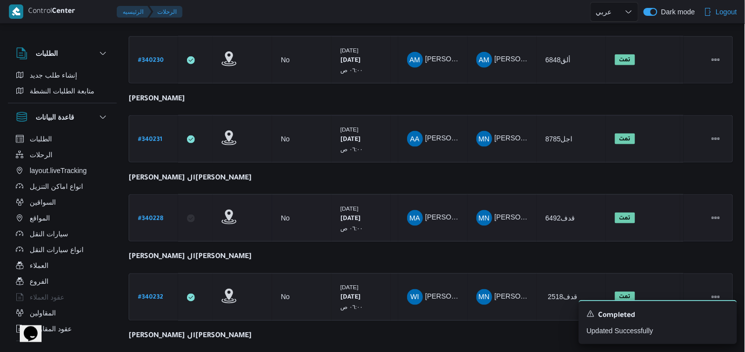
scroll to position [382, 0]
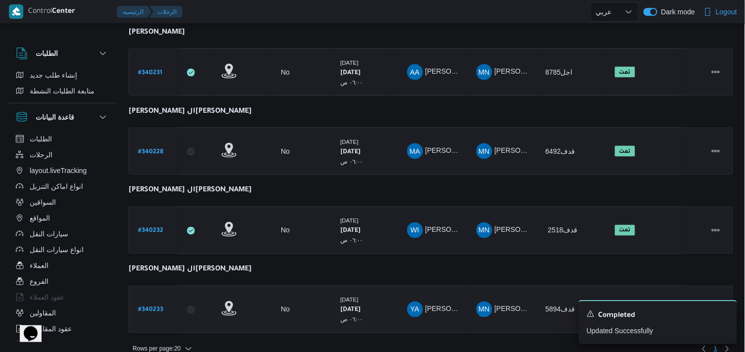
click at [155, 307] on b "# 340233" at bounding box center [150, 310] width 25 height 7
select select "ar"
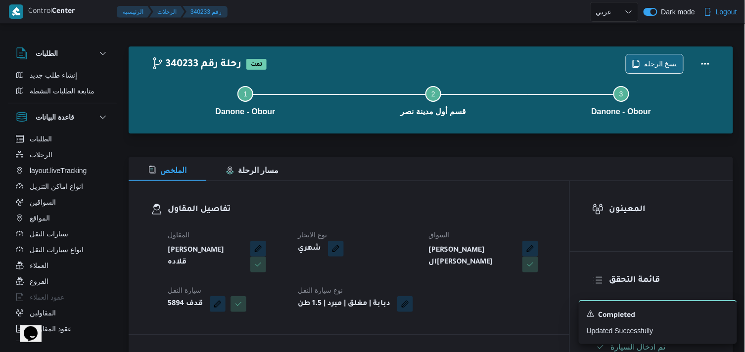
click at [648, 66] on span "نسخ الرحلة" at bounding box center [660, 64] width 33 height 12
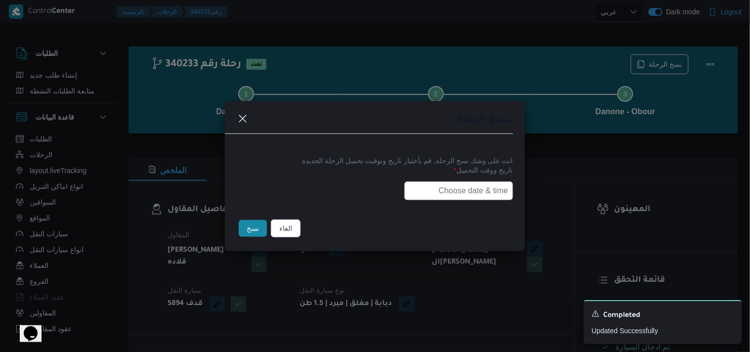
click at [473, 185] on input "text" at bounding box center [459, 191] width 109 height 19
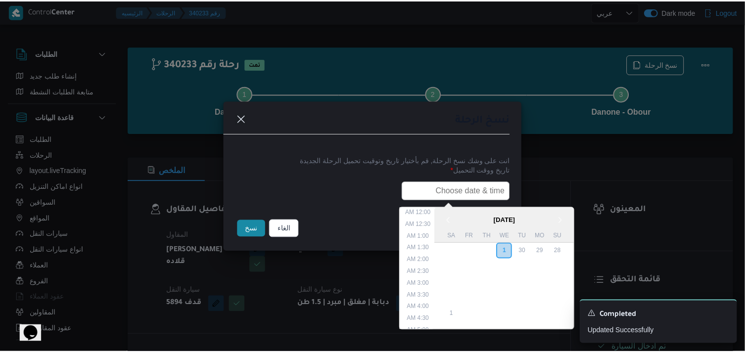
scroll to position [194, 0]
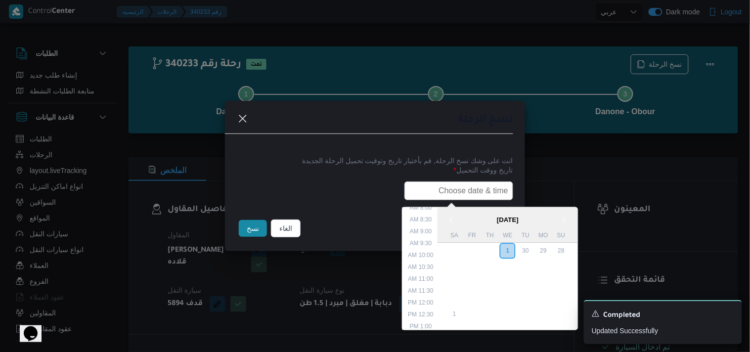
type input "02/10/2025 6:00AM"
click at [258, 228] on button "نسخ" at bounding box center [253, 228] width 28 height 17
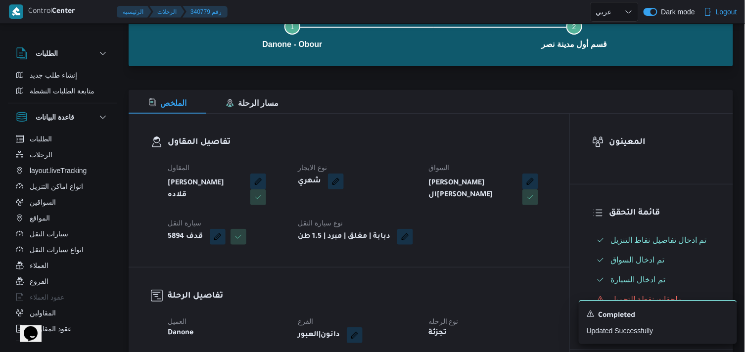
scroll to position [165, 0]
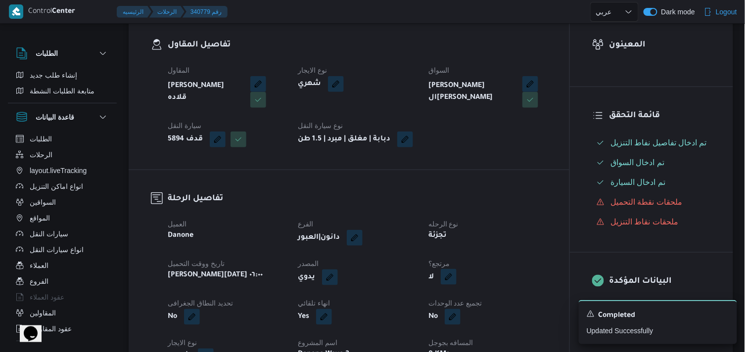
click at [453, 280] on button "button" at bounding box center [449, 277] width 16 height 16
click at [422, 313] on label "هل هناك مرتجع؟" at bounding box center [418, 315] width 59 height 12
checkbox input "true"
click at [482, 312] on span "تاكيد" at bounding box center [477, 315] width 13 height 12
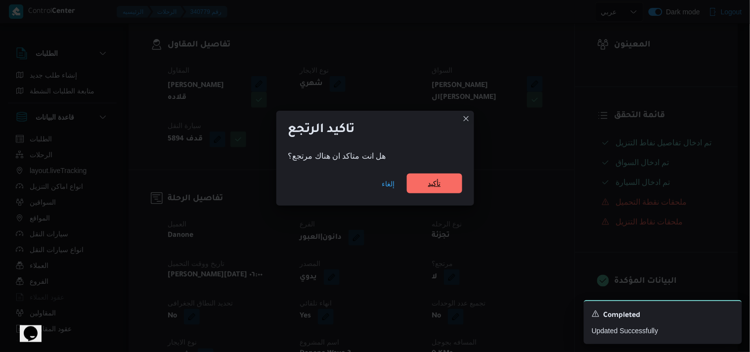
click at [447, 181] on span "تأكيد" at bounding box center [434, 184] width 55 height 20
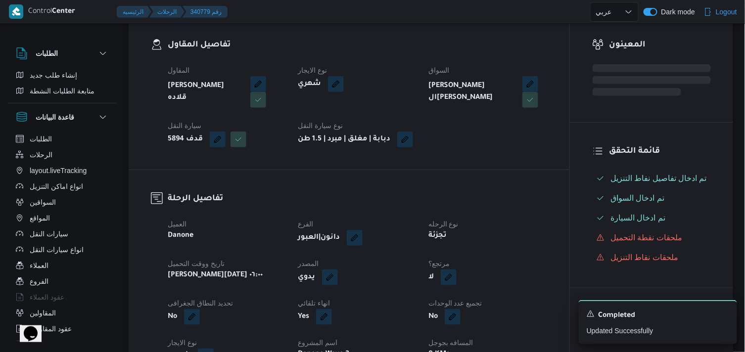
select select "ar"
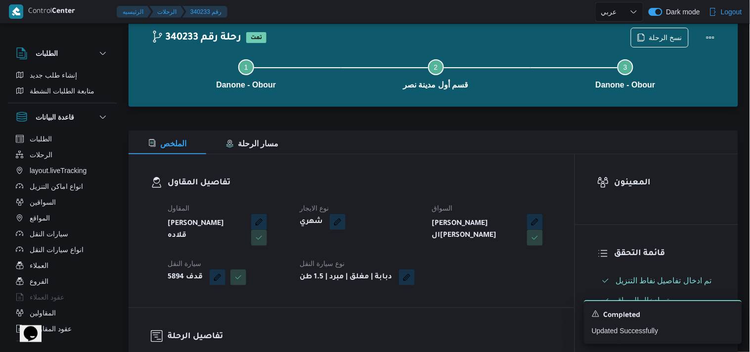
select select "ar"
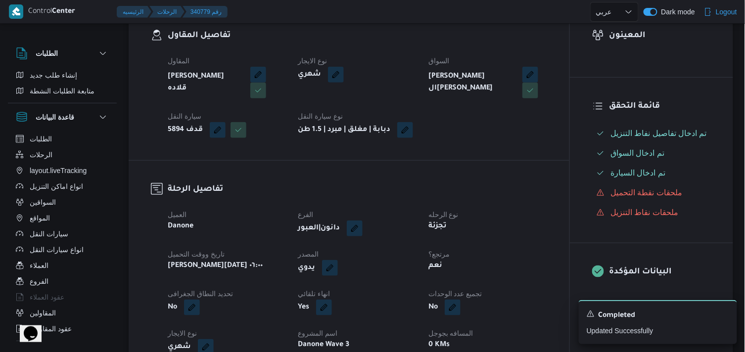
scroll to position [191, 0]
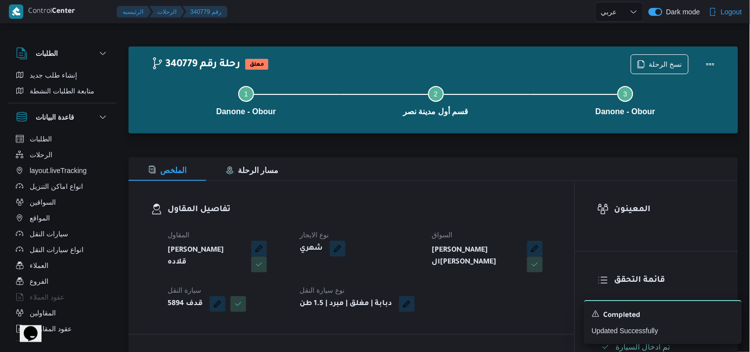
select select "ar"
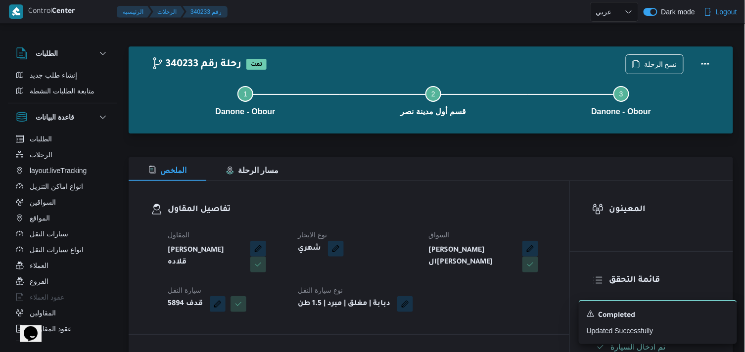
select select "ar"
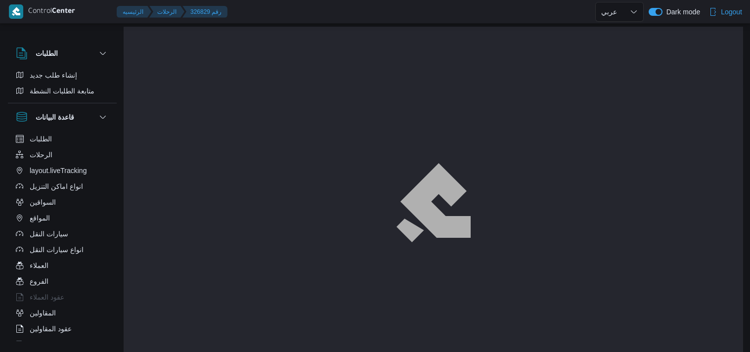
select select "ar"
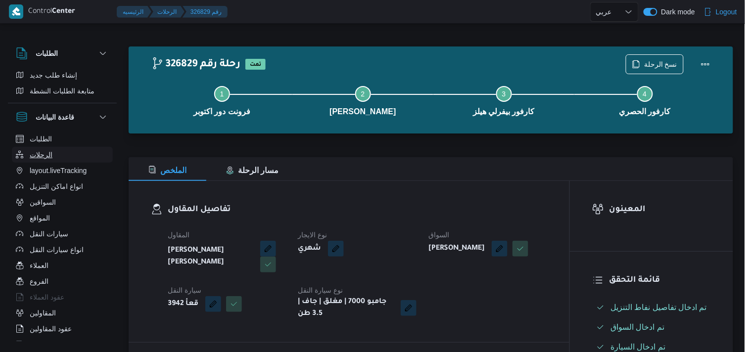
click at [31, 153] on span "الرحلات" at bounding box center [41, 155] width 23 height 12
select select "ar"
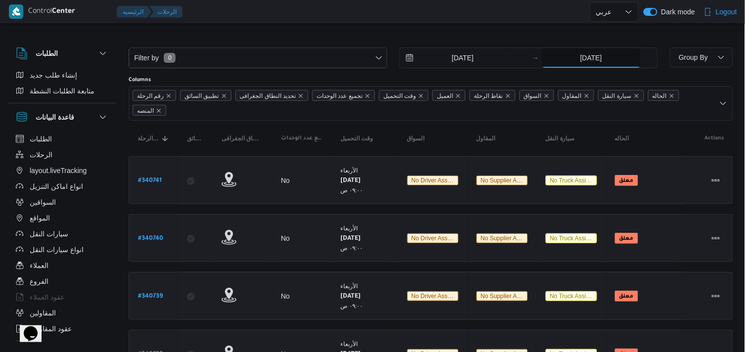
click at [561, 57] on input "1/10/2025" at bounding box center [591, 58] width 98 height 20
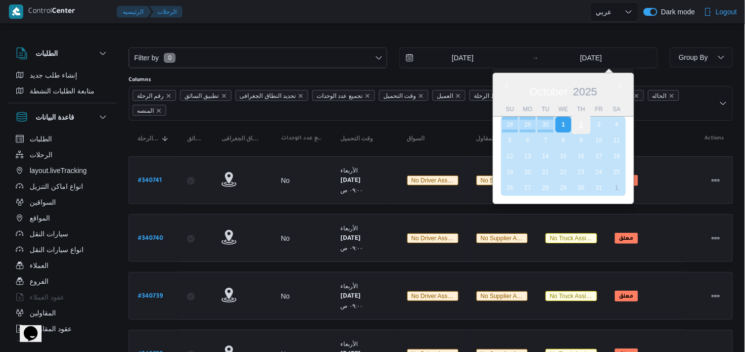
click at [576, 131] on div "2" at bounding box center [580, 124] width 19 height 19
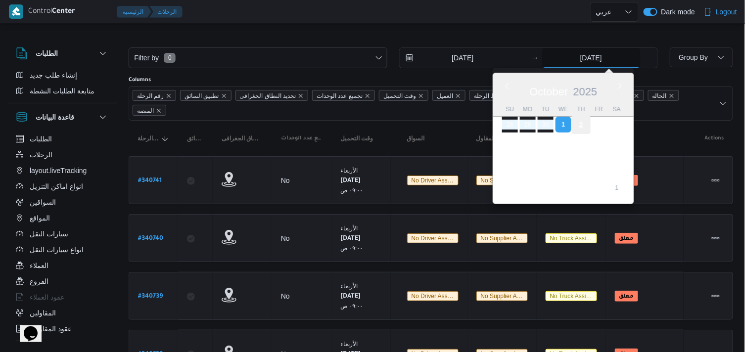
type input "[DATE]"
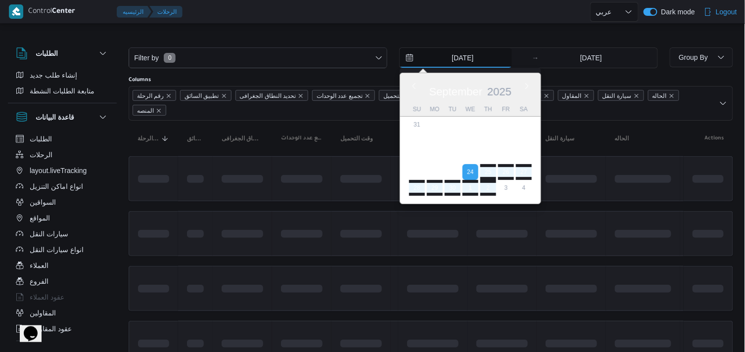
click at [494, 58] on input "24/9/2025" at bounding box center [456, 58] width 112 height 20
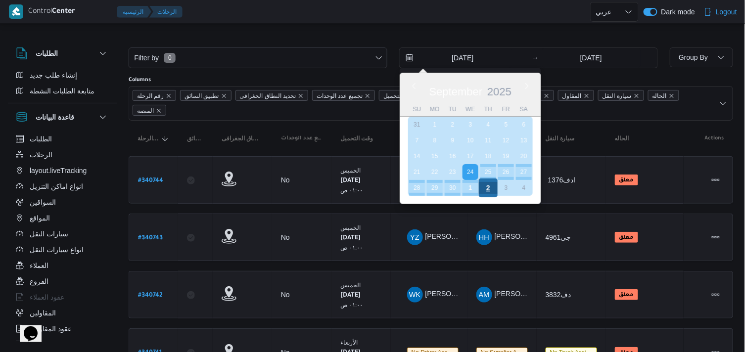
click at [488, 187] on div "2" at bounding box center [488, 188] width 19 height 19
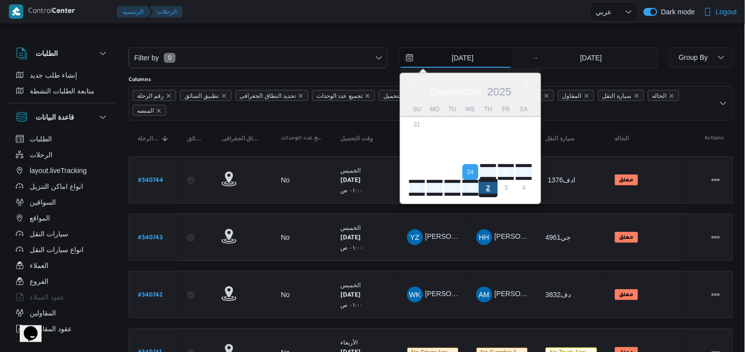
type input "[DATE]"
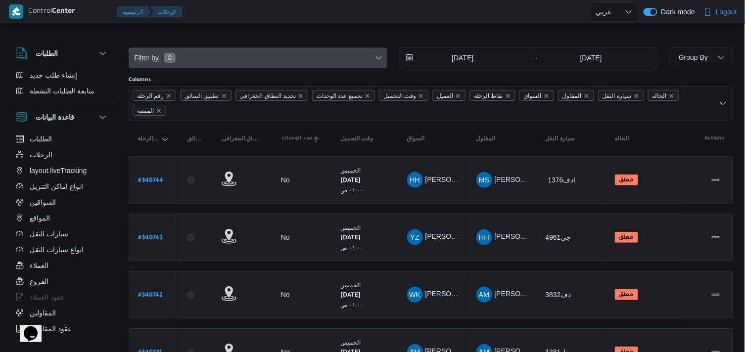
click at [295, 54] on span "Filter by 0" at bounding box center [258, 58] width 258 height 20
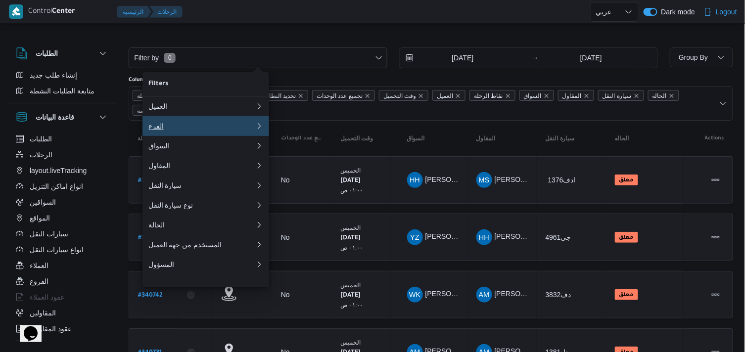
click at [249, 130] on div "الفرع" at bounding box center [201, 126] width 107 height 8
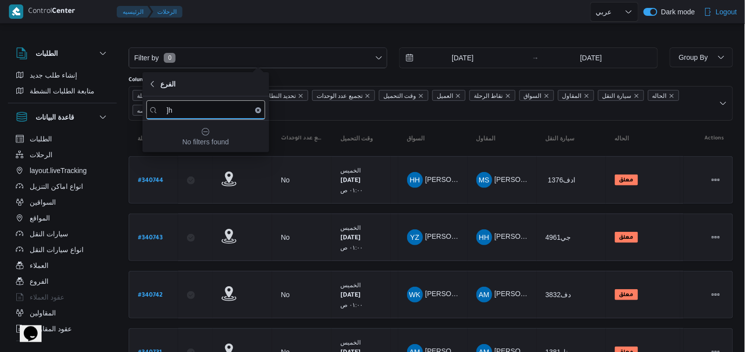
type input "]"
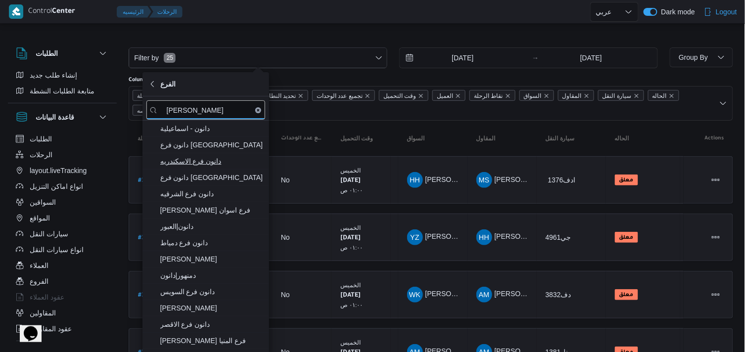
type input "دانون"
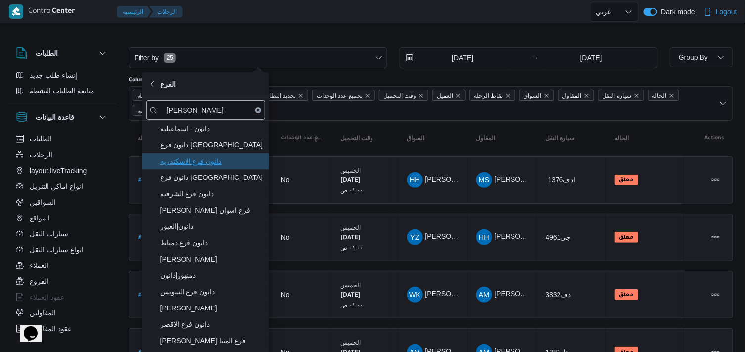
click at [230, 165] on span "دانون فرع الاسكندريه" at bounding box center [211, 161] width 103 height 12
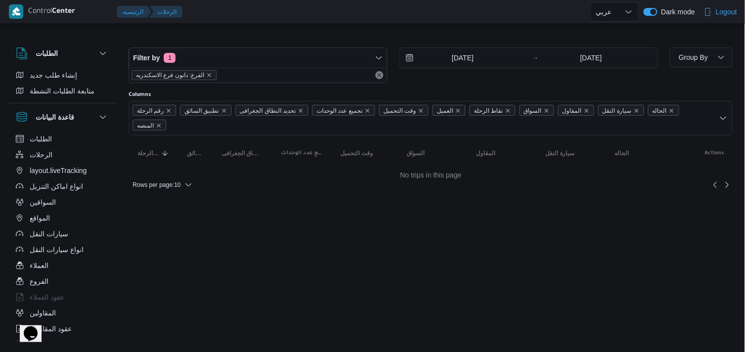
click at [546, 30] on div "Filter by 1 الفرع: دانون فرع الاسكندريه 2/10/2025 → 2/10/2025 Group By Columns …" at bounding box center [366, 115] width 745 height 178
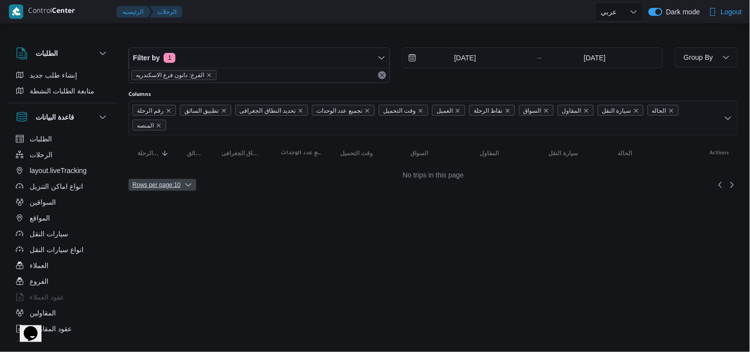
click at [170, 179] on span "Rows per page : 10" at bounding box center [157, 185] width 48 height 12
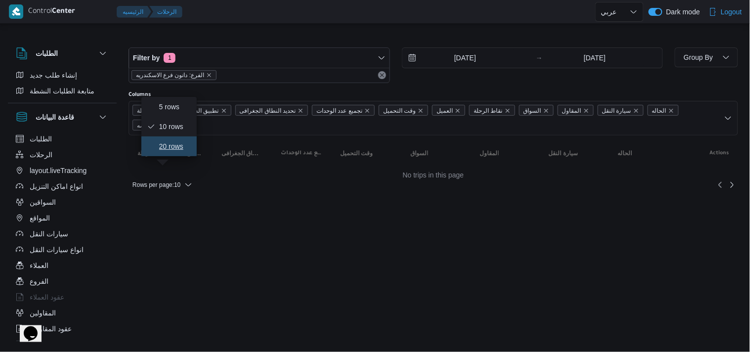
click at [173, 150] on span "20 rows" at bounding box center [175, 146] width 32 height 8
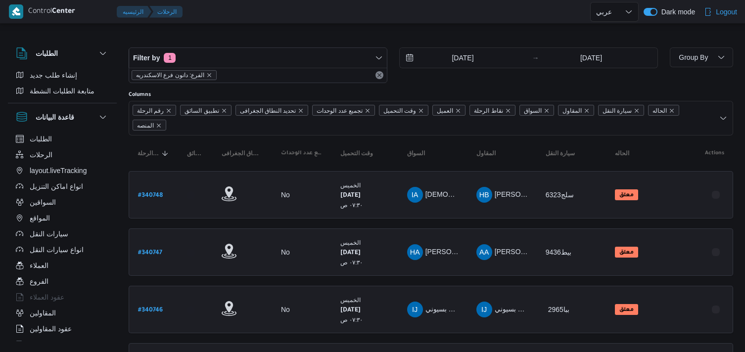
select select "ar"
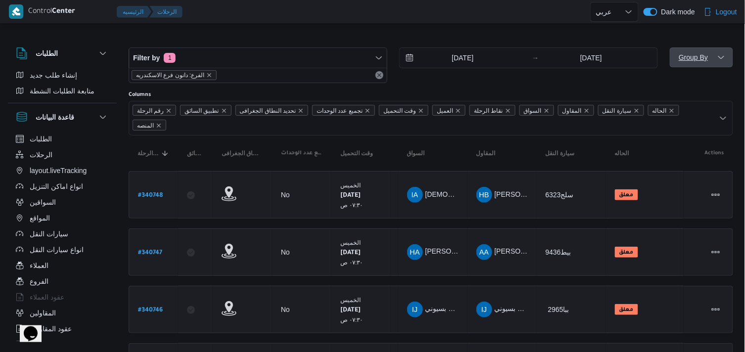
click at [699, 48] on span "Group By" at bounding box center [701, 57] width 55 height 20
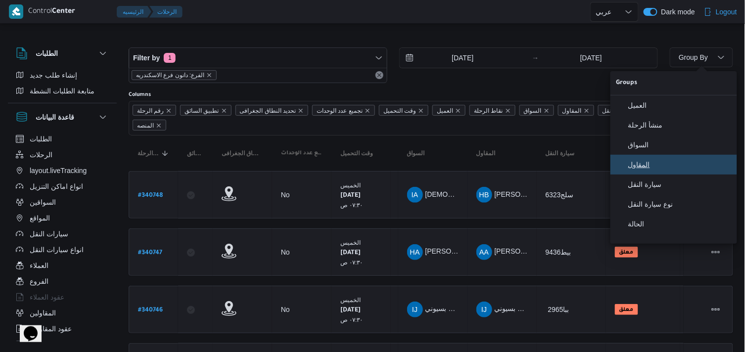
click at [641, 159] on button "المقاول" at bounding box center [673, 165] width 127 height 20
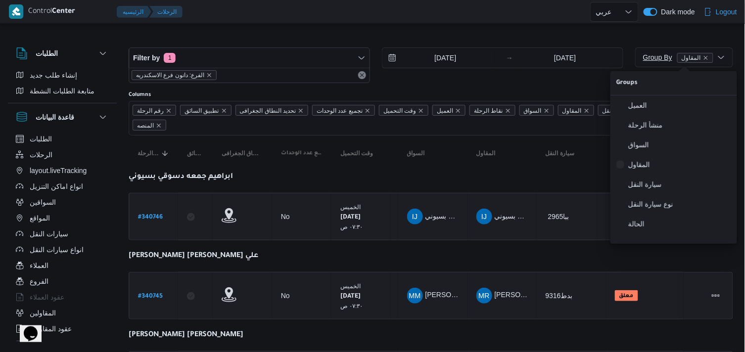
click at [695, 59] on span "المقاول" at bounding box center [691, 57] width 19 height 9
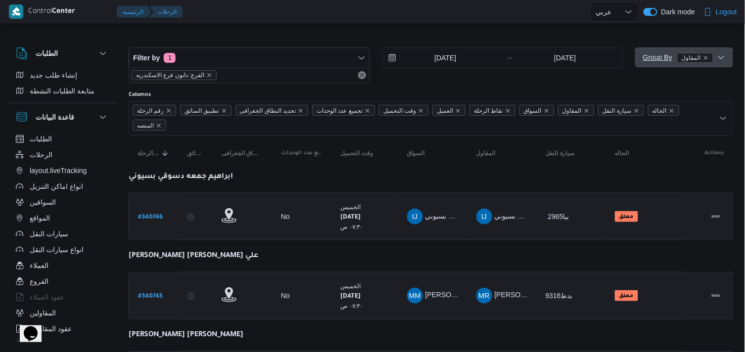
click at [705, 53] on span "Group By المقاول" at bounding box center [678, 57] width 70 height 8
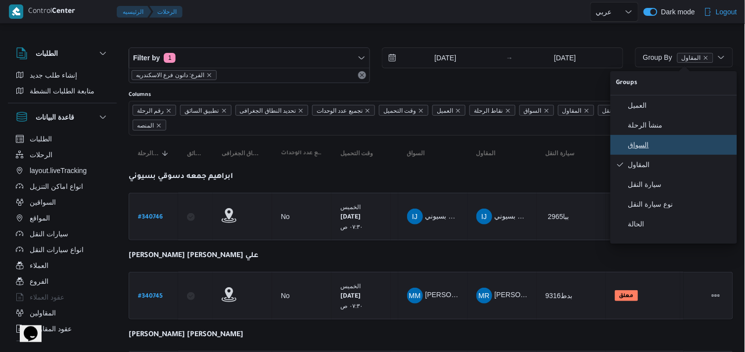
click at [658, 143] on span "السواق" at bounding box center [679, 145] width 103 height 8
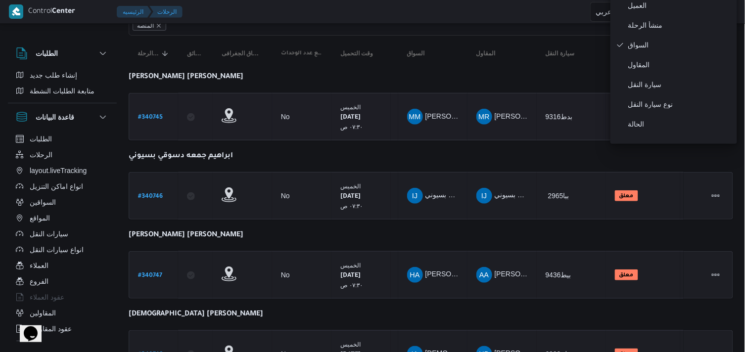
scroll to position [157, 0]
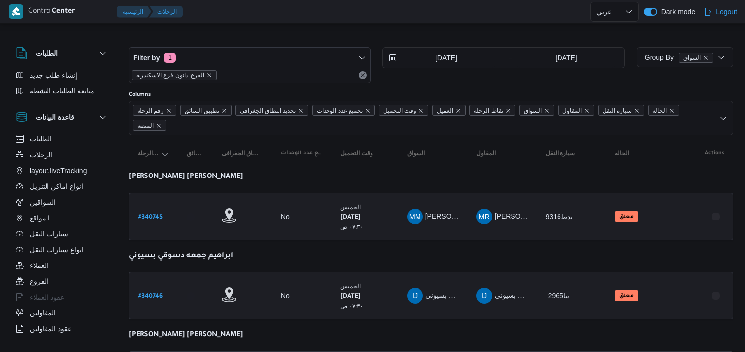
select select "ar"
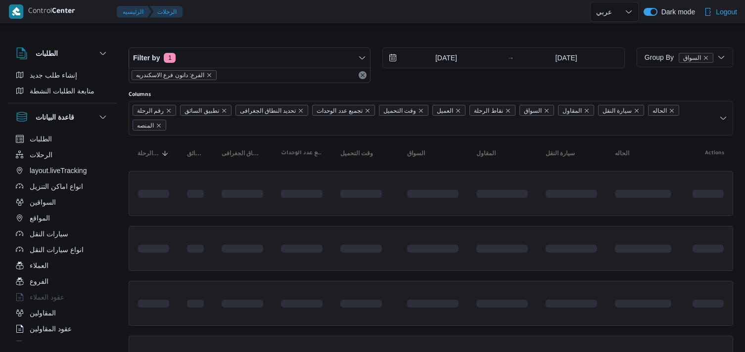
select select "ar"
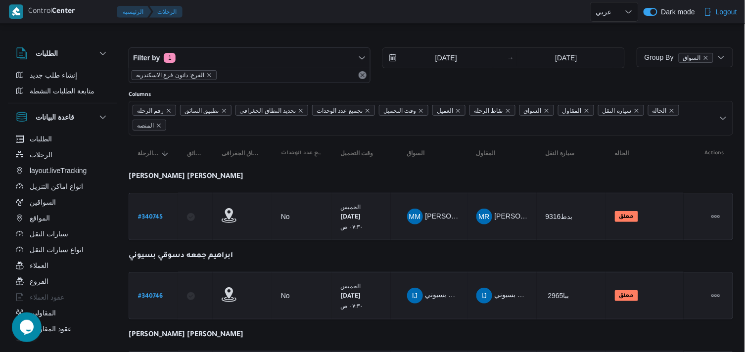
click at [348, 47] on div "Filter by 1 الفرع: دانون فرع الاسكندريه" at bounding box center [250, 65] width 242 height 36
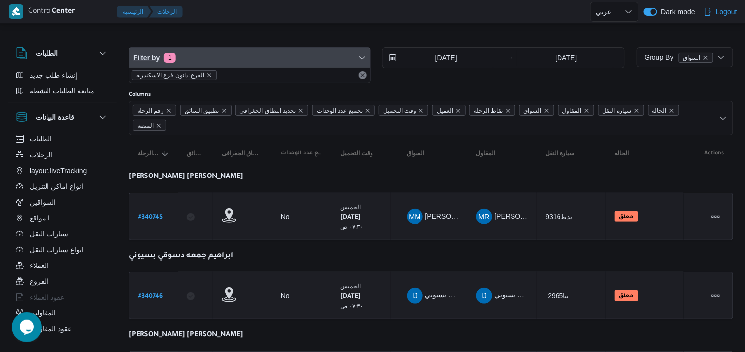
click at [343, 56] on span "Filter by 1" at bounding box center [249, 58] width 241 height 20
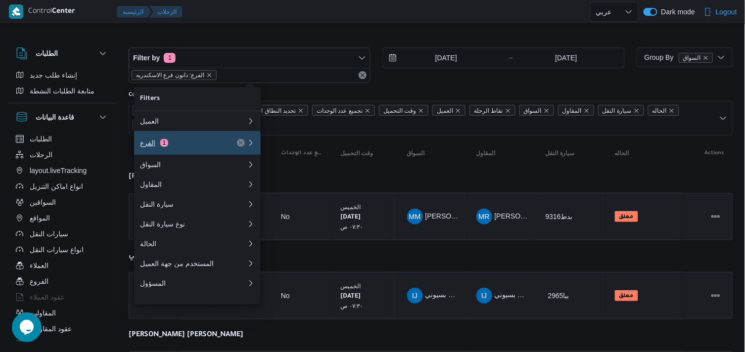
click at [220, 144] on div "الفرع 1" at bounding box center [181, 143] width 83 height 8
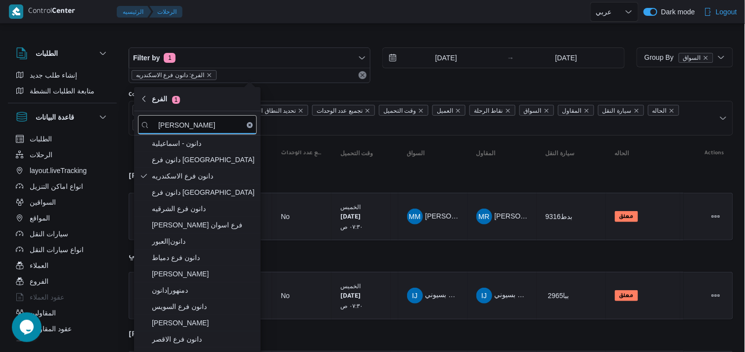
type input "دانون"
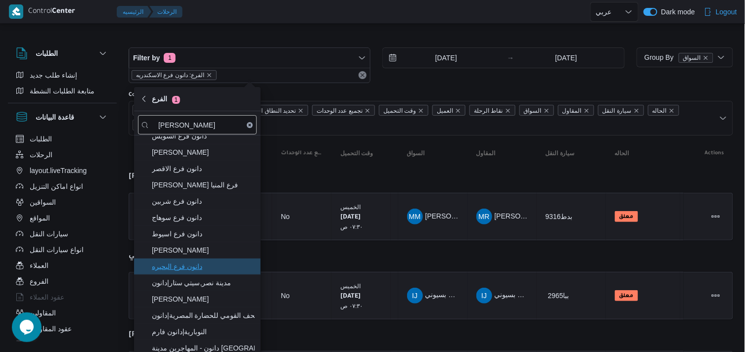
click at [224, 268] on span "دانون فرع البحيره" at bounding box center [203, 267] width 103 height 12
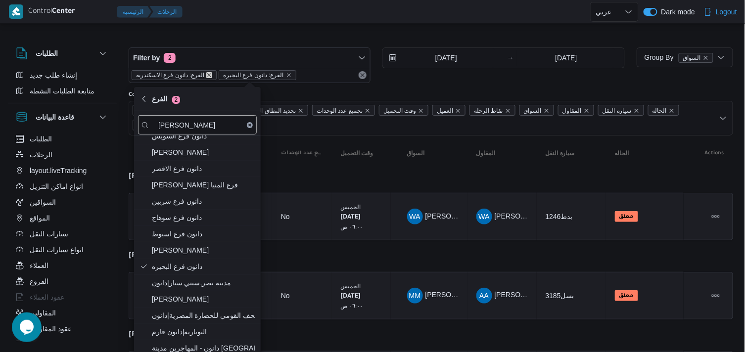
click at [206, 74] on icon "remove selected entity" at bounding box center [209, 75] width 6 height 6
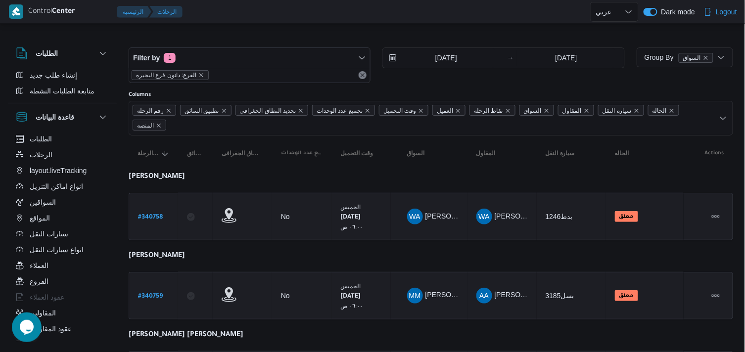
click at [389, 95] on div "Columns" at bounding box center [431, 95] width 604 height 8
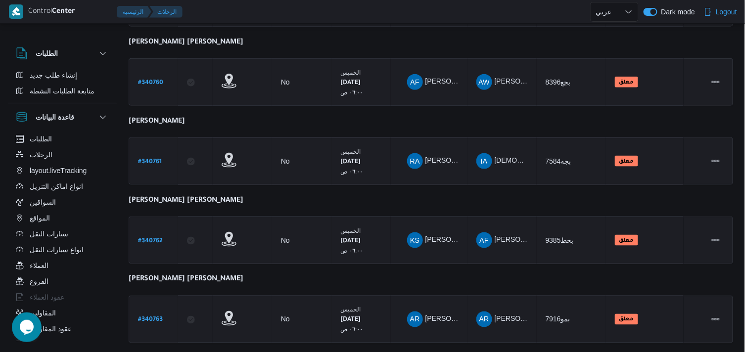
scroll to position [392, 0]
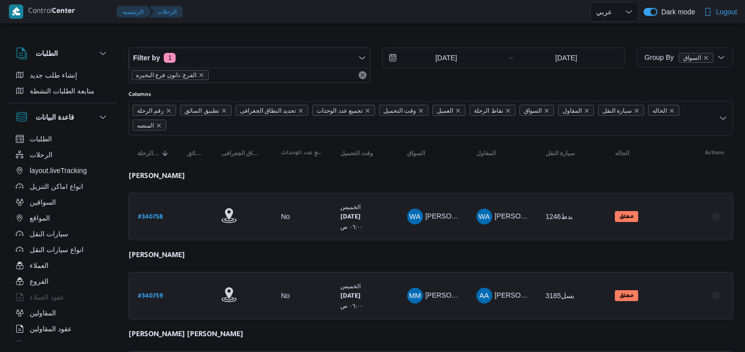
select select "ar"
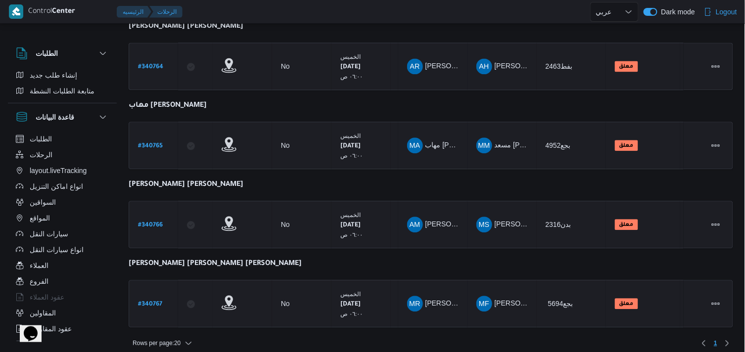
scroll to position [627, 0]
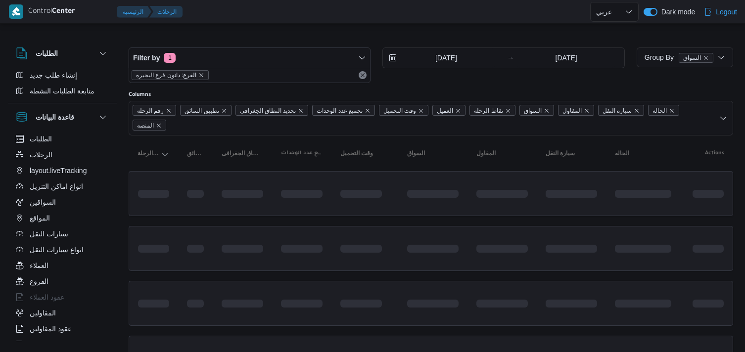
select select "ar"
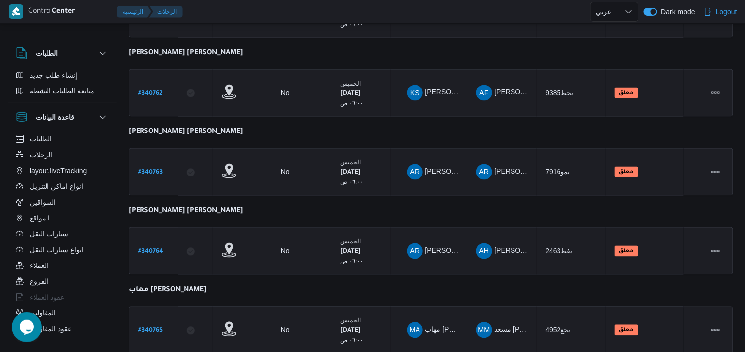
scroll to position [863, 0]
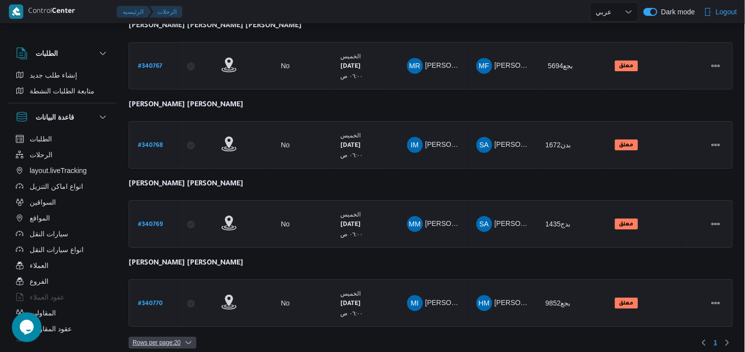
click at [172, 337] on span "Rows per page : 20" at bounding box center [157, 343] width 48 height 12
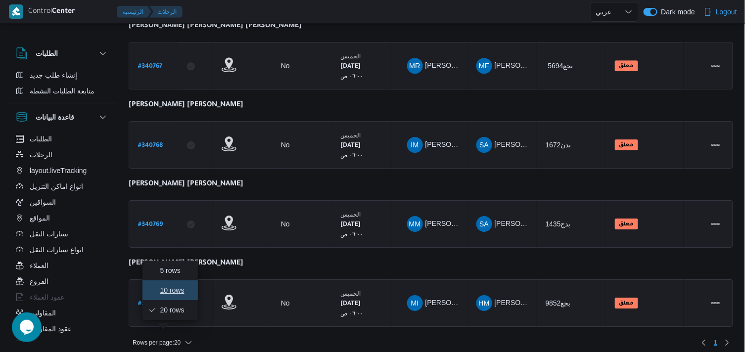
click at [180, 293] on span "10 rows" at bounding box center [176, 290] width 32 height 8
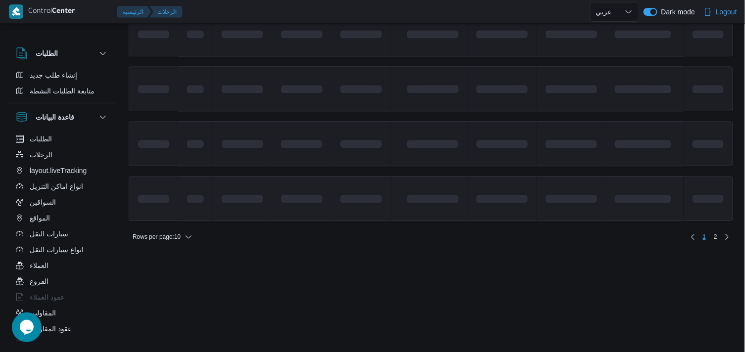
scroll to position [558, 0]
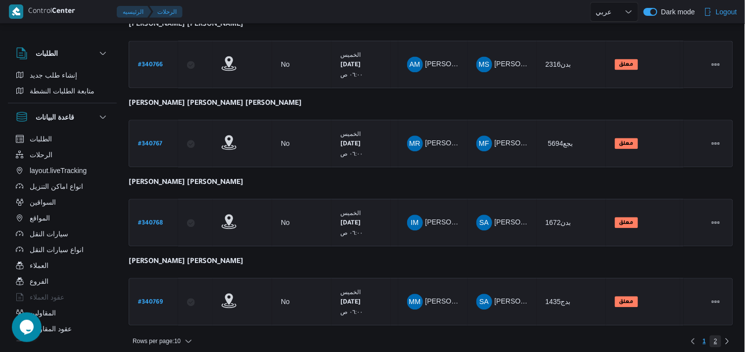
click at [716, 337] on span "2" at bounding box center [715, 341] width 3 height 12
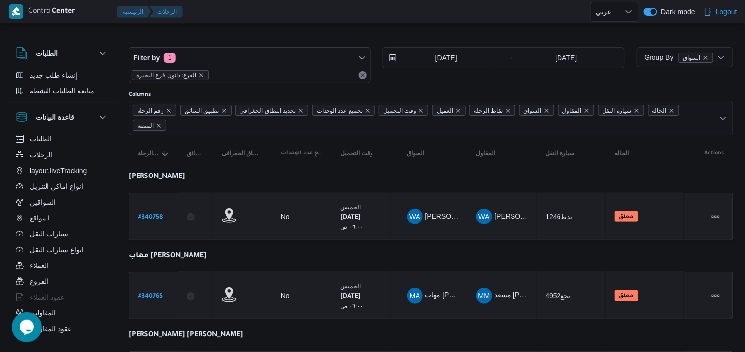
click at [326, 75] on div "الفرع: دانون فرع البحيره" at bounding box center [249, 75] width 241 height 15
click at [361, 80] on button "Remove" at bounding box center [363, 75] width 12 height 12
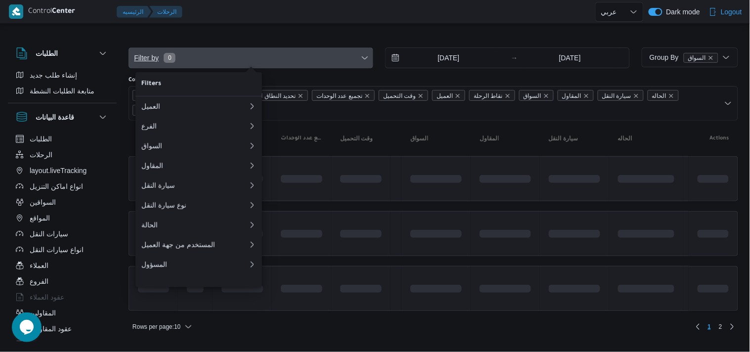
click at [350, 66] on span "Filter by 0" at bounding box center [251, 58] width 244 height 20
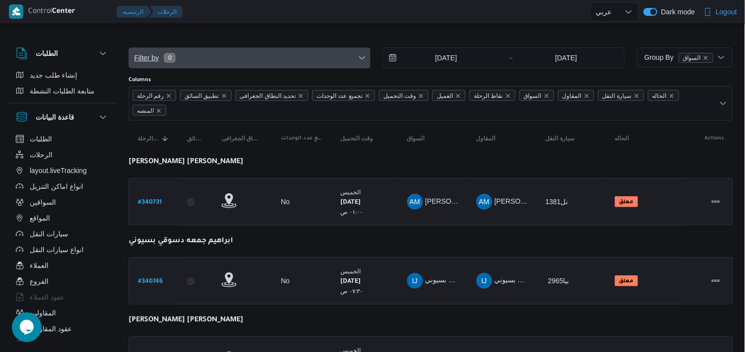
click at [293, 65] on span "Filter by 0" at bounding box center [249, 58] width 241 height 20
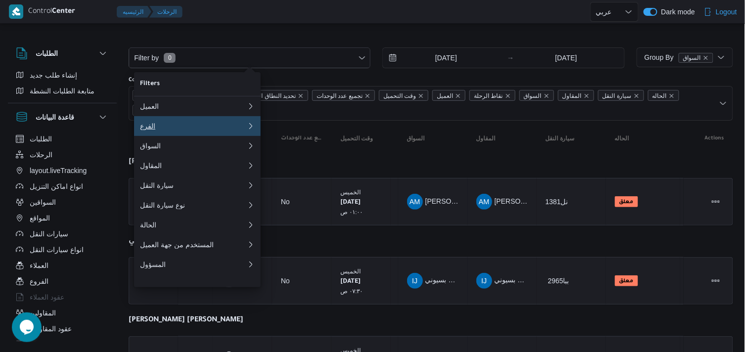
click at [230, 136] on button "الفرع 0" at bounding box center [197, 126] width 127 height 20
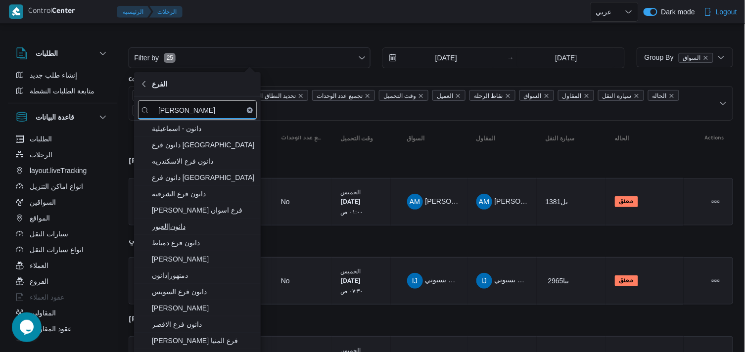
type input "دانون"
click at [206, 230] on span "دانون|العبور" at bounding box center [203, 227] width 103 height 12
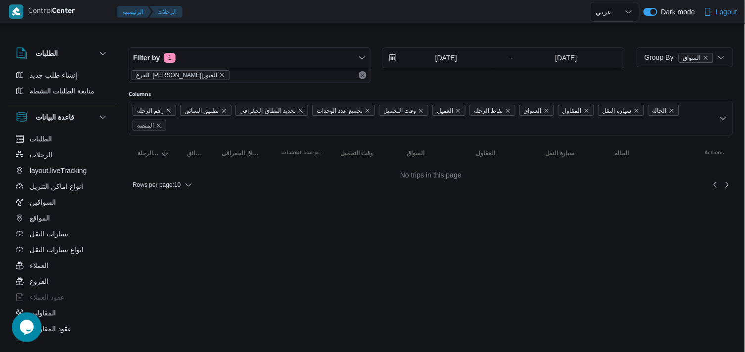
click at [360, 225] on html "Control Center الرئيسيه الرحلات English عربي Dark mode Logout الطلبات إنشاء طلب…" at bounding box center [372, 176] width 745 height 352
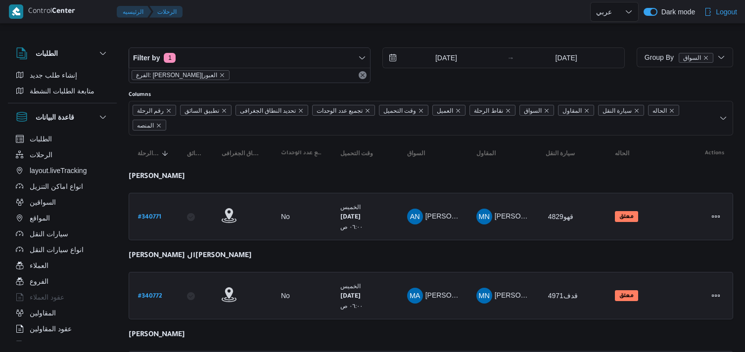
select select "ar"
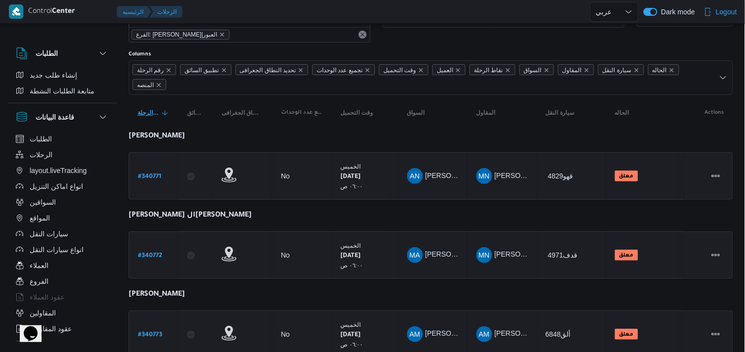
scroll to position [78, 0]
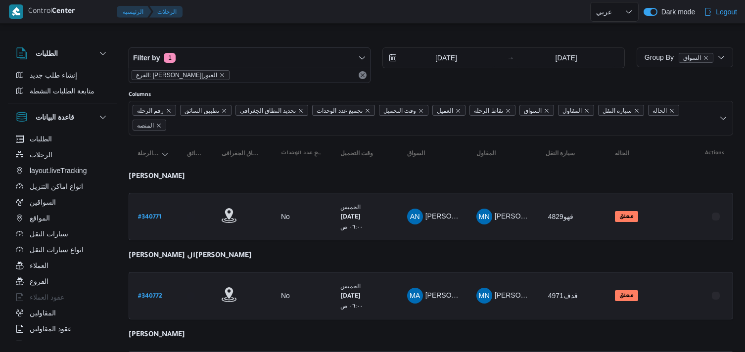
select select "ar"
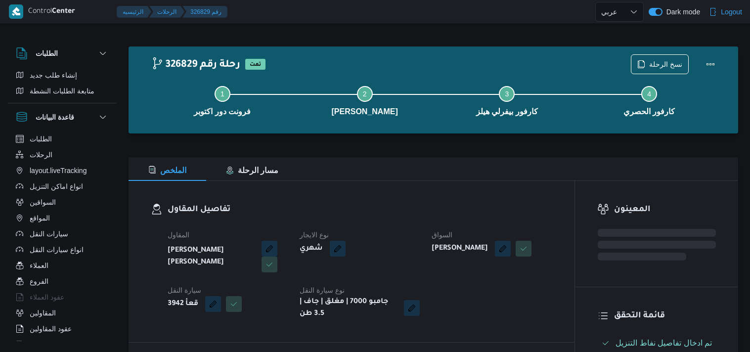
select select "ar"
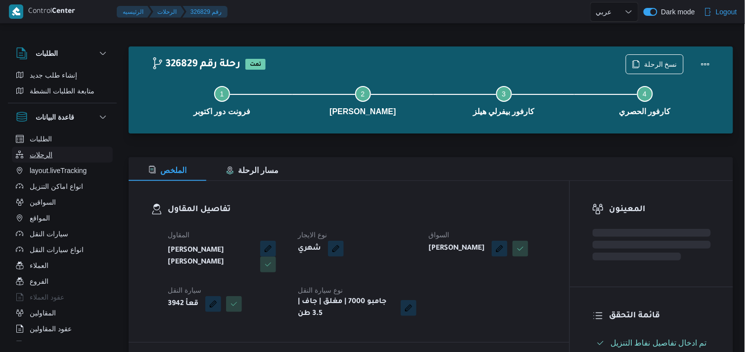
click at [51, 154] on button "الرحلات" at bounding box center [62, 155] width 101 height 16
select select "ar"
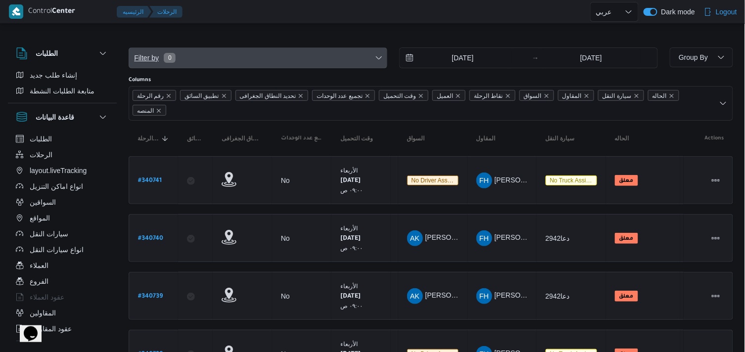
click at [251, 58] on span "Filter by 0" at bounding box center [258, 58] width 258 height 20
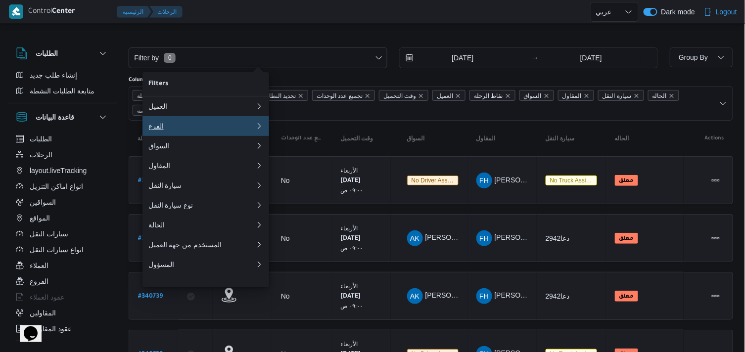
click at [217, 130] on div "الفرع" at bounding box center [201, 126] width 107 height 8
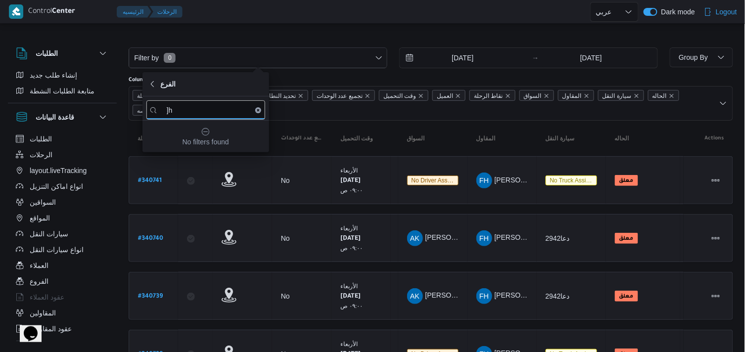
type input "]"
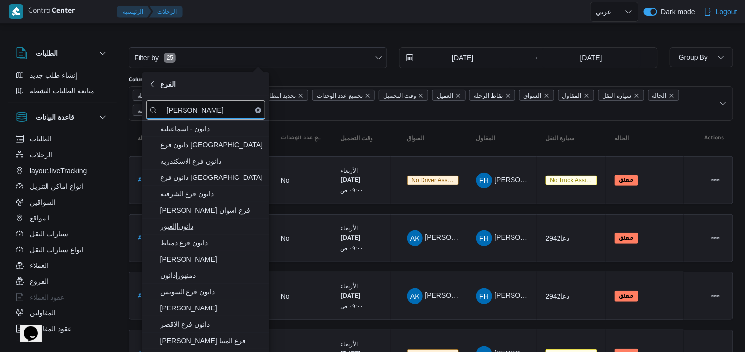
type input "دانون"
click at [231, 228] on span "دانون|العبور" at bounding box center [211, 227] width 103 height 12
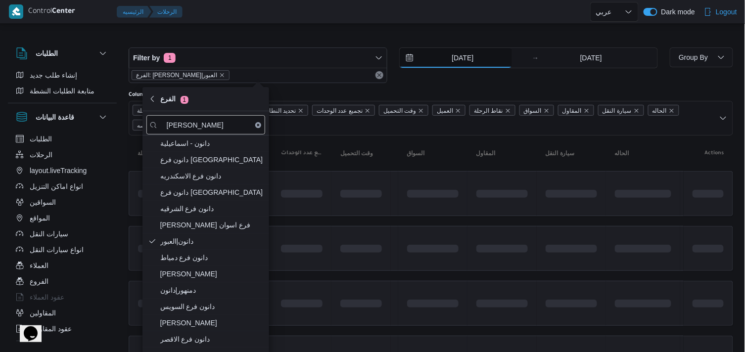
click at [473, 58] on input "24/9/2025" at bounding box center [456, 58] width 112 height 20
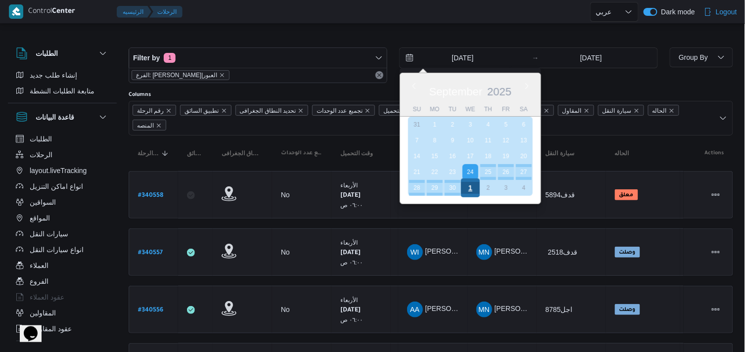
click at [466, 183] on div "1" at bounding box center [470, 188] width 19 height 19
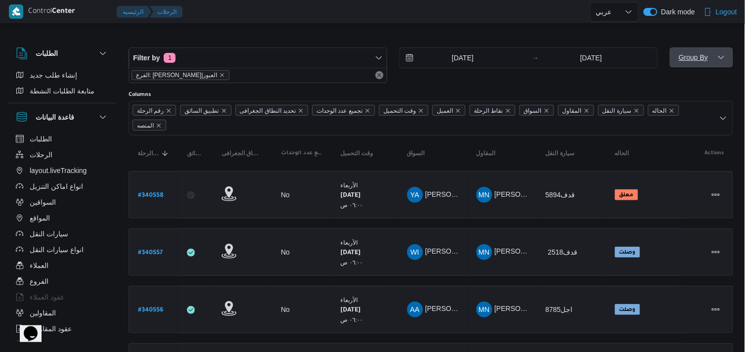
click at [699, 61] on span "Group By" at bounding box center [693, 57] width 29 height 8
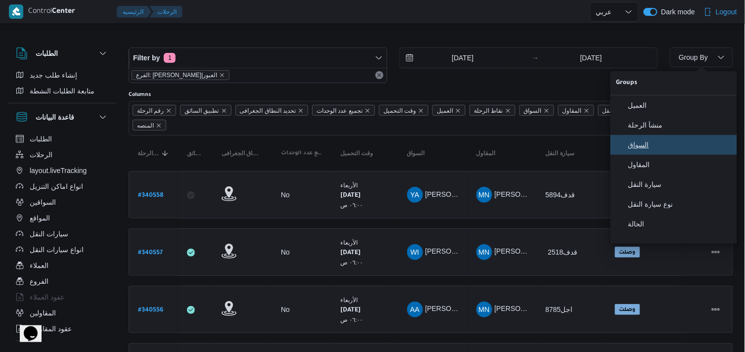
click at [648, 155] on button "السواق" at bounding box center [673, 145] width 127 height 20
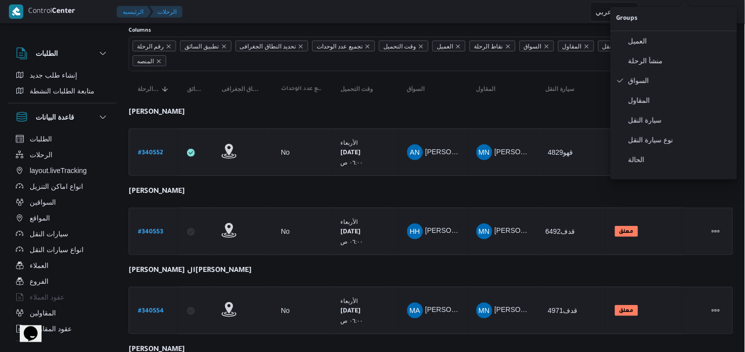
scroll to position [50, 0]
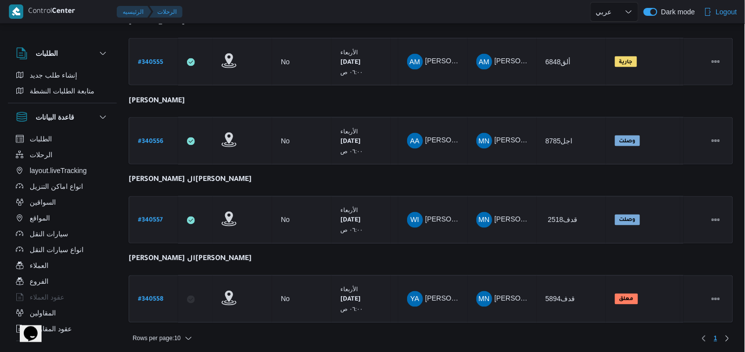
scroll to position [0, 0]
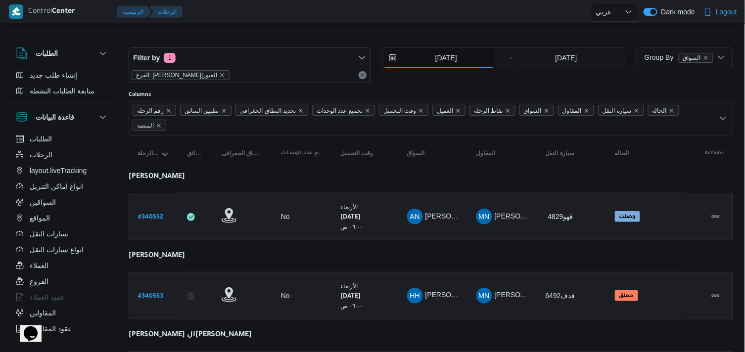
click at [427, 51] on input "1/10/2025" at bounding box center [439, 58] width 112 height 20
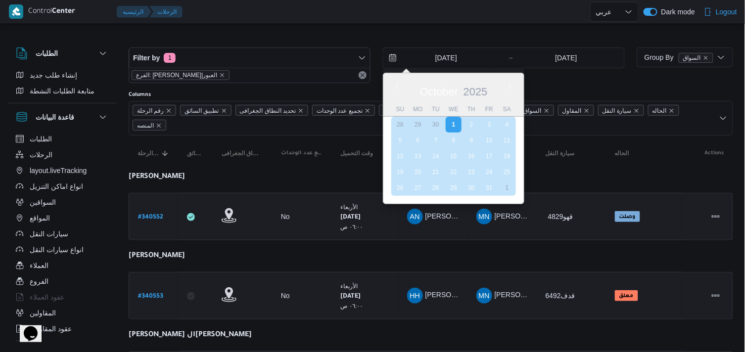
click at [475, 126] on div "2" at bounding box center [471, 125] width 16 height 16
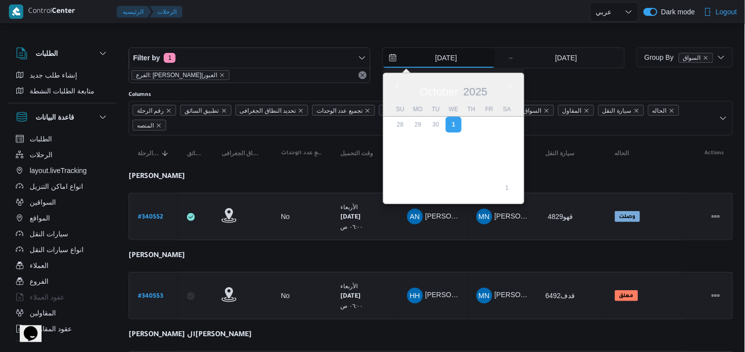
type input "2/10/2025"
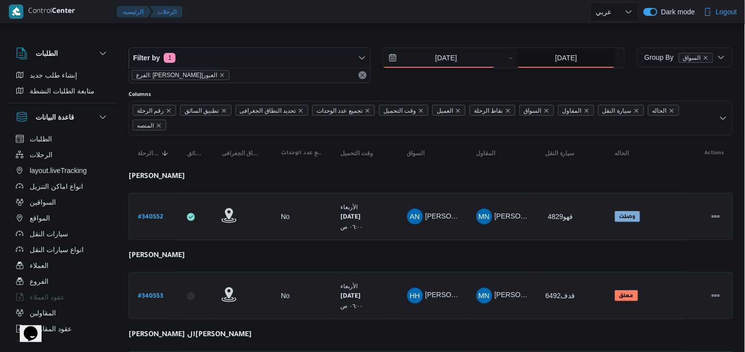
click at [552, 63] on input "1/10/2025" at bounding box center [566, 58] width 98 height 20
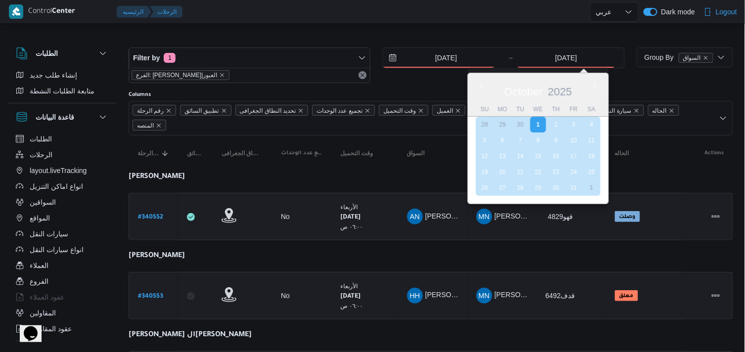
click at [552, 128] on div "2" at bounding box center [556, 125] width 16 height 16
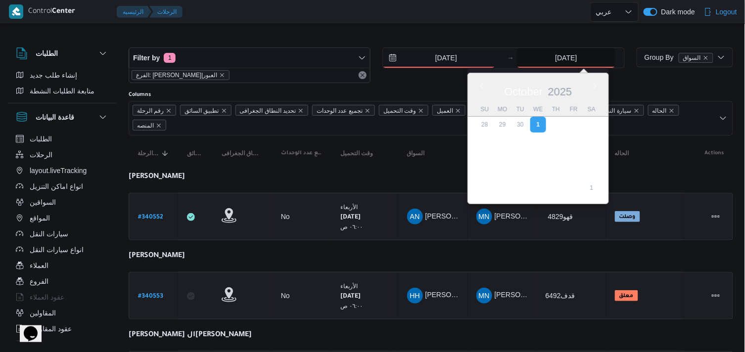
type input "2/10/2025"
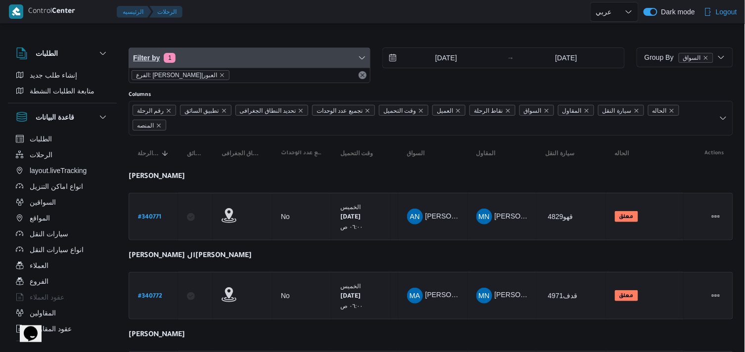
click at [332, 59] on span "Filter by 1" at bounding box center [249, 58] width 241 height 20
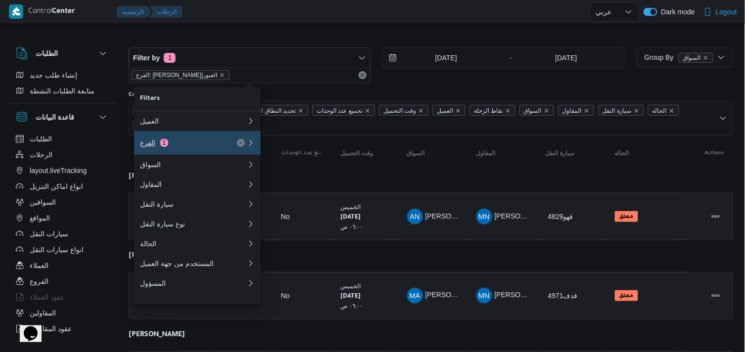
click at [229, 140] on div "الفرع 1" at bounding box center [193, 143] width 119 height 24
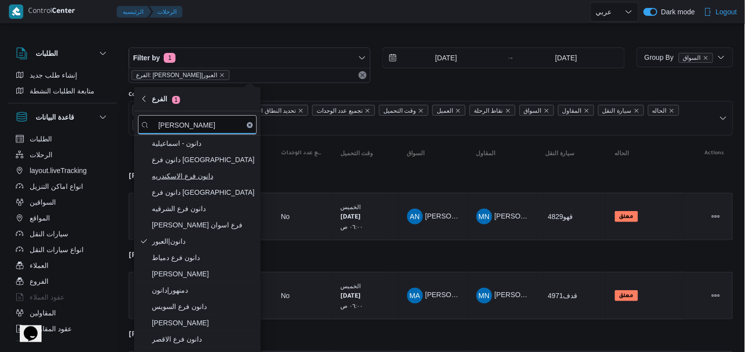
type input "دانون"
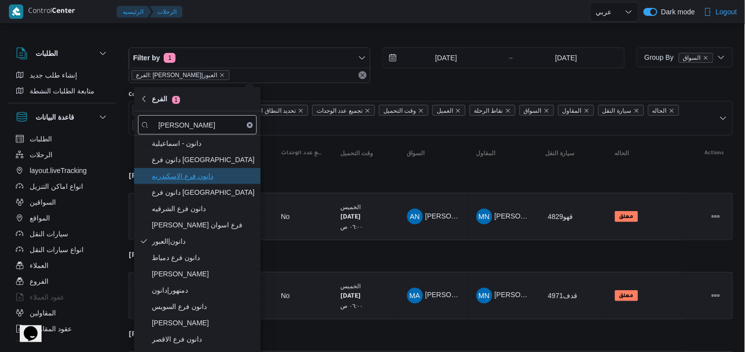
click at [211, 181] on span "دانون فرع الاسكندريه" at bounding box center [203, 176] width 103 height 12
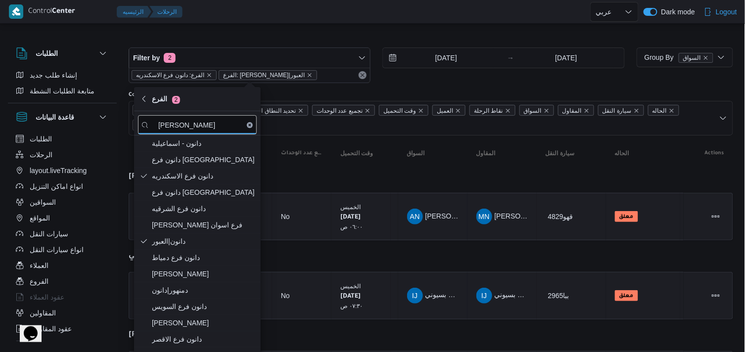
drag, startPoint x: 244, startPoint y: 64, endPoint x: 273, endPoint y: 74, distance: 30.8
click at [273, 74] on div "Filter by 2 الفرع: دانون فرع الاسكندريه الفرع: دانون|العبور" at bounding box center [250, 65] width 242 height 36
click at [307, 74] on icon "remove selected entity" at bounding box center [310, 75] width 6 height 6
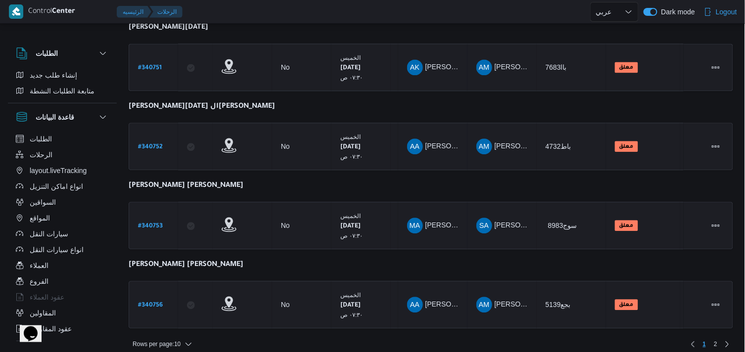
scroll to position [627, 0]
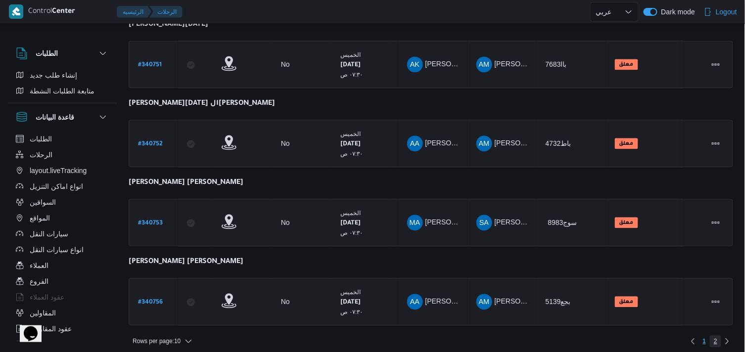
click at [714, 335] on span "2" at bounding box center [715, 341] width 3 height 12
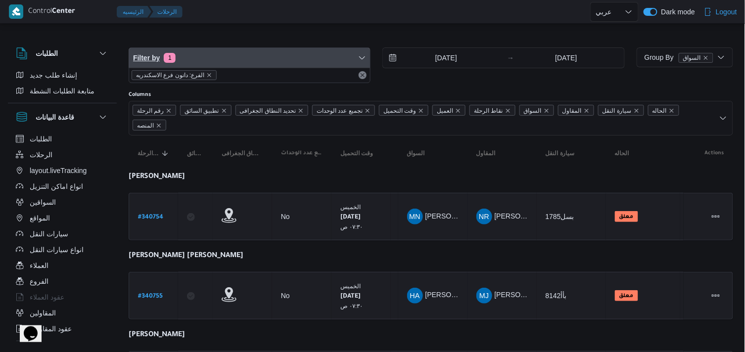
click at [335, 58] on span "Filter by 1" at bounding box center [249, 58] width 241 height 20
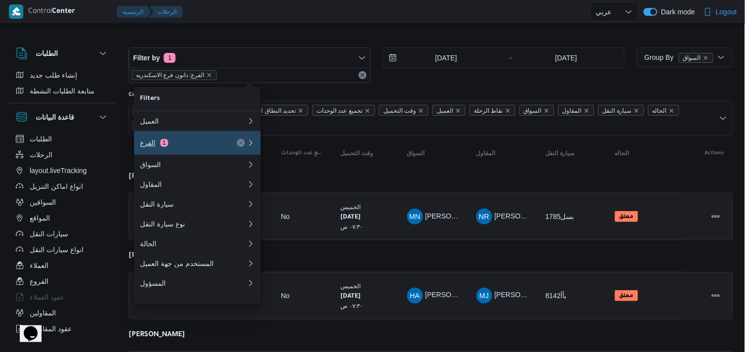
click at [199, 137] on button "الفرع 1" at bounding box center [197, 143] width 127 height 24
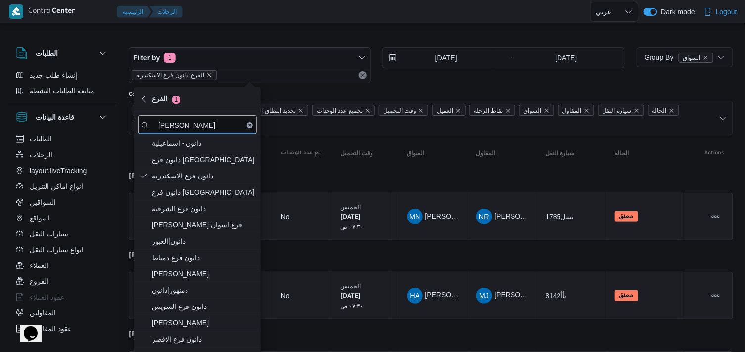
type input "دانون"
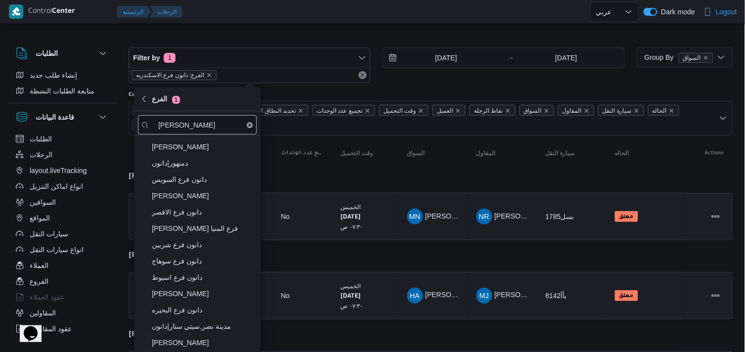
scroll to position [172, 0]
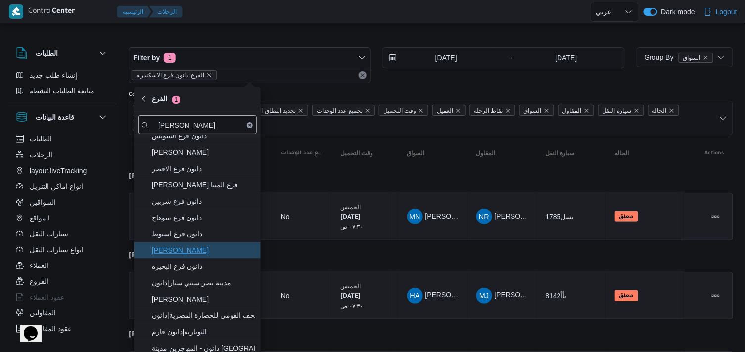
click at [213, 256] on span "دانون شبرامنت" at bounding box center [197, 250] width 119 height 16
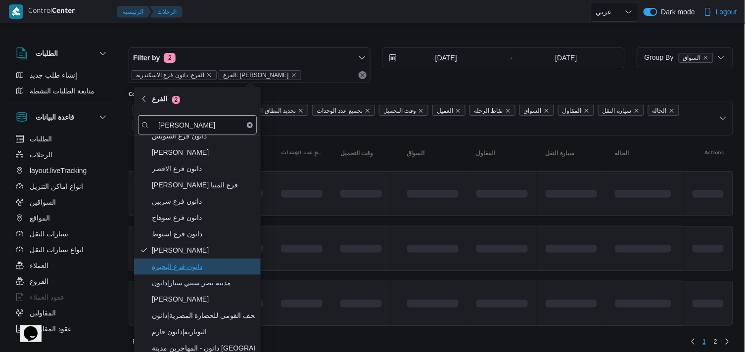
click at [206, 264] on span "دانون فرع البحيره" at bounding box center [203, 267] width 103 height 12
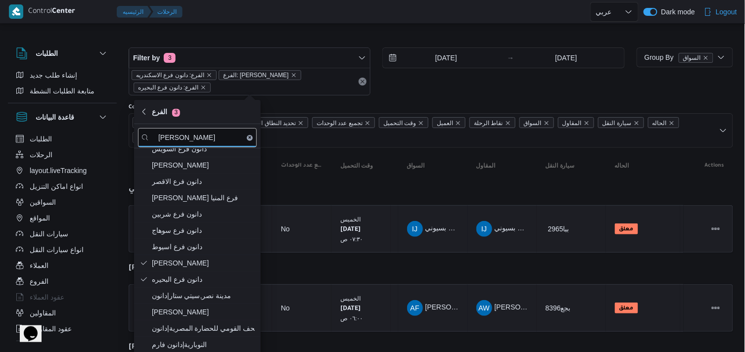
drag, startPoint x: 296, startPoint y: 47, endPoint x: 279, endPoint y: 73, distance: 30.3
click at [279, 73] on div "Filter by 3 الفرع: دانون فرع الاسكندريه الفرع: دانون شبرامنت الفرع: دانون فرع ا…" at bounding box center [250, 71] width 242 height 48
click at [291, 73] on icon "remove selected entity" at bounding box center [294, 75] width 6 height 6
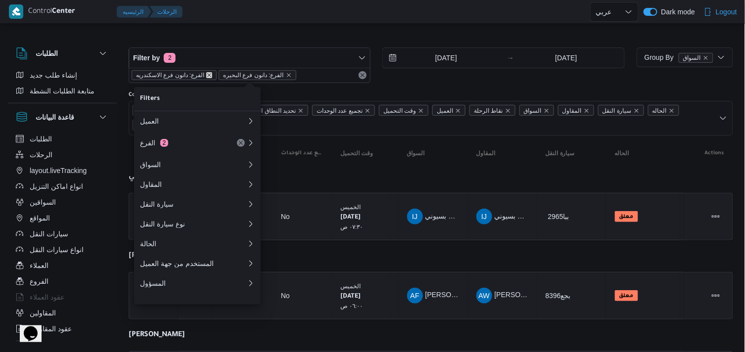
click at [207, 73] on icon "remove selected entity" at bounding box center [209, 75] width 6 height 6
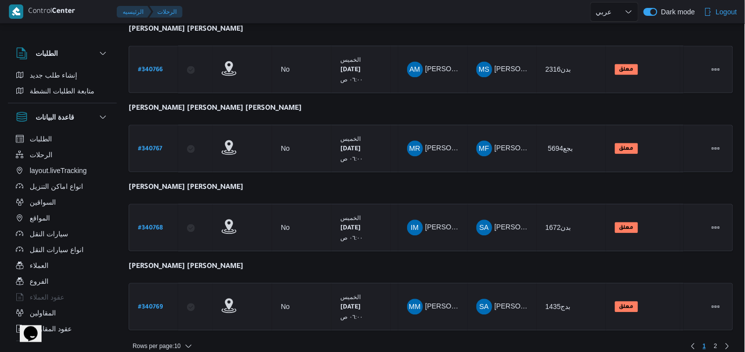
scroll to position [627, 0]
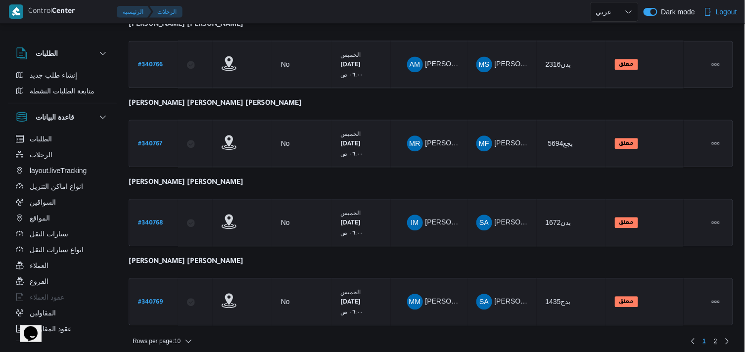
click at [715, 339] on div "Rows per page : 10 1 2" at bounding box center [431, 341] width 616 height 24
click at [716, 335] on span "2" at bounding box center [715, 341] width 3 height 12
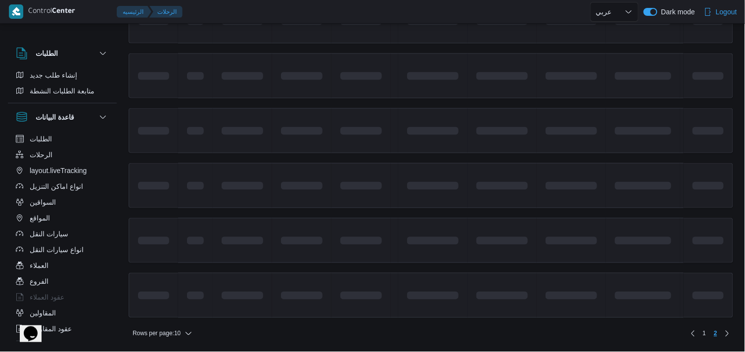
scroll to position [78, 0]
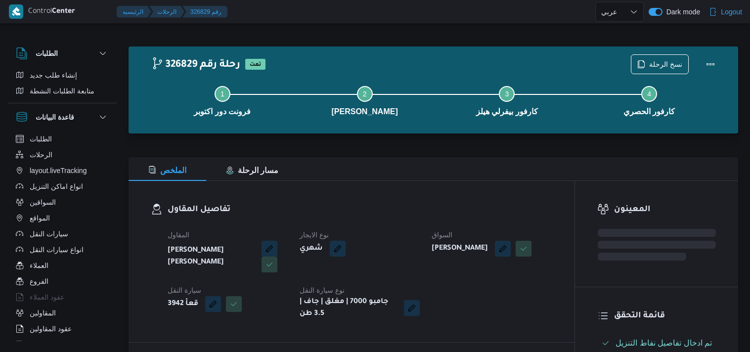
select select "ar"
